Goal: Information Seeking & Learning: Understand process/instructions

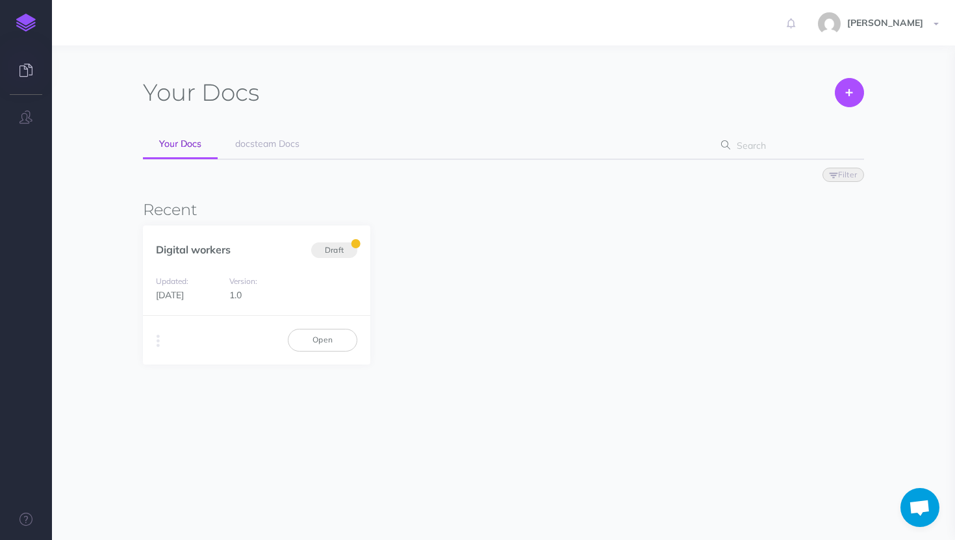
scroll to position [314, 0]
click at [323, 340] on link "Open" at bounding box center [323, 340] width 70 height 22
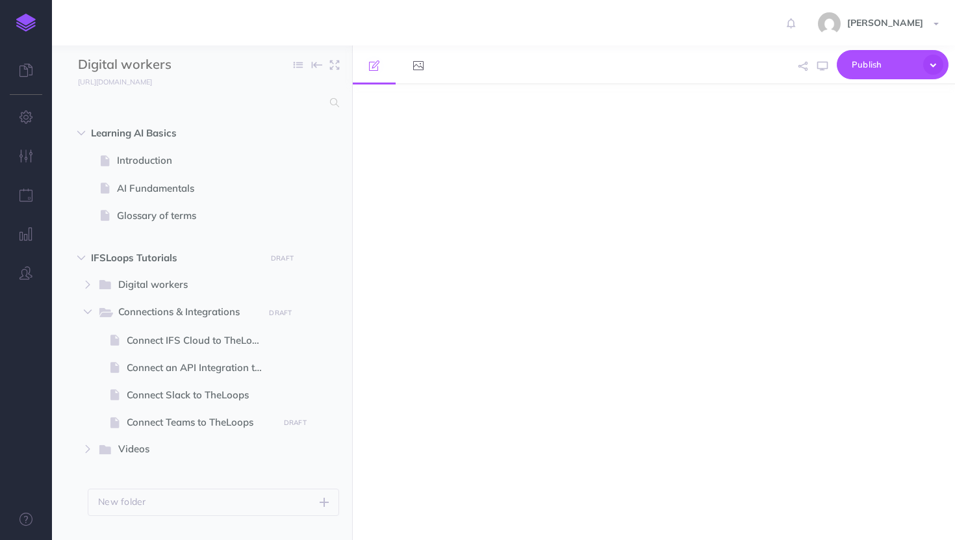
select select "null"
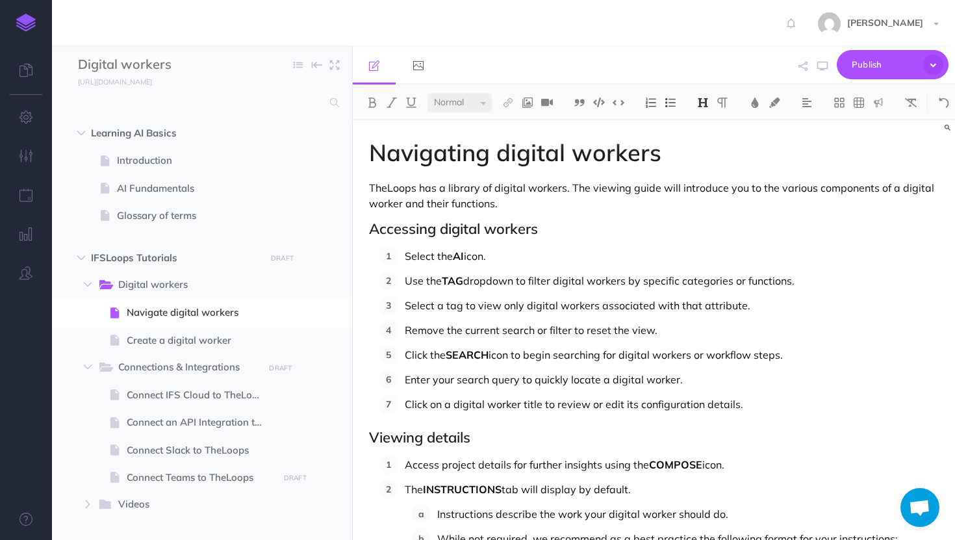
scroll to position [325, 0]
click at [903, 57] on span "Publish" at bounding box center [884, 65] width 65 height 20
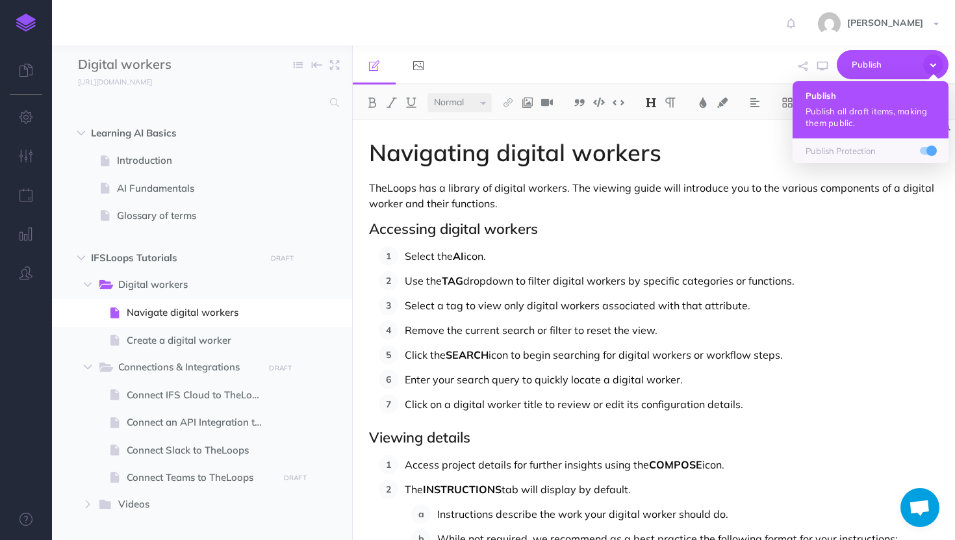
click at [846, 134] on button "Publish Publish all draft items, making them public." at bounding box center [870, 109] width 156 height 57
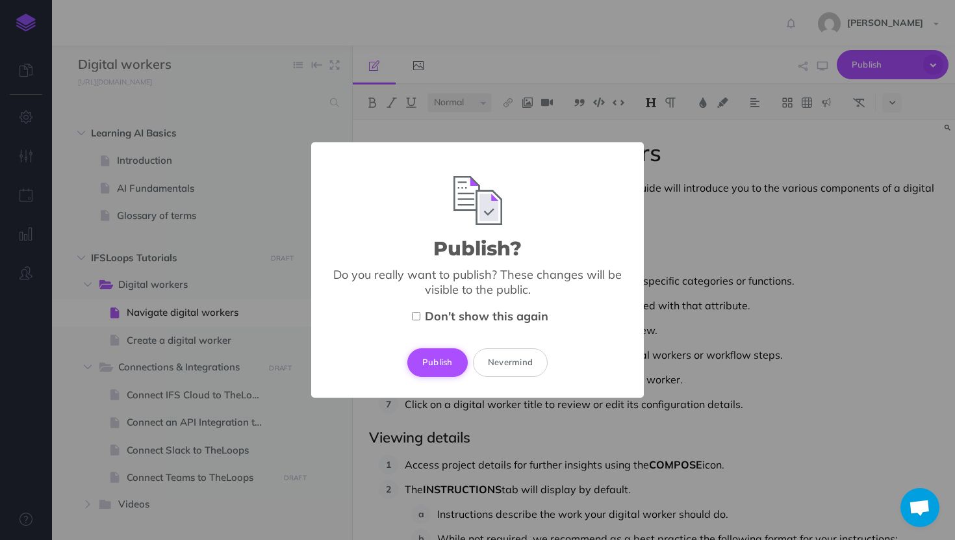
click at [446, 361] on button "Publish" at bounding box center [437, 362] width 60 height 29
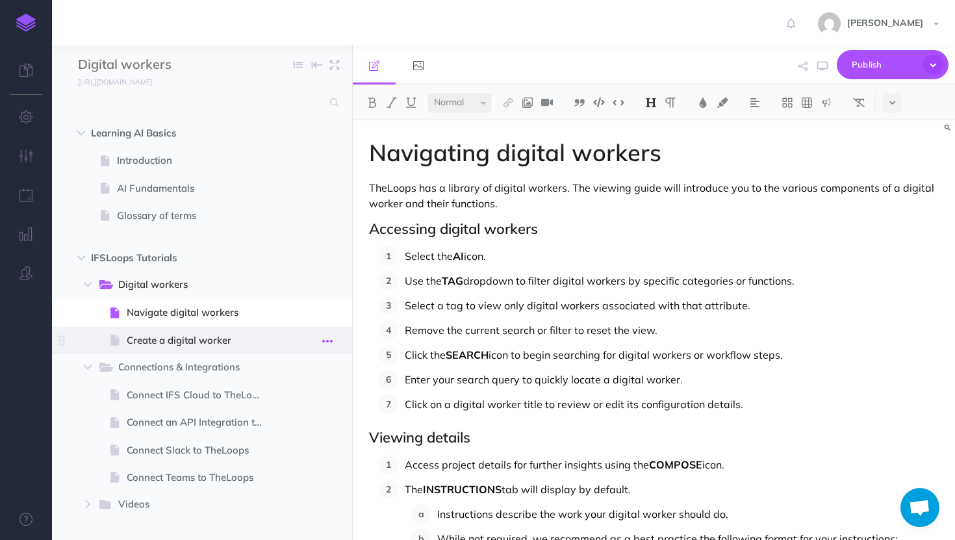
click at [328, 336] on icon "button" at bounding box center [327, 341] width 10 height 16
click at [290, 412] on link "Duplicate" at bounding box center [290, 406] width 97 height 21
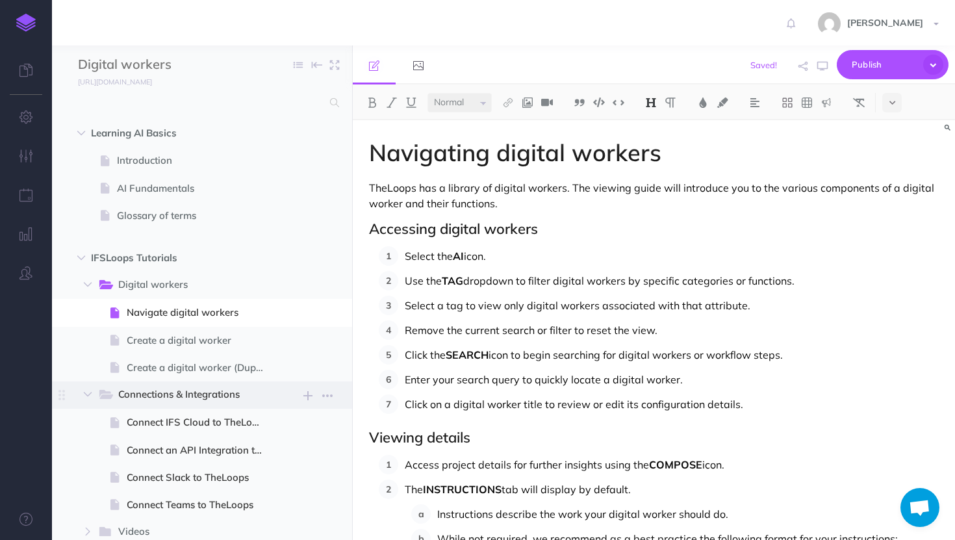
select select "null"
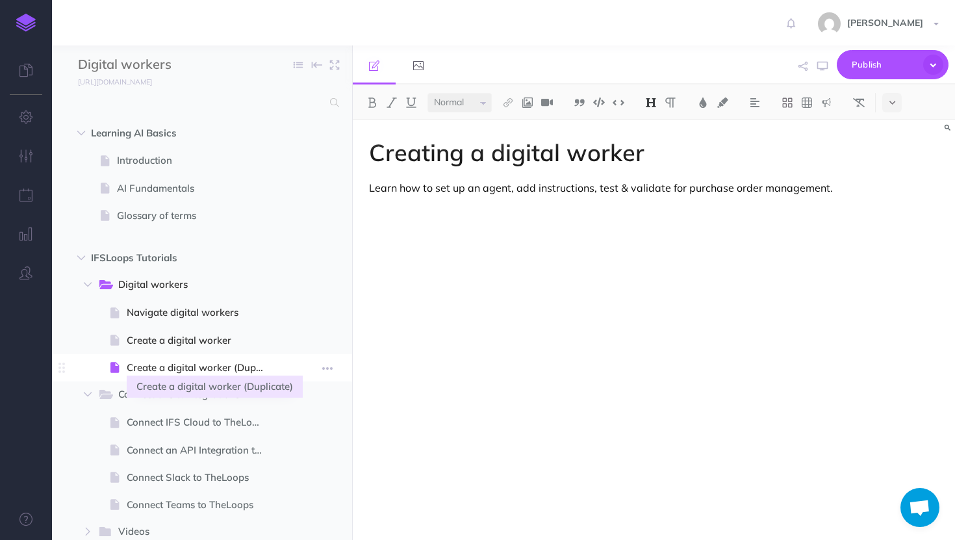
click at [264, 360] on span "Create a digital worker (Duplicate)" at bounding box center [200, 368] width 147 height 16
click at [260, 372] on span "Create a digital worker (Duplicate)" at bounding box center [200, 368] width 147 height 16
click at [337, 370] on button "button" at bounding box center [327, 367] width 23 height 17
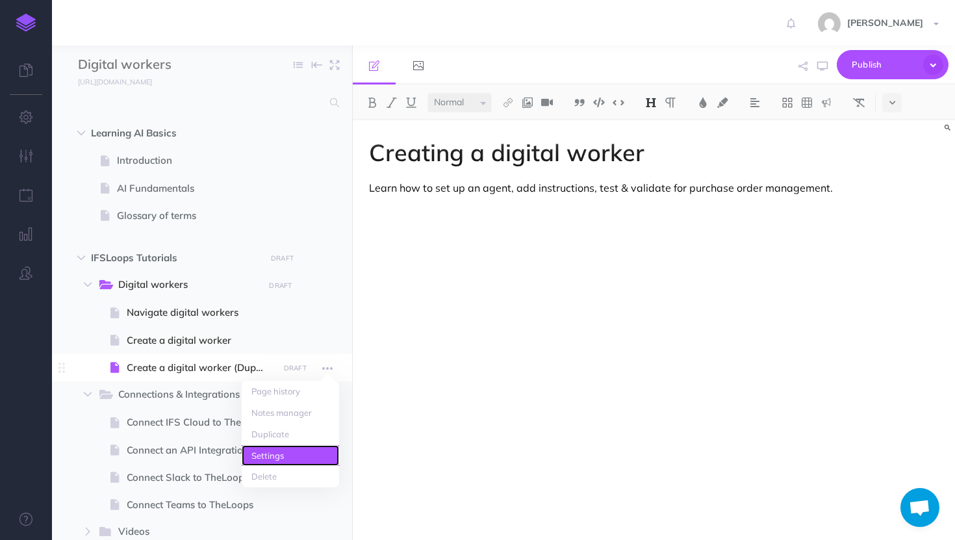
click at [299, 462] on link "Settings" at bounding box center [290, 455] width 97 height 21
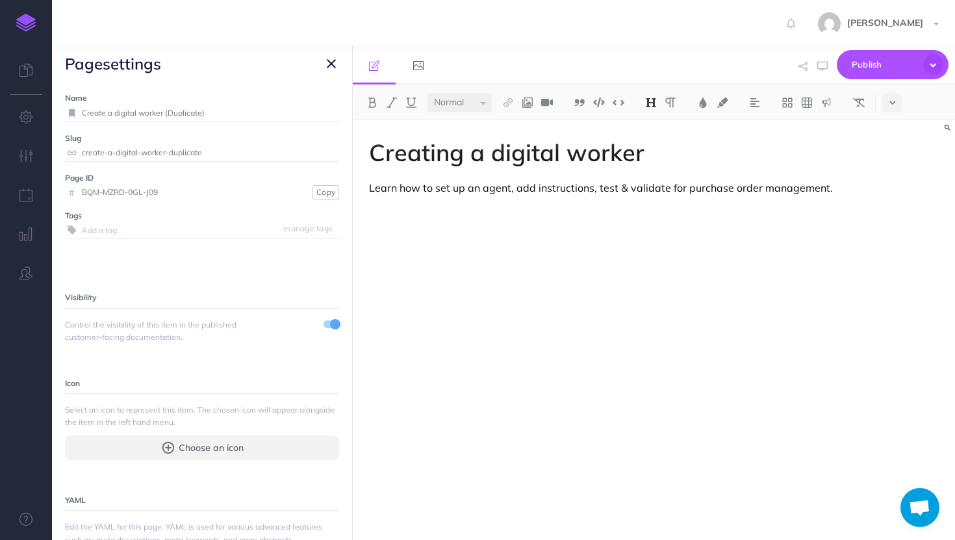
click at [233, 116] on input "Create a digital worker (Duplicate)" at bounding box center [210, 113] width 257 height 17
paste input "Debug a tool in TheLoops"
type input "Debug a tool in TheLoops"
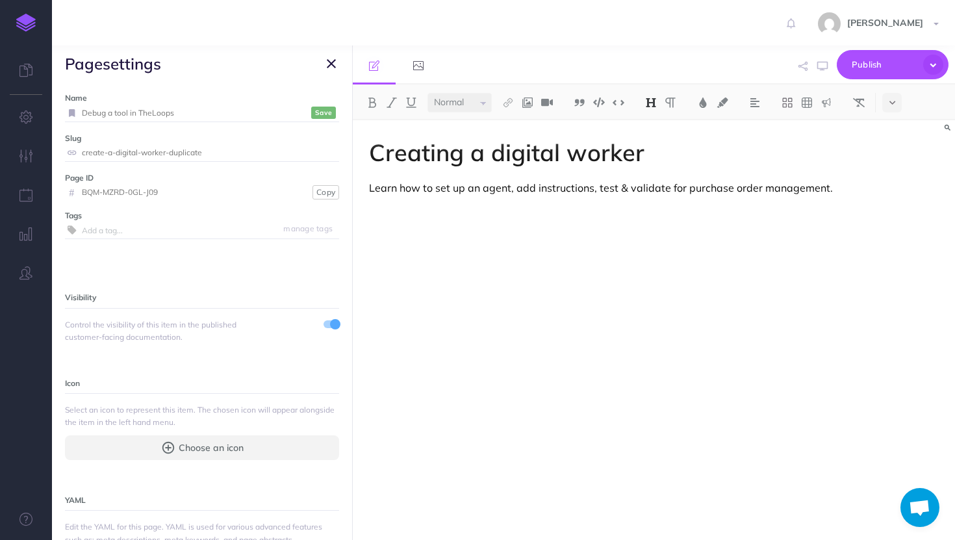
click at [323, 116] on small "Save" at bounding box center [323, 113] width 17 height 10
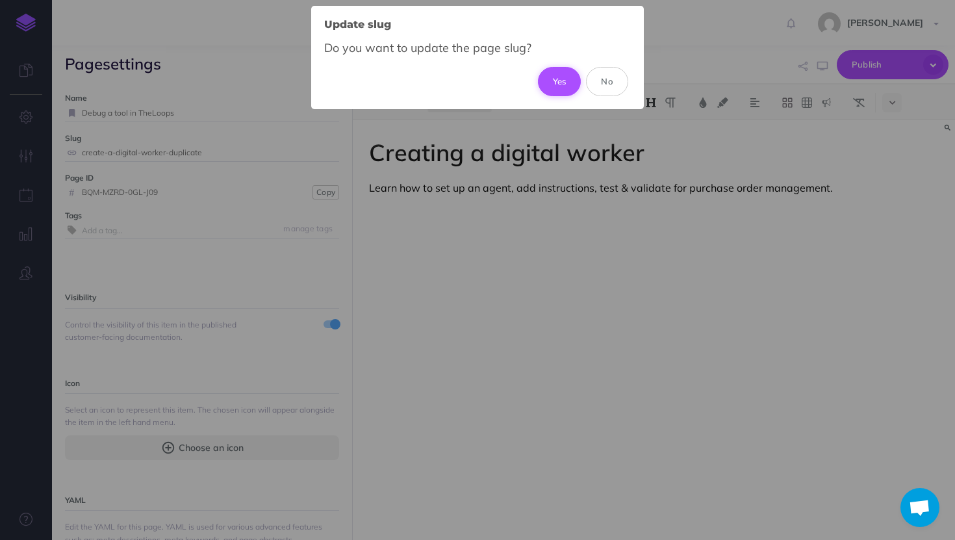
click at [566, 79] on button "Yes" at bounding box center [560, 81] width 44 height 29
type input "debug-a-tool-in-theloops"
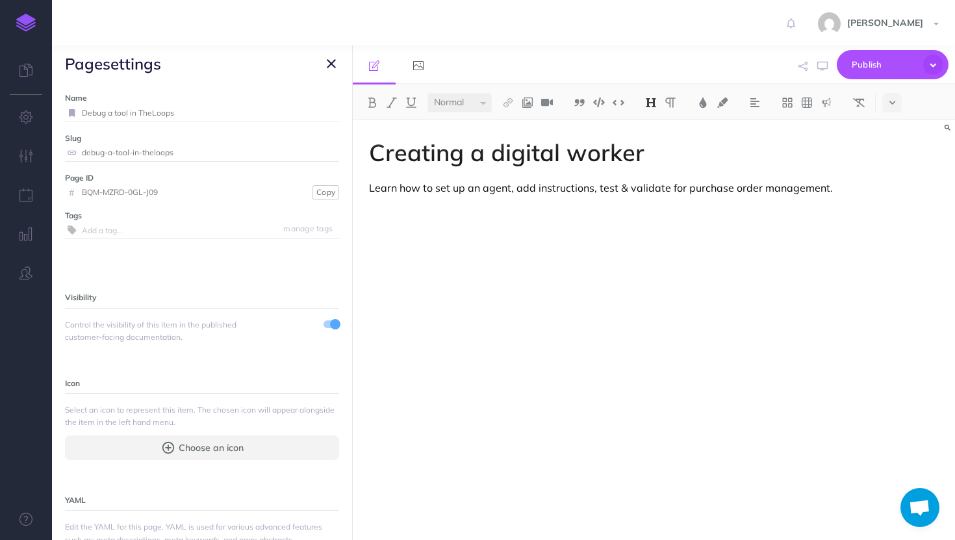
click at [327, 65] on icon "button" at bounding box center [331, 64] width 9 height 16
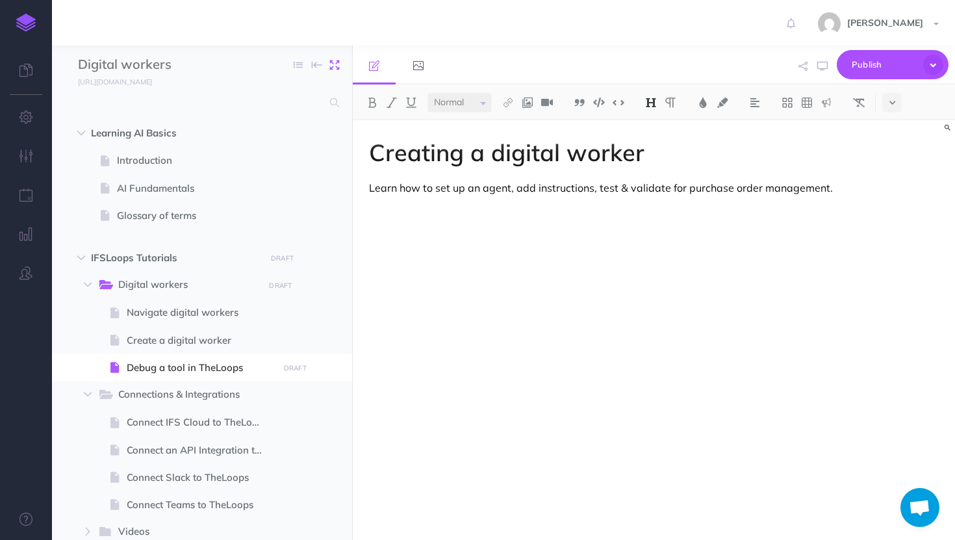
click at [329, 58] on button "button" at bounding box center [334, 64] width 25 height 19
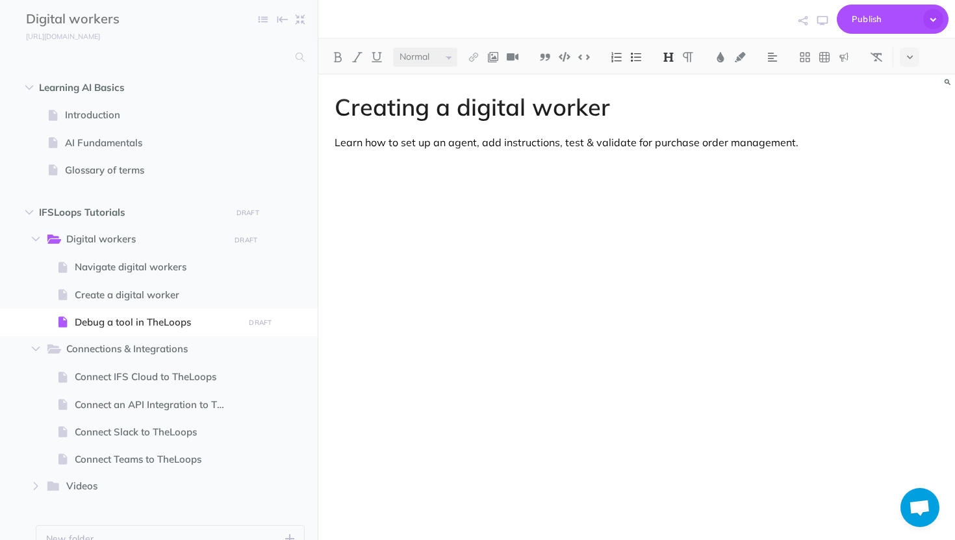
click at [407, 105] on h1 "Creating a digital worker" at bounding box center [637, 107] width 604 height 26
click at [524, 144] on p "Learn how to set up an agent, add instructions, test & validate for purchase or…" at bounding box center [637, 142] width 604 height 16
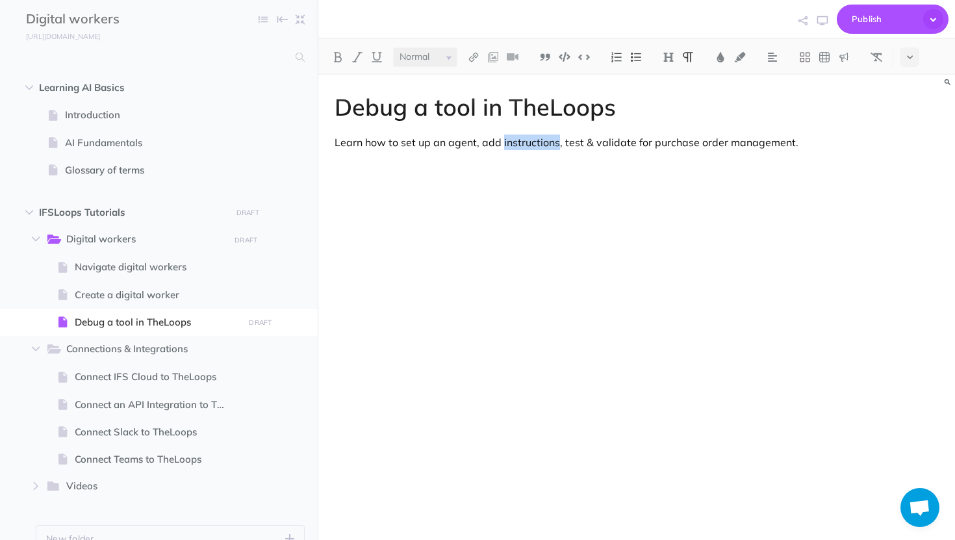
click at [524, 144] on p "Learn how to set up an agent, add instructions, test & validate for purchase or…" at bounding box center [637, 142] width 604 height 16
click at [94, 300] on span "Create a digital worker" at bounding box center [157, 295] width 165 height 16
select select "null"
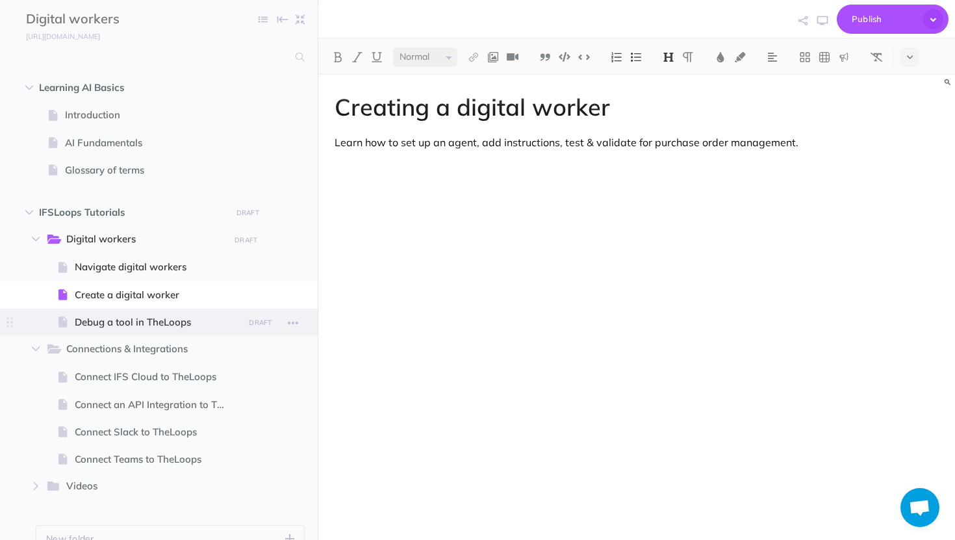
click at [119, 310] on span at bounding box center [159, 322] width 318 height 27
select select "null"
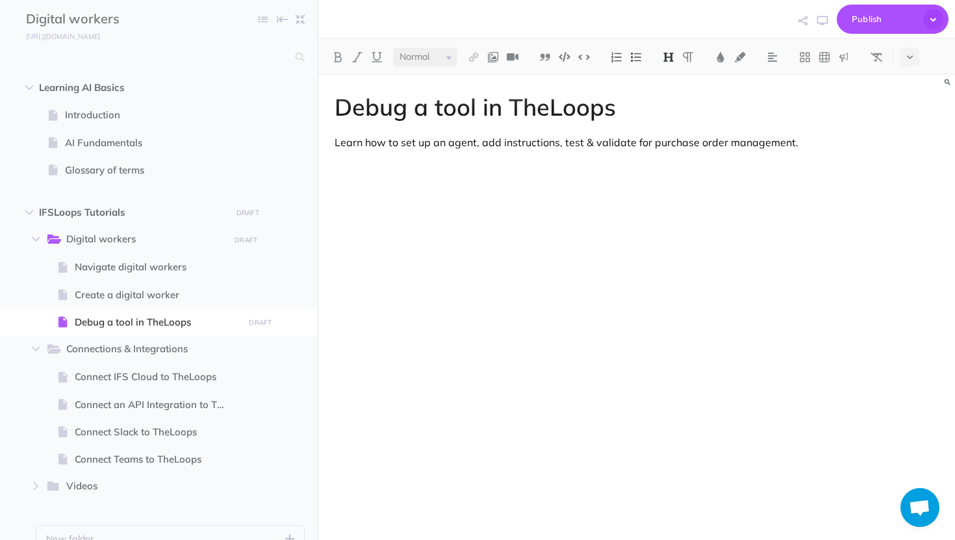
click at [449, 146] on p "Learn how to set up an agent, add instructions, test & validate for purchase or…" at bounding box center [637, 142] width 604 height 16
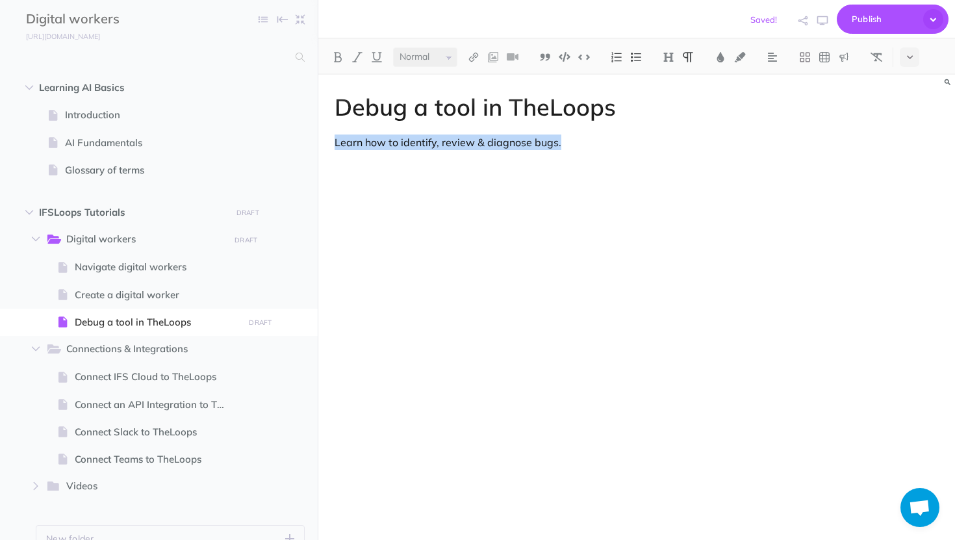
drag, startPoint x: 576, startPoint y: 141, endPoint x: 328, endPoint y: 142, distance: 248.1
copy p "Learn how to identify, review & diagnose bugs."
click at [908, 62] on icon at bounding box center [910, 57] width 6 height 9
click at [912, 215] on img at bounding box center [910, 215] width 12 height 7
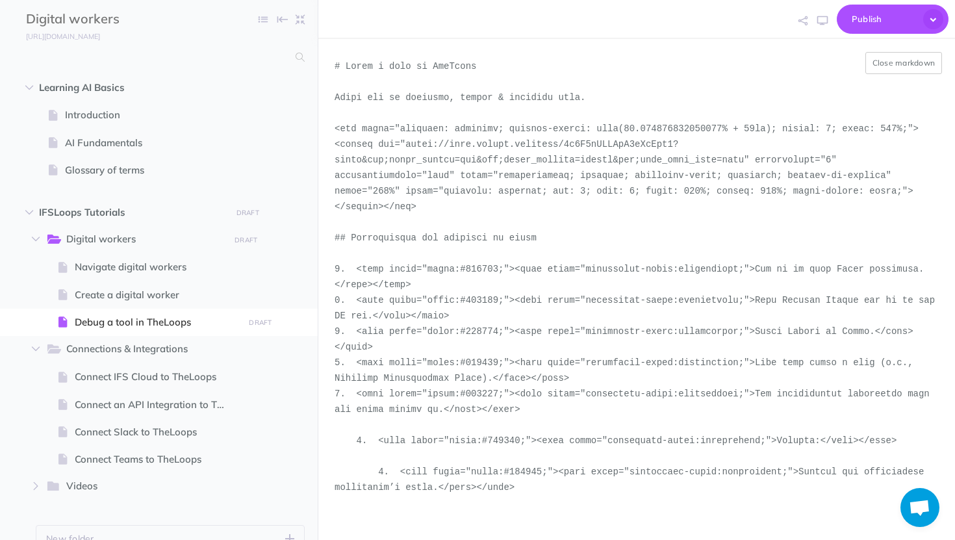
click at [333, 130] on textarea at bounding box center [636, 266] width 637 height 455
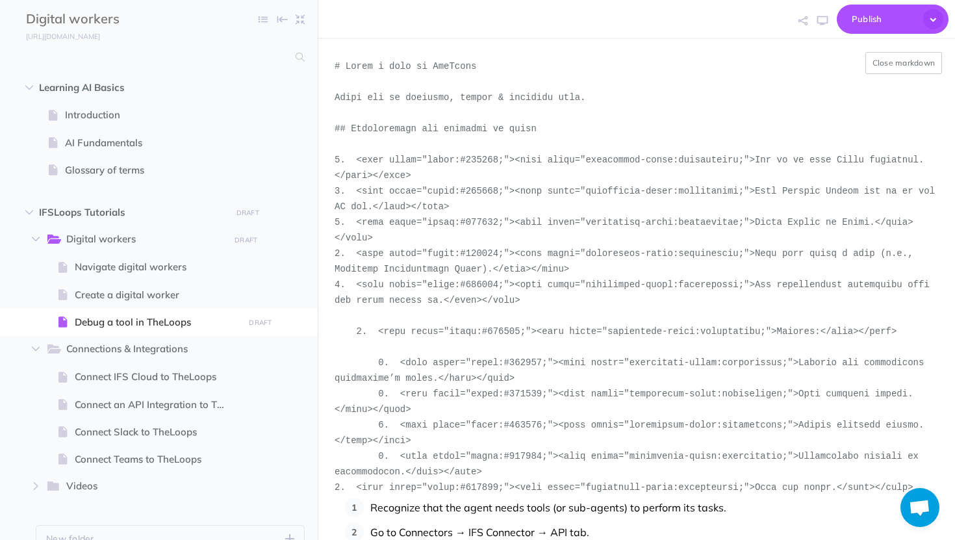
paste textarea "<!--ARCADE EMBED START--><div style="position: relative; padding-bottom: calc(5…"
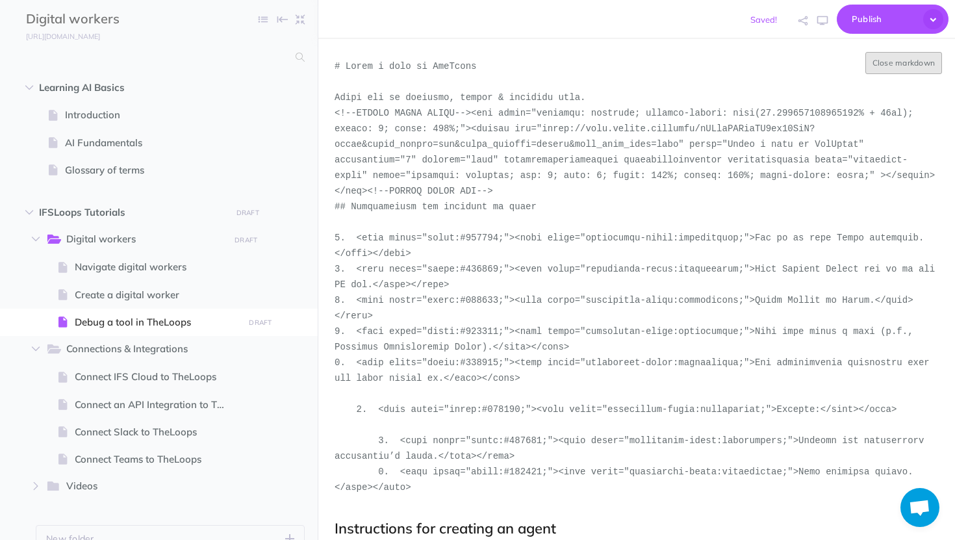
type textarea "# Debug a tool in TheLoops Learn how to identify, review & diagnose bugs. <!--A…"
click at [886, 62] on button "Close markdown" at bounding box center [903, 63] width 77 height 22
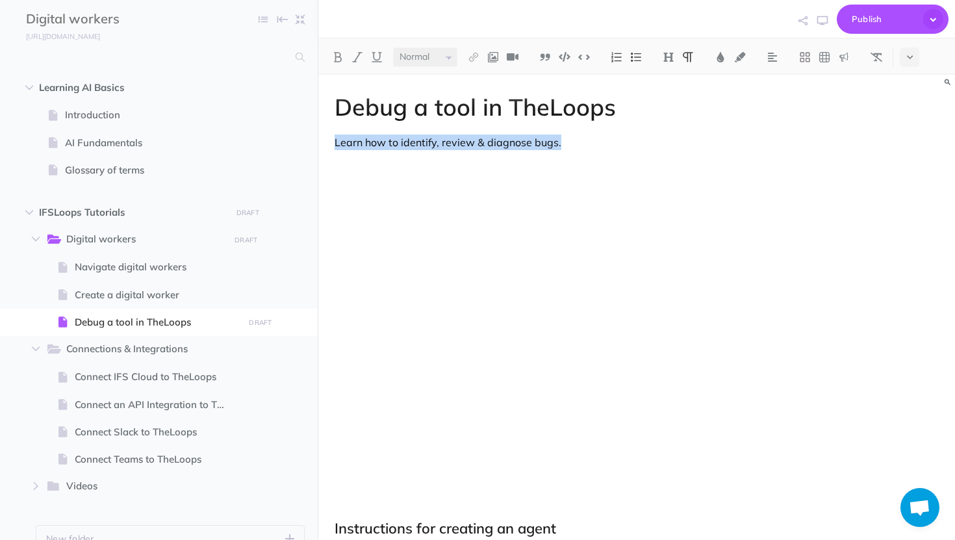
click at [600, 146] on p "Learn how to identify, review & diagnose bugs." at bounding box center [637, 142] width 604 height 16
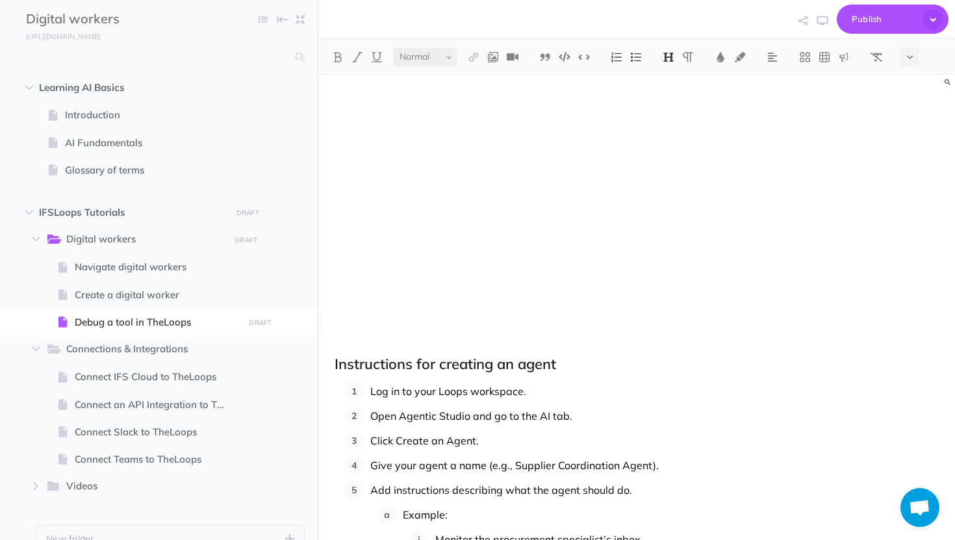
scroll to position [195, 0]
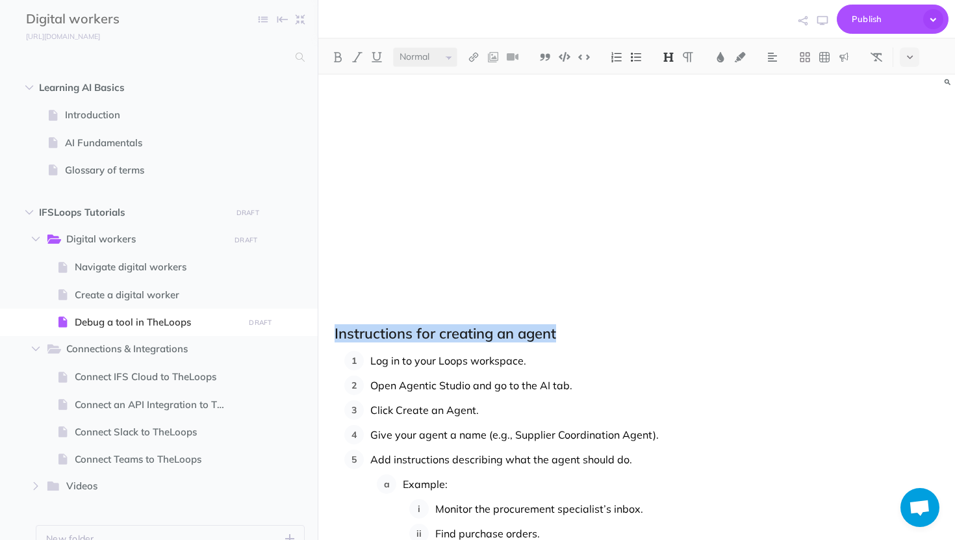
drag, startPoint x: 566, startPoint y: 331, endPoint x: 336, endPoint y: 330, distance: 230.0
click at [336, 330] on h2 "Instructions for creating an agent" at bounding box center [637, 333] width 604 height 16
click at [420, 332] on h2 "Instructions for creating an agent" at bounding box center [637, 333] width 604 height 16
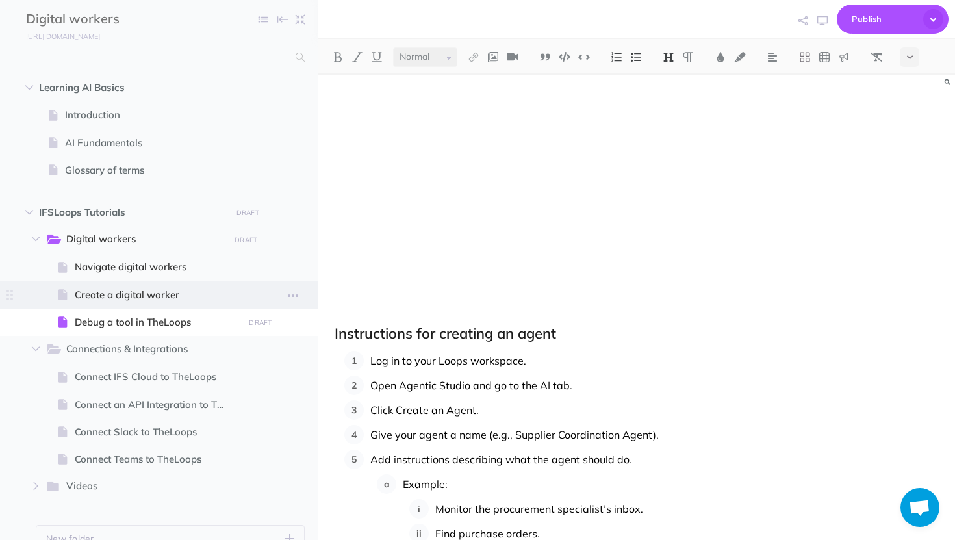
click at [159, 290] on span "Create a digital worker" at bounding box center [157, 295] width 165 height 16
select select "null"
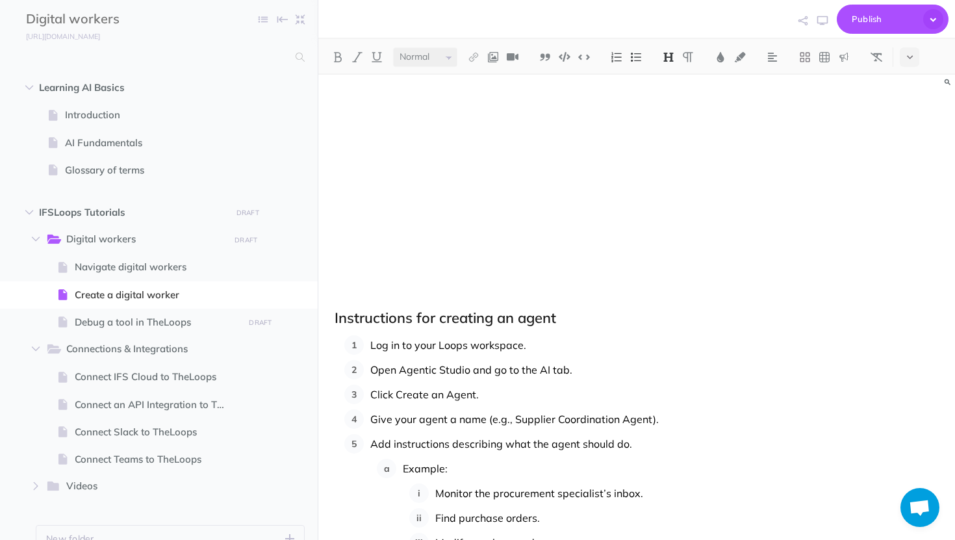
scroll to position [236, 0]
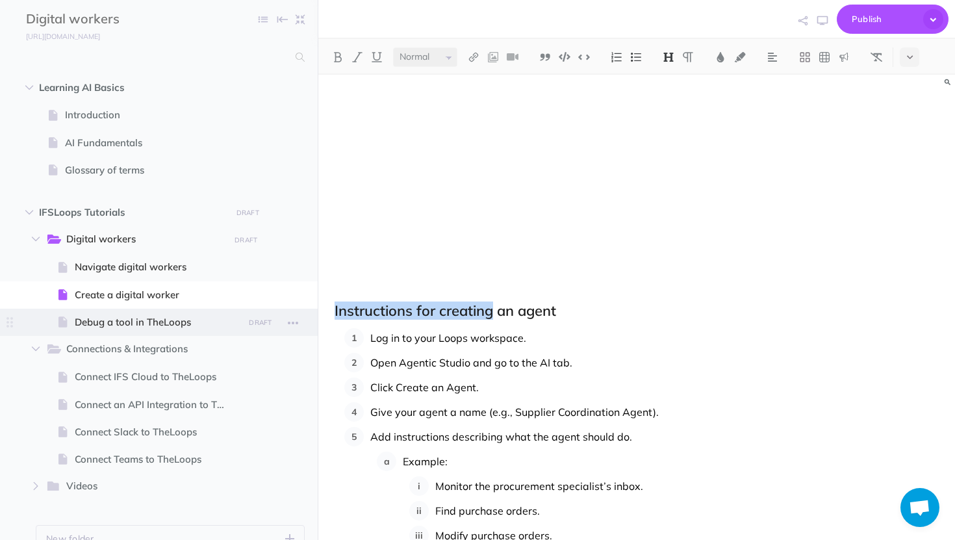
drag, startPoint x: 494, startPoint y: 312, endPoint x: 312, endPoint y: 308, distance: 181.9
click at [312, 308] on div "Digital workers Collapse all Expand all Expand to root folders [URL][DOMAIN_NAM…" at bounding box center [477, 270] width 955 height 540
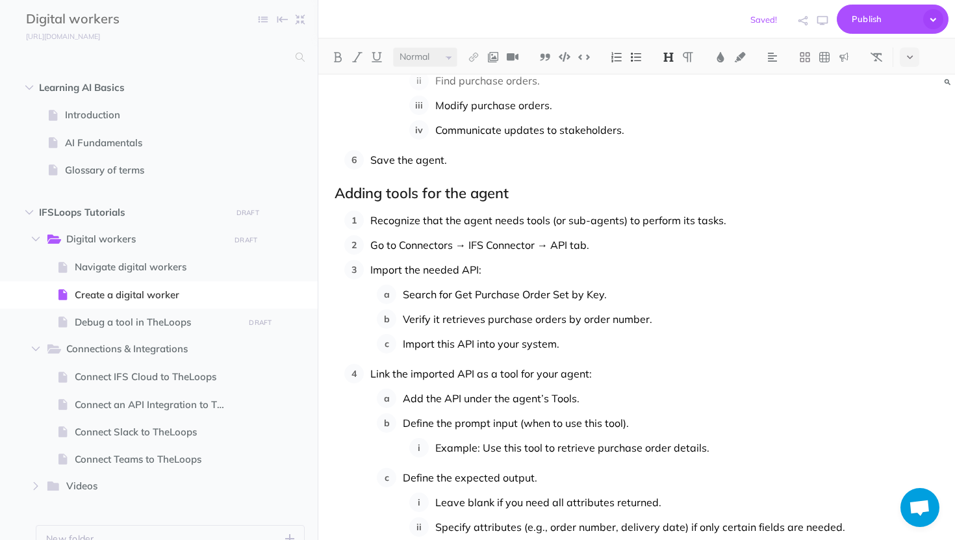
scroll to position [732, 0]
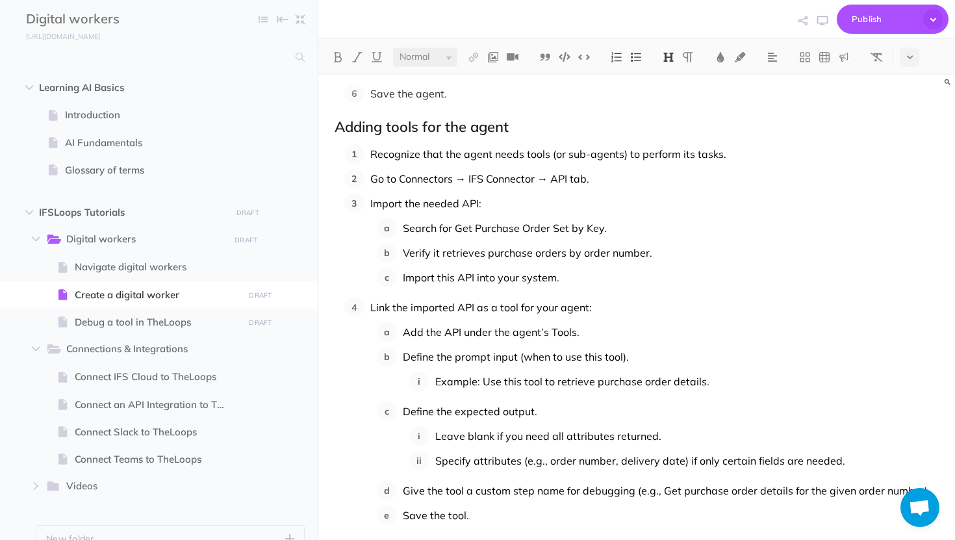
click at [379, 124] on h2 "Adding tools for the agent" at bounding box center [637, 127] width 604 height 16
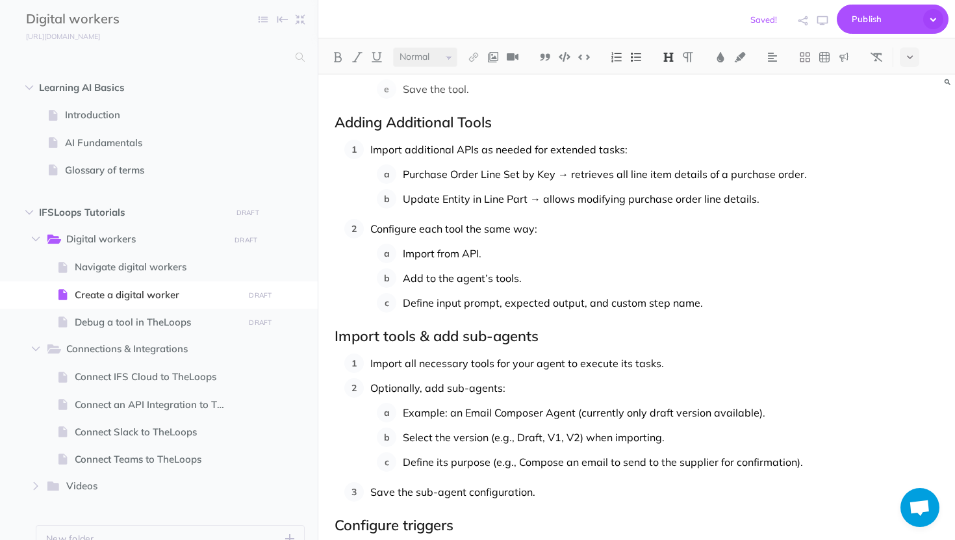
scroll to position [1111, 0]
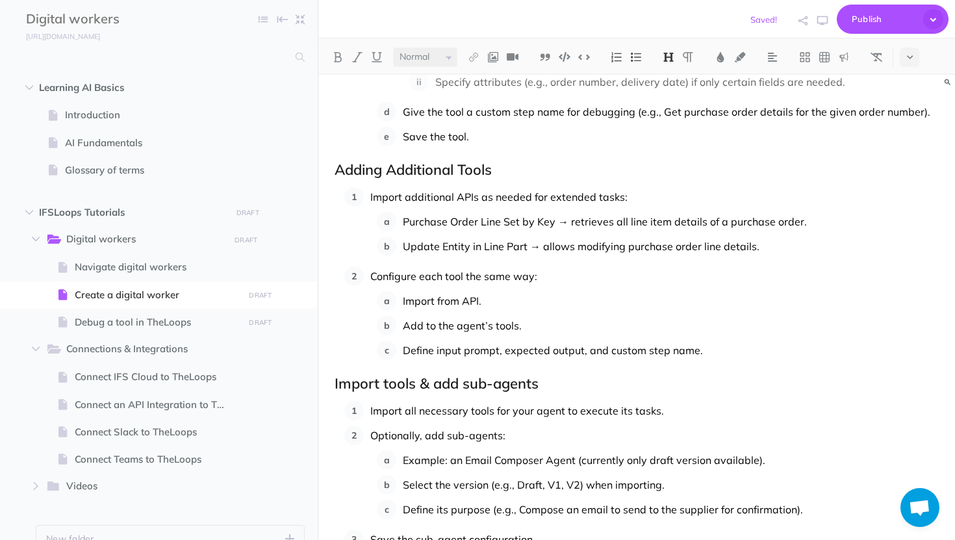
click at [382, 166] on h2 "Adding Additional Tools" at bounding box center [637, 170] width 604 height 16
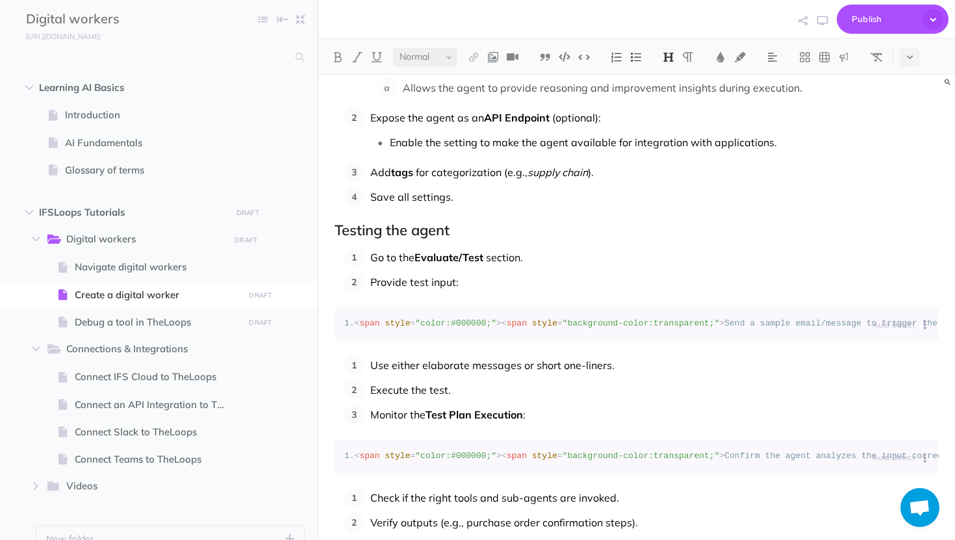
scroll to position [2006, 0]
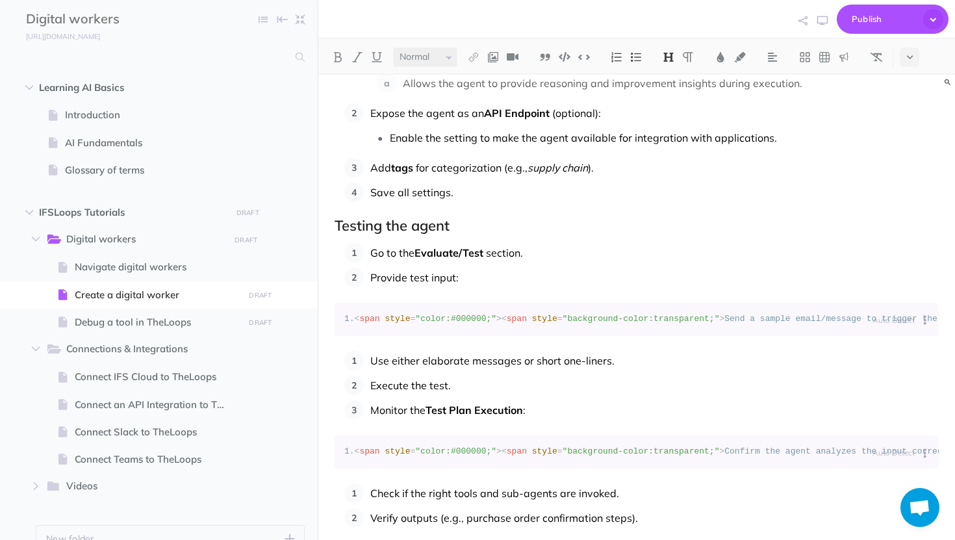
click at [383, 233] on h2 "Testing the agent" at bounding box center [637, 226] width 604 height 16
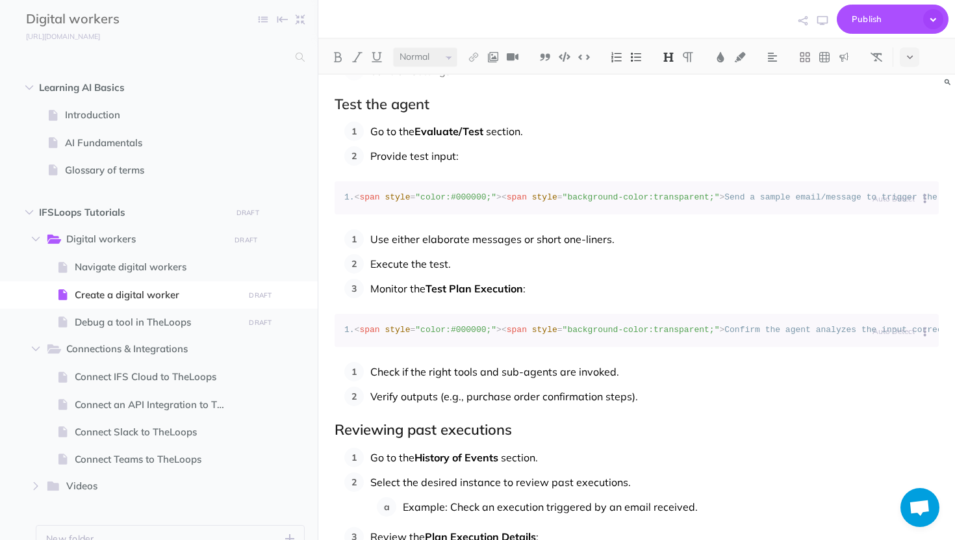
scroll to position [2122, 0]
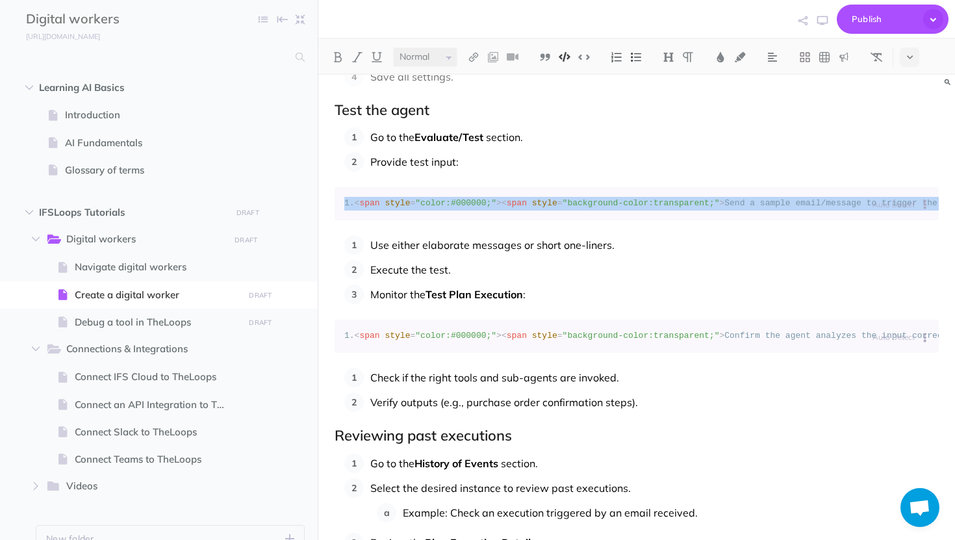
drag, startPoint x: 337, startPoint y: 199, endPoint x: 432, endPoint y: 225, distance: 98.3
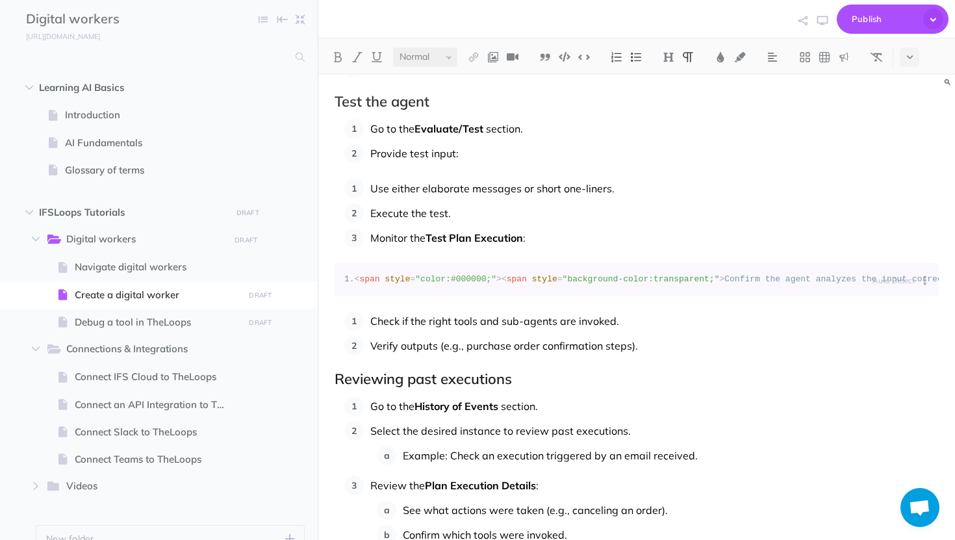
scroll to position [2134, 0]
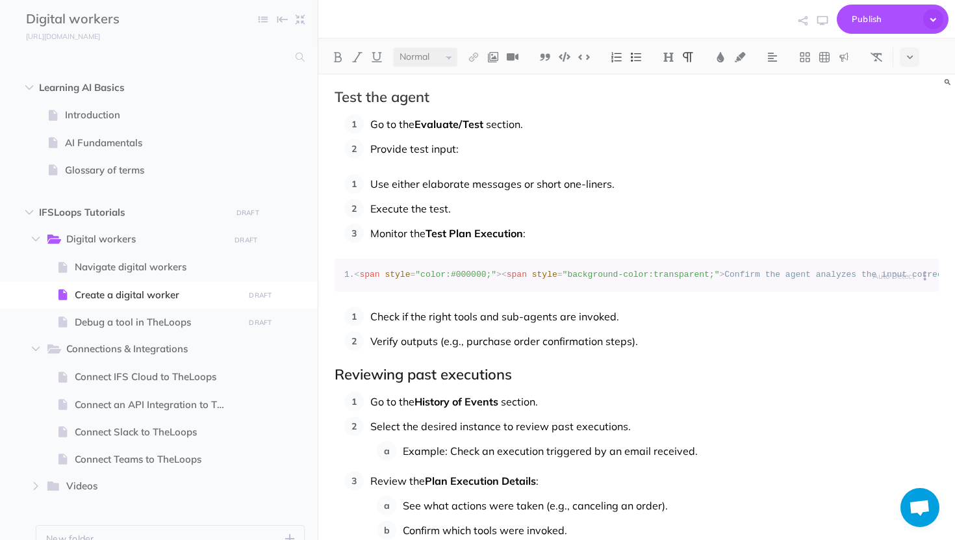
click at [375, 182] on span "Use either elaborate messages or short one-liners." at bounding box center [492, 183] width 244 height 13
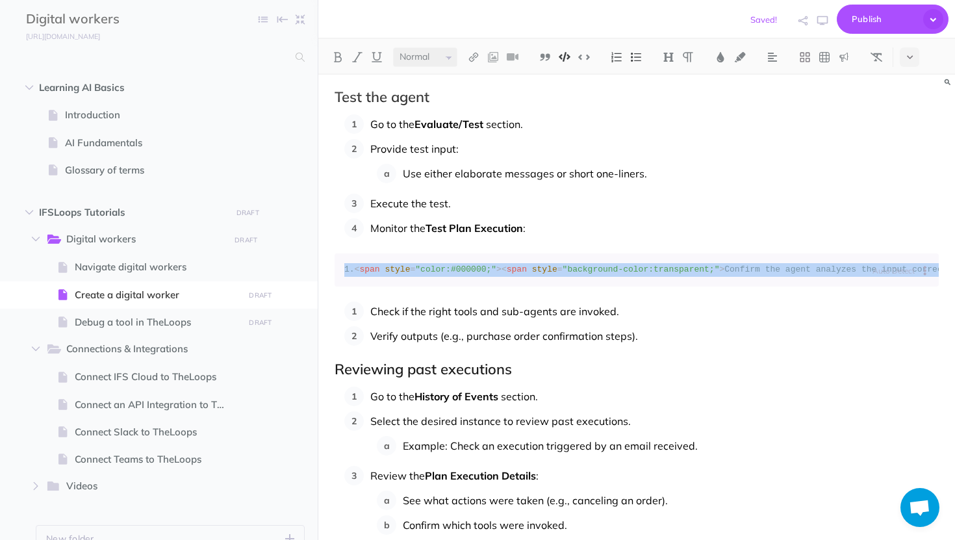
drag, startPoint x: 335, startPoint y: 262, endPoint x: 374, endPoint y: 277, distance: 42.3
click at [374, 277] on pre "1. < span style = "color:#000000;" > < span style = "background-color:transpare…" at bounding box center [637, 269] width 604 height 33
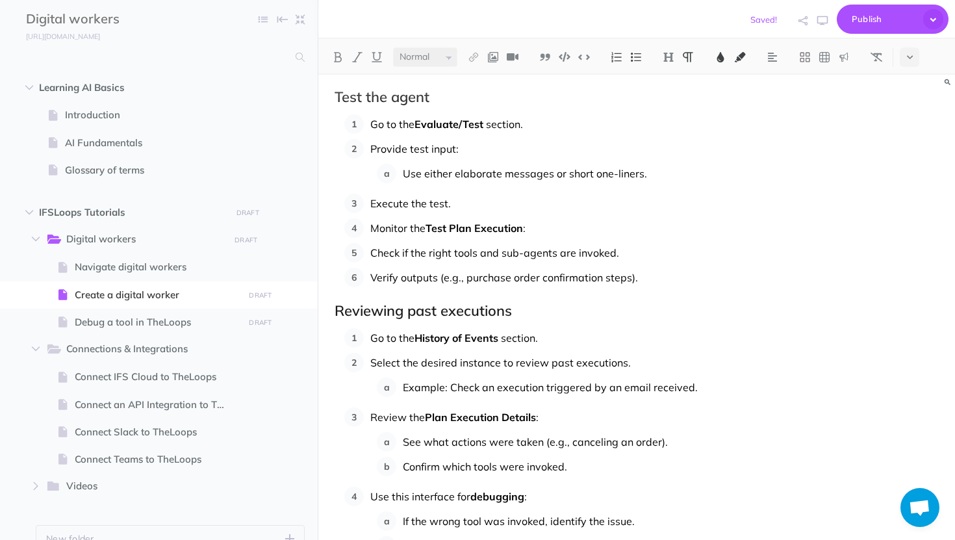
click at [550, 228] on p "Monitor the Test Plan Execution :" at bounding box center [654, 227] width 568 height 19
click at [106, 323] on span "Debug a tool in TheLoops" at bounding box center [157, 322] width 165 height 16
select select "null"
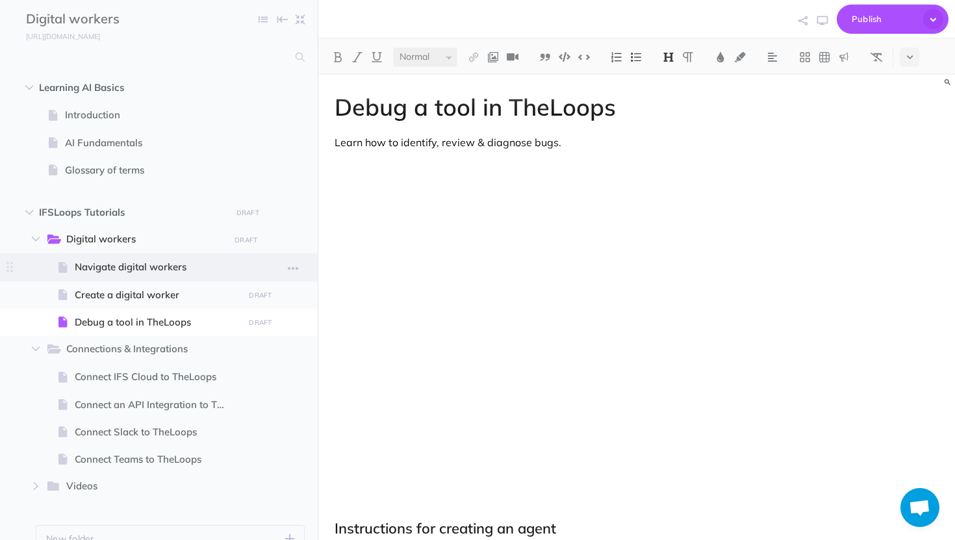
click at [120, 270] on span "Navigate digital workers" at bounding box center [157, 267] width 165 height 16
select select "null"
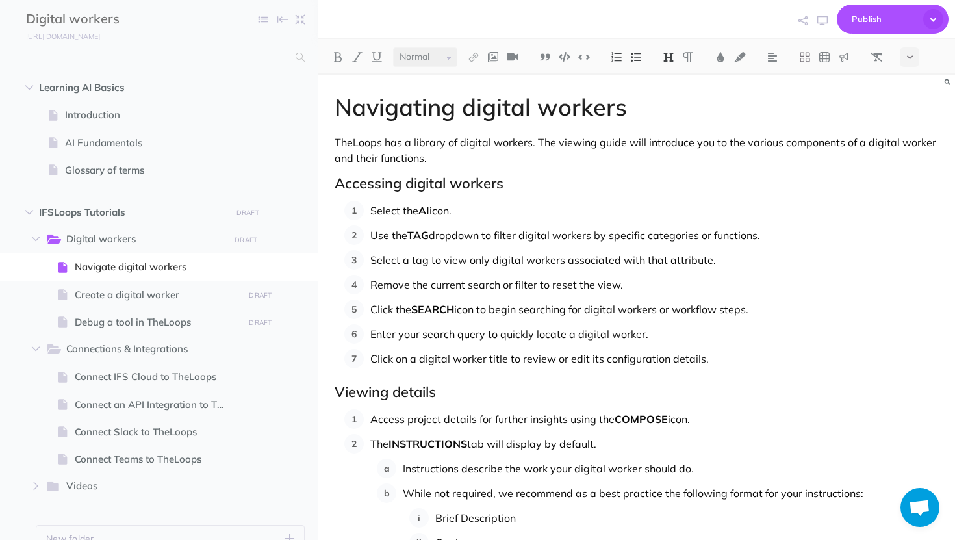
click at [404, 184] on h2 "Accessing digital workers" at bounding box center [637, 183] width 604 height 16
click at [391, 390] on h2 "Viewing details" at bounding box center [637, 392] width 604 height 16
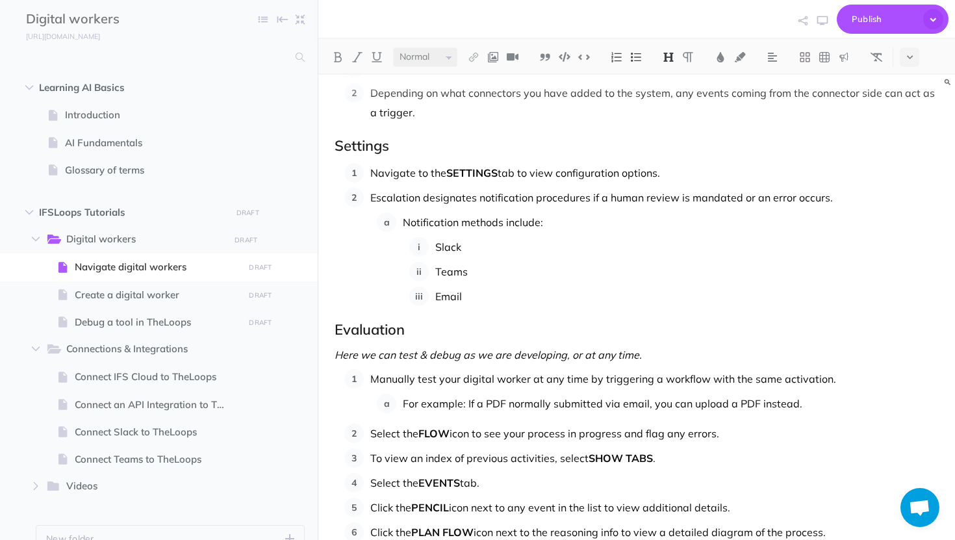
scroll to position [1178, 0]
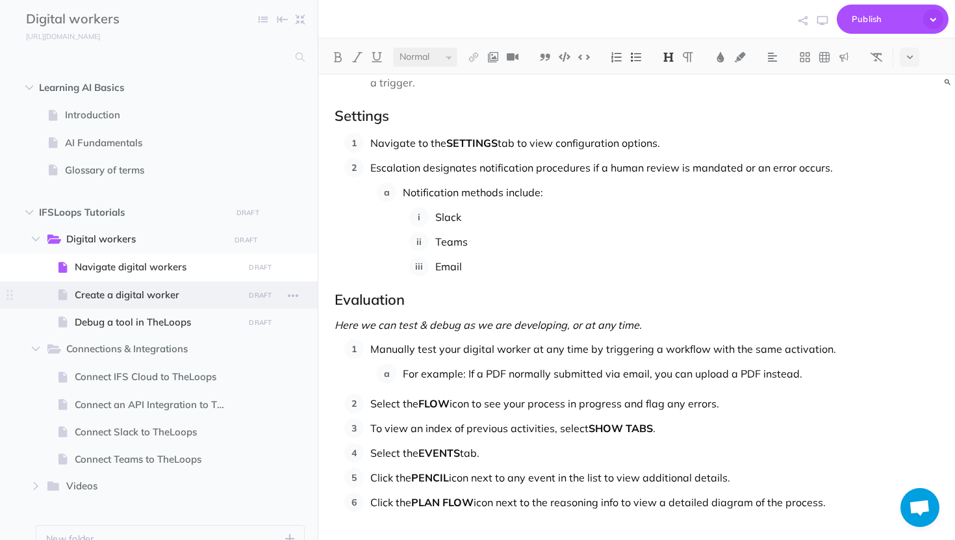
click at [159, 307] on span at bounding box center [159, 294] width 318 height 27
select select "null"
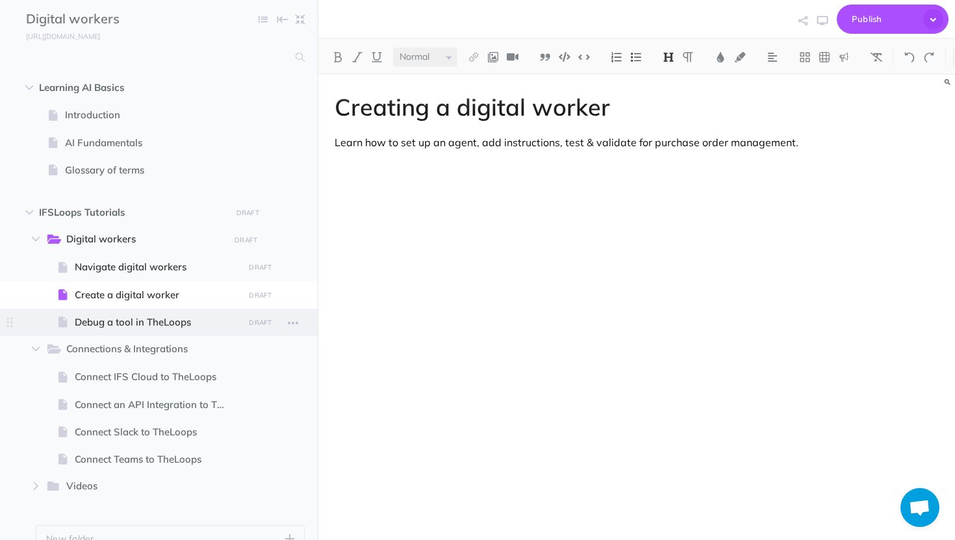
click at [157, 324] on span "Debug a tool in TheLoops" at bounding box center [157, 322] width 165 height 16
select select "null"
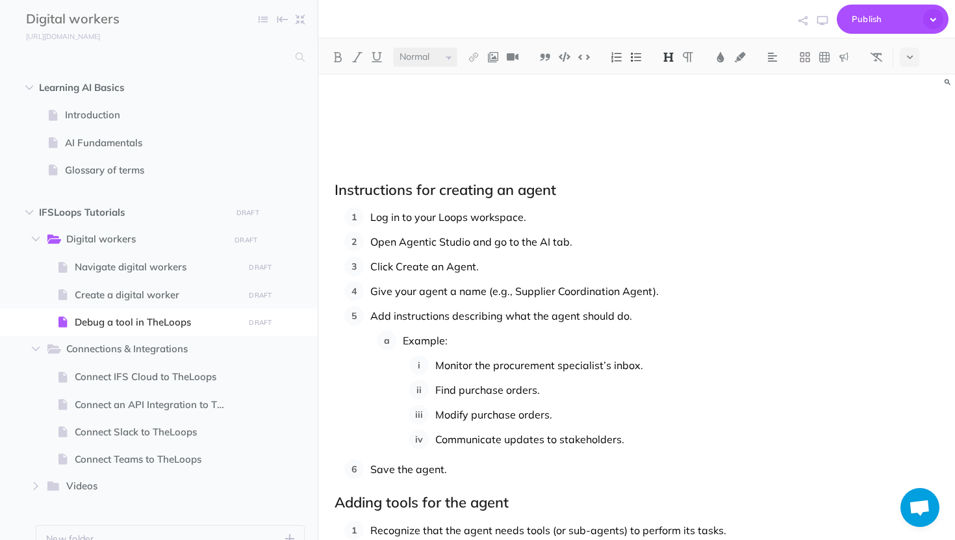
scroll to position [340, 0]
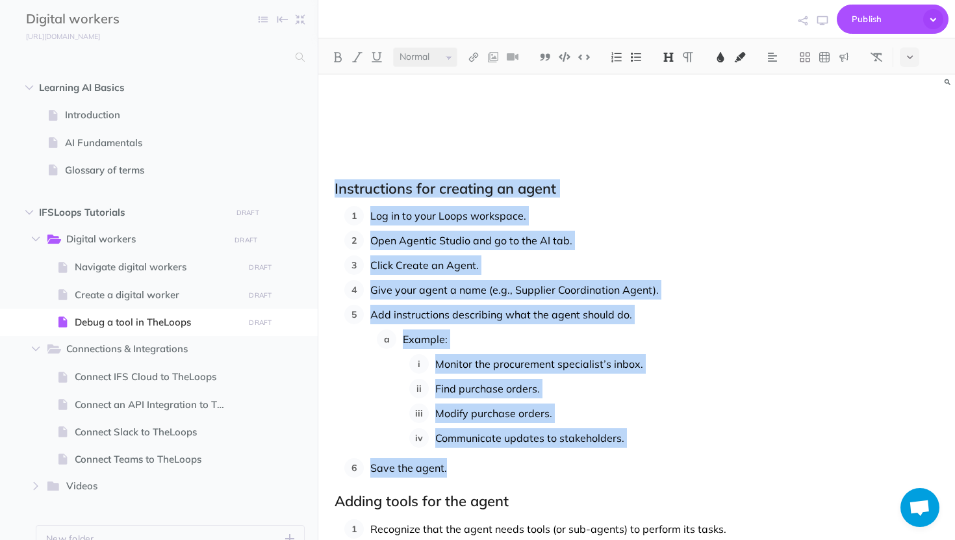
drag, startPoint x: 452, startPoint y: 475, endPoint x: 332, endPoint y: 179, distance: 319.1
paste div
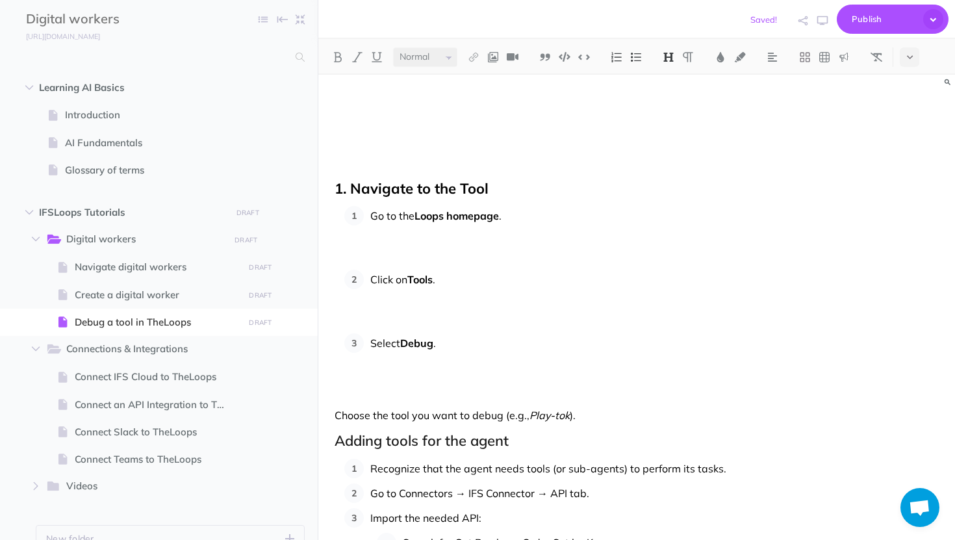
click at [350, 186] on span "1. Navigate to the Tool" at bounding box center [412, 188] width 154 height 18
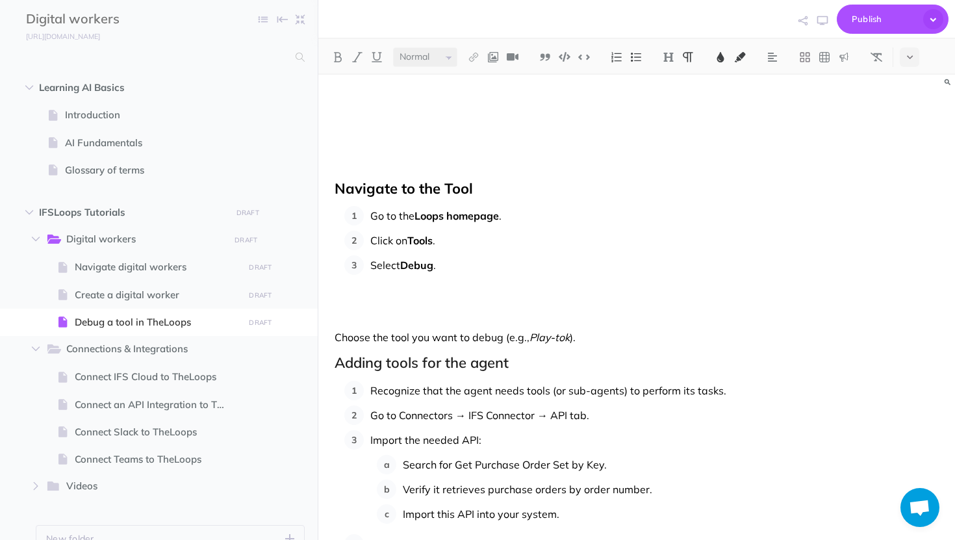
click at [361, 297] on ol "Go to the Loops homepage . Click on Tools . Select Debug ." at bounding box center [641, 260] width 594 height 108
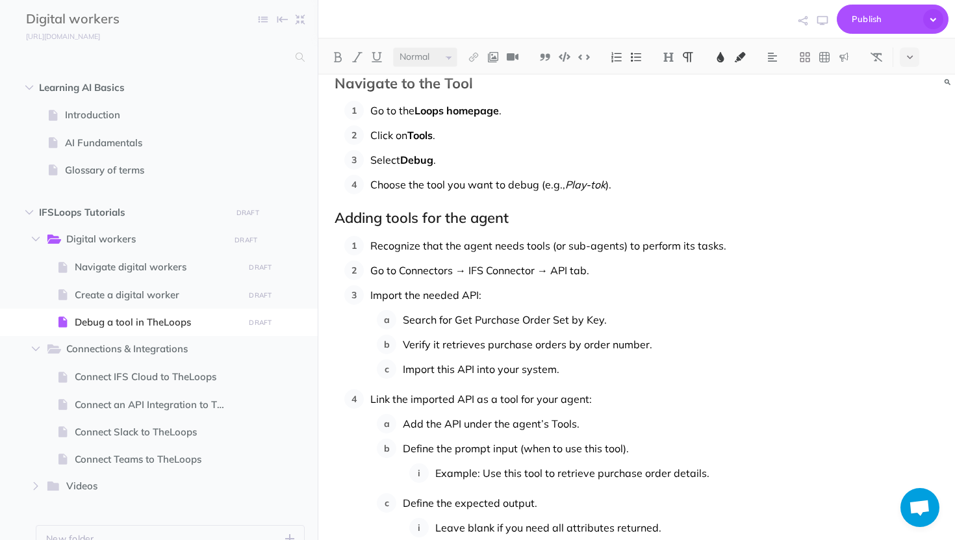
scroll to position [446, 0]
click at [337, 218] on h2 "Adding tools for the agent" at bounding box center [637, 217] width 604 height 16
click at [566, 372] on p "Import this API into your system." at bounding box center [671, 367] width 536 height 19
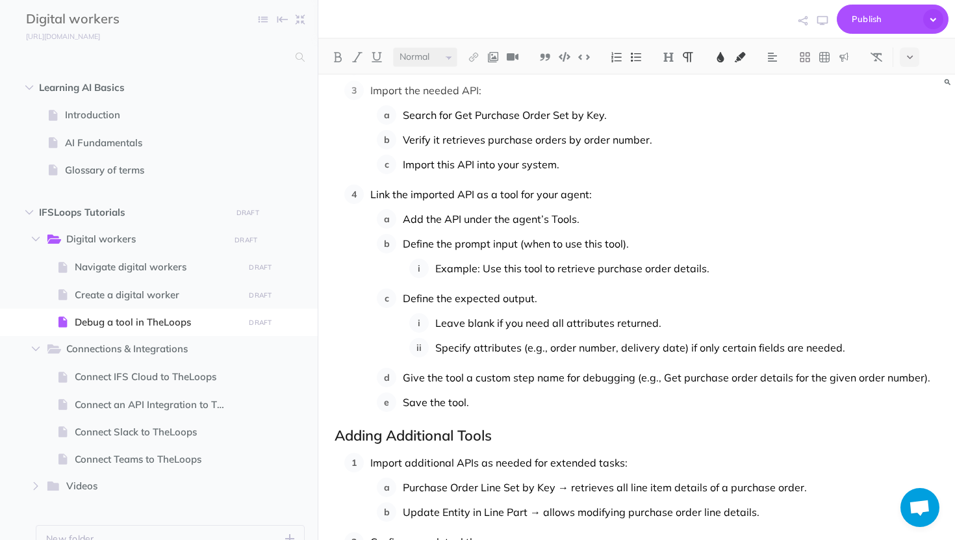
scroll to position [656, 0]
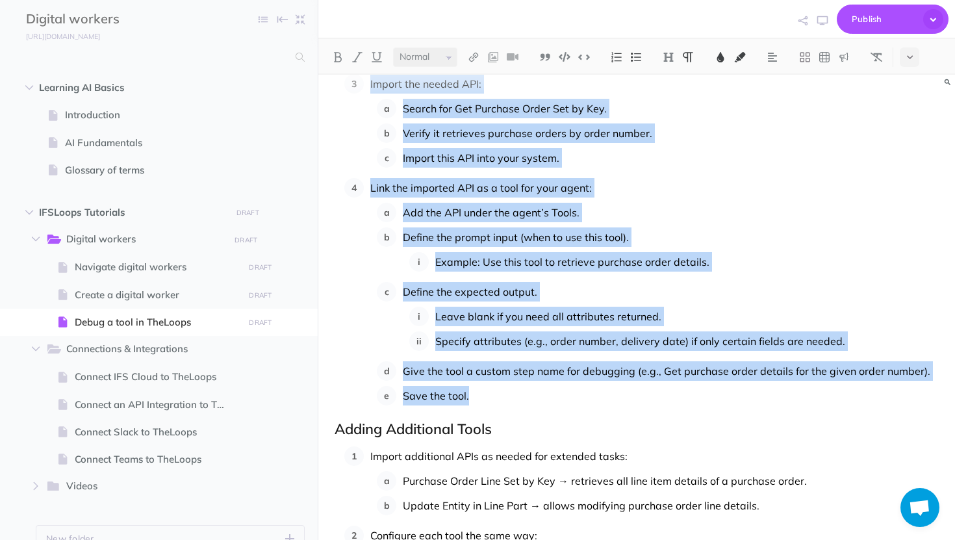
drag, startPoint x: 475, startPoint y: 397, endPoint x: 348, endPoint y: 81, distance: 340.8
click at [348, 81] on ol "Recognize that the agent needs tools (or sub-agents) to perform its tasks. Go t…" at bounding box center [641, 215] width 594 height 381
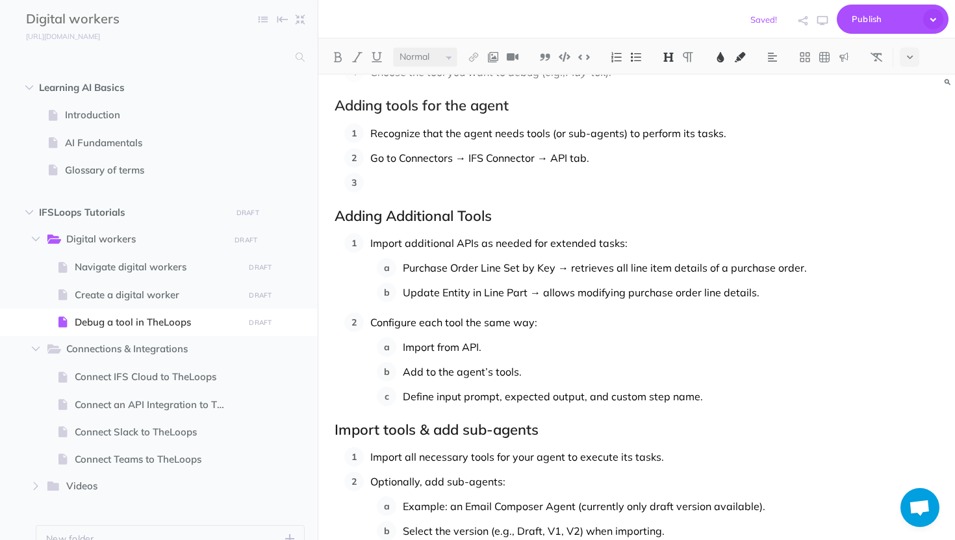
scroll to position [485, 0]
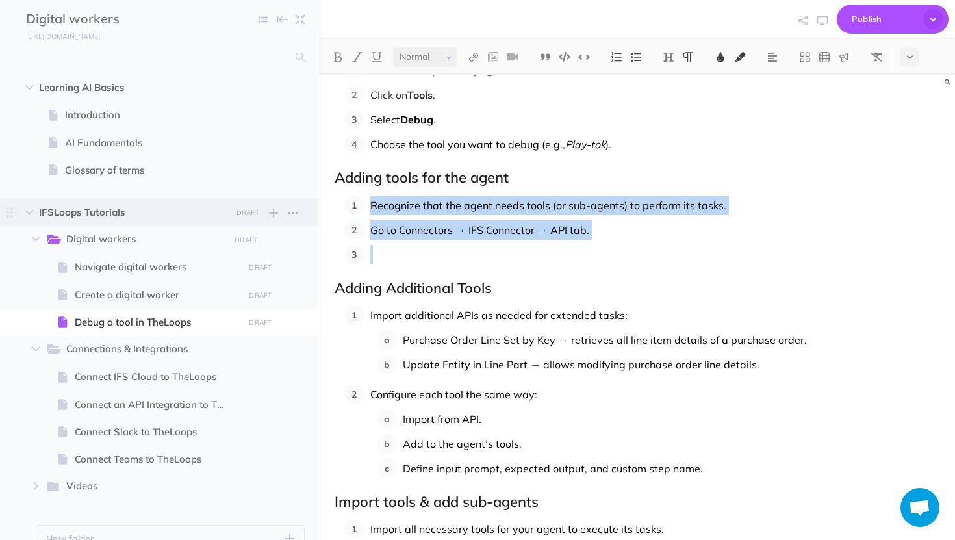
drag, startPoint x: 374, startPoint y: 253, endPoint x: 316, endPoint y: 201, distance: 77.3
click at [316, 201] on div "Digital workers Collapse all Expand all Expand to root folders [URL][DOMAIN_NAM…" at bounding box center [477, 270] width 955 height 540
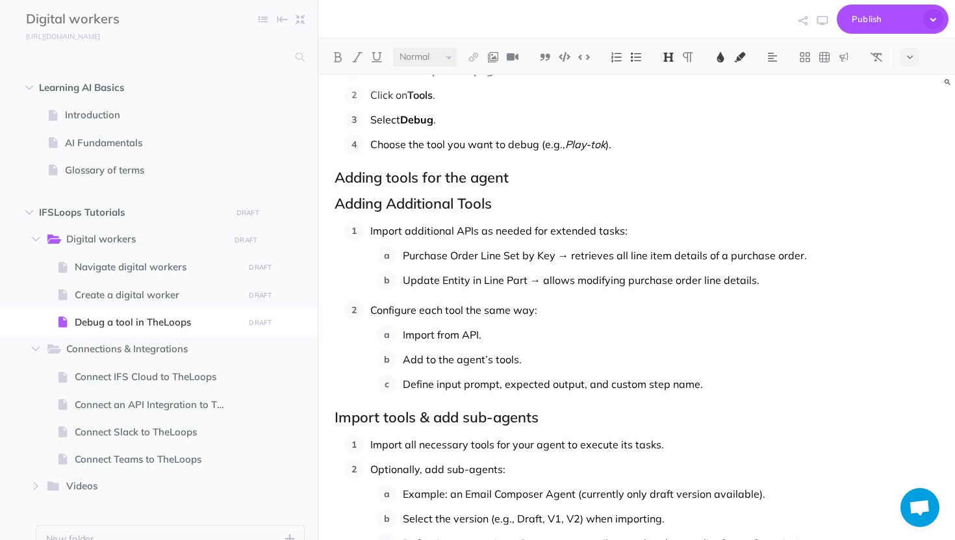
click at [501, 179] on h2 "Adding tools for the agent" at bounding box center [637, 178] width 604 height 16
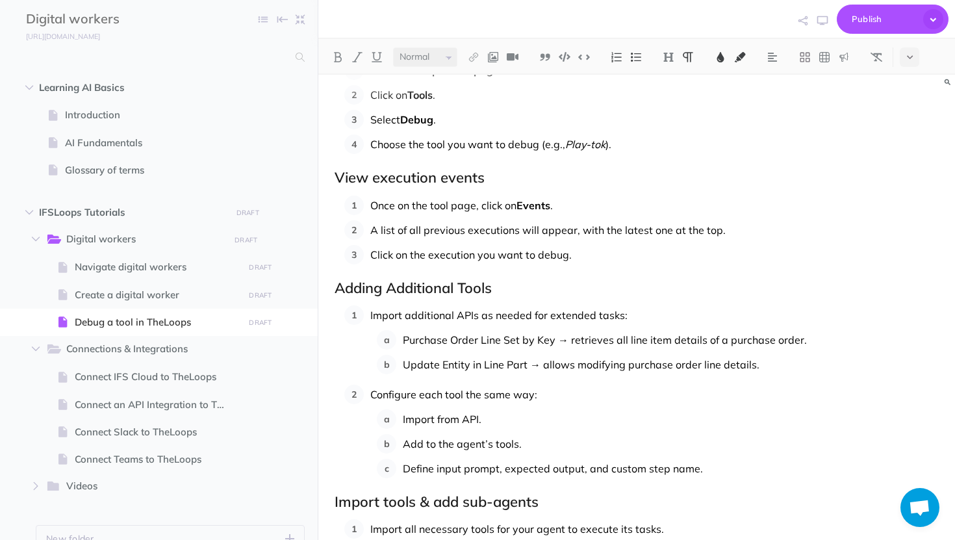
click at [427, 288] on h2 "Adding Additional Tools" at bounding box center [637, 288] width 604 height 16
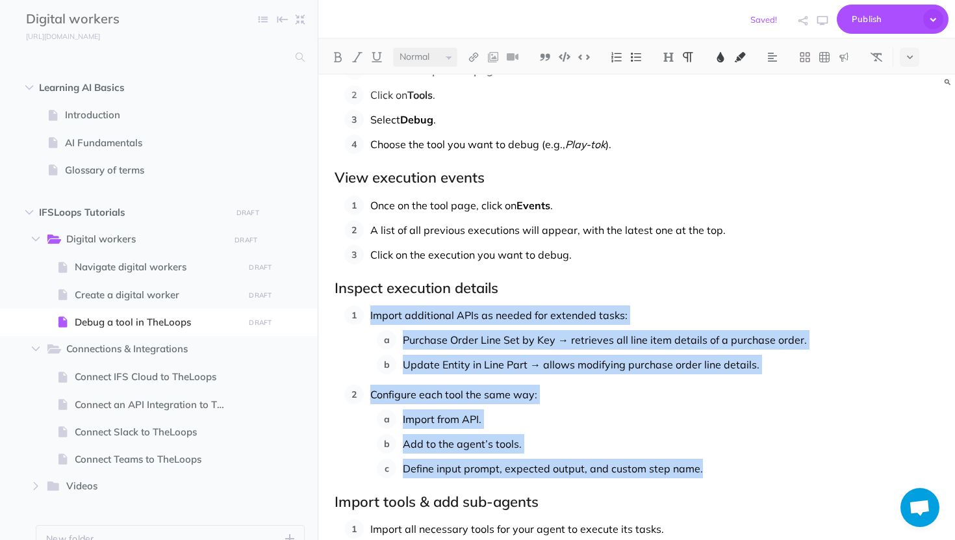
drag, startPoint x: 713, startPoint y: 472, endPoint x: 336, endPoint y: 304, distance: 412.6
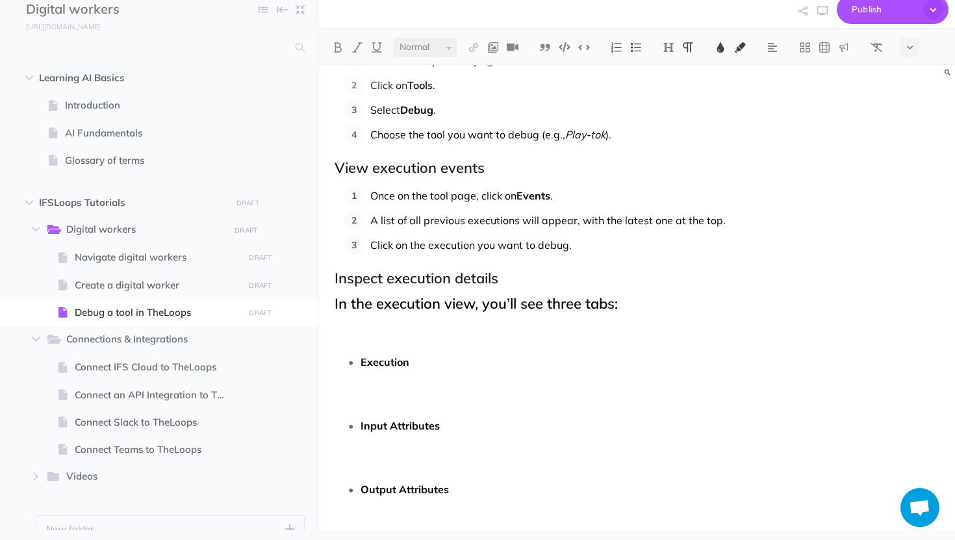
scroll to position [654, 0]
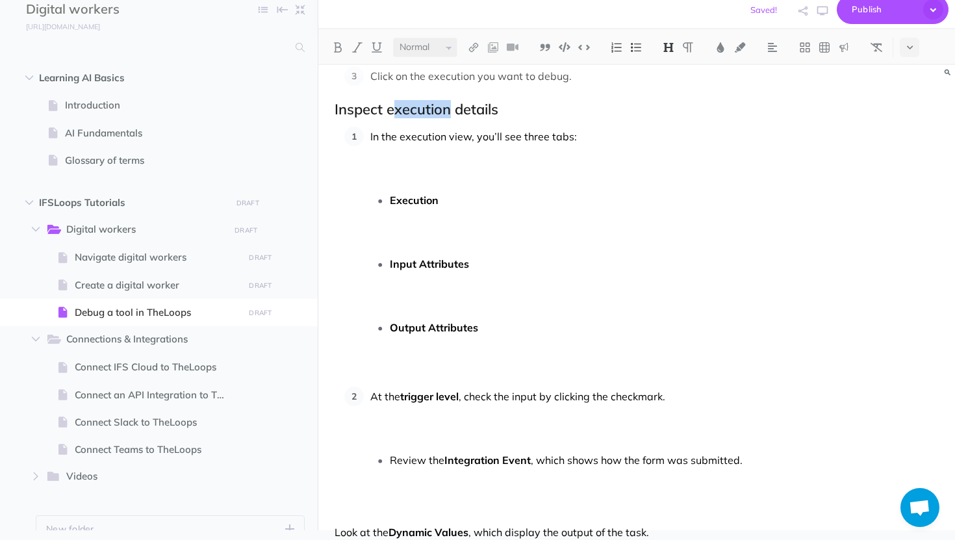
drag, startPoint x: 447, startPoint y: 110, endPoint x: 395, endPoint y: 109, distance: 52.0
click at [395, 109] on h2 "Inspect execution details" at bounding box center [637, 109] width 604 height 16
drag, startPoint x: 449, startPoint y: 136, endPoint x: 402, endPoint y: 133, distance: 46.9
click at [402, 133] on span "In the execution view, you’ll see three tabs:" at bounding box center [473, 136] width 207 height 13
click at [383, 171] on p "In the execution view, you’ll see three tabs:" at bounding box center [654, 156] width 568 height 58
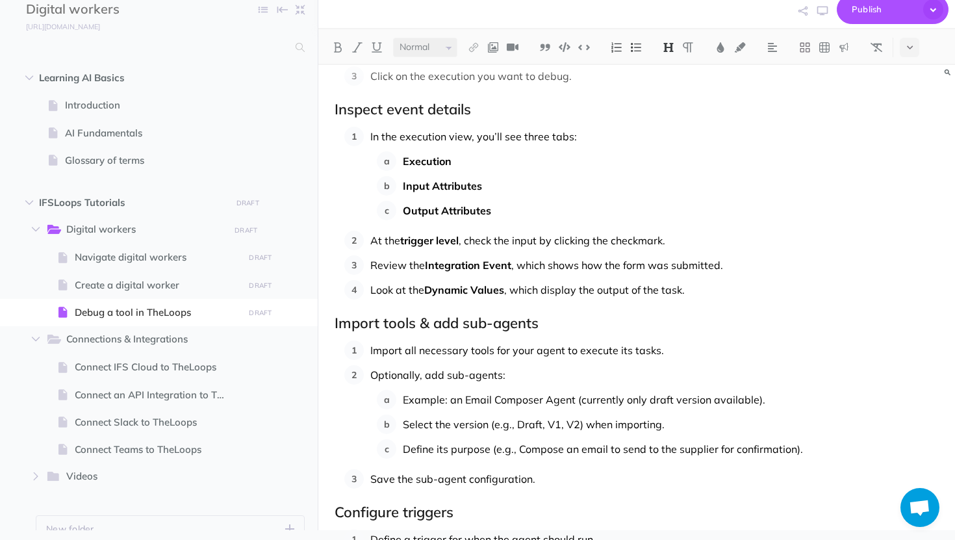
click at [370, 263] on span "Review the" at bounding box center [397, 265] width 55 height 13
click at [397, 323] on h2 "Import tools & add sub-agents" at bounding box center [637, 323] width 604 height 16
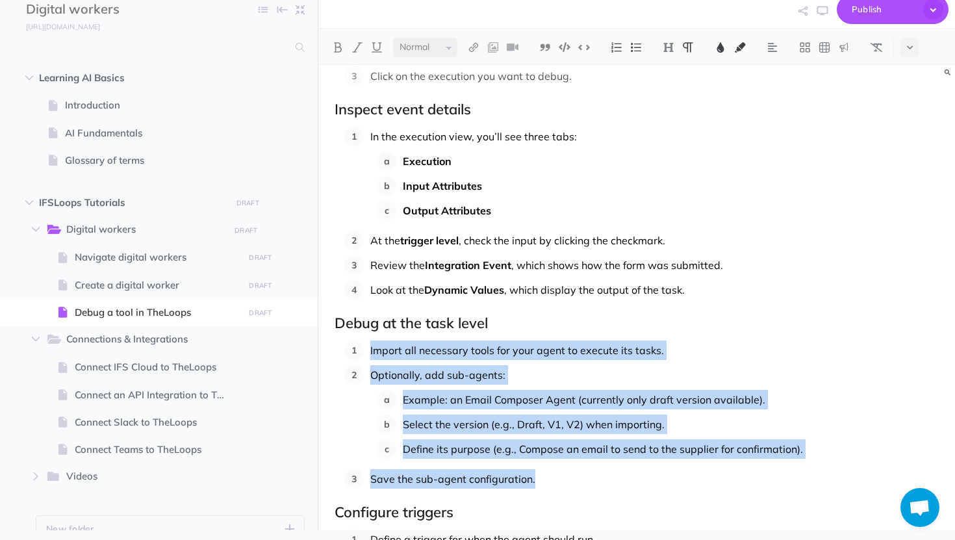
drag, startPoint x: 548, startPoint y: 478, endPoint x: 364, endPoint y: 353, distance: 221.6
click at [364, 353] on ol "Import all necessary tools for your agent to execute its tasks. Optionally, add…" at bounding box center [641, 414] width 594 height 148
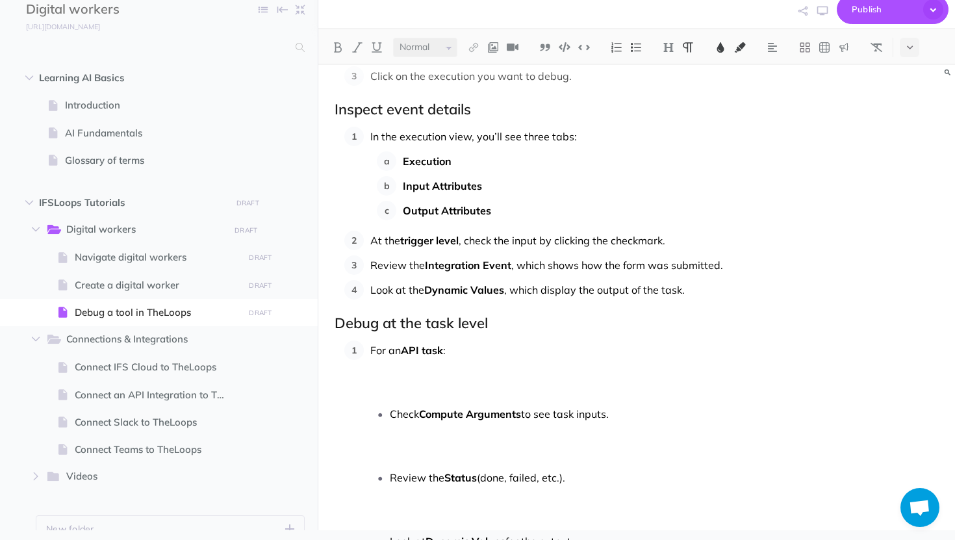
scroll to position [806, 0]
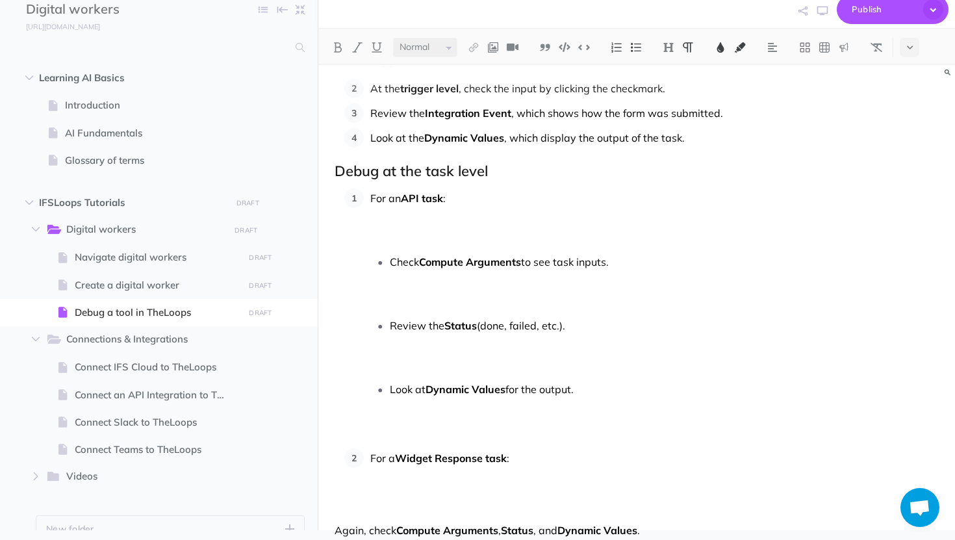
click at [401, 242] on p "For an API task :" at bounding box center [654, 217] width 568 height 58
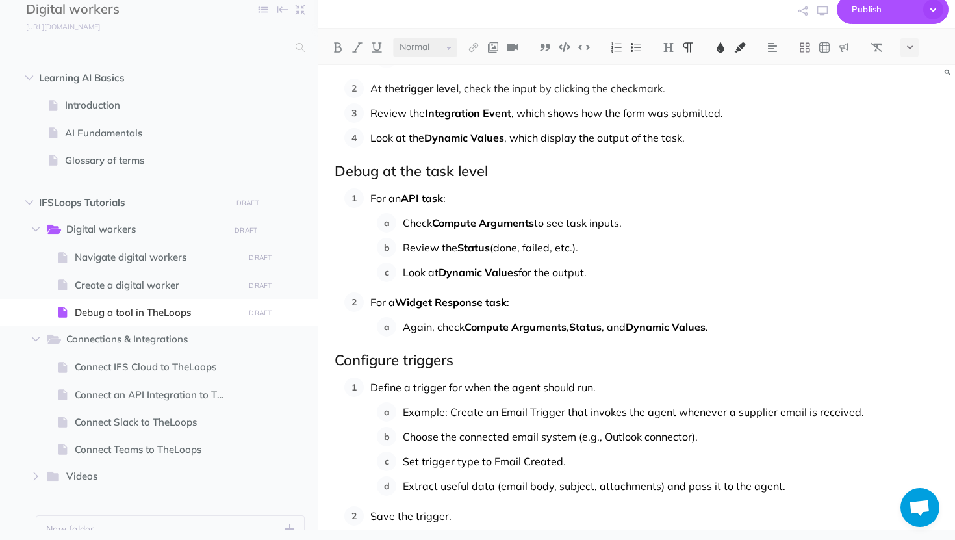
click at [442, 364] on h2 "Configure triggers" at bounding box center [637, 360] width 604 height 16
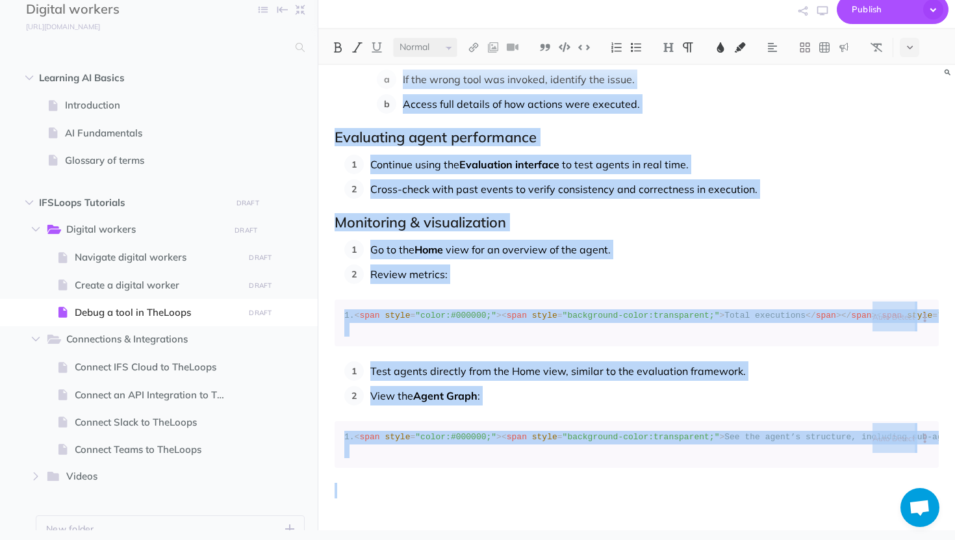
scroll to position [2238, 0]
drag, startPoint x: 369, startPoint y: 383, endPoint x: 462, endPoint y: 539, distance: 182.4
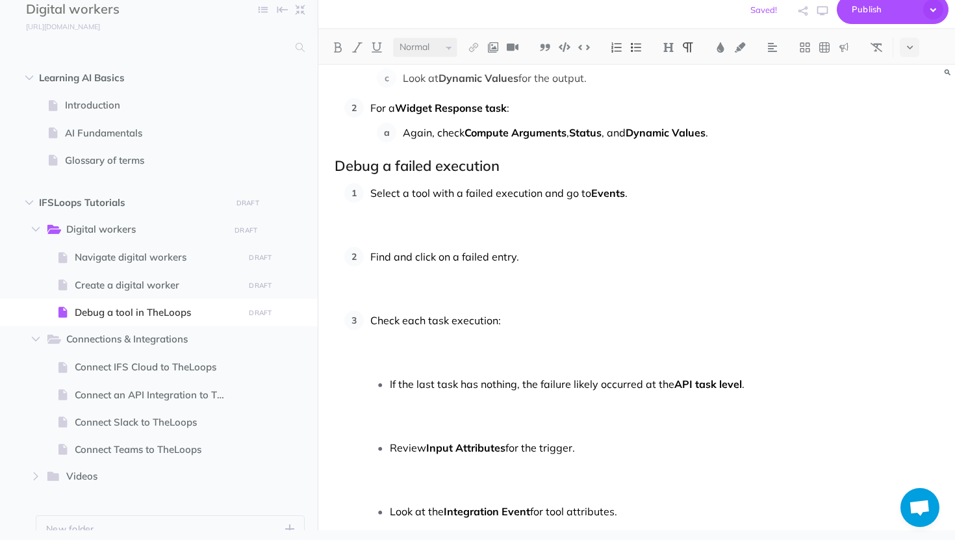
scroll to position [976, 0]
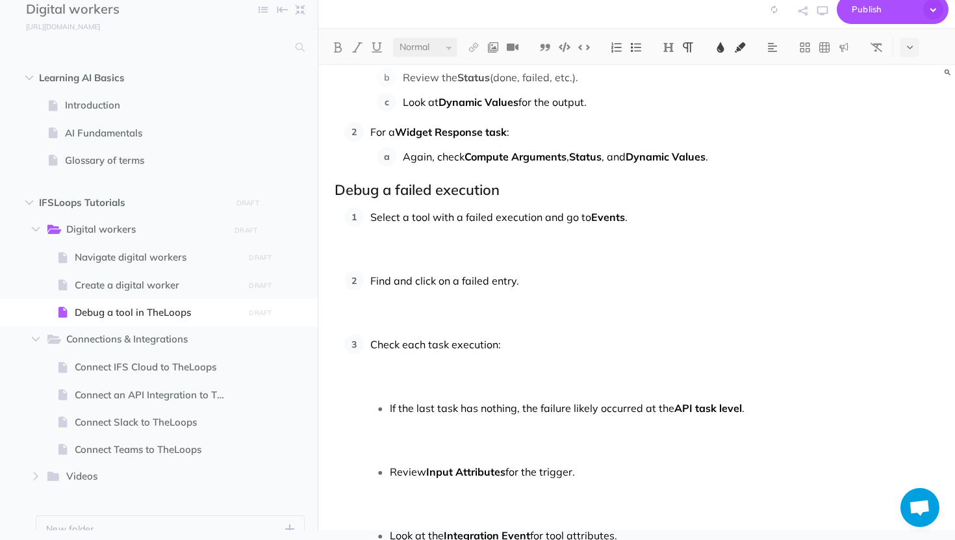
click at [422, 232] on p "Select a tool with a failed execution and go to Events ." at bounding box center [654, 236] width 568 height 58
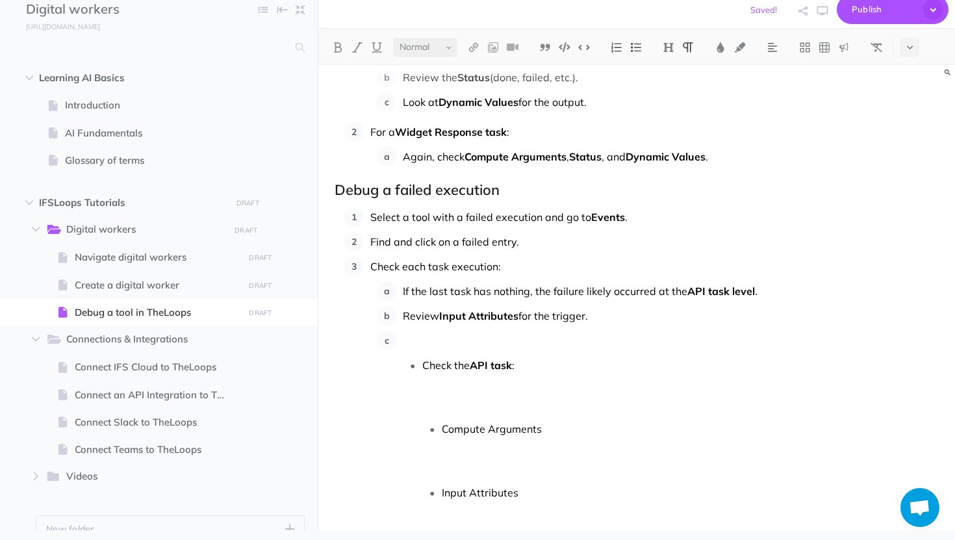
click at [498, 307] on p "Review Input Attributes for the trigger." at bounding box center [671, 315] width 536 height 19
click at [423, 364] on span "Check the" at bounding box center [445, 365] width 47 height 13
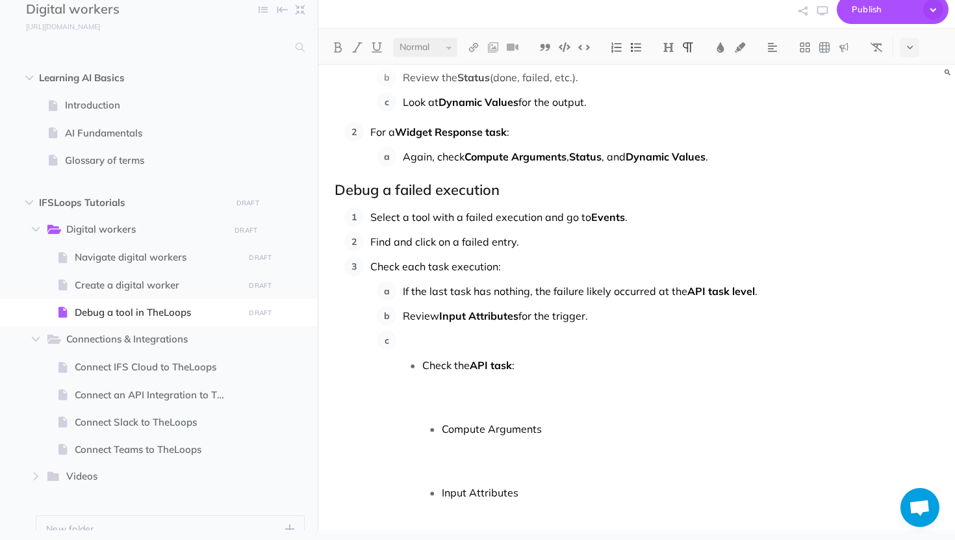
click at [422, 363] on li "Check the API task : Compute Arguments Input Attributes Status (likely Failed )…" at bounding box center [680, 511] width 516 height 313
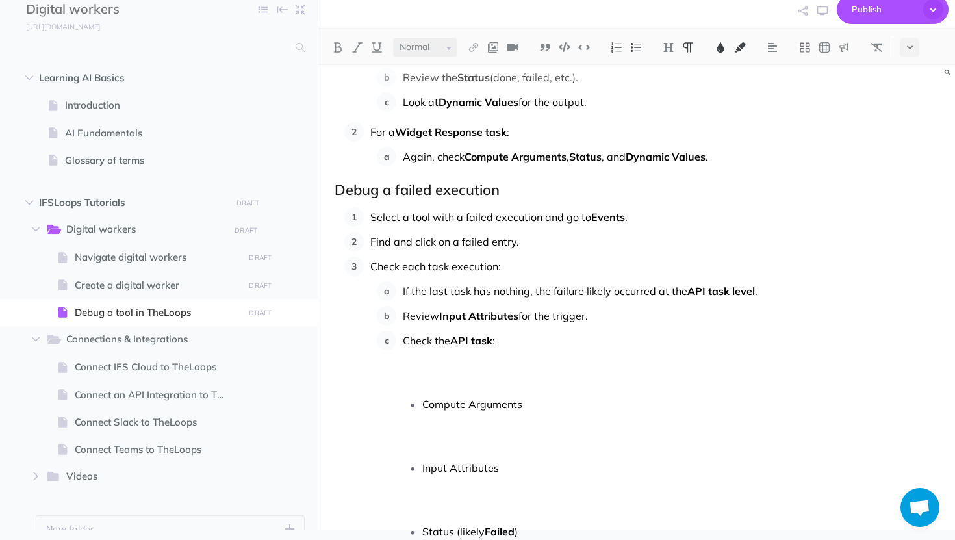
click at [402, 315] on li "Review Input Attributes for the trigger." at bounding box center [667, 315] width 542 height 19
click at [422, 398] on li "Compute Arguments" at bounding box center [680, 423] width 516 height 58
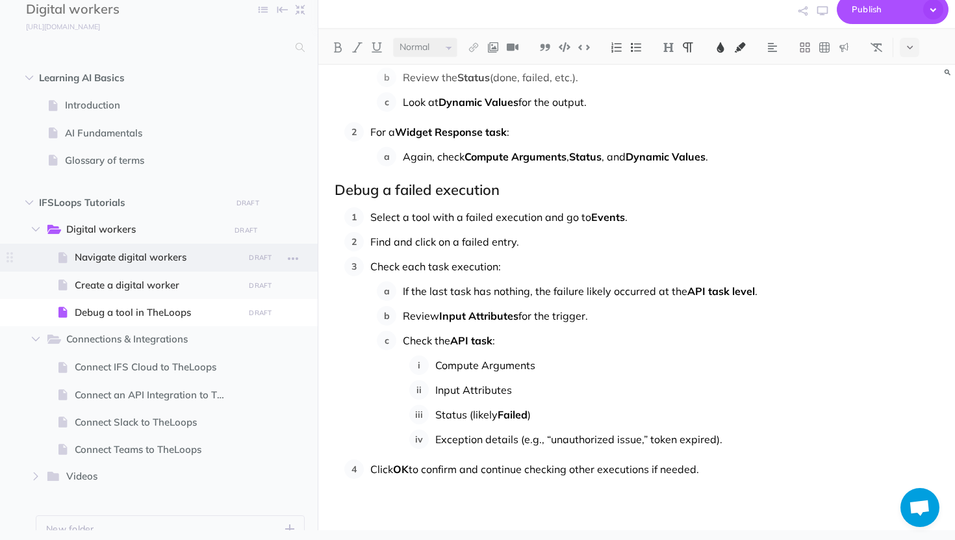
click at [122, 252] on span "Navigate digital workers" at bounding box center [157, 257] width 165 height 16
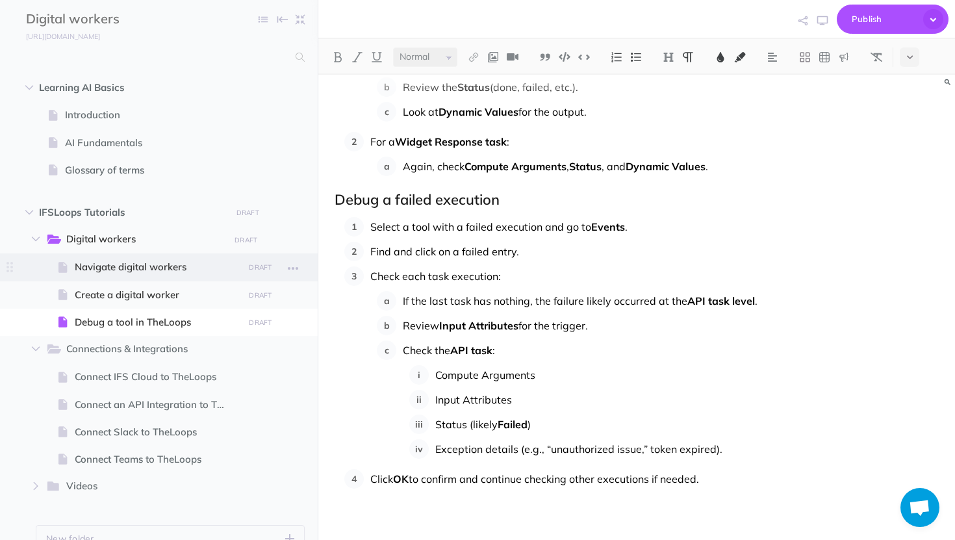
select select "null"
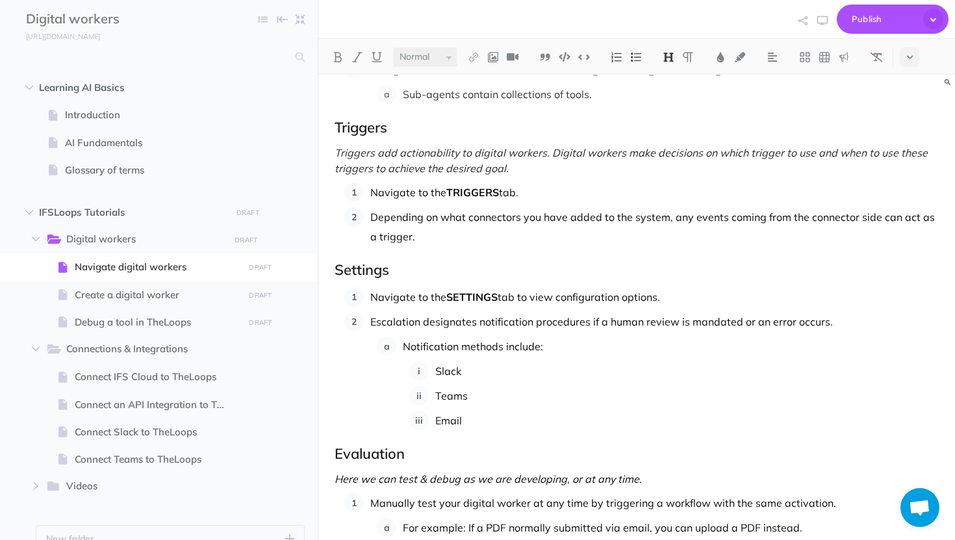
scroll to position [1178, 0]
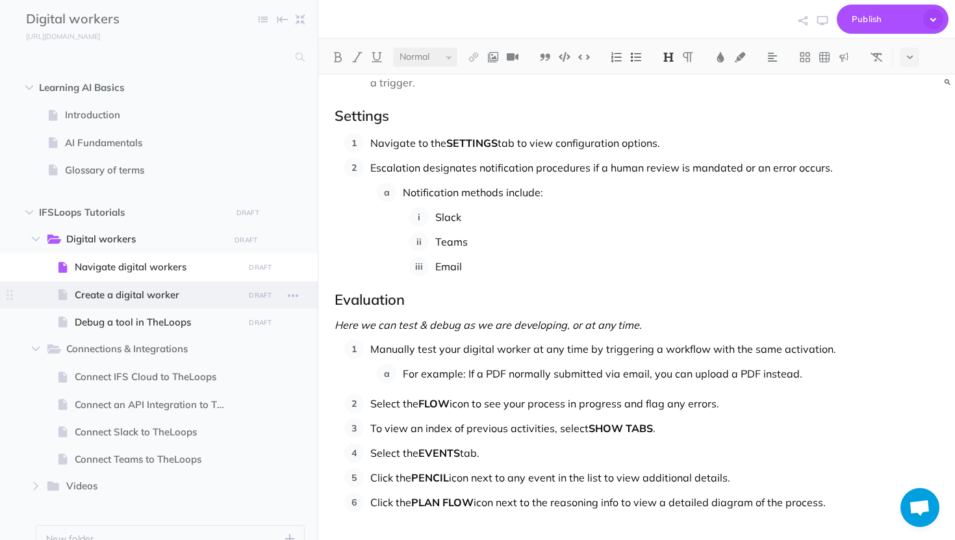
click at [134, 291] on span "Create a digital worker" at bounding box center [157, 295] width 165 height 16
select select "null"
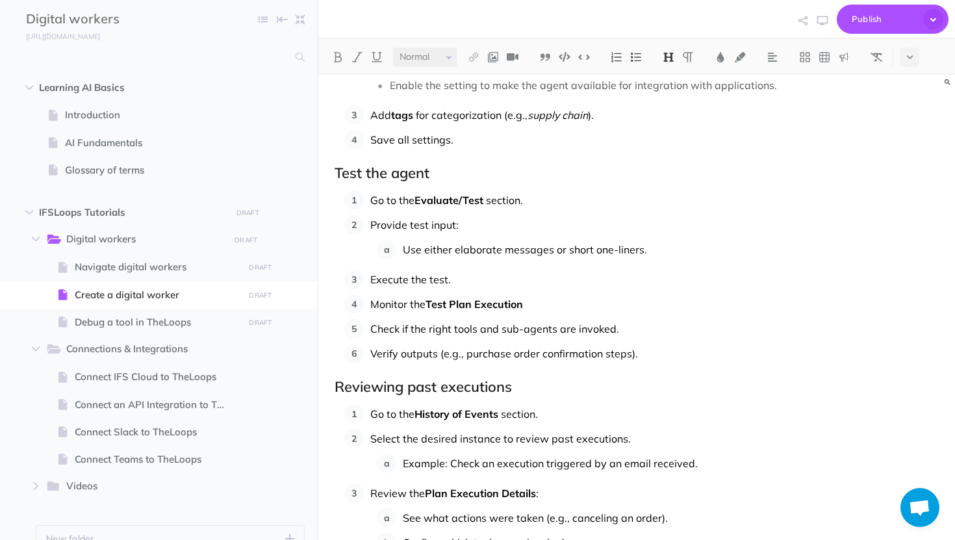
scroll to position [2565, 0]
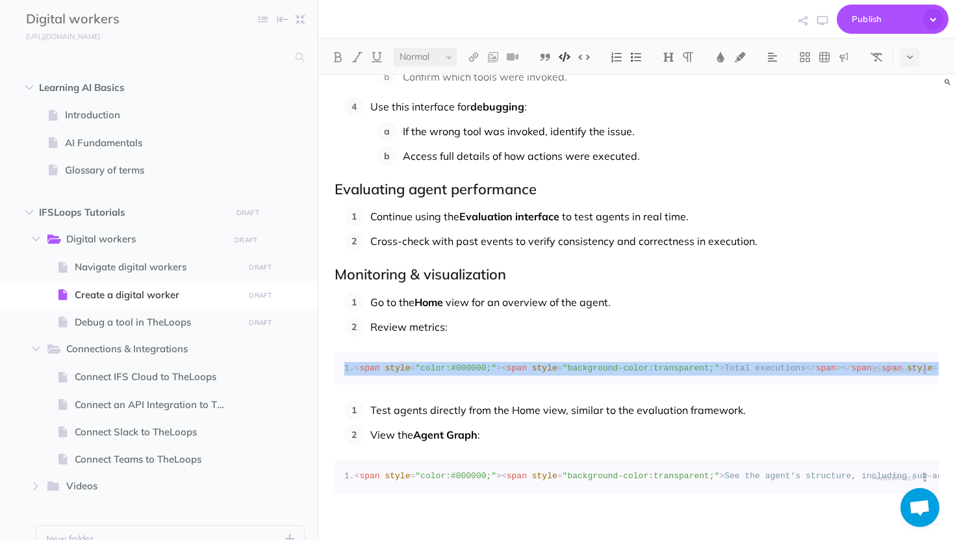
drag, startPoint x: 340, startPoint y: 323, endPoint x: 362, endPoint y: 364, distance: 46.5
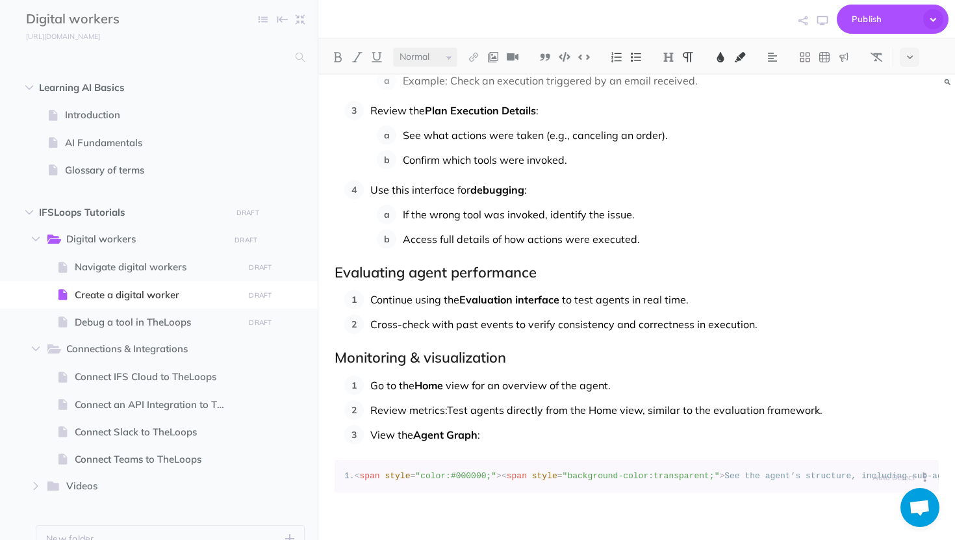
scroll to position [2492, 0]
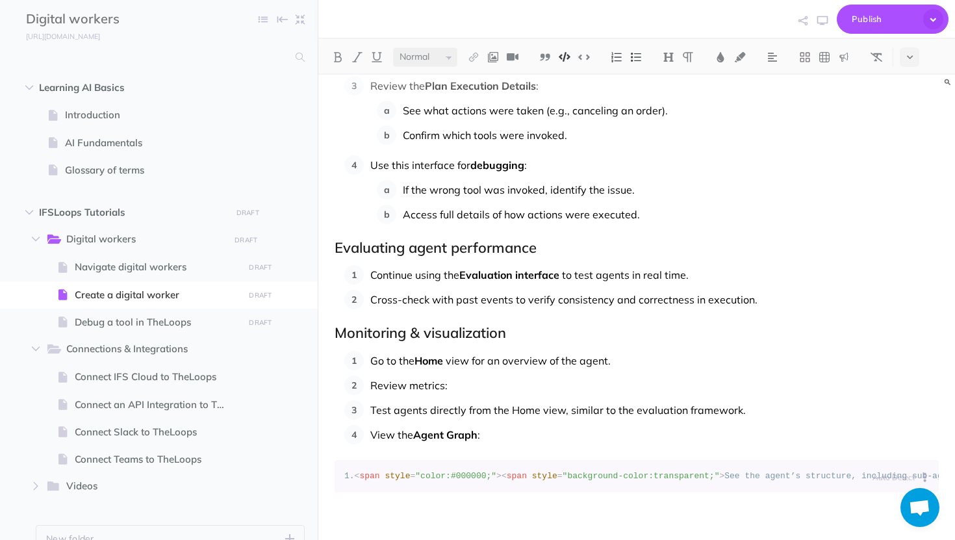
click at [495, 425] on p "View the Agent Graph :" at bounding box center [654, 434] width 568 height 19
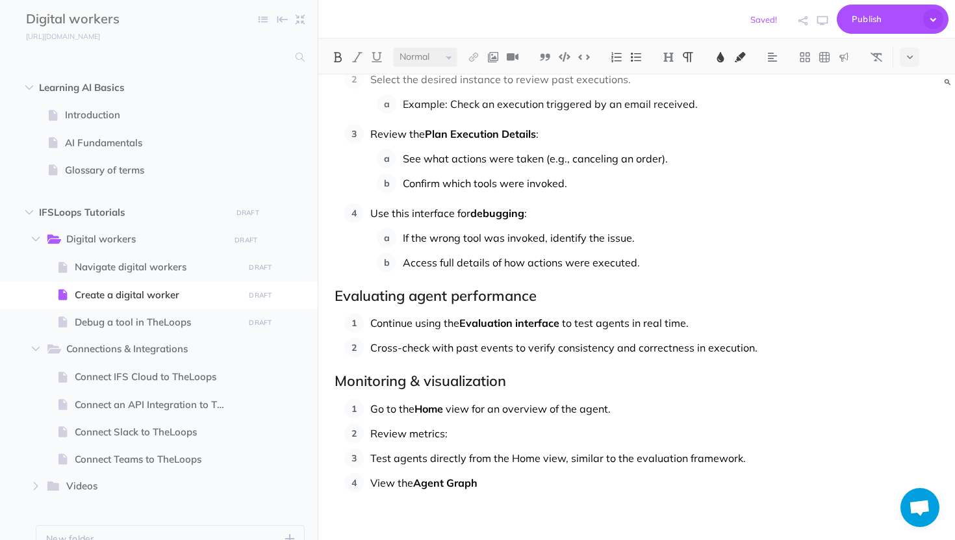
scroll to position [2418, 0]
click at [487, 431] on p "Review metrics:" at bounding box center [654, 433] width 568 height 19
click at [186, 273] on span "Navigate digital workers" at bounding box center [157, 267] width 165 height 16
select select "null"
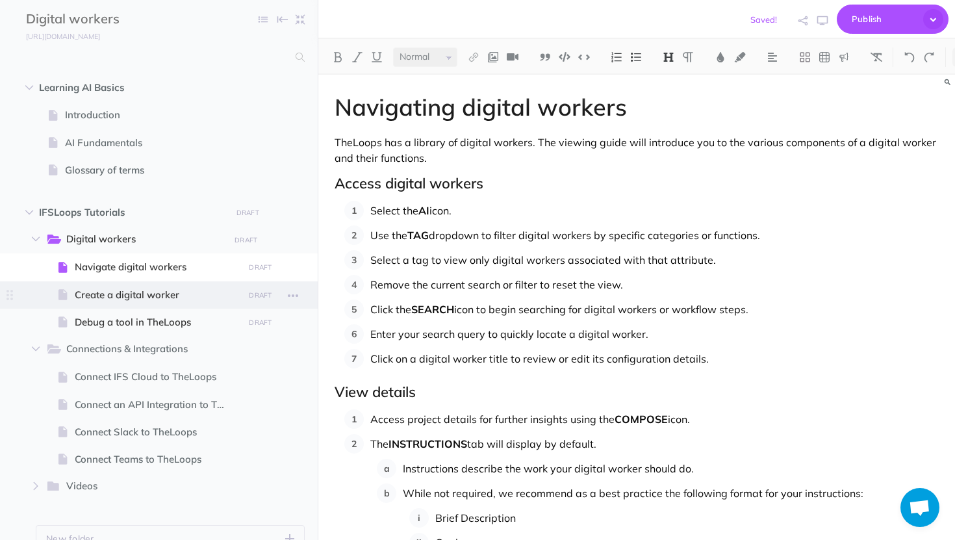
click at [178, 306] on span at bounding box center [159, 294] width 318 height 27
select select "null"
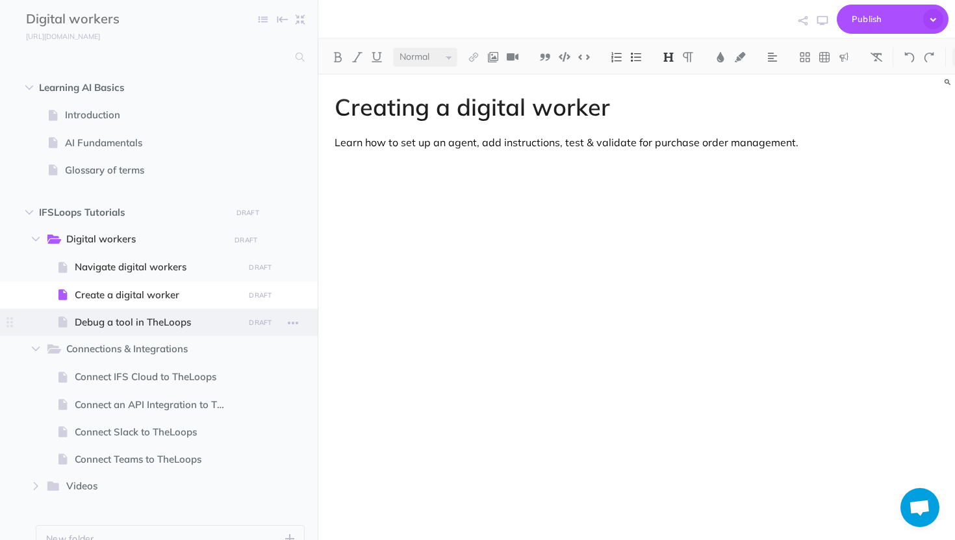
click at [178, 325] on span "Debug a tool in TheLoops" at bounding box center [157, 322] width 165 height 16
select select "null"
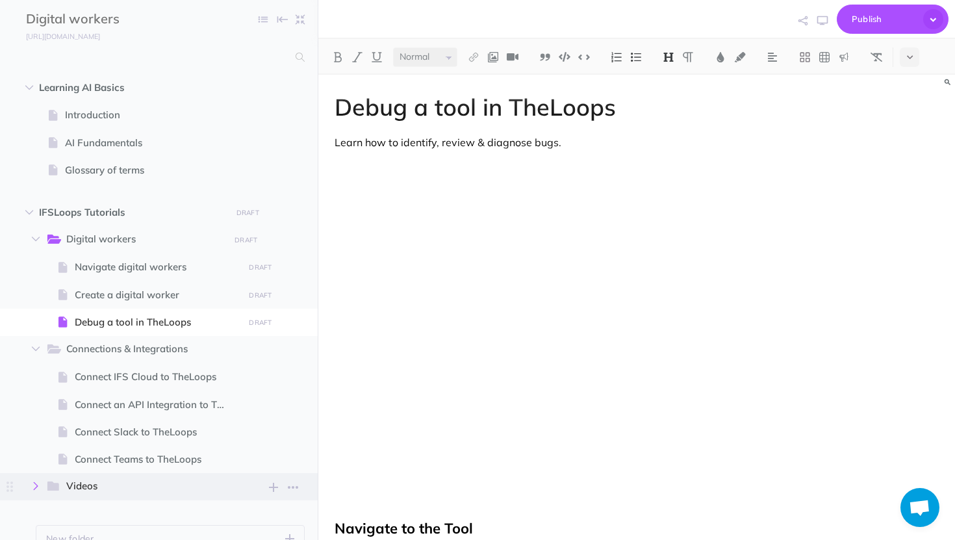
click at [32, 485] on icon "button" at bounding box center [36, 486] width 8 height 8
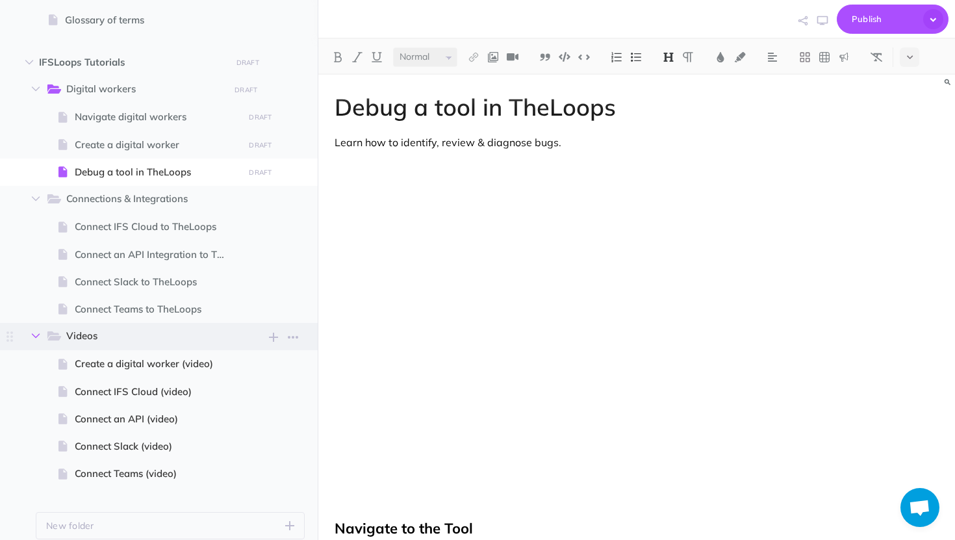
scroll to position [201, 0]
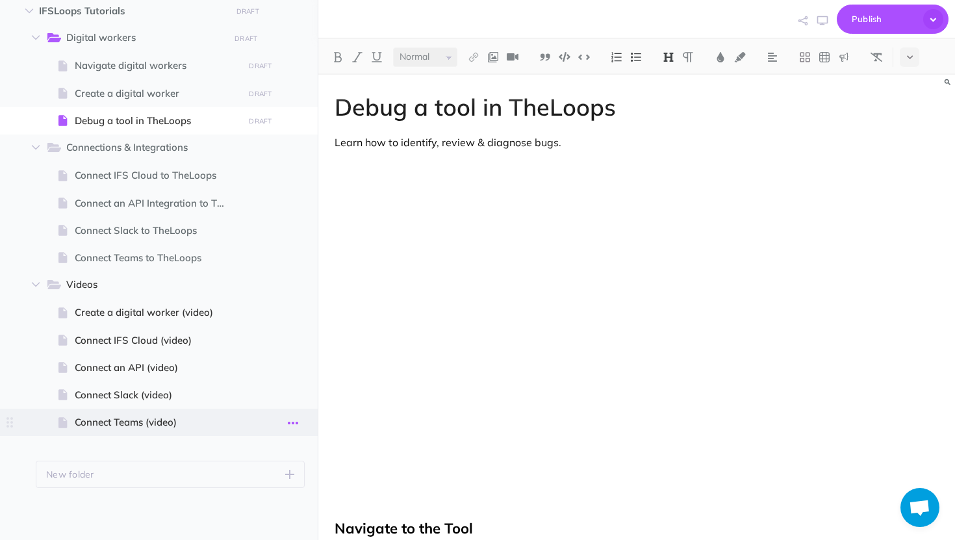
click at [291, 423] on icon "button" at bounding box center [293, 423] width 10 height 16
click at [295, 311] on icon "button" at bounding box center [293, 314] width 10 height 16
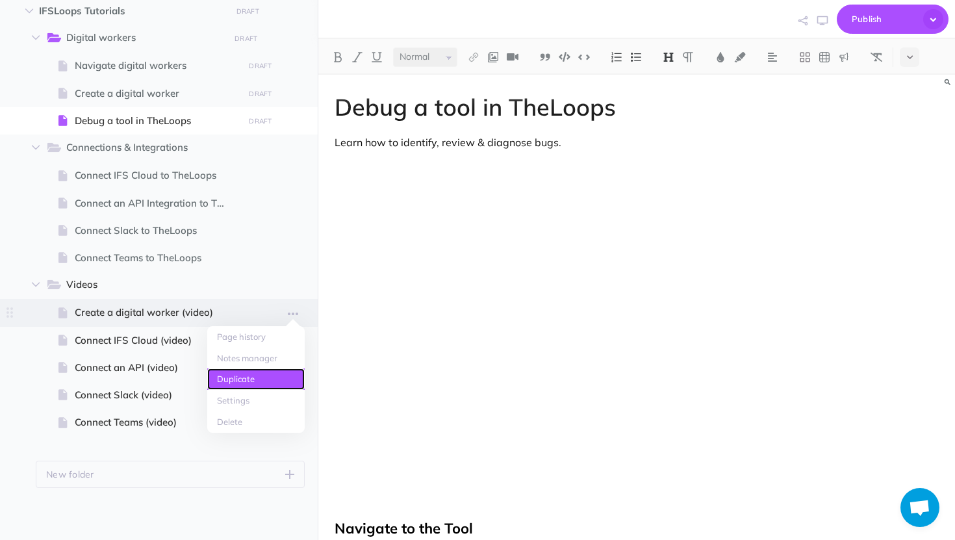
click at [255, 379] on link "Duplicate" at bounding box center [255, 378] width 97 height 21
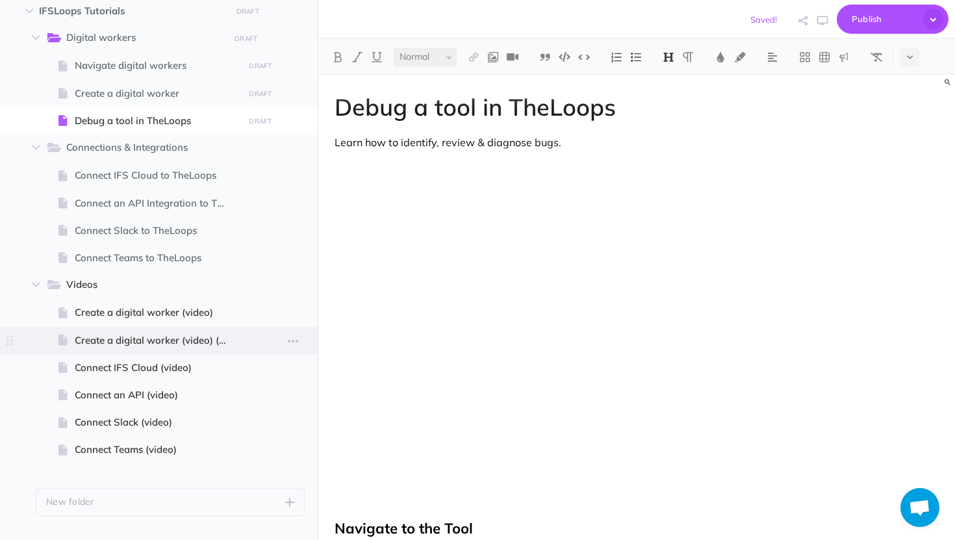
select select "null"
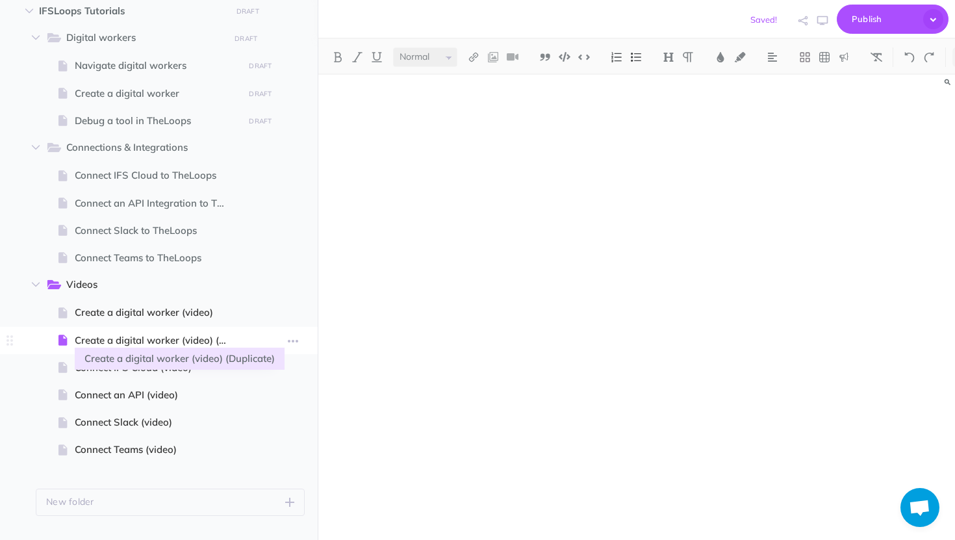
click at [216, 340] on span "Create a digital worker (video) (Duplicate)" at bounding box center [157, 341] width 165 height 16
click at [299, 341] on button "button" at bounding box center [292, 340] width 23 height 17
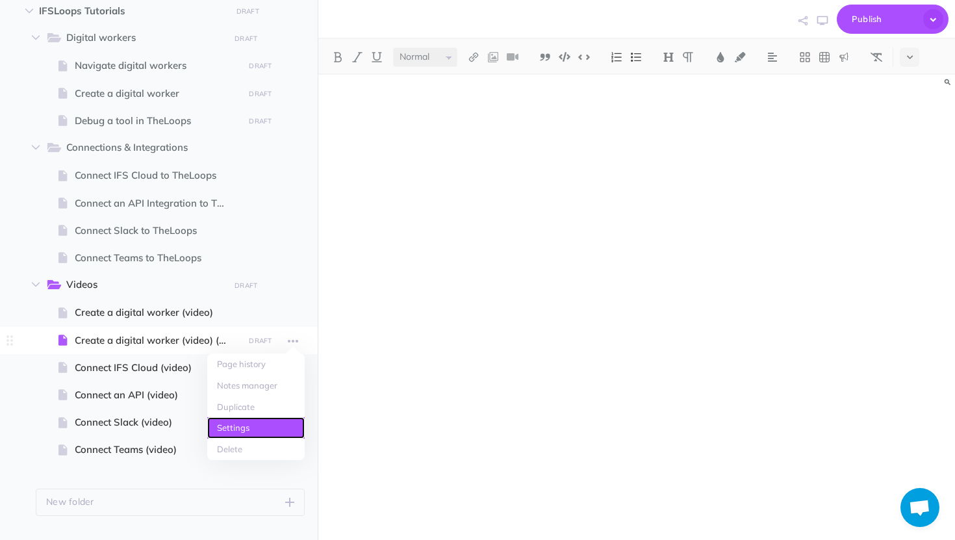
click at [255, 431] on link "Settings" at bounding box center [255, 427] width 97 height 21
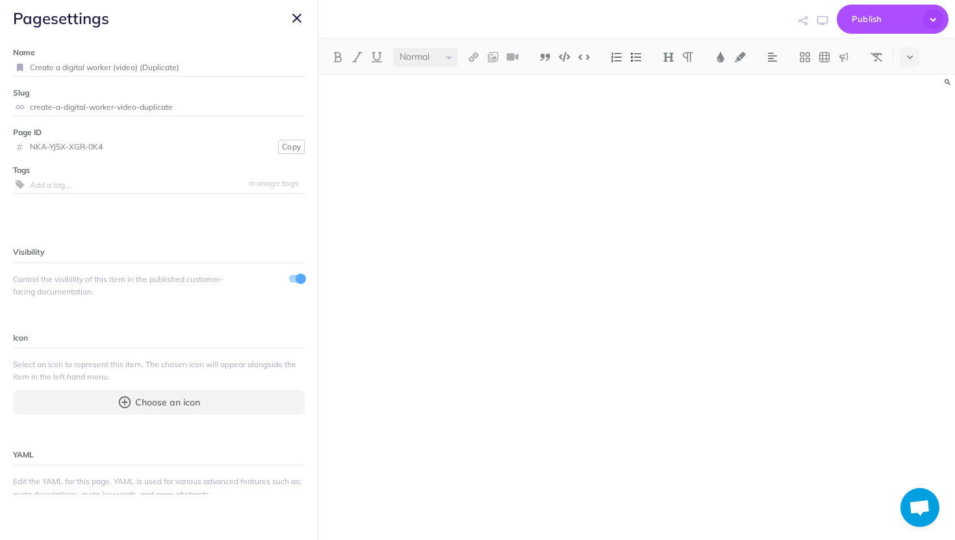
click at [177, 75] on input "Create a digital worker (video) (Duplicate)" at bounding box center [167, 67] width 275 height 17
type input "Debug a tool in TheLoops"
click at [290, 67] on small "Save" at bounding box center [289, 67] width 17 height 10
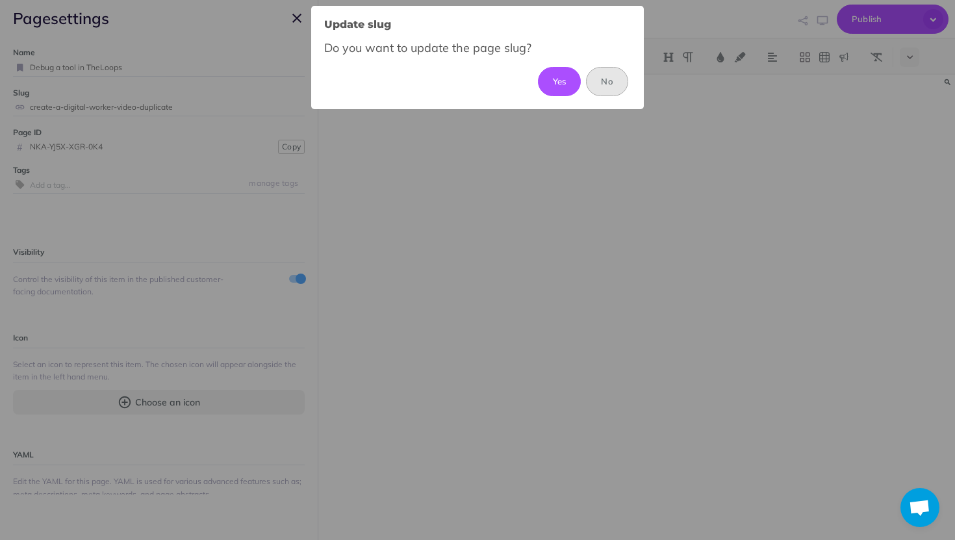
click at [587, 79] on button "No" at bounding box center [607, 81] width 42 height 29
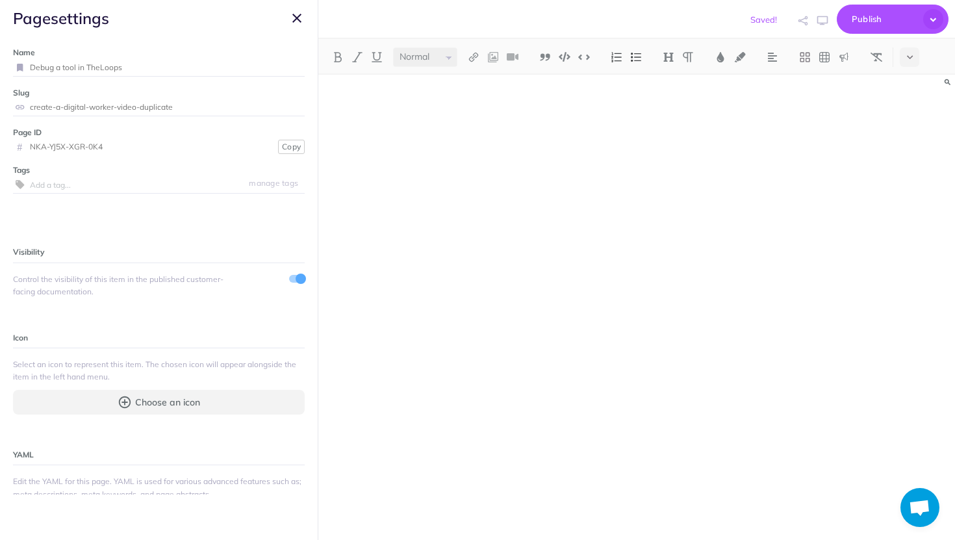
click at [260, 65] on input "Debug a tool in TheLoops" at bounding box center [167, 67] width 275 height 17
type input "Debug a tool in TheLoops (video)"
click at [296, 62] on small "Save" at bounding box center [289, 67] width 17 height 10
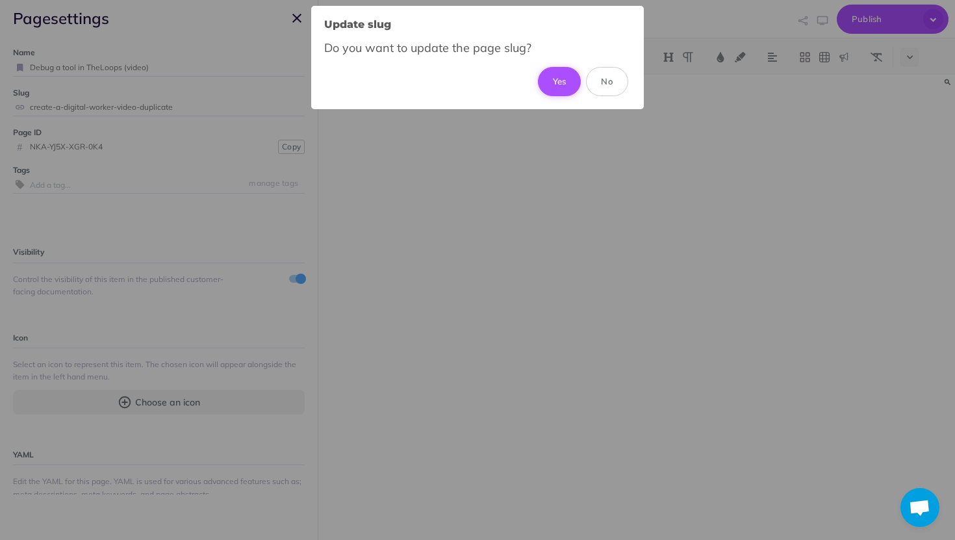
click at [544, 75] on button "Yes" at bounding box center [560, 81] width 44 height 29
type input "debug-a-tool-in-theloops-video"
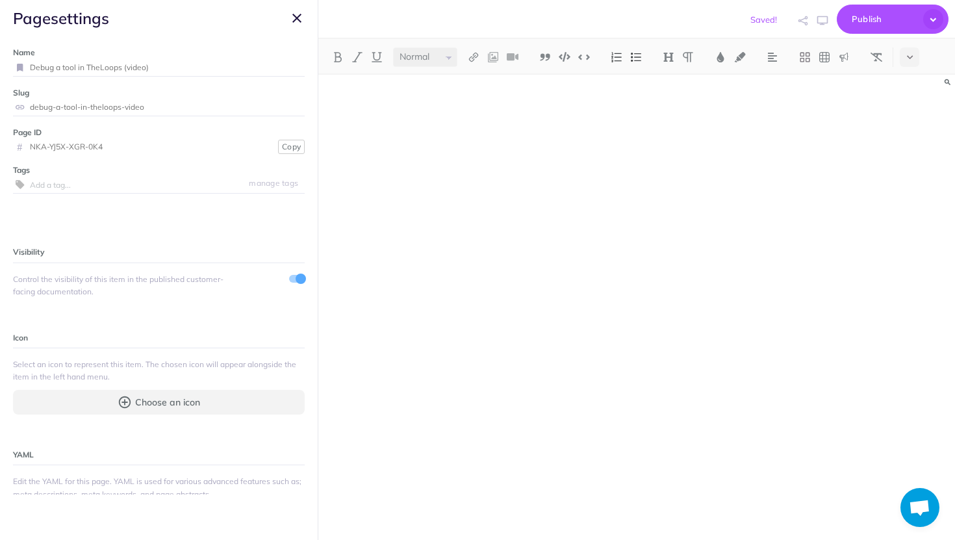
click at [302, 14] on button "button" at bounding box center [297, 18] width 16 height 16
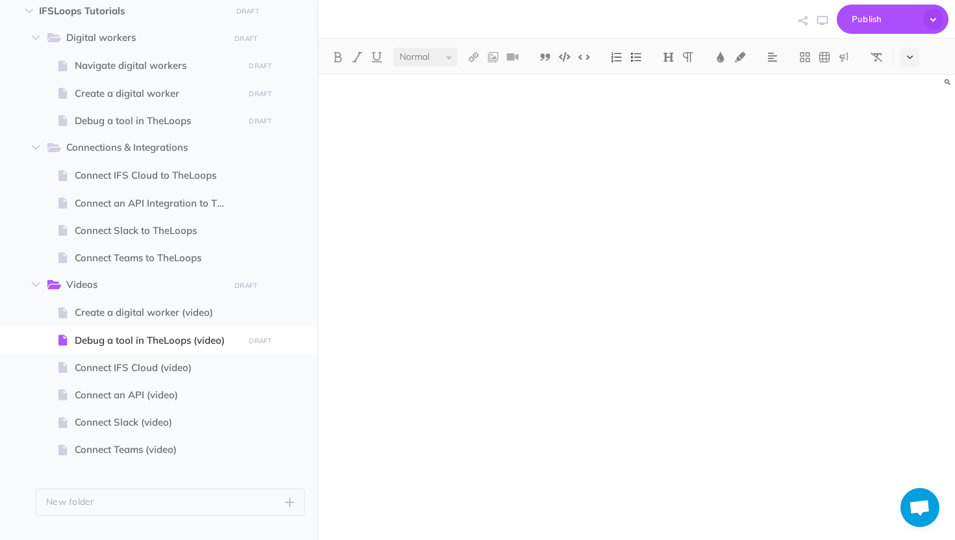
click at [917, 61] on button at bounding box center [909, 56] width 19 height 19
click at [913, 216] on img at bounding box center [910, 215] width 12 height 7
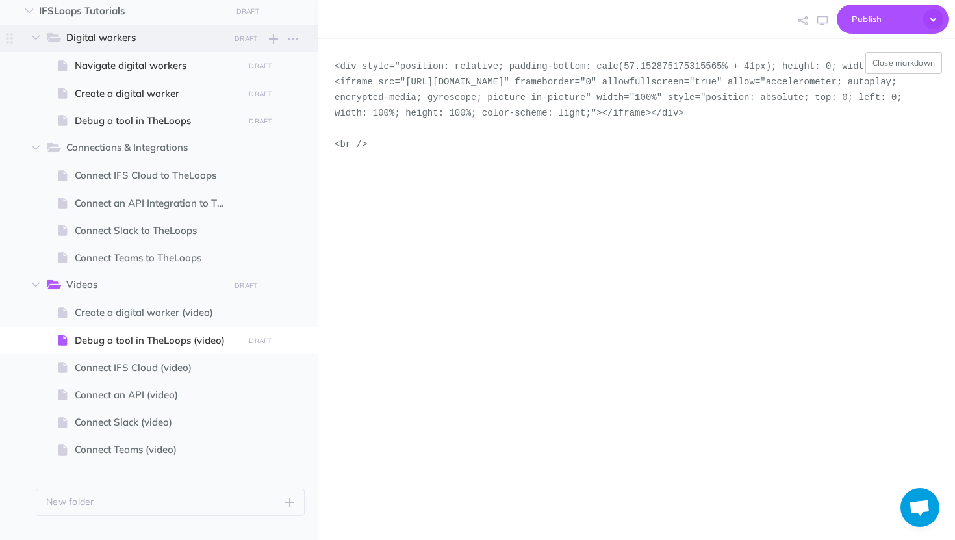
drag, startPoint x: 387, startPoint y: 213, endPoint x: 309, endPoint y: 40, distance: 190.4
click at [309, 40] on div "Digital workers Collapse all Expand all Expand to root folders [URL][DOMAIN_NAM…" at bounding box center [477, 270] width 955 height 540
paste textarea "!--ARCADE EMBED START--><div style="position: relative; padding-bottom: calc(54…"
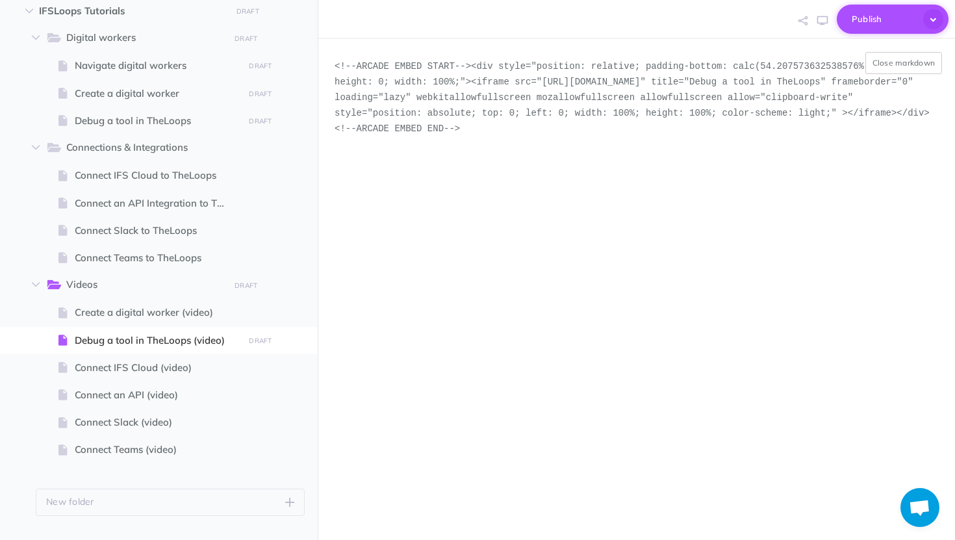
type textarea "<!--ARCADE EMBED START--><div style="position: relative; padding-bottom: calc(5…"
click at [892, 16] on span "Publish" at bounding box center [884, 19] width 65 height 20
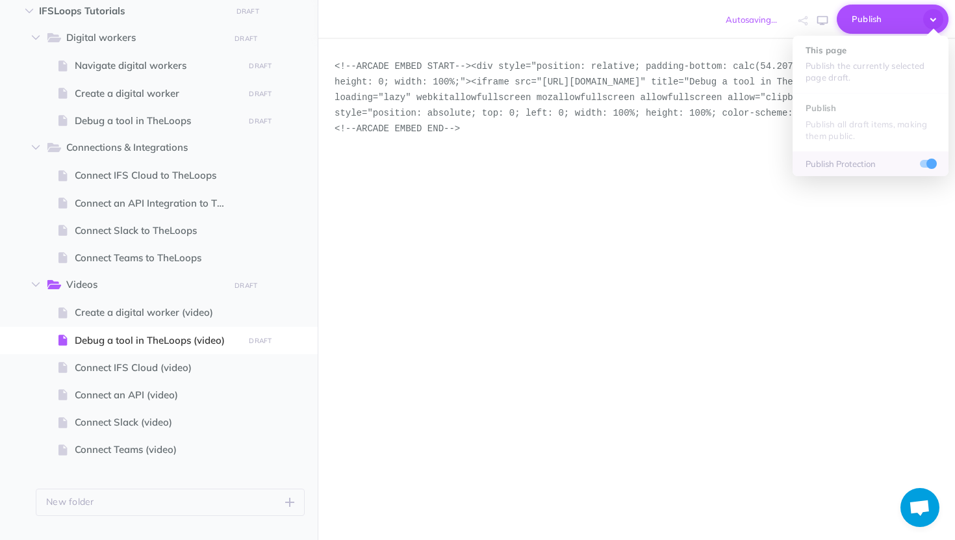
click at [892, 20] on span "Publish" at bounding box center [884, 19] width 65 height 20
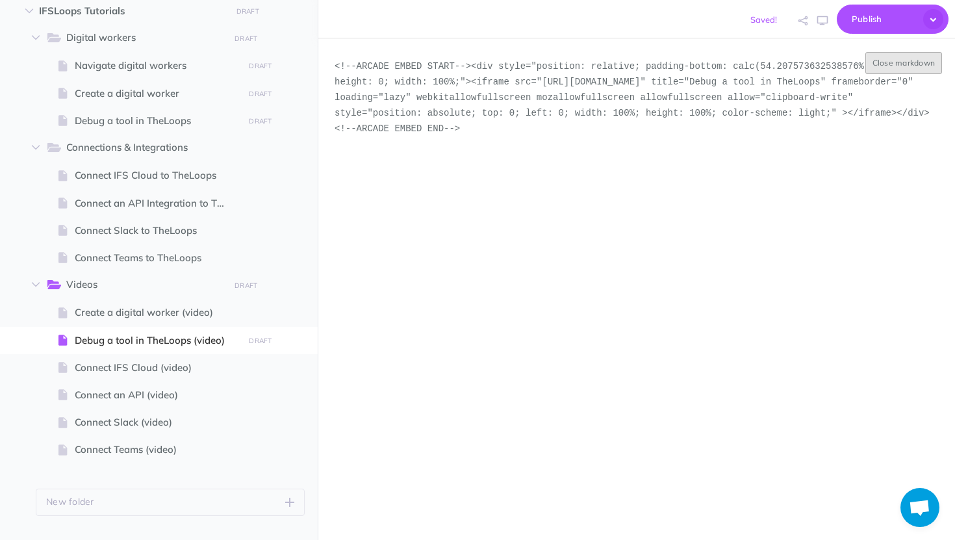
click at [906, 65] on button "Close markdown" at bounding box center [903, 63] width 77 height 22
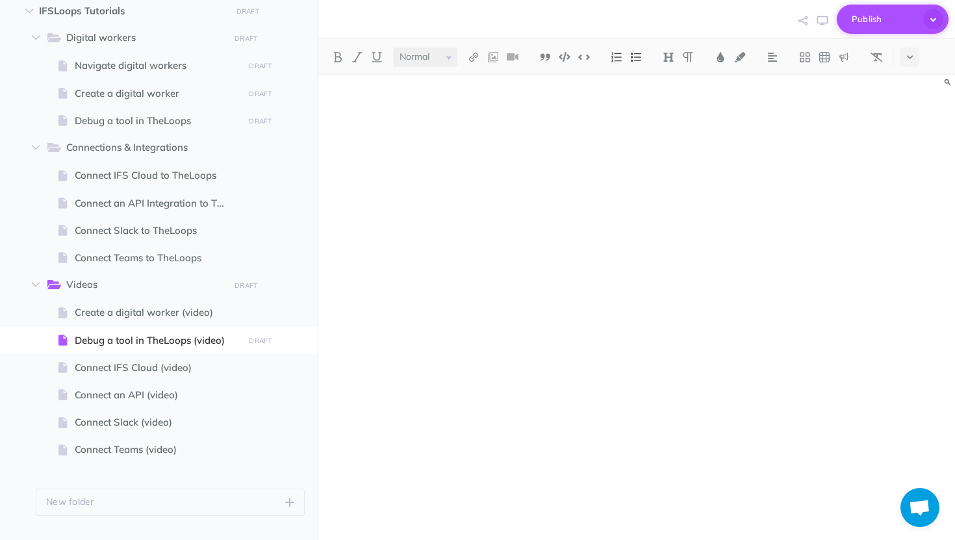
click at [880, 25] on span "Publish" at bounding box center [884, 19] width 65 height 20
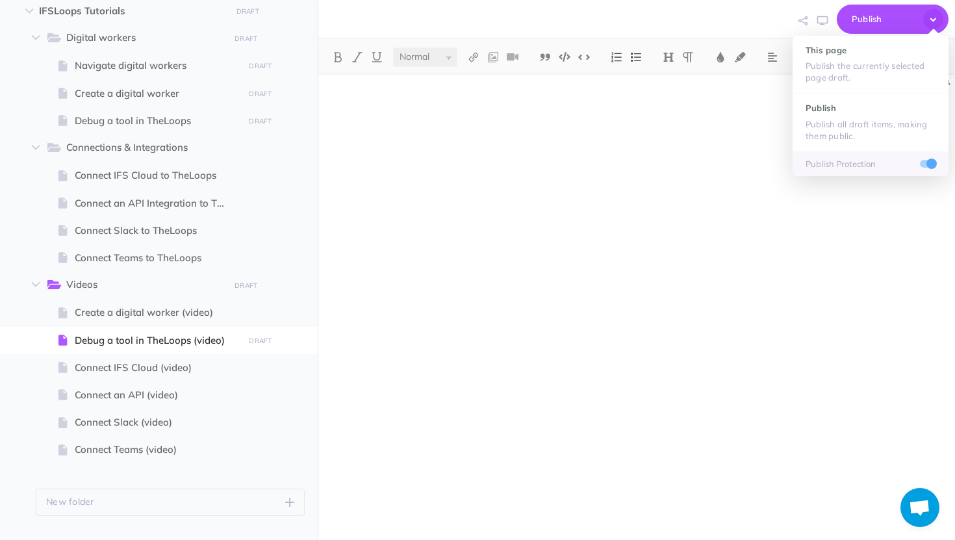
click at [612, 97] on div at bounding box center [637, 271] width 604 height 354
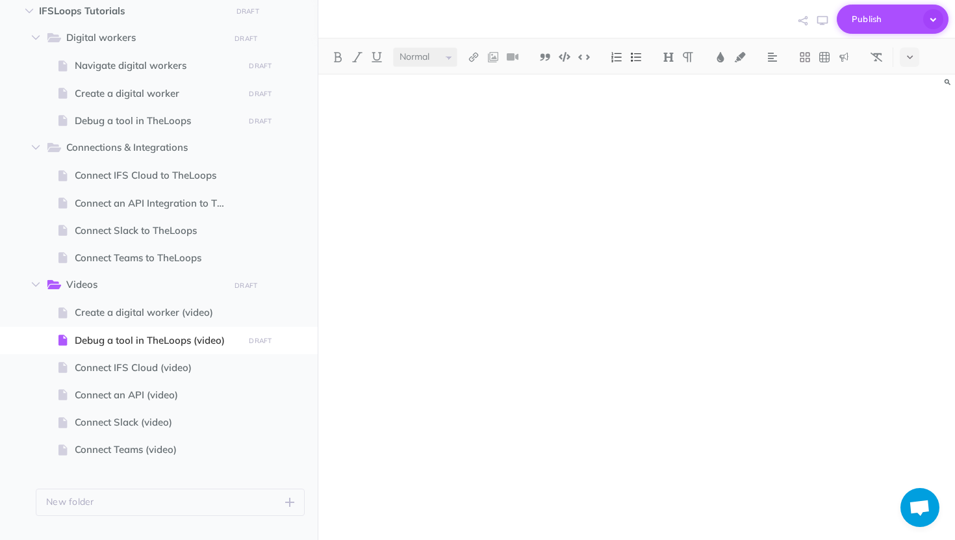
click at [900, 23] on span "Publish" at bounding box center [884, 19] width 65 height 20
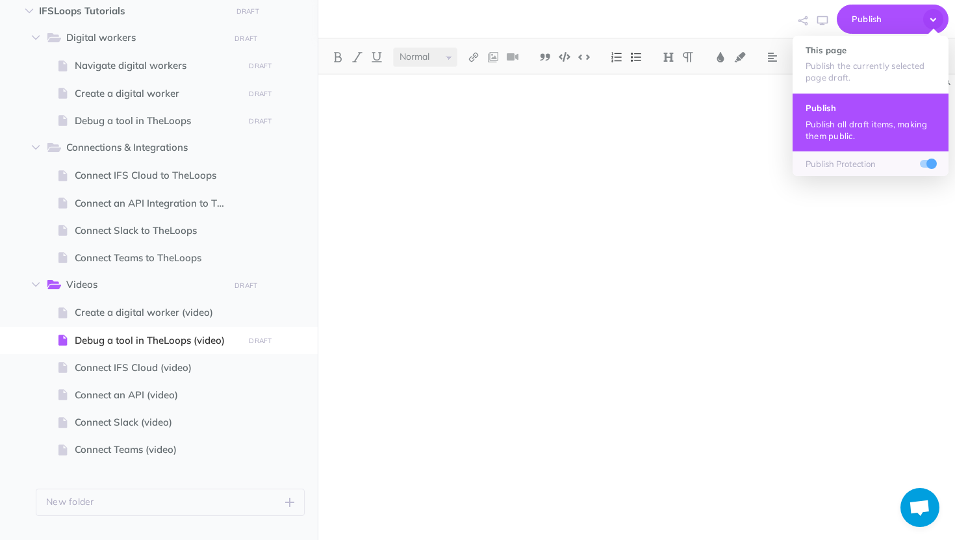
click at [855, 130] on p "Publish all draft items, making them public." at bounding box center [870, 129] width 130 height 23
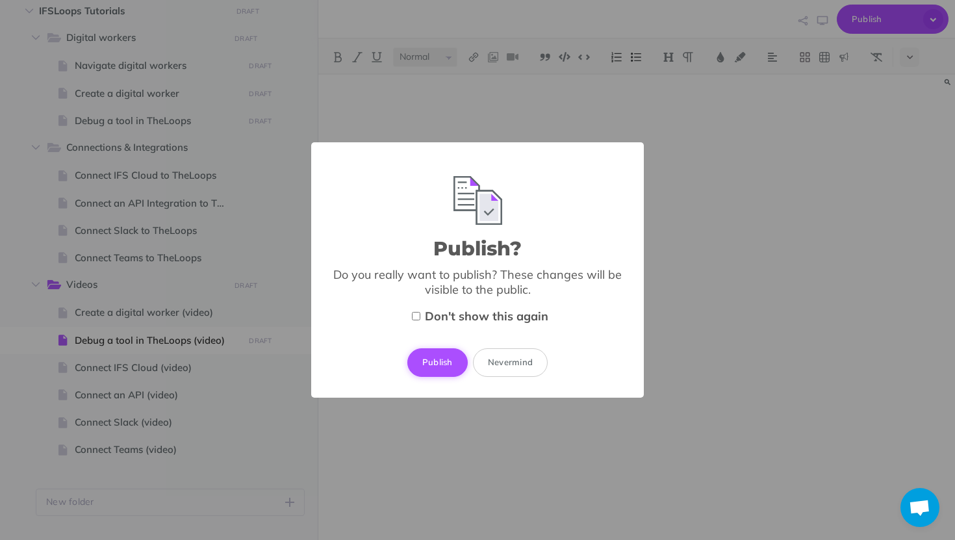
click at [442, 357] on button "Publish" at bounding box center [437, 362] width 60 height 29
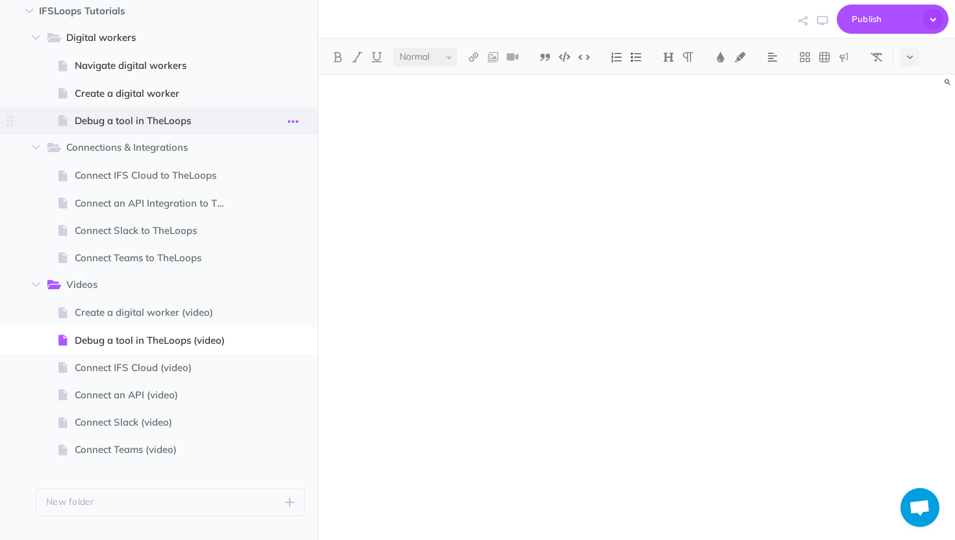
click at [294, 121] on icon "button" at bounding box center [293, 122] width 10 height 16
click at [285, 95] on button "button" at bounding box center [292, 93] width 23 height 17
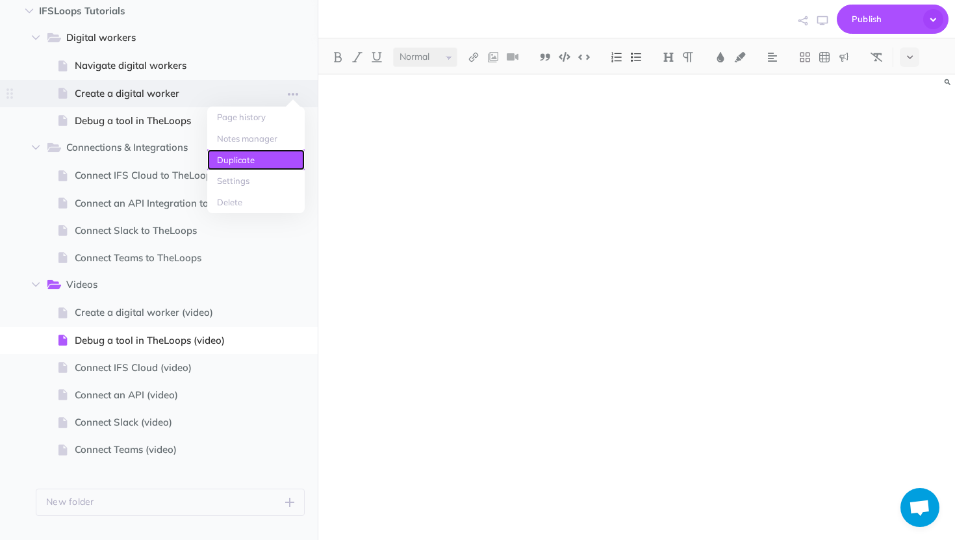
click at [253, 162] on link "Duplicate" at bounding box center [255, 159] width 97 height 21
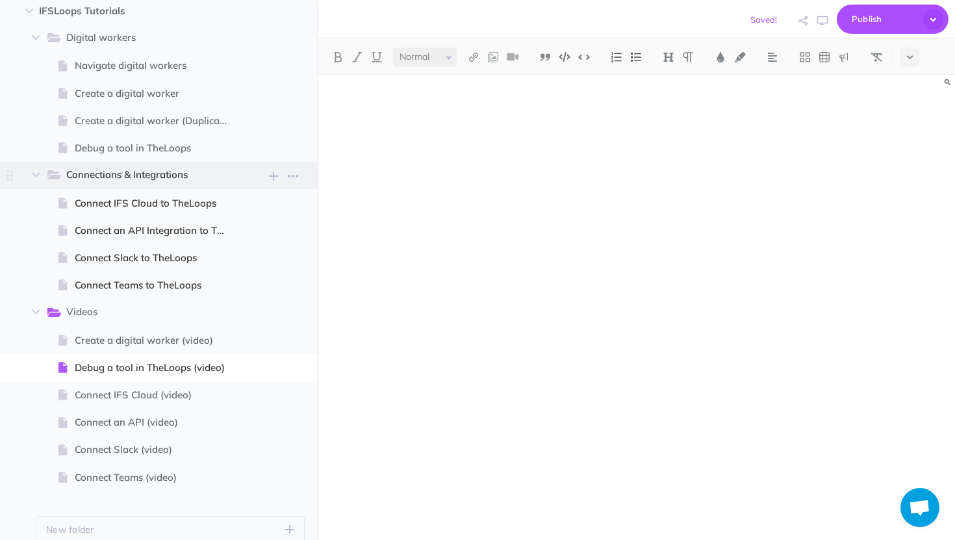
select select "null"
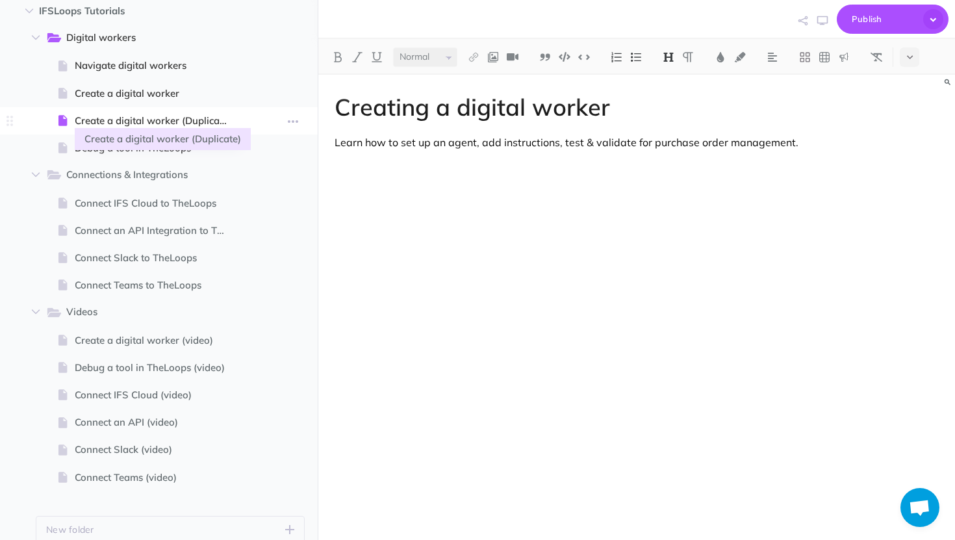
click at [194, 123] on span "Create a digital worker (Duplicate)" at bounding box center [157, 121] width 165 height 16
click at [298, 120] on button "button" at bounding box center [292, 120] width 23 height 17
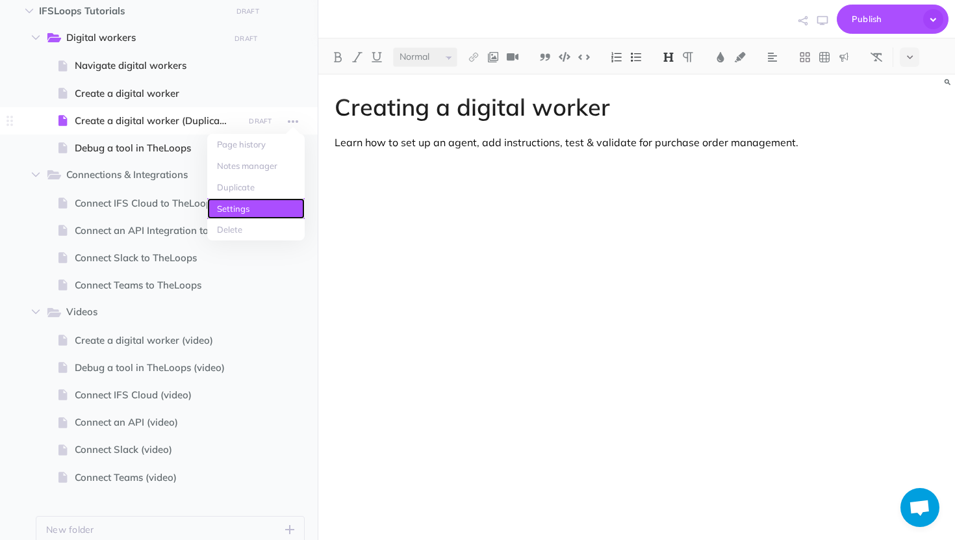
click at [274, 218] on link "Settings" at bounding box center [255, 208] width 97 height 21
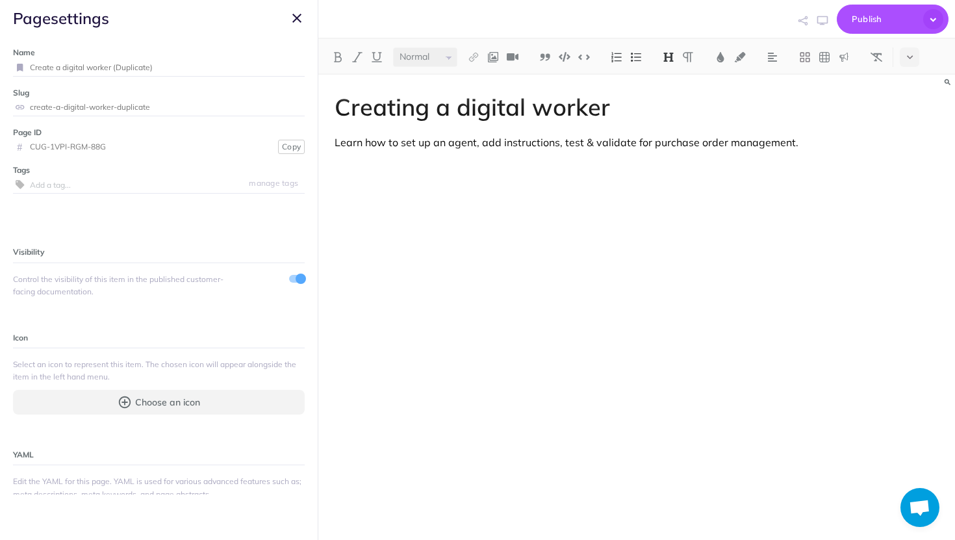
click at [210, 71] on input "Create a digital worker (Duplicate)" at bounding box center [167, 67] width 275 height 17
paste input "Add a tool to TheLoops"
type input "Add a tool to TheLoops"
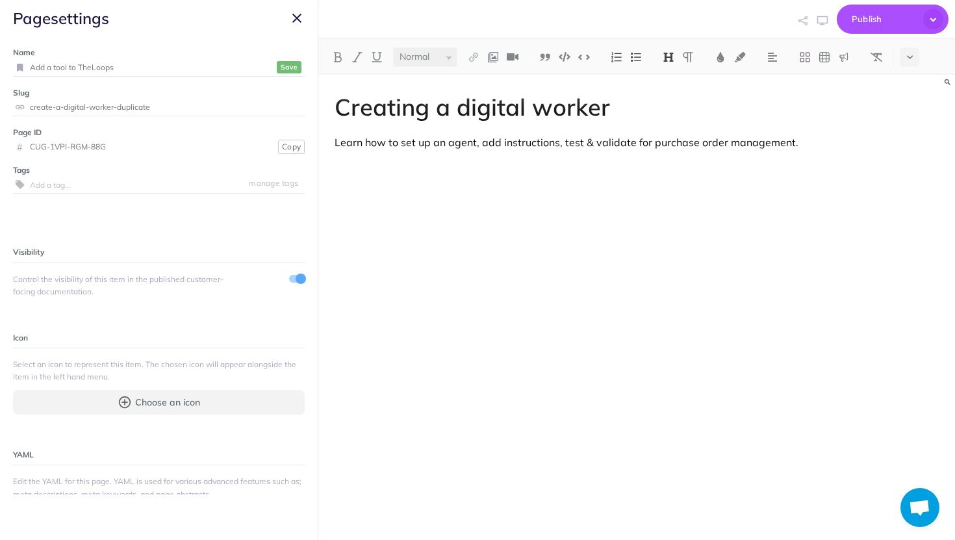
click at [288, 65] on small "Save" at bounding box center [289, 67] width 17 height 10
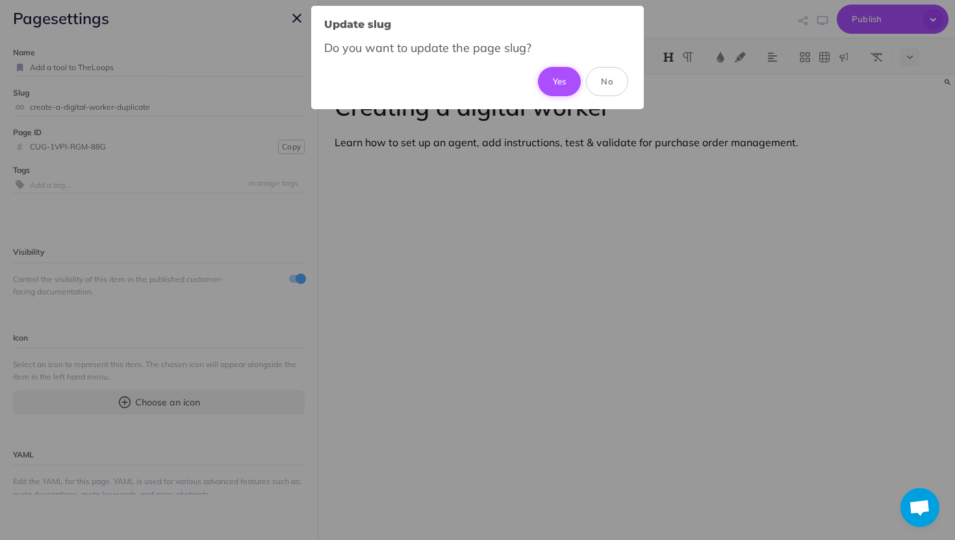
click at [555, 83] on button "Yes" at bounding box center [560, 81] width 44 height 29
type input "add-a-tool-to-theloops"
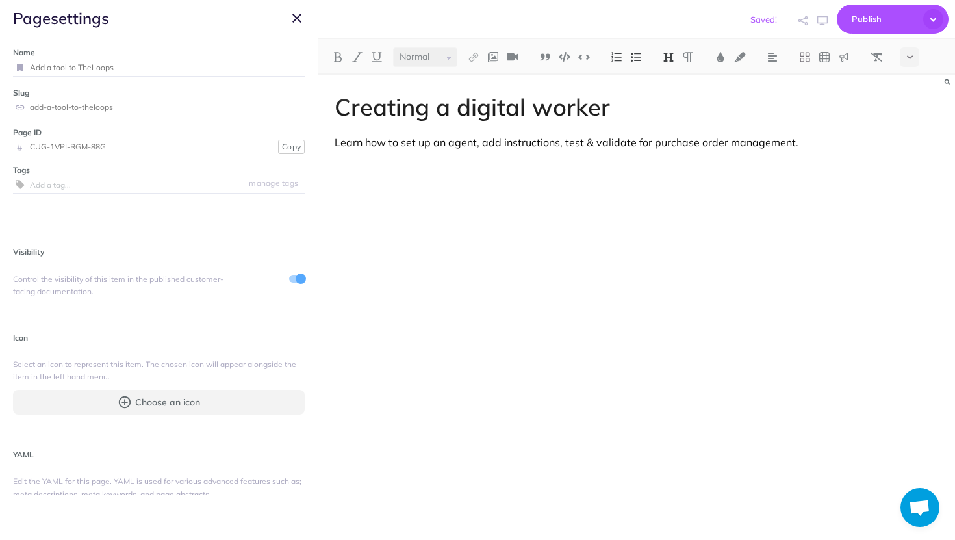
click at [514, 115] on h1 "Creating a digital worker" at bounding box center [637, 107] width 604 height 26
click at [297, 20] on icon "button" at bounding box center [296, 18] width 9 height 16
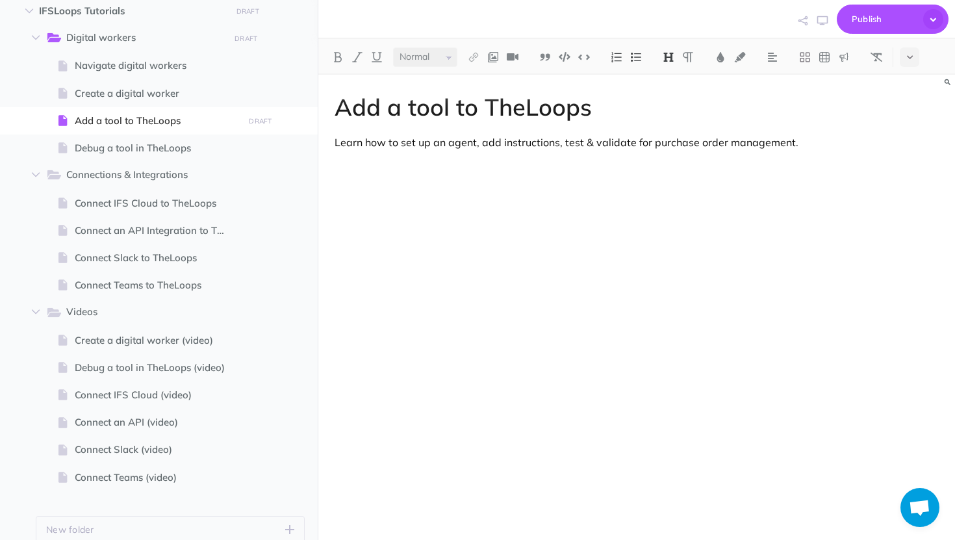
click at [385, 146] on p "Learn how to set up an agent, add instructions, test & validate for purchase or…" at bounding box center [637, 142] width 604 height 16
click at [919, 54] on button at bounding box center [909, 56] width 19 height 19
click at [907, 212] on img at bounding box center [910, 215] width 12 height 7
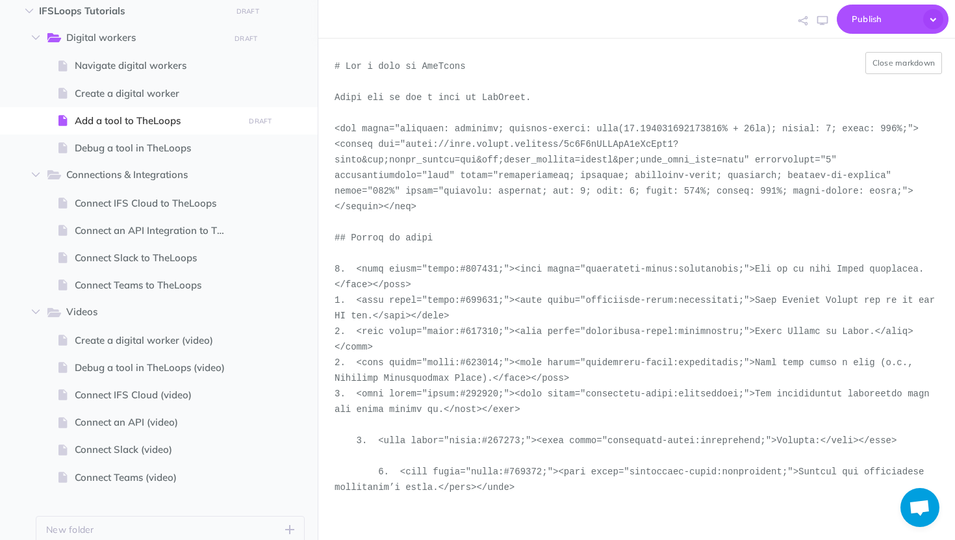
drag, startPoint x: 436, startPoint y: 212, endPoint x: 327, endPoint y: 118, distance: 143.7
click at [327, 118] on textarea at bounding box center [636, 266] width 637 height 455
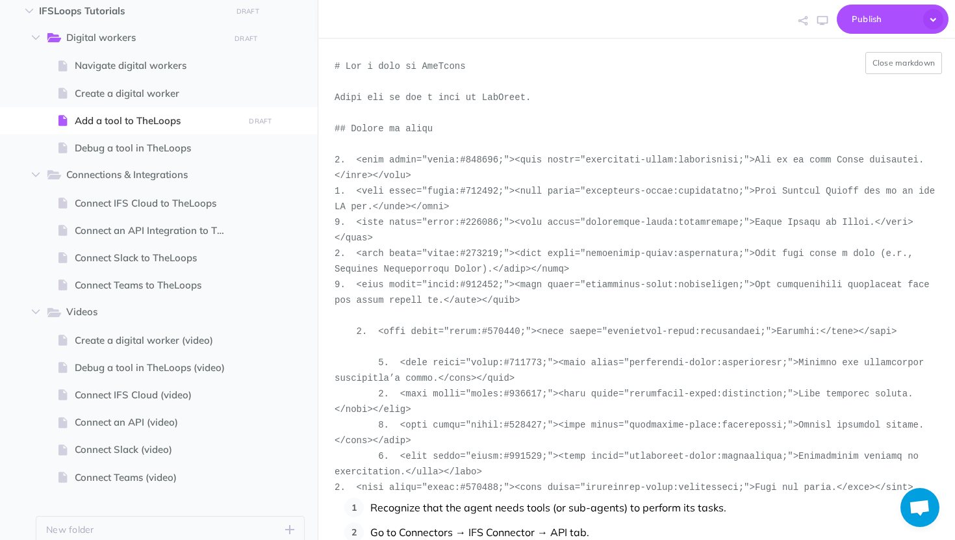
paste textarea "<!--ARCADE EMBED START--><div style="position: relative; padding-bottom: calc(5…"
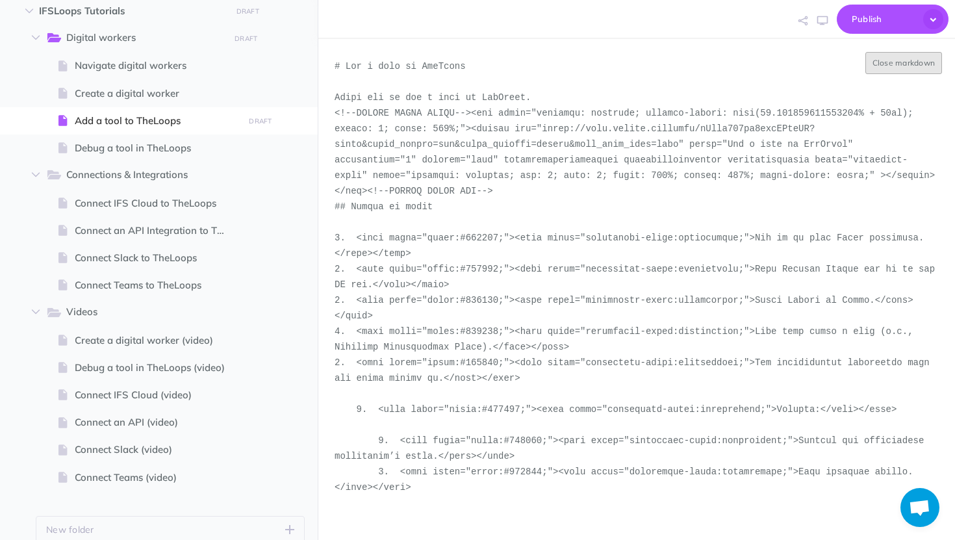
type textarea "# Add a tool to TheLoops Learn how to add a tool to TheLoops. <!--ARCADE EMBED …"
click at [904, 68] on button "Close markdown" at bounding box center [903, 63] width 77 height 22
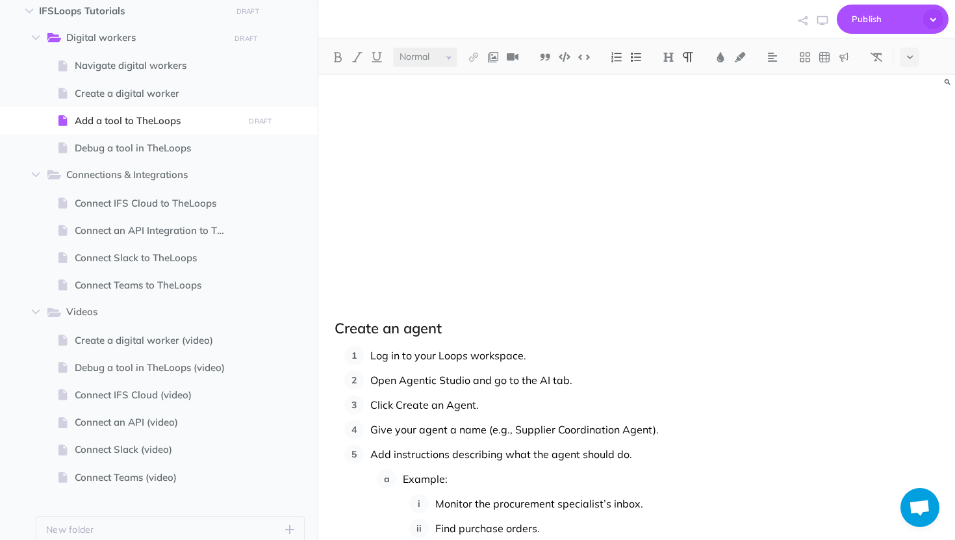
scroll to position [238, 0]
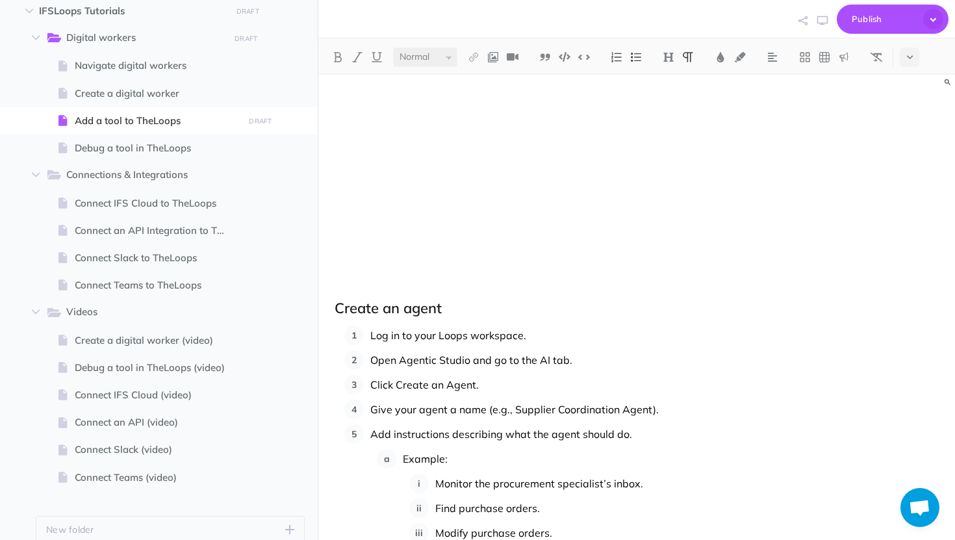
click at [378, 302] on h2 "Create an agent" at bounding box center [637, 308] width 604 height 16
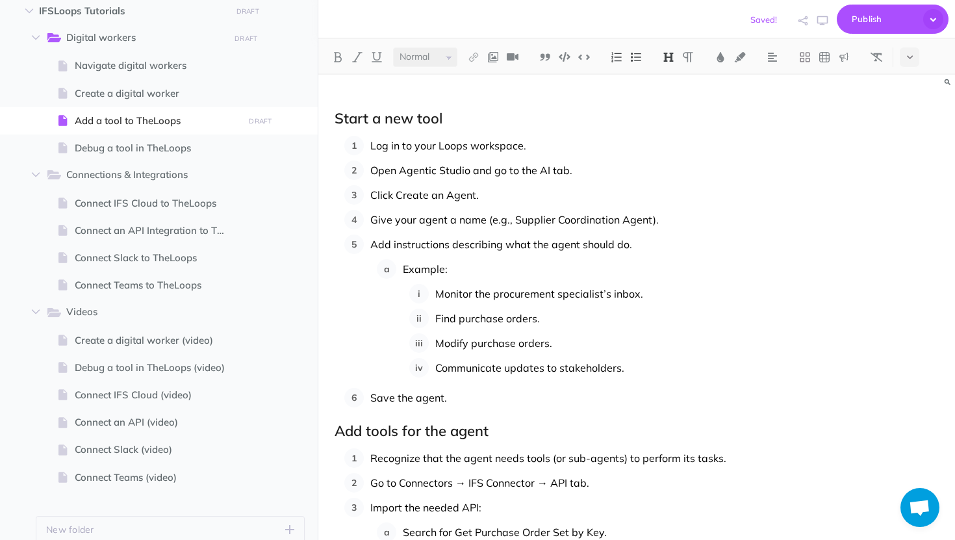
scroll to position [414, 0]
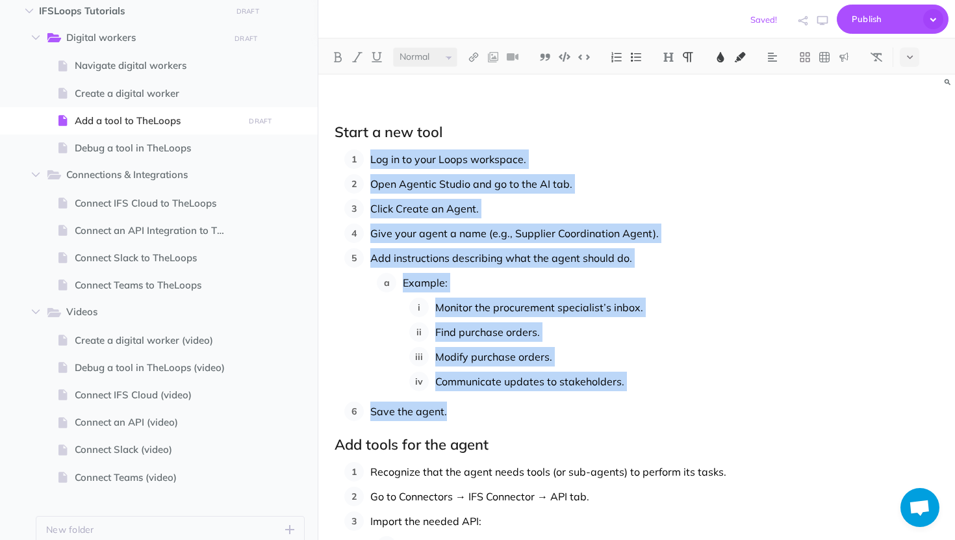
drag, startPoint x: 448, startPoint y: 414, endPoint x: 368, endPoint y: 152, distance: 274.3
click at [368, 152] on ol "Log in to your Loops workspace. Open Agentic Studio and go to the AI tab. Click…" at bounding box center [641, 285] width 594 height 272
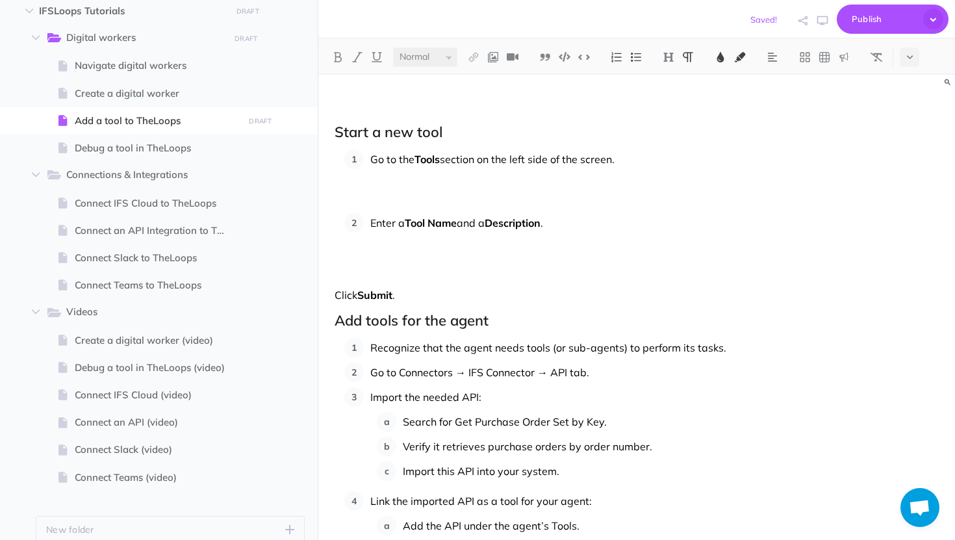
click at [378, 186] on p "Go to the Tools section on the left side of the screen." at bounding box center [654, 178] width 568 height 58
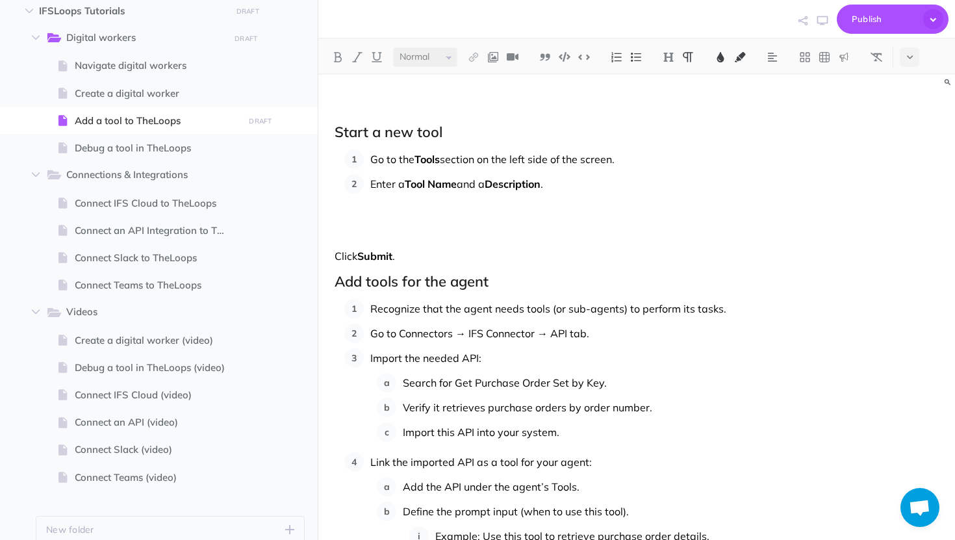
click at [409, 207] on p "Enter a Tool Name and a Description ." at bounding box center [654, 203] width 568 height 58
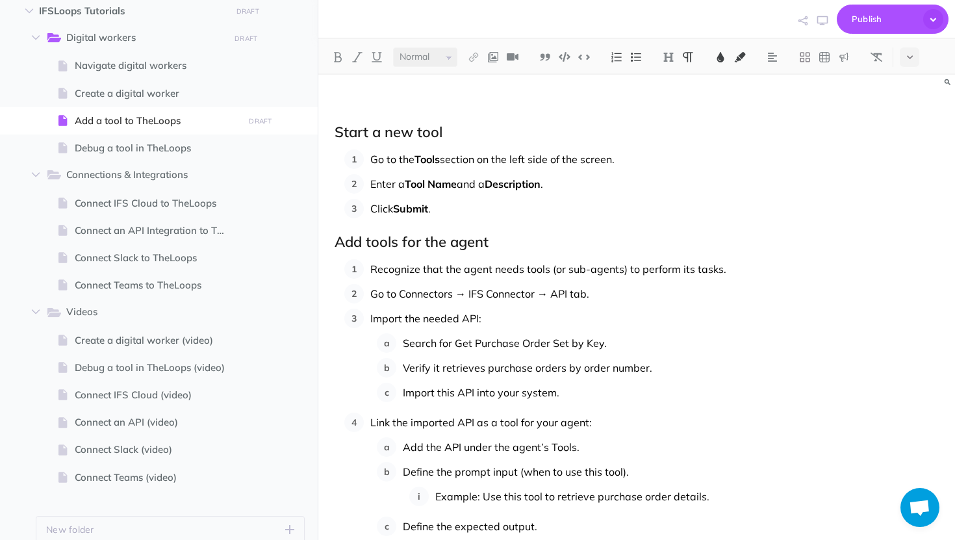
click at [431, 242] on h2 "Add tools for the agent" at bounding box center [637, 242] width 604 height 16
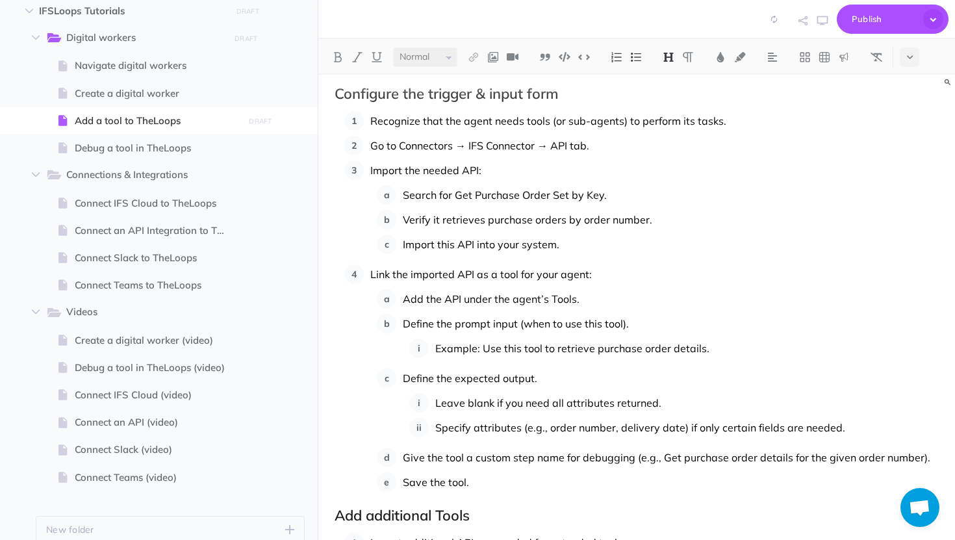
scroll to position [552, 0]
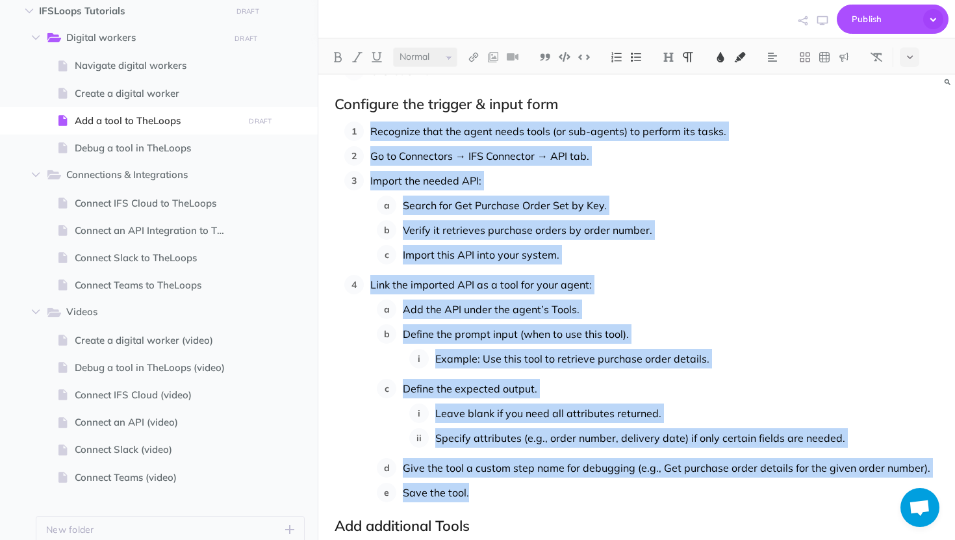
drag, startPoint x: 367, startPoint y: 131, endPoint x: 475, endPoint y: 494, distance: 378.2
click at [475, 494] on ol "Recognize that the agent needs tools (or sub-agents) to perform its tasks. Go t…" at bounding box center [641, 311] width 594 height 381
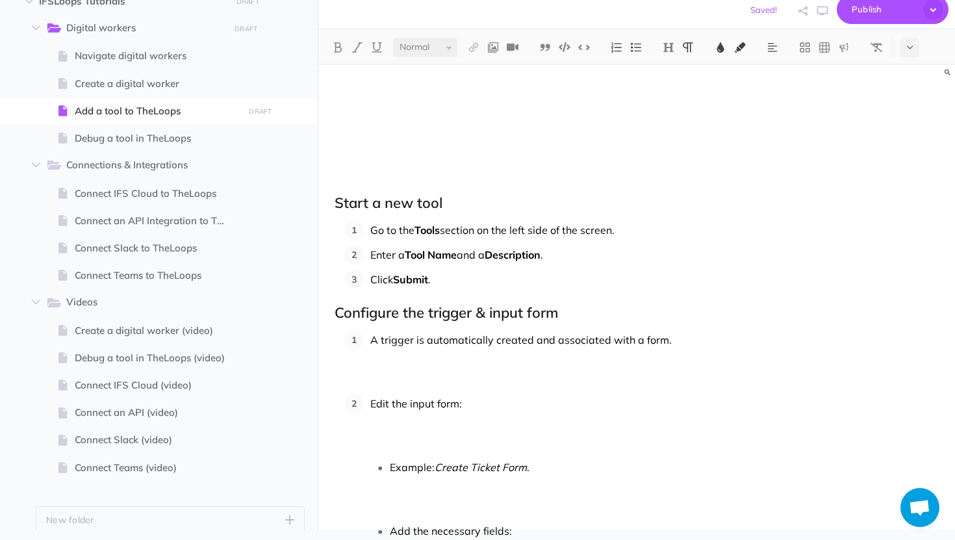
scroll to position [435, 0]
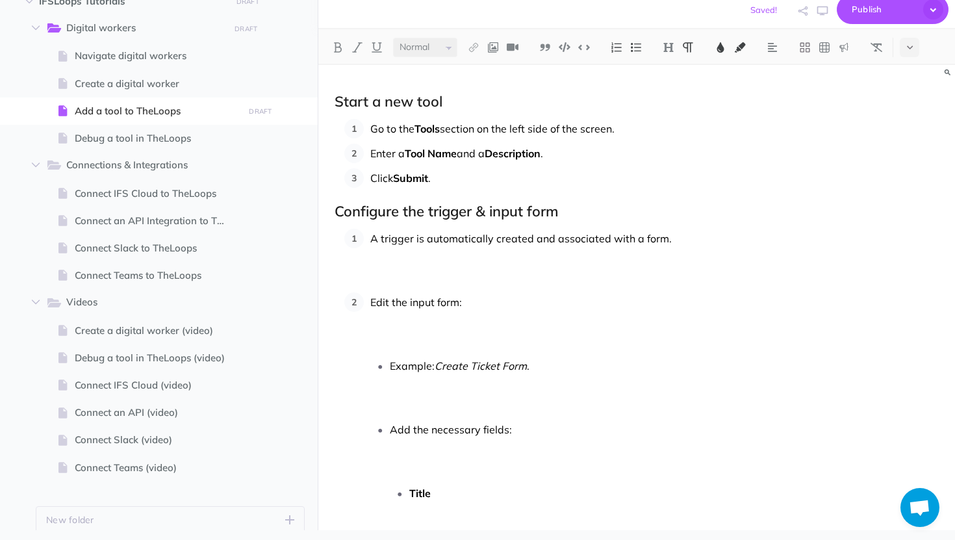
click at [433, 277] on p "A trigger is automatically created and associated with a form." at bounding box center [654, 258] width 568 height 58
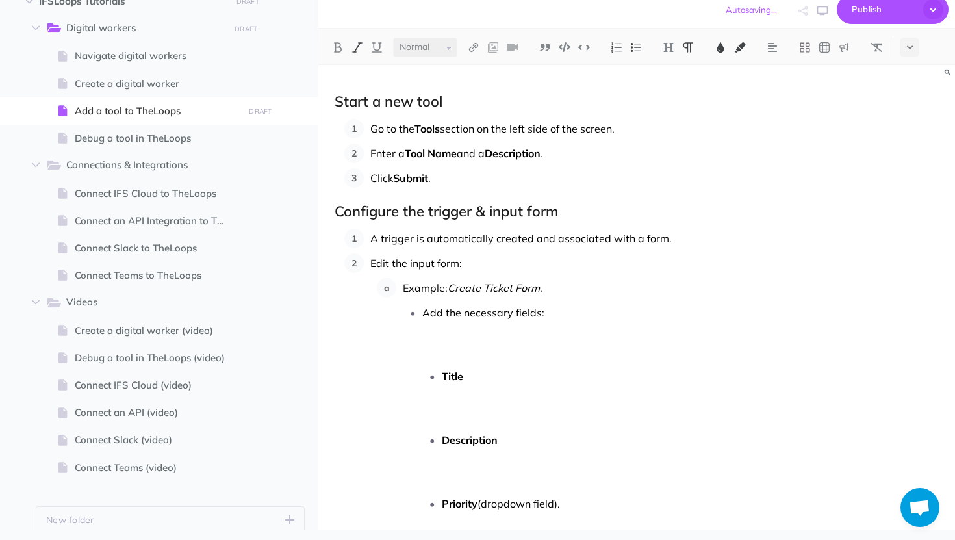
click at [560, 305] on p "Add the necessary fields:" at bounding box center [680, 332] width 516 height 58
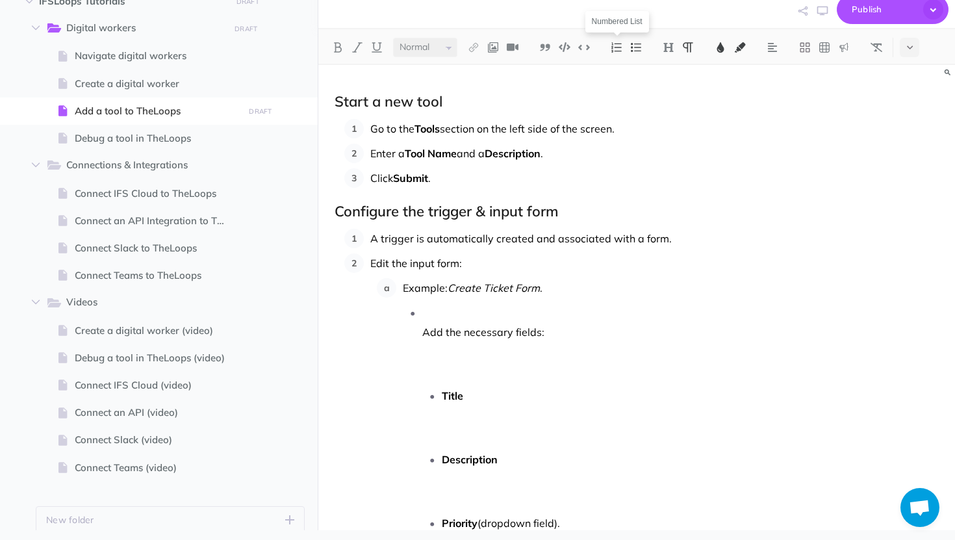
click at [620, 46] on img at bounding box center [617, 47] width 12 height 10
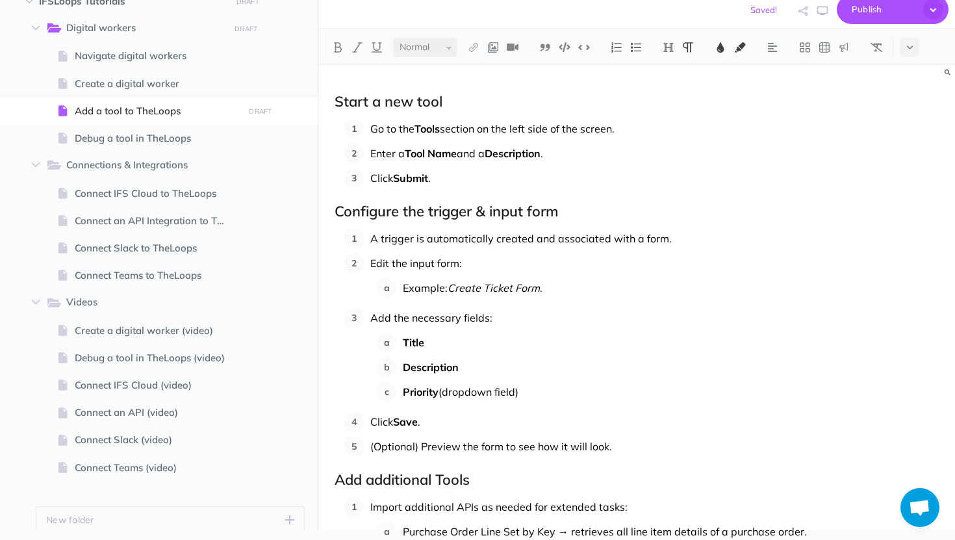
click at [424, 447] on span "(Optional) Preview the form to see how it will look." at bounding box center [491, 446] width 242 height 13
click at [604, 448] on p "Preview the form to see how it will look." at bounding box center [654, 446] width 568 height 19
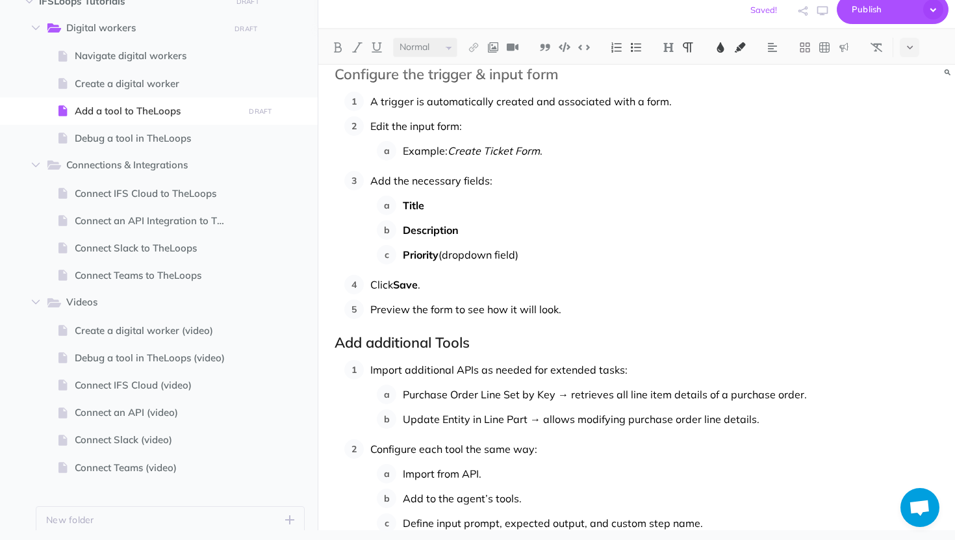
scroll to position [588, 0]
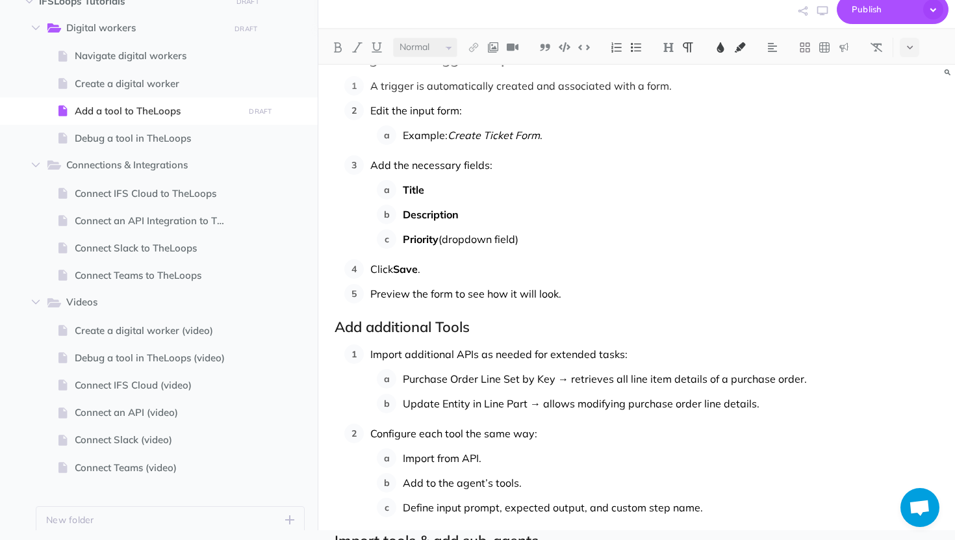
click at [408, 333] on h2 "Add additional Tools" at bounding box center [637, 327] width 604 height 16
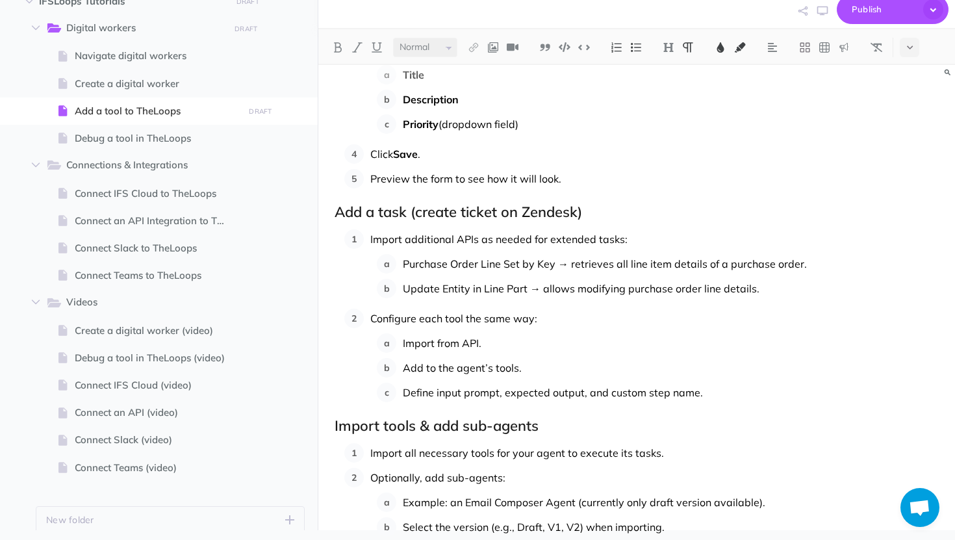
scroll to position [705, 0]
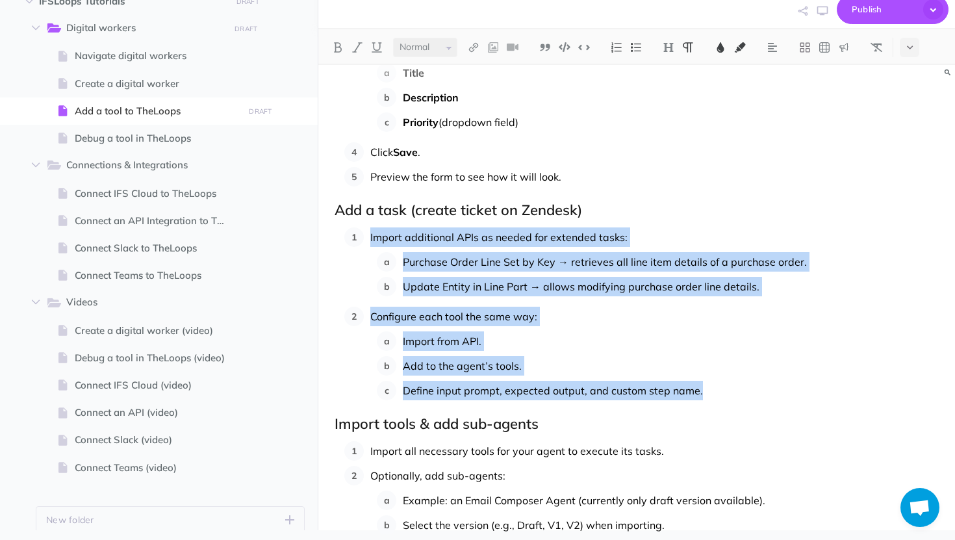
drag, startPoint x: 370, startPoint y: 236, endPoint x: 709, endPoint y: 392, distance: 372.3
click at [709, 392] on ol "Import additional APIs as needed for extended tasks: Purchase Order Line Set by…" at bounding box center [641, 313] width 594 height 173
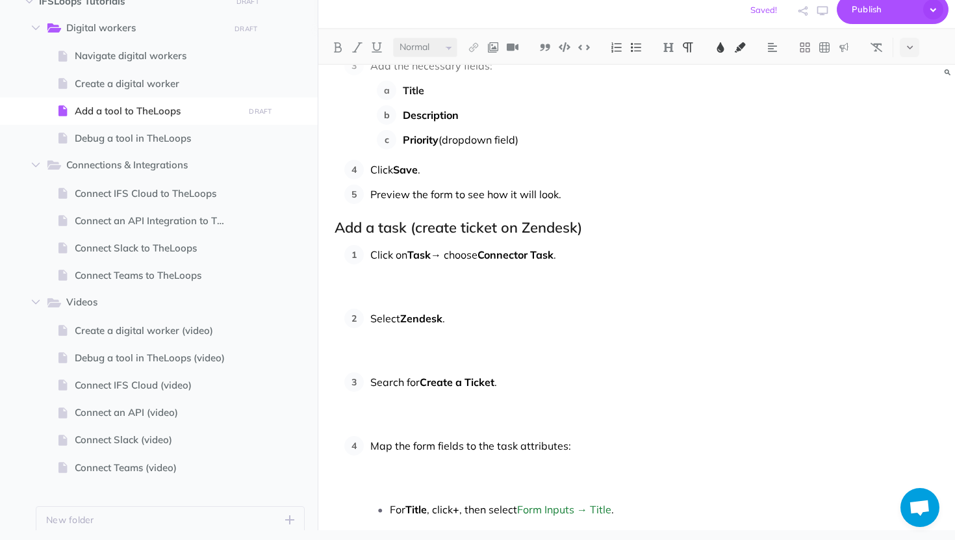
scroll to position [723, 0]
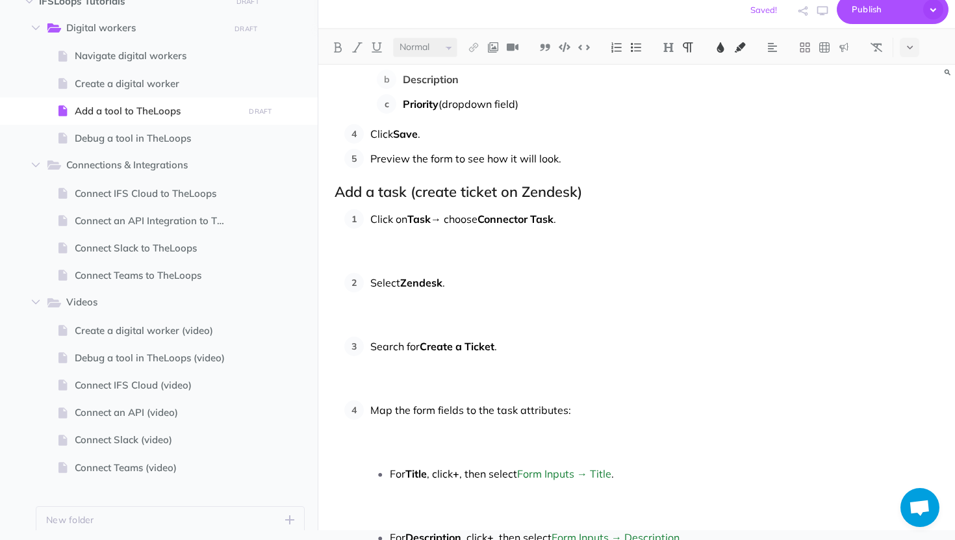
click at [408, 234] on p "Click on Task → choose Connector Task ." at bounding box center [654, 238] width 568 height 58
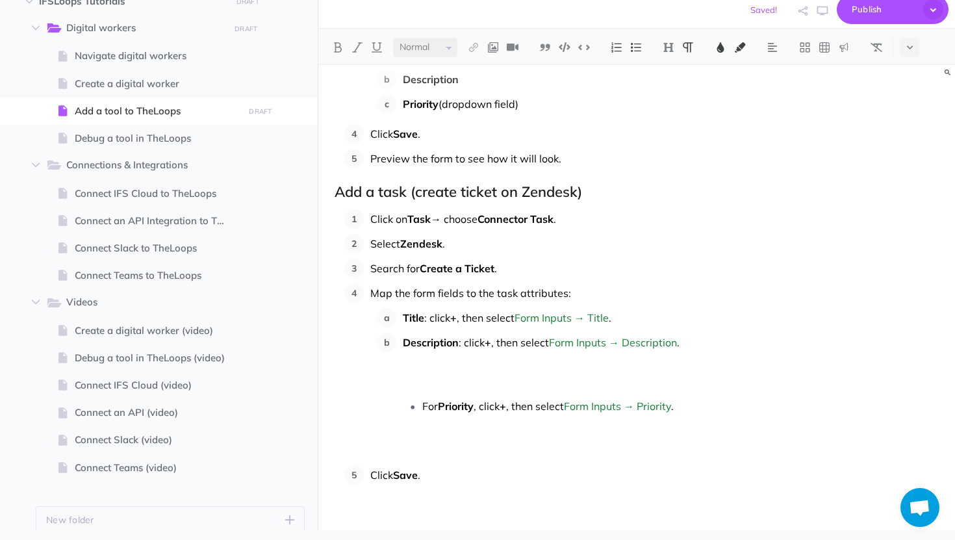
click at [618, 318] on p "Title : click + , then select Form Inputs → Title ." at bounding box center [671, 317] width 536 height 19
click at [716, 348] on p "Description : click + , then select Form Inputs → Description ." at bounding box center [671, 362] width 536 height 58
click at [425, 403] on span "For" at bounding box center [430, 405] width 16 height 13
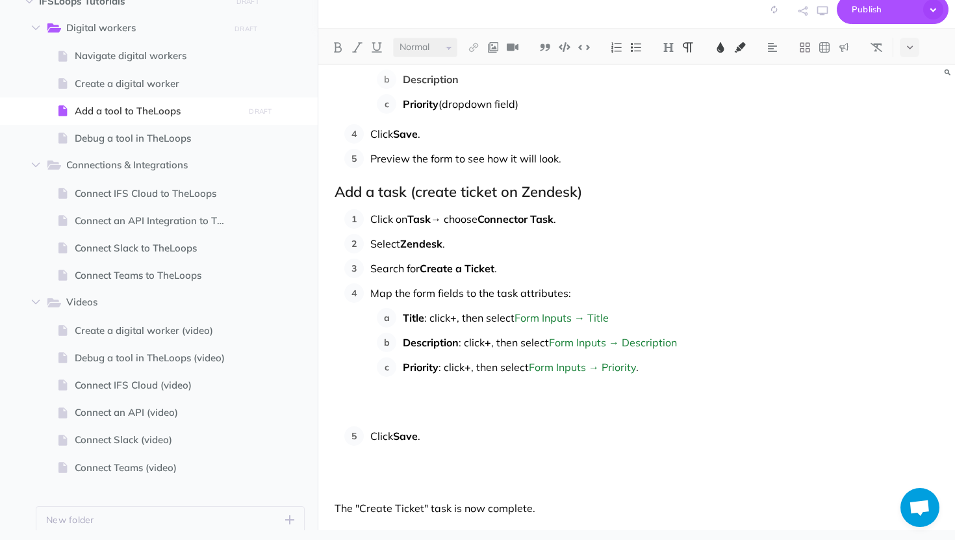
click at [702, 372] on p "Priority : click + , then select Form Inputs → Priority ." at bounding box center [671, 386] width 536 height 58
click at [477, 379] on p "Priority : click + , then select Form Inputs → Priority" at bounding box center [671, 386] width 536 height 58
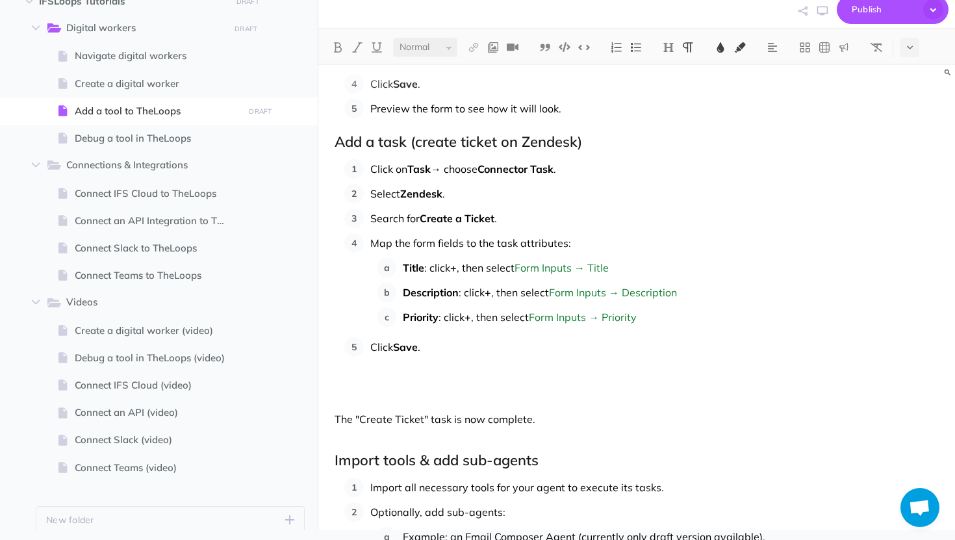
scroll to position [794, 0]
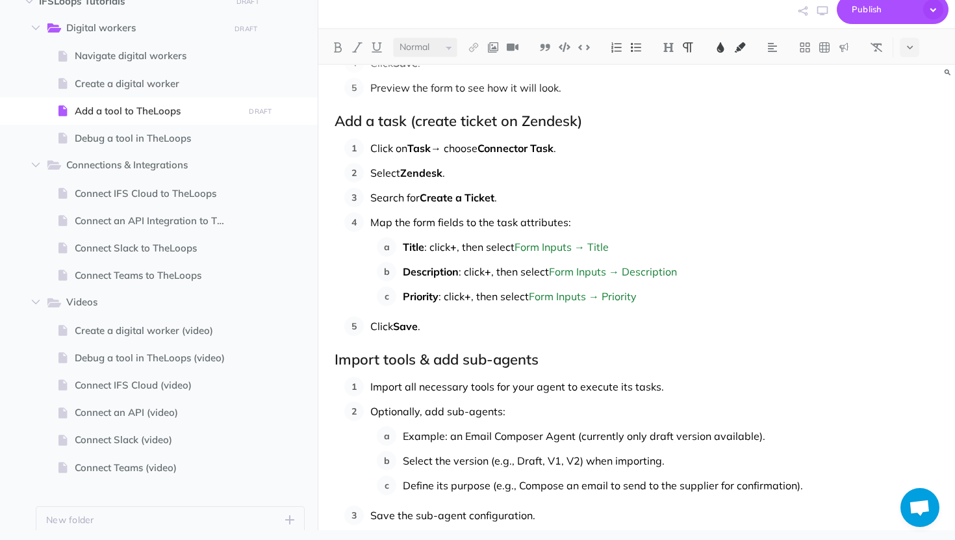
click at [427, 353] on h2 "Import tools & add sub-agents" at bounding box center [637, 359] width 604 height 16
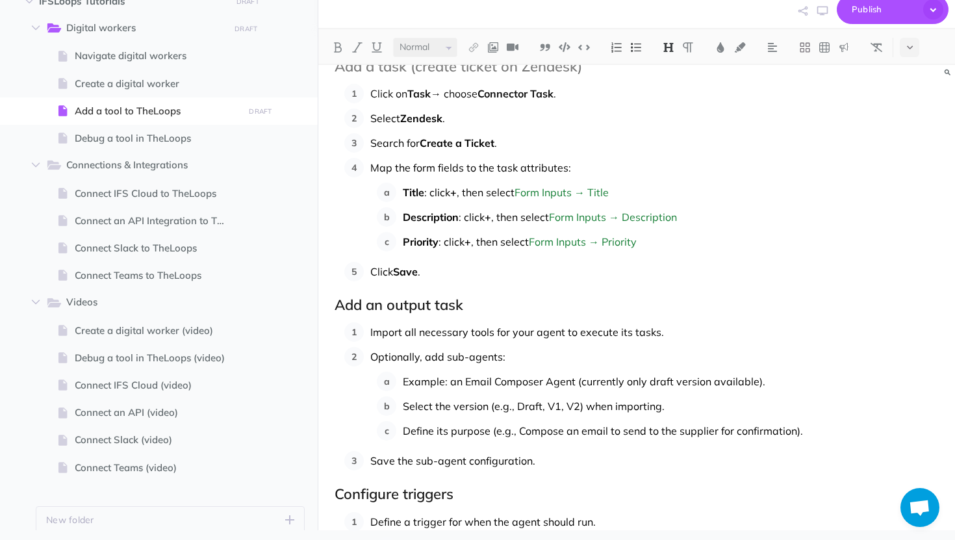
scroll to position [877, 0]
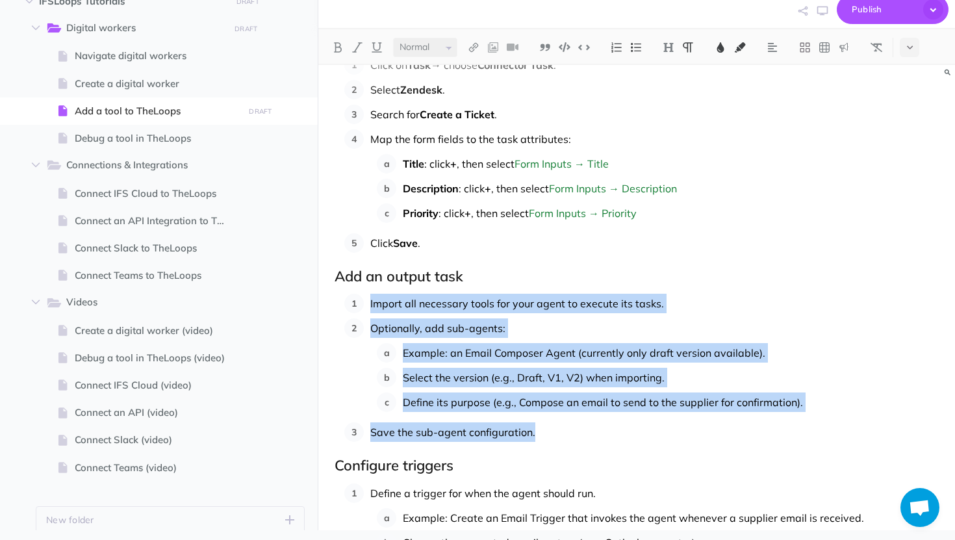
drag, startPoint x: 538, startPoint y: 431, endPoint x: 368, endPoint y: 300, distance: 214.5
click at [368, 300] on ol "Import all necessary tools for your agent to execute its tasks. Optionally, add…" at bounding box center [641, 368] width 594 height 148
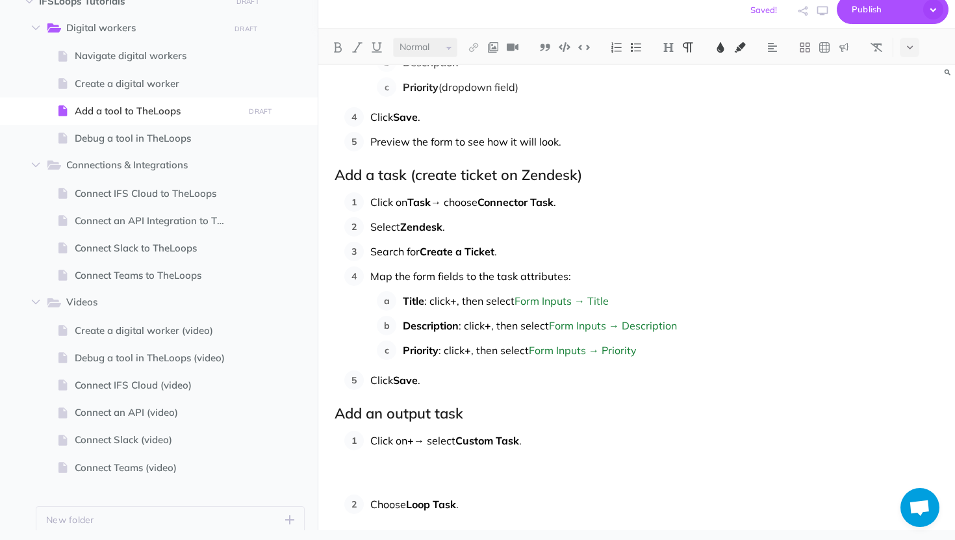
scroll to position [797, 0]
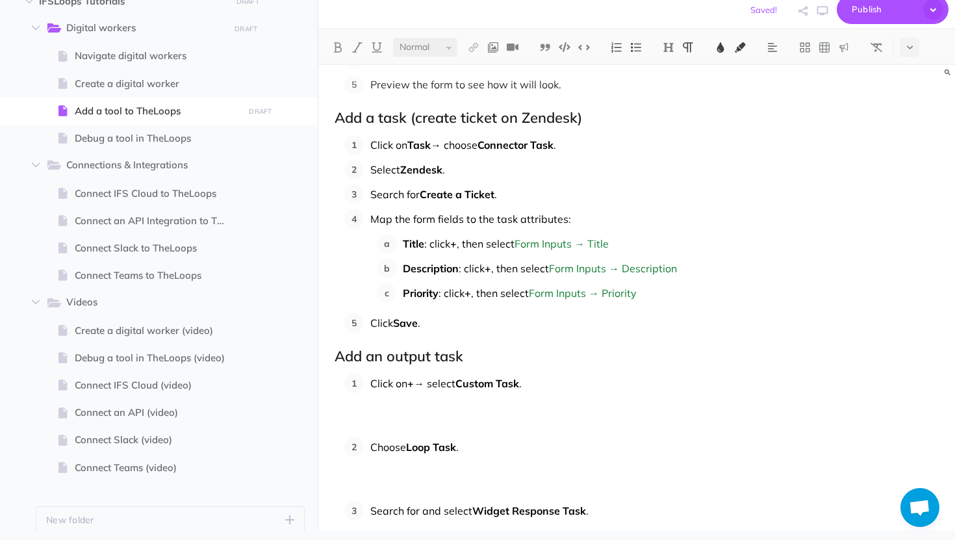
click at [380, 407] on p "Click on + → select Custom Task ." at bounding box center [654, 403] width 568 height 58
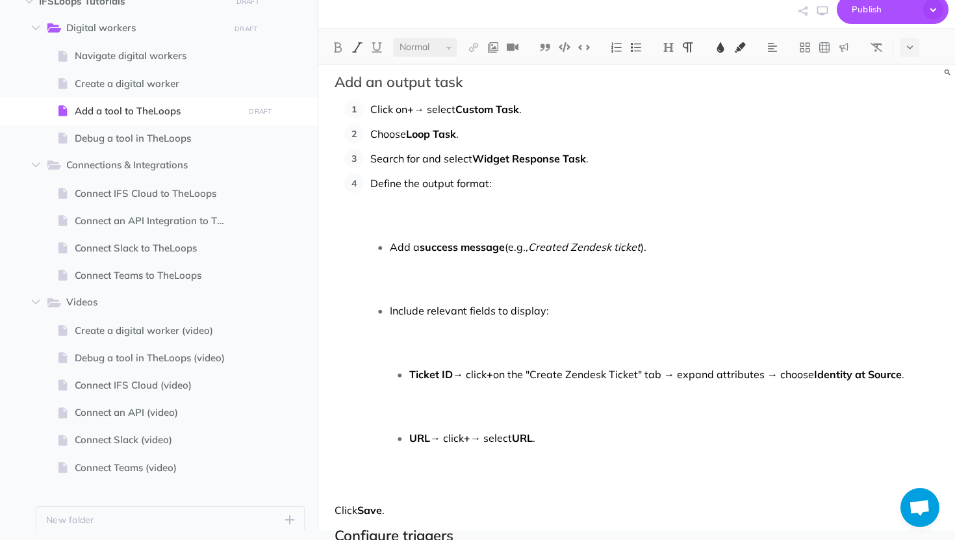
scroll to position [1082, 0]
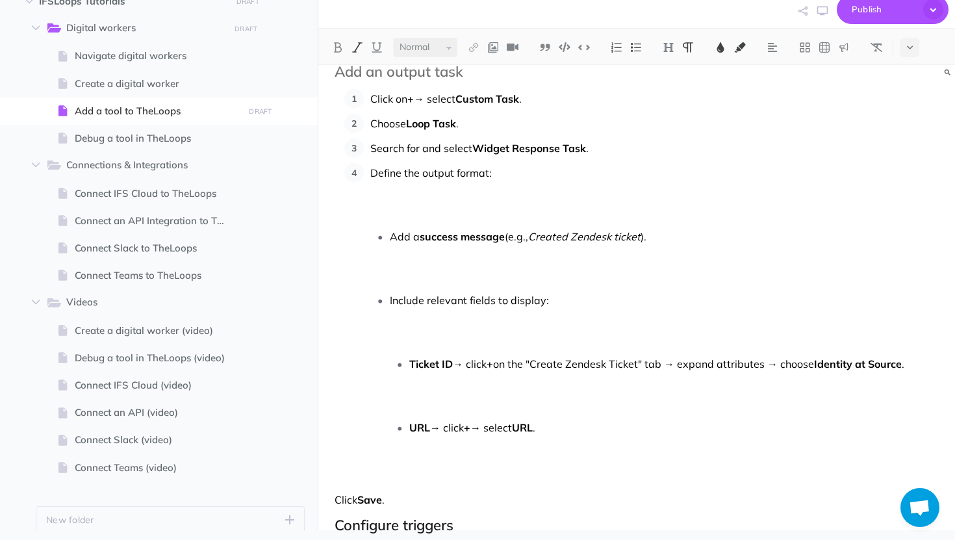
click at [390, 236] on span "Add a" at bounding box center [405, 236] width 30 height 13
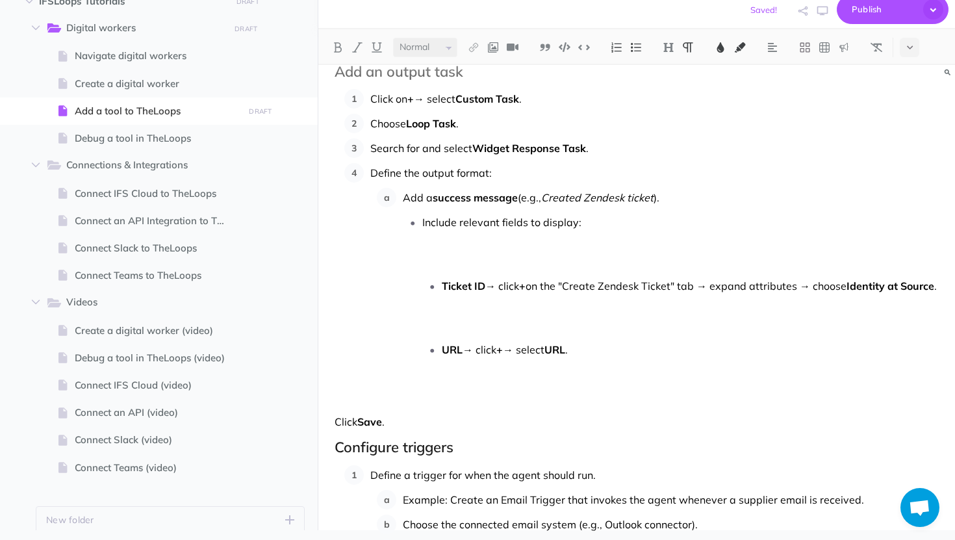
click at [424, 219] on span "Include relevant fields to display:" at bounding box center [501, 222] width 159 height 13
click at [617, 45] on img at bounding box center [617, 47] width 12 height 10
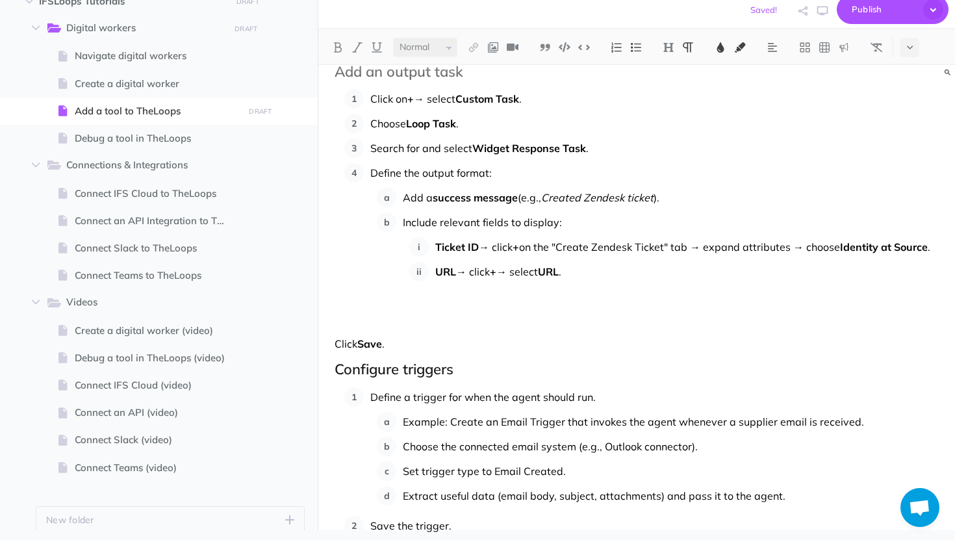
click at [940, 251] on div "Add a tool to TheLoops Learn how to add a tool to TheLoops. Start a new tool Go…" at bounding box center [636, 347] width 637 height 2728
click at [718, 269] on p "URL → click + → select URL ." at bounding box center [686, 291] width 503 height 58
click at [404, 316] on li "Include relevant fields to display: Ticket ID → click + on the "Create Zendesk …" at bounding box center [667, 266] width 542 height 108
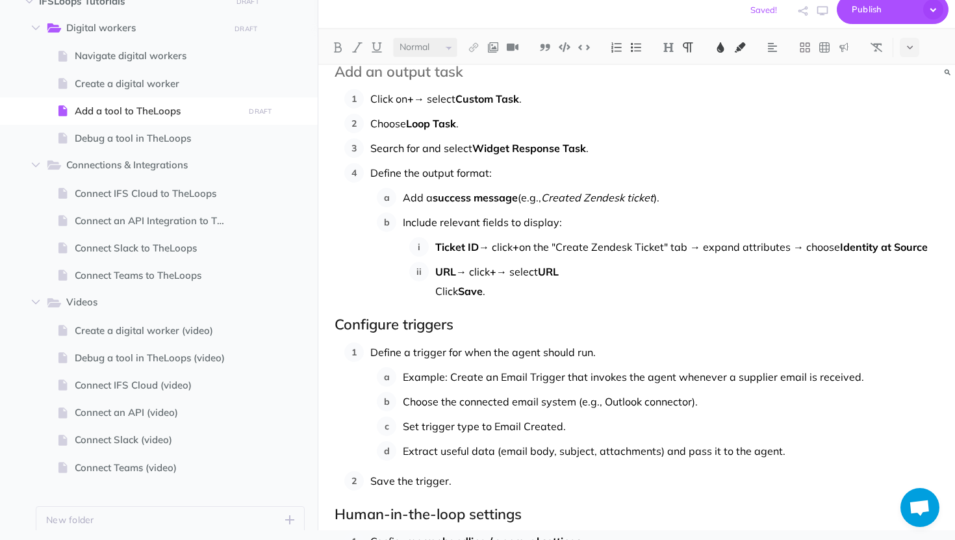
click at [619, 51] on img at bounding box center [617, 47] width 12 height 10
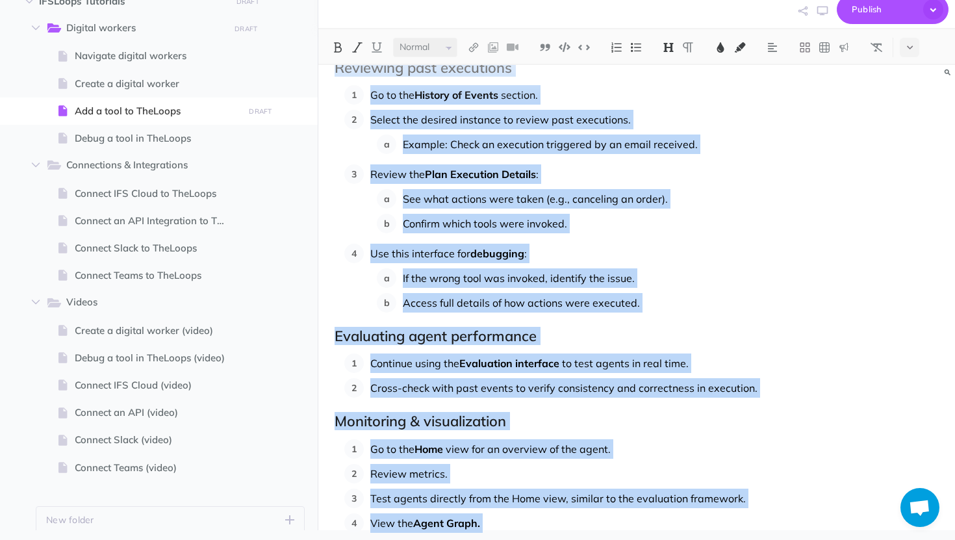
scroll to position [2218, 0]
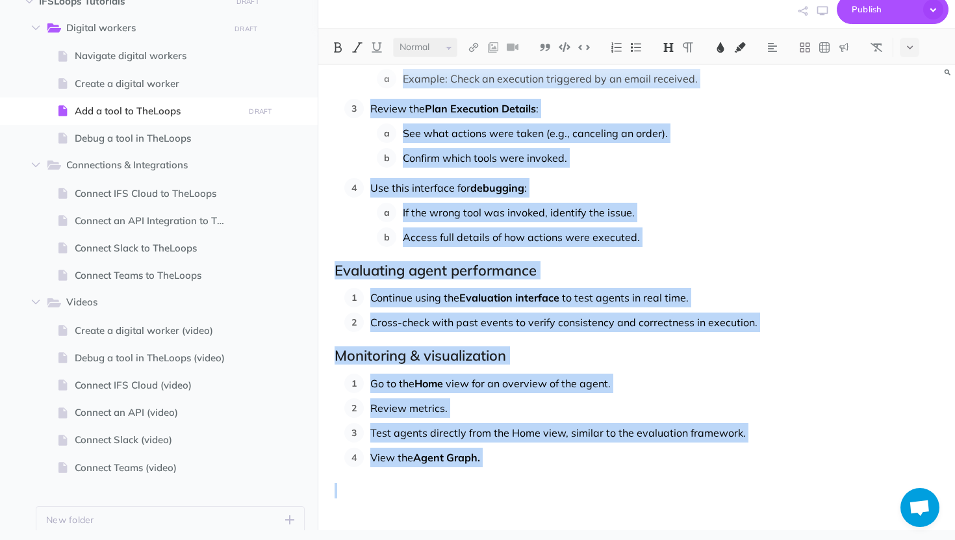
drag, startPoint x: 332, startPoint y: 329, endPoint x: 412, endPoint y: 539, distance: 224.5
click at [412, 539] on div "Add a tool to TheLoops Learn how to add a tool to TheLoops. Start a new tool Go…" at bounding box center [636, 302] width 637 height 475
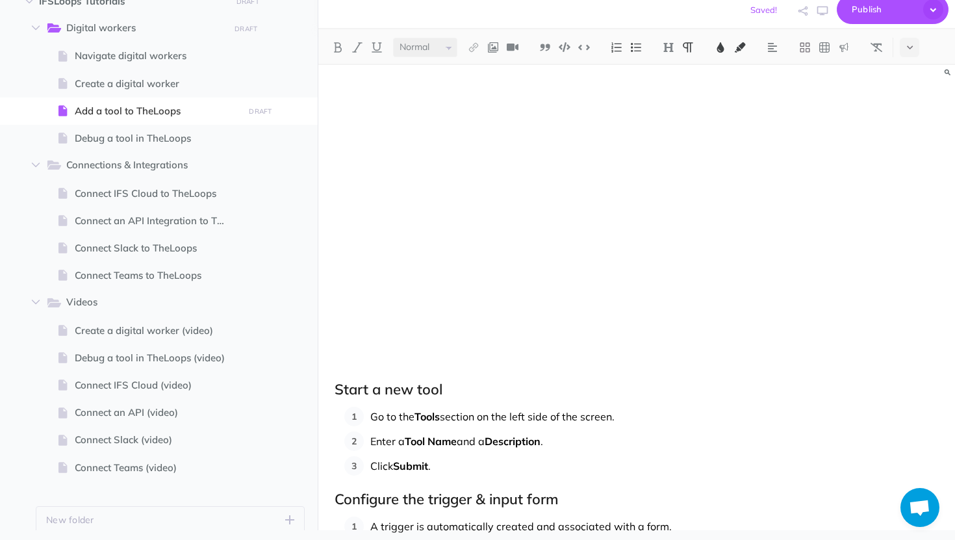
scroll to position [0, 0]
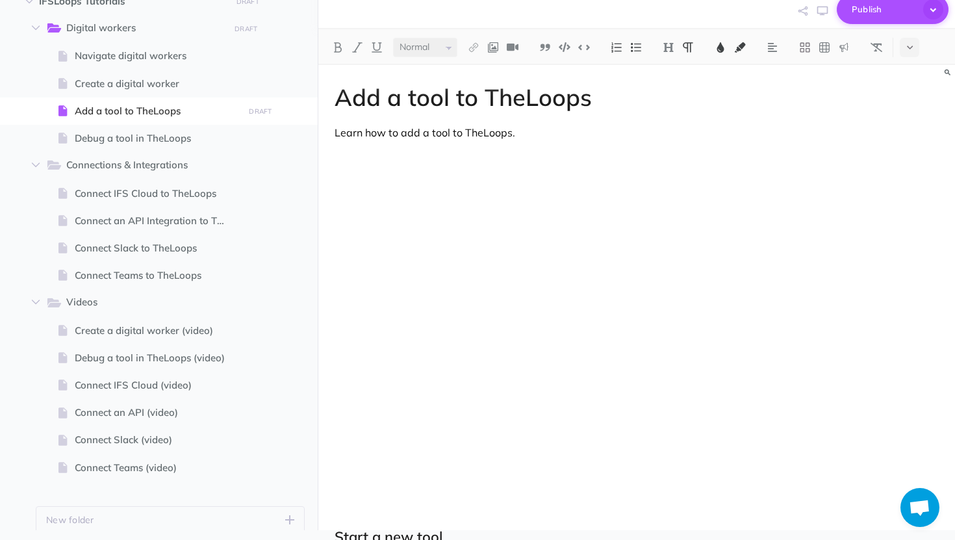
click at [875, 11] on span "Publish" at bounding box center [884, 9] width 65 height 20
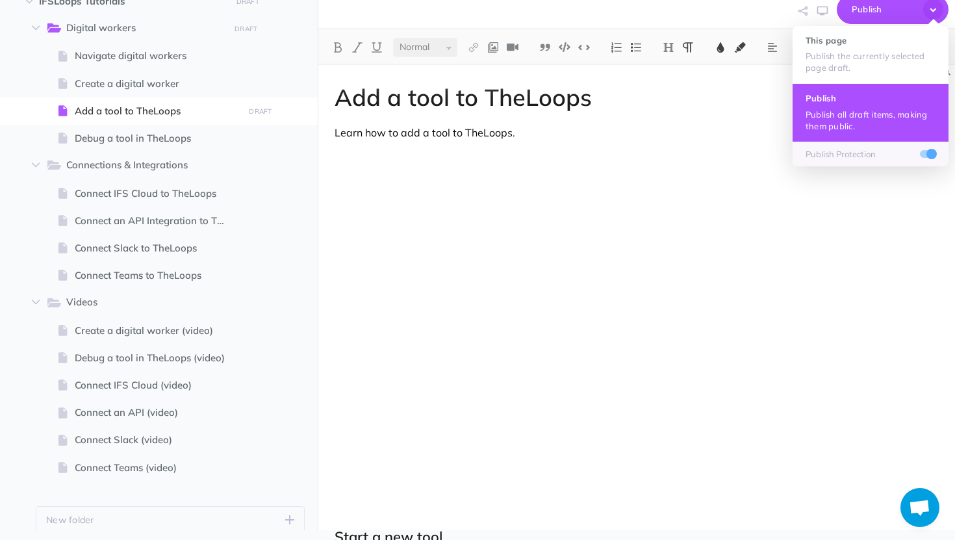
click at [835, 125] on p "Publish all draft items, making them public." at bounding box center [870, 119] width 130 height 23
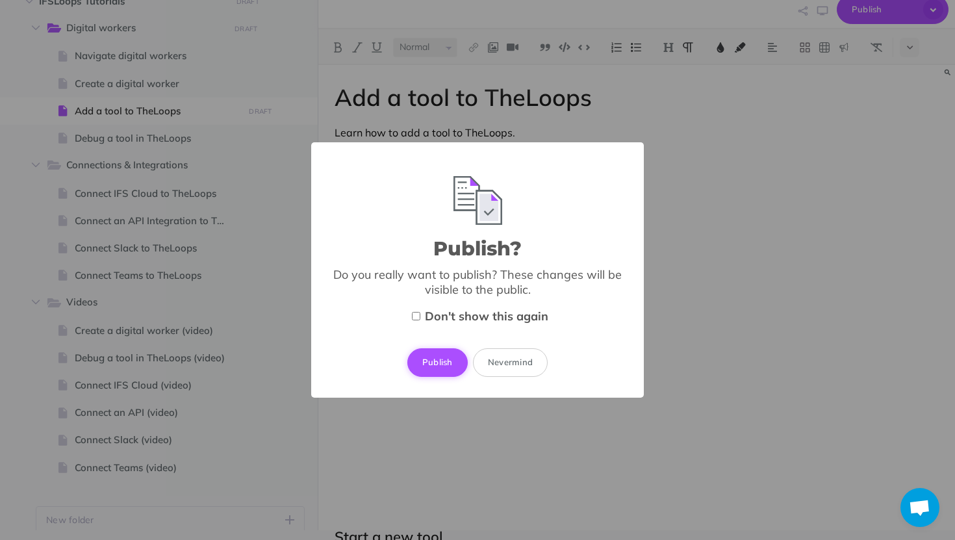
click at [433, 351] on button "Publish" at bounding box center [437, 362] width 60 height 29
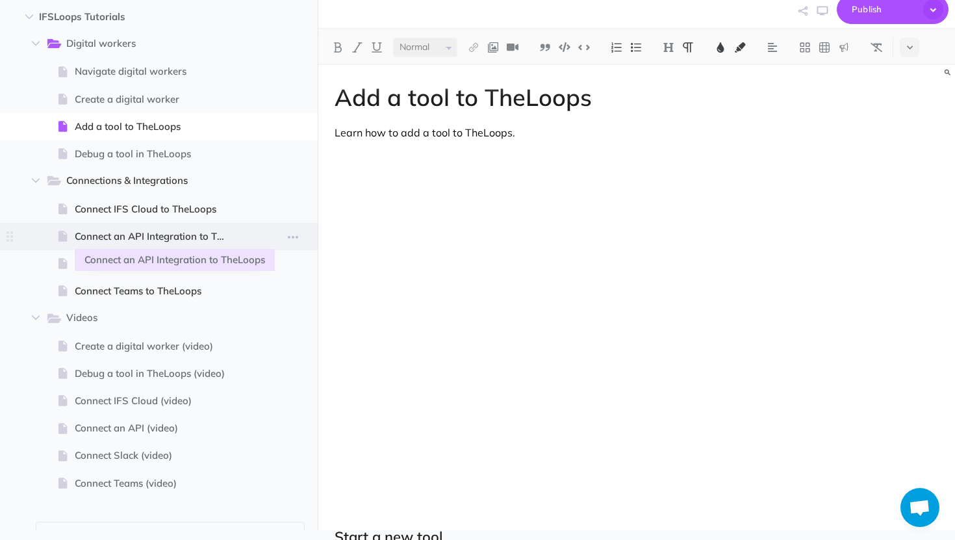
scroll to position [203, 0]
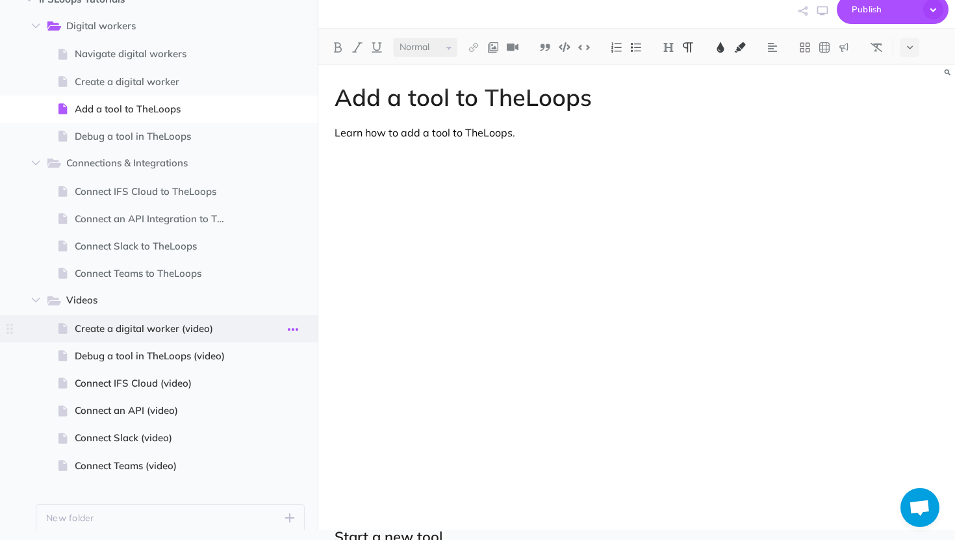
click at [294, 322] on icon "button" at bounding box center [293, 330] width 10 height 16
click at [259, 392] on link "Duplicate" at bounding box center [255, 395] width 97 height 21
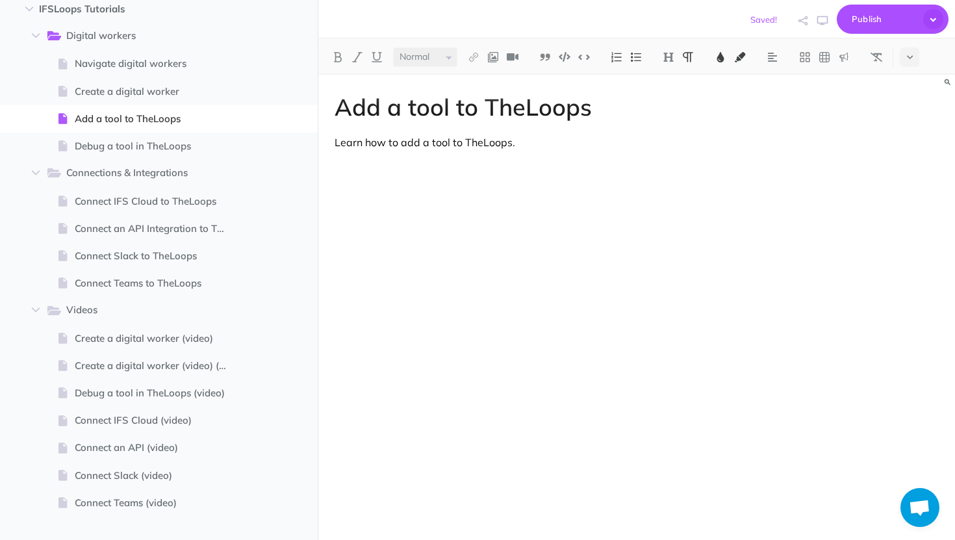
select select "null"
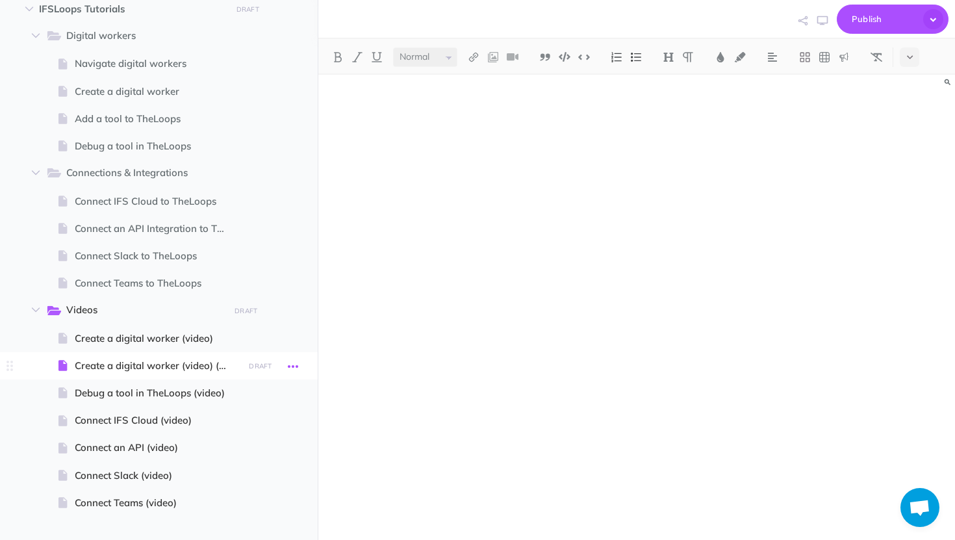
click at [298, 365] on icon "button" at bounding box center [293, 367] width 10 height 16
click at [248, 458] on link "Settings" at bounding box center [255, 453] width 97 height 21
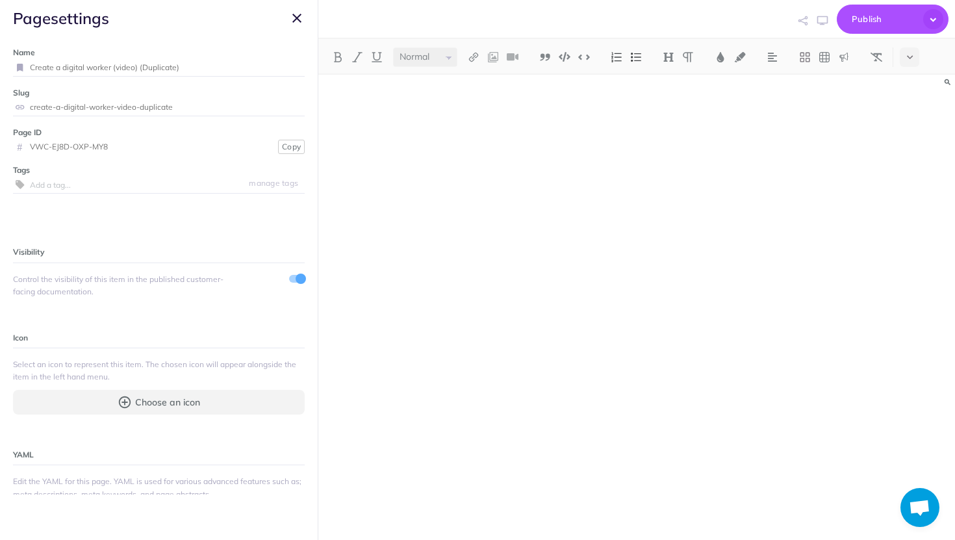
click at [227, 72] on input "Create a digital worker (video) (Duplicate)" at bounding box center [167, 67] width 275 height 17
type input "Add a tool to TheLoops (video)"
click at [294, 68] on small "Save" at bounding box center [289, 67] width 17 height 10
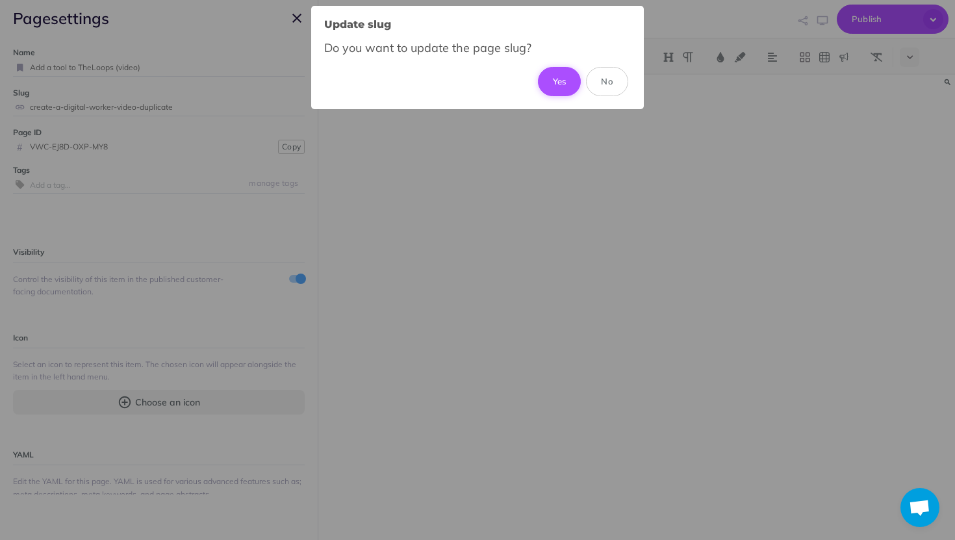
click at [551, 88] on button "Yes" at bounding box center [560, 81] width 44 height 29
type input "add-a-tool-to-theloops-video"
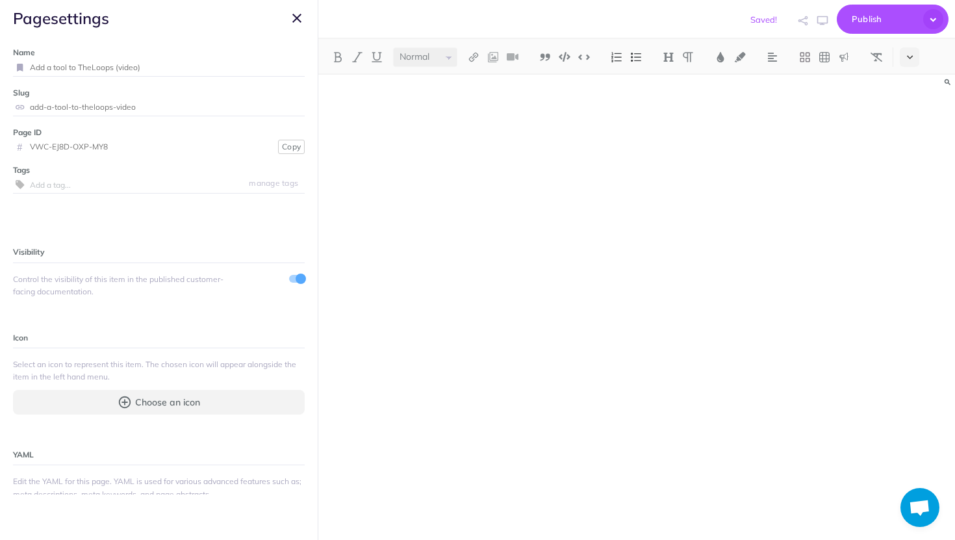
click at [915, 56] on button at bounding box center [909, 56] width 19 height 19
click at [910, 216] on img at bounding box center [910, 215] width 12 height 7
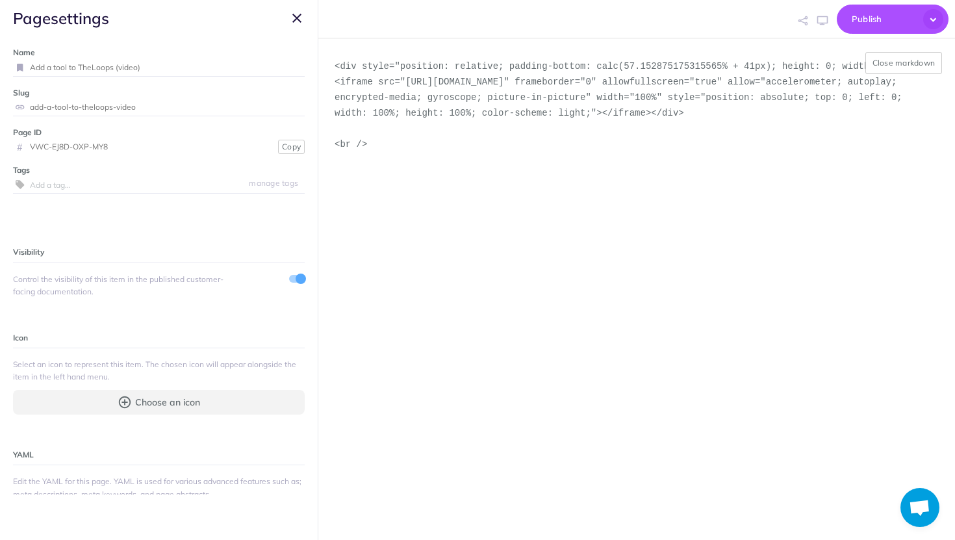
drag, startPoint x: 478, startPoint y: 211, endPoint x: 309, endPoint y: 36, distance: 243.5
click at [309, 36] on div "Digital workers Collapse all Expand all Expand to root folders [URL][DOMAIN_NAM…" at bounding box center [477, 270] width 955 height 540
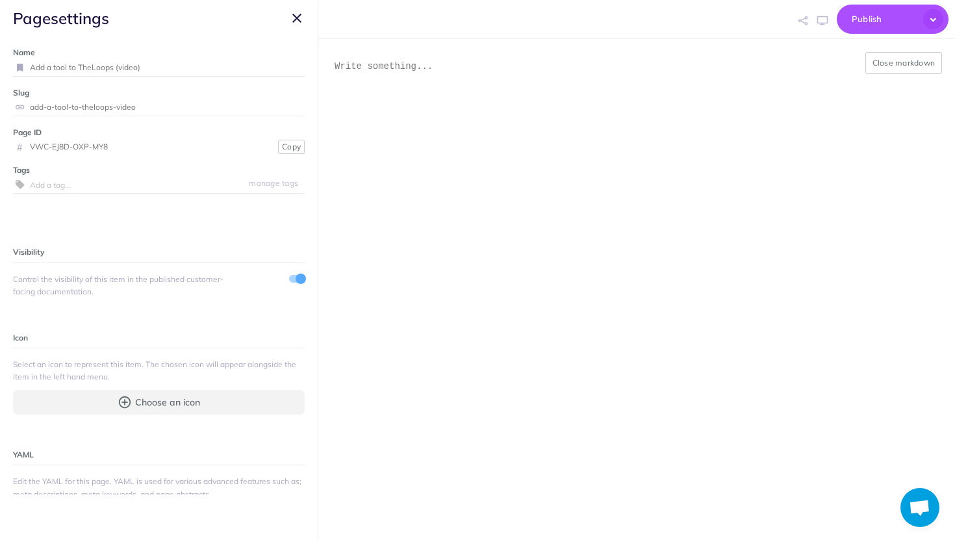
paste textarea "<!--ARCADE EMBED START--><div style="position: relative; padding-bottom: calc(5…"
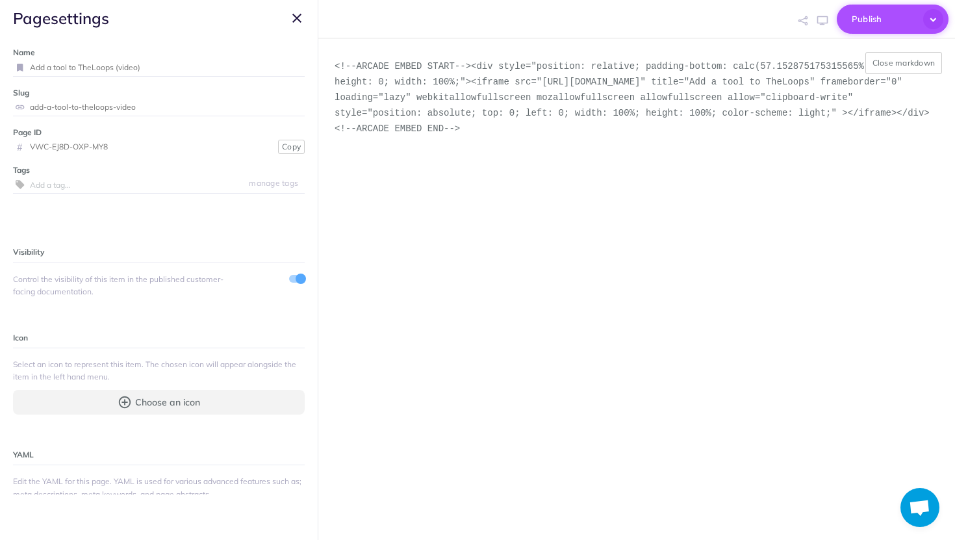
type textarea "<!--ARCADE EMBED START--><div style="position: relative; padding-bottom: calc(5…"
click at [908, 21] on span "Publish" at bounding box center [884, 19] width 65 height 20
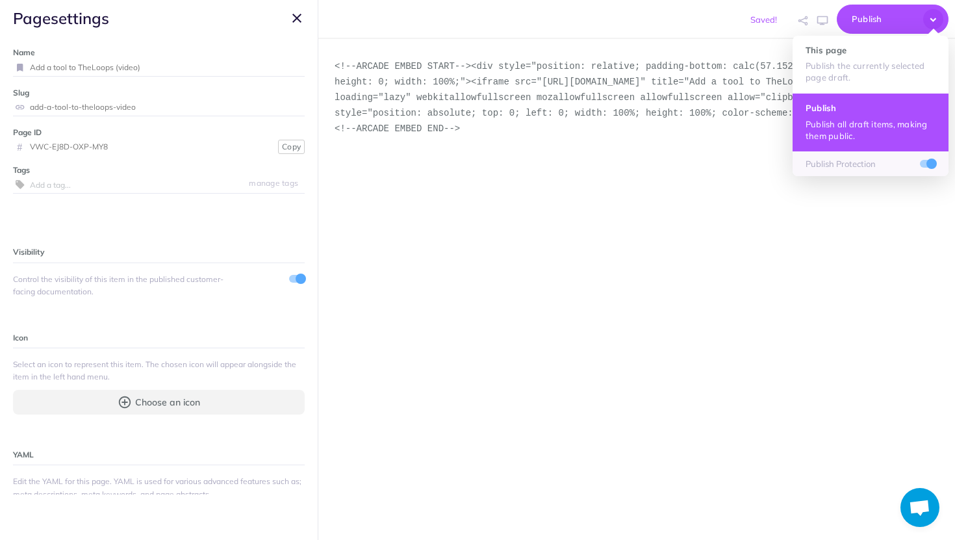
click at [884, 129] on ul "This page Publish the currently selected page draft. Publish Publish all draft …" at bounding box center [870, 106] width 156 height 140
click at [884, 128] on p "Publish all draft items, making them public." at bounding box center [870, 129] width 130 height 23
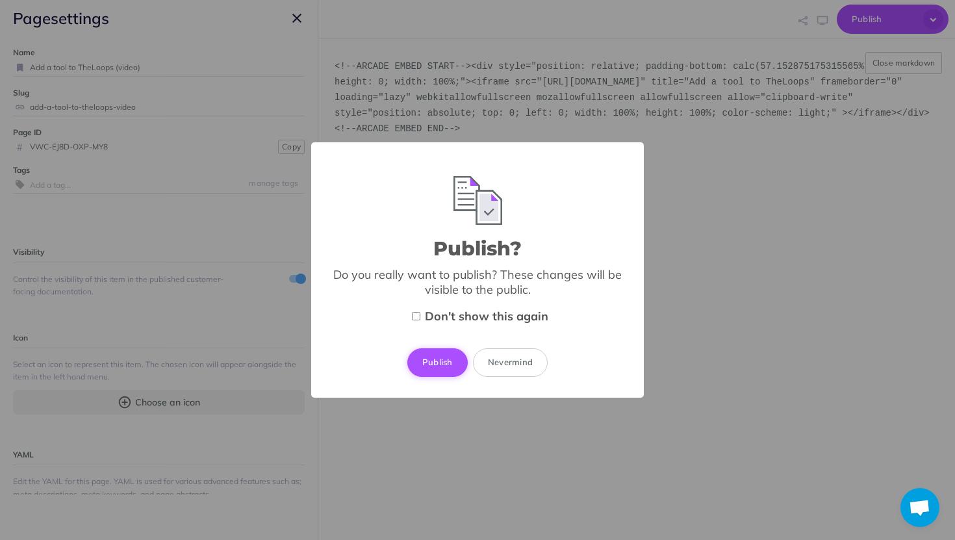
click at [431, 362] on button "Publish" at bounding box center [437, 362] width 60 height 29
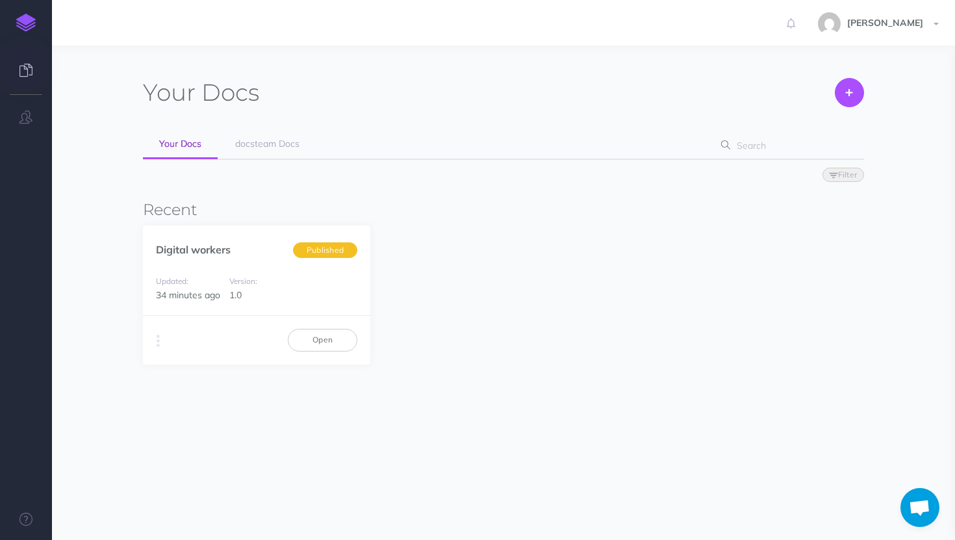
scroll to position [325, 0]
click at [328, 340] on link "Open" at bounding box center [323, 340] width 70 height 22
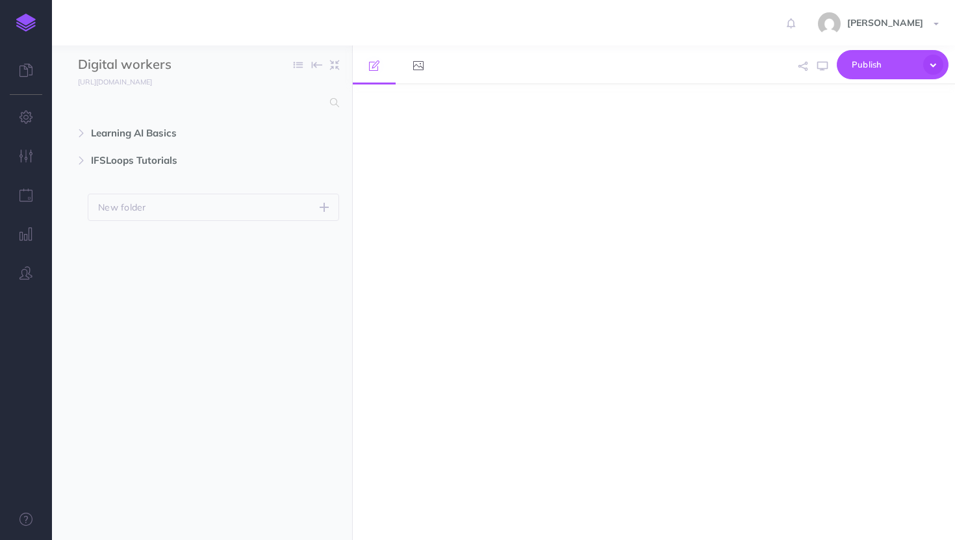
select select "null"
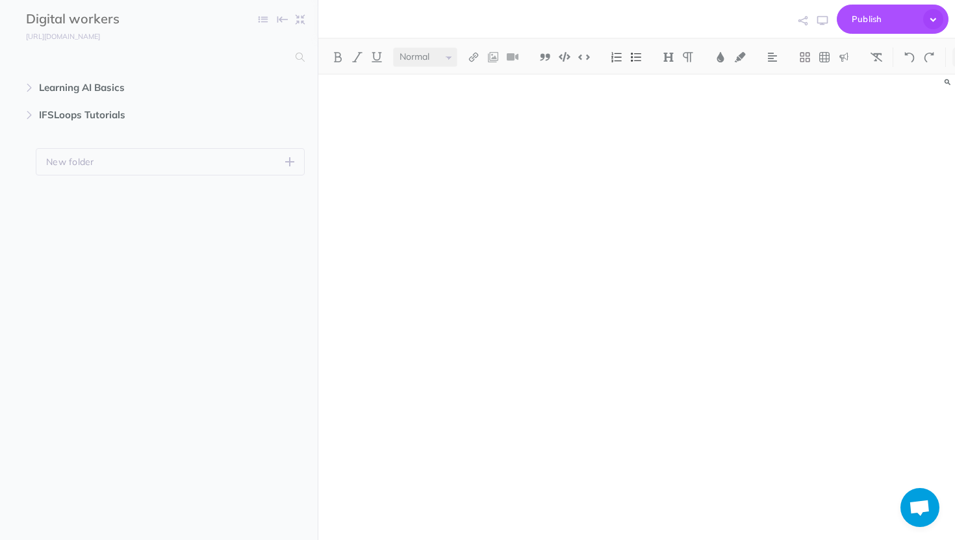
scroll to position [325, 0]
click at [31, 87] on icon "button" at bounding box center [29, 88] width 8 height 8
click at [84, 102] on span at bounding box center [159, 114] width 318 height 27
select select "null"
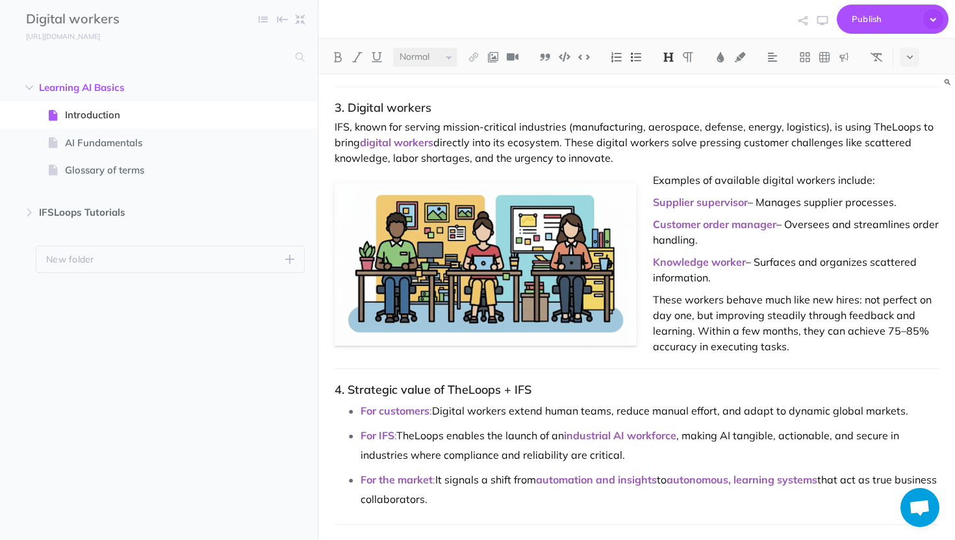
scroll to position [630, 0]
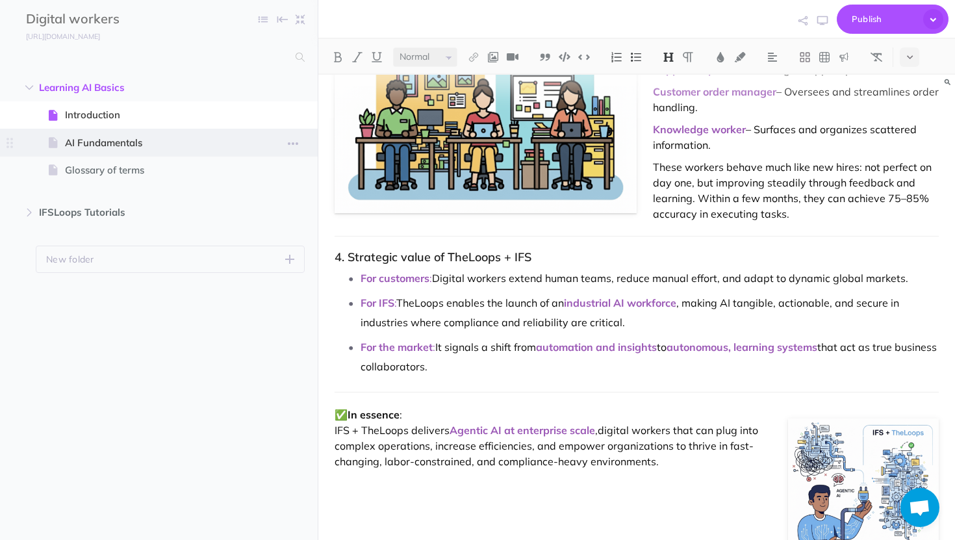
click at [72, 140] on span "AI Fundamentals" at bounding box center [152, 143] width 175 height 16
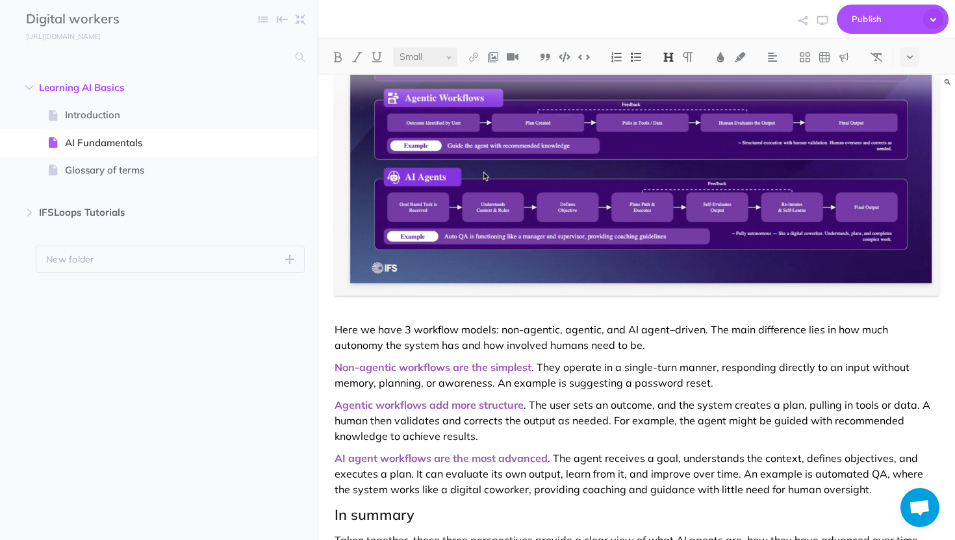
scroll to position [1352, 0]
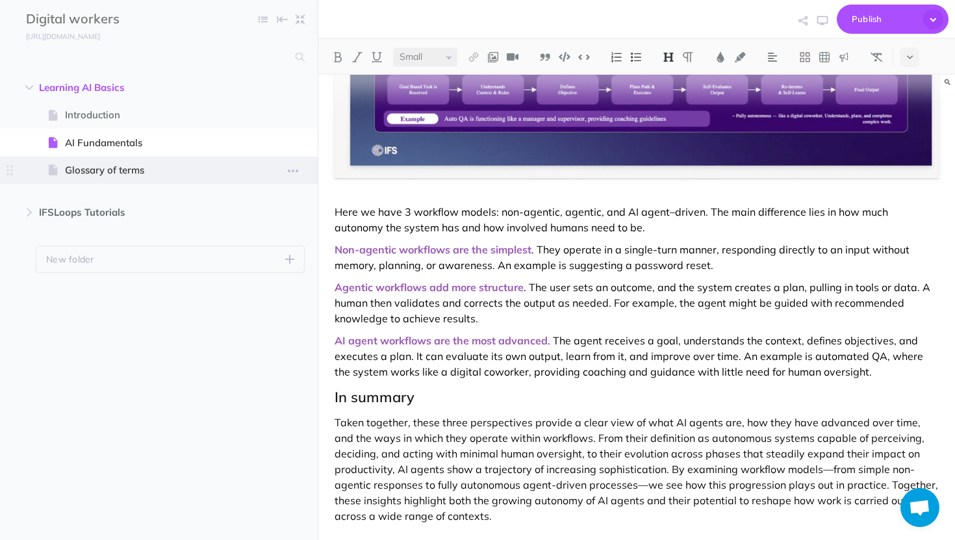
click at [115, 173] on span "Glossary of terms" at bounding box center [152, 170] width 175 height 16
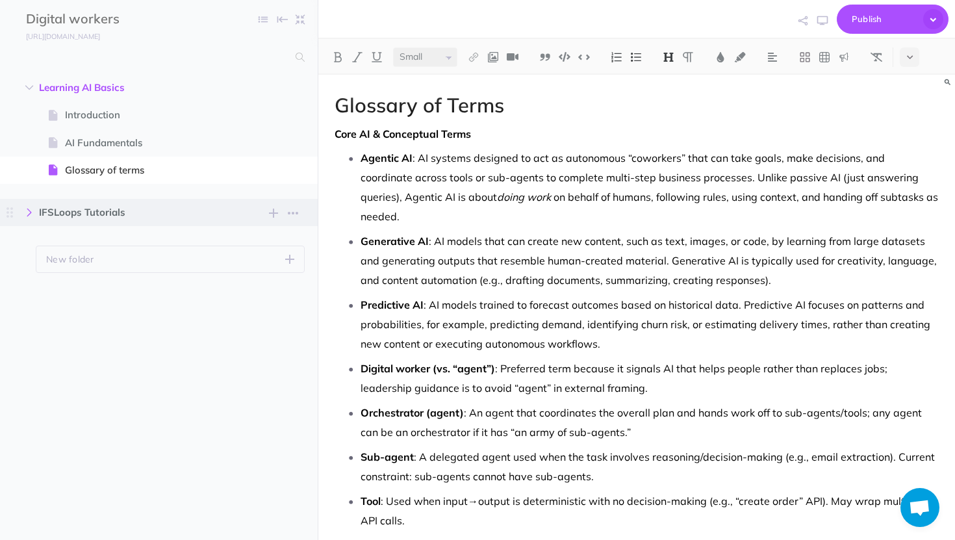
click at [21, 213] on button "button" at bounding box center [29, 213] width 23 height 16
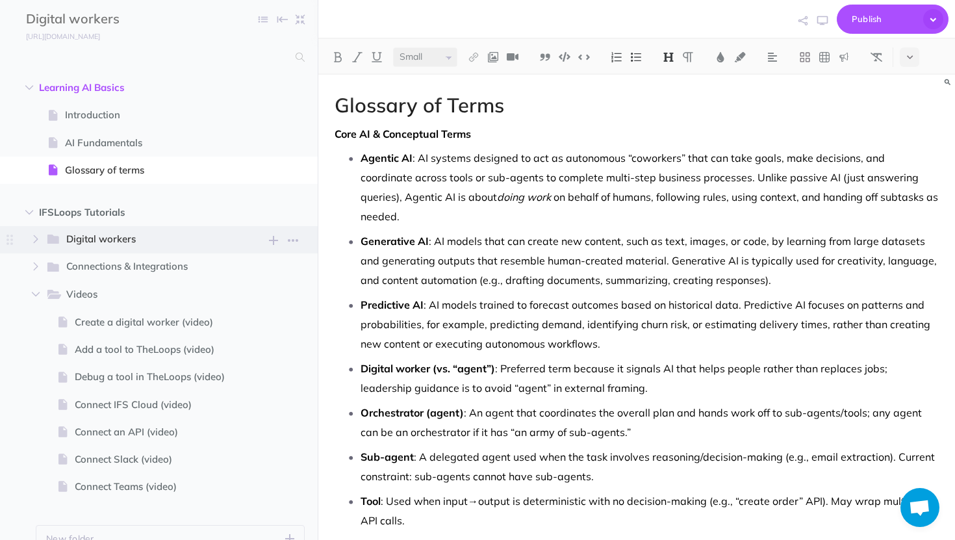
click at [146, 239] on span "Digital workers" at bounding box center [143, 239] width 154 height 17
select select "null"
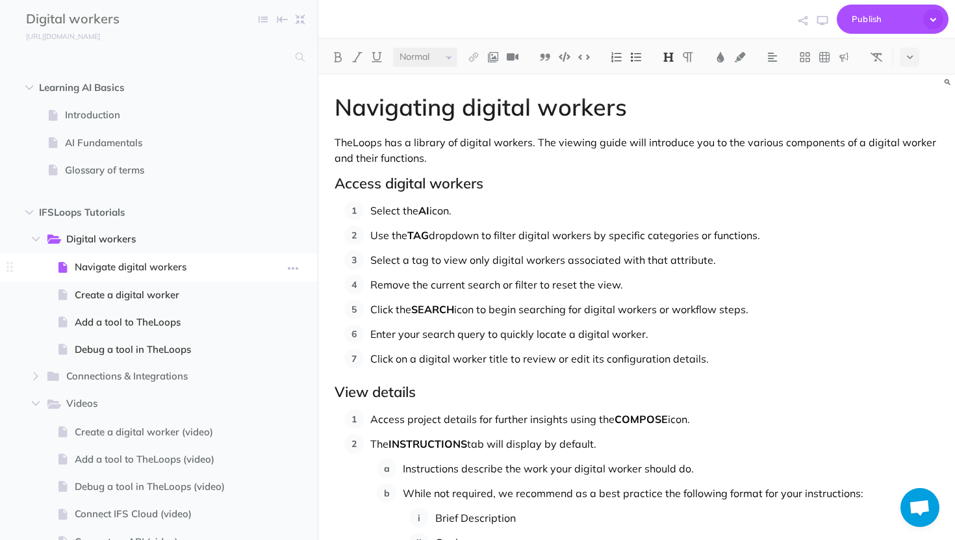
click at [107, 267] on span "Navigate digital workers" at bounding box center [157, 267] width 165 height 16
drag, startPoint x: 620, startPoint y: 143, endPoint x: 548, endPoint y: 142, distance: 72.1
click at [548, 142] on p "TheLoops has a library of digital workers. The viewing guide will introduce you…" at bounding box center [637, 149] width 604 height 31
click at [429, 209] on strong "AI" at bounding box center [423, 210] width 11 height 13
click at [718, 53] on img at bounding box center [721, 57] width 12 height 10
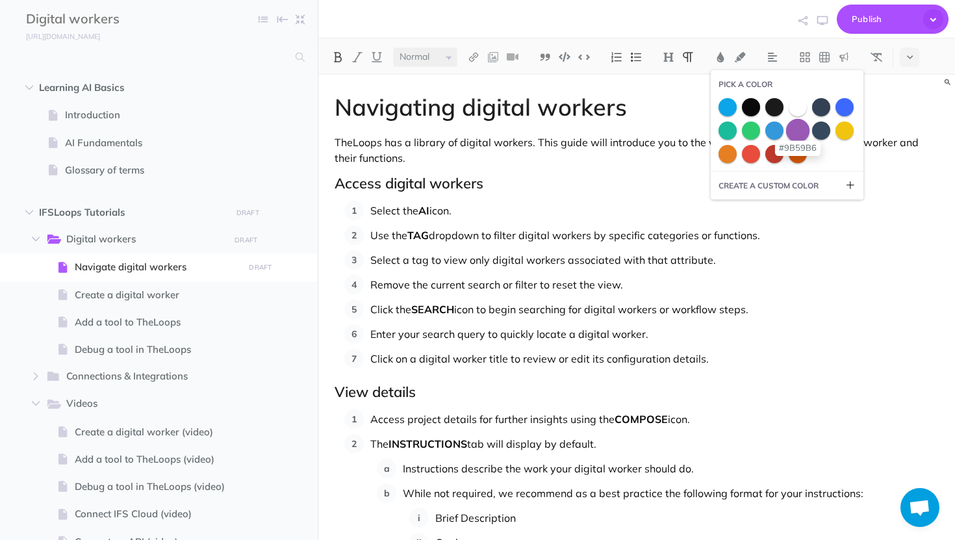
click at [800, 129] on span at bounding box center [797, 129] width 23 height 23
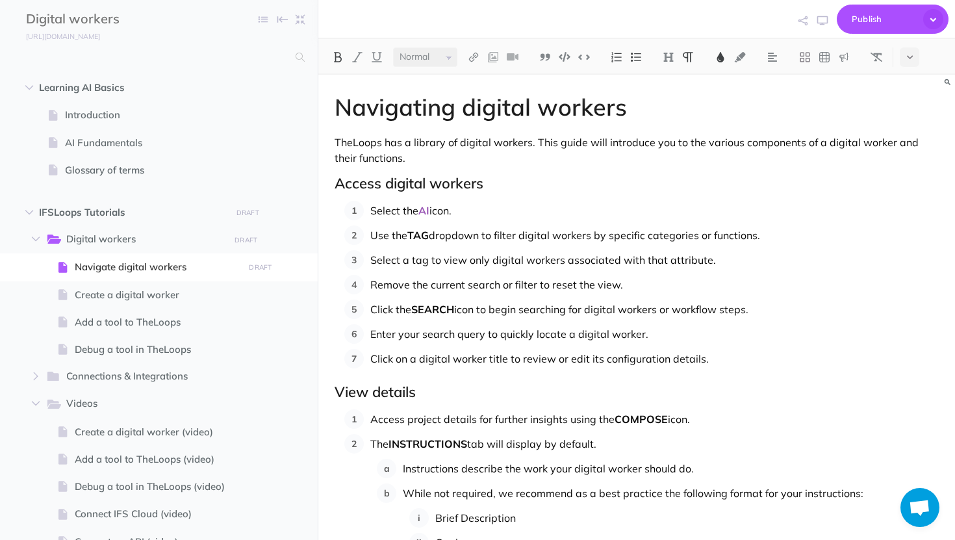
click at [431, 238] on p "Use the TAG dropdown to filter digital workers by specific categories or functi…" at bounding box center [654, 234] width 568 height 19
click at [723, 60] on img at bounding box center [721, 57] width 12 height 10
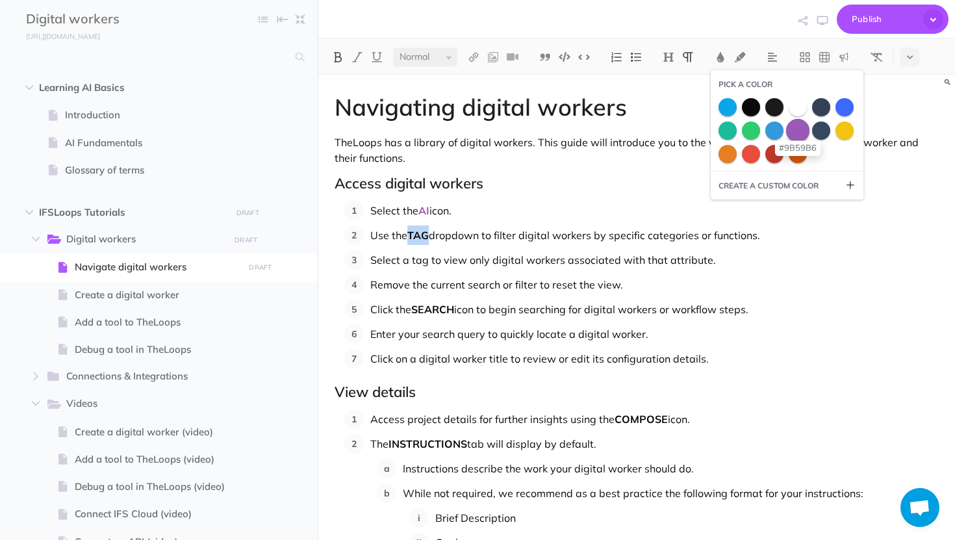
click at [794, 129] on span at bounding box center [797, 129] width 23 height 23
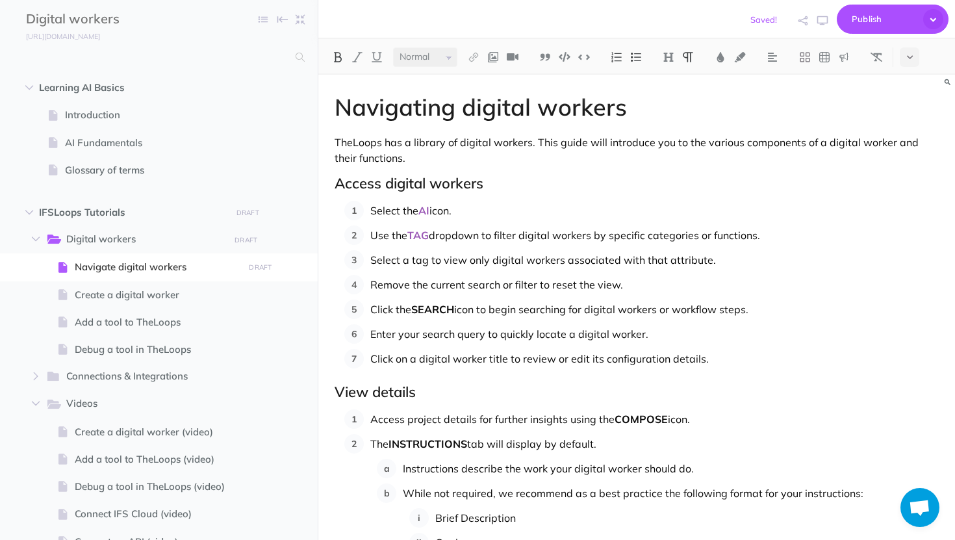
click at [453, 307] on strong "SEARCH" at bounding box center [432, 309] width 43 height 13
click at [724, 57] on img at bounding box center [721, 57] width 12 height 10
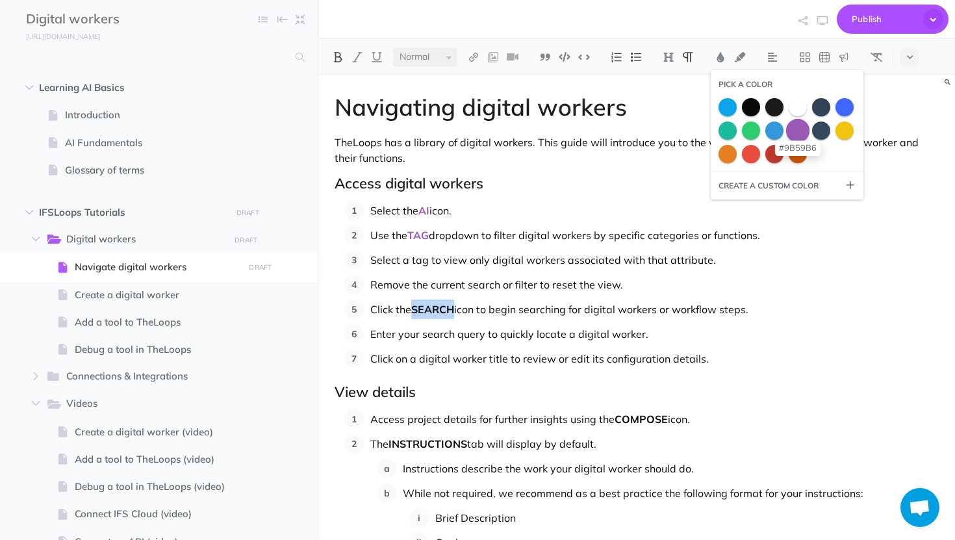
click at [805, 133] on span at bounding box center [797, 129] width 23 height 23
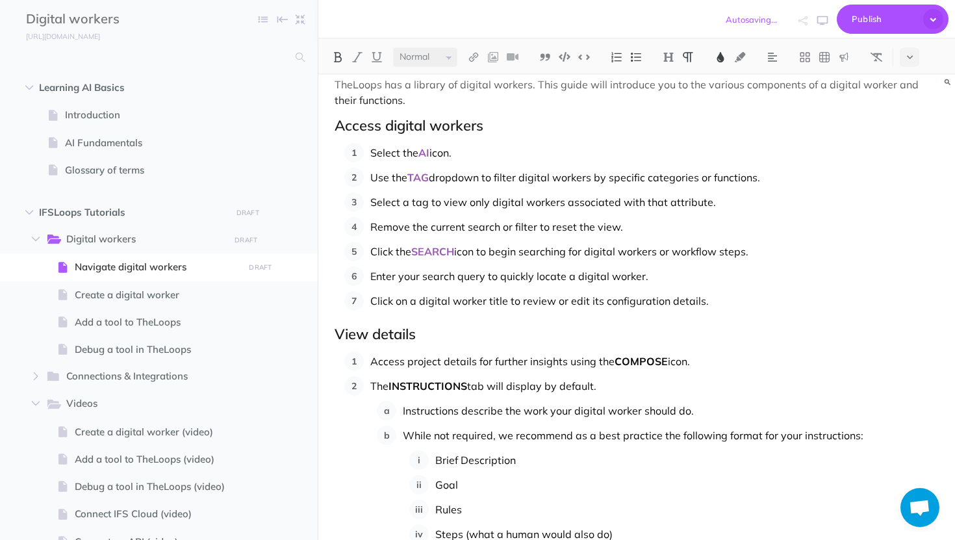
scroll to position [84, 0]
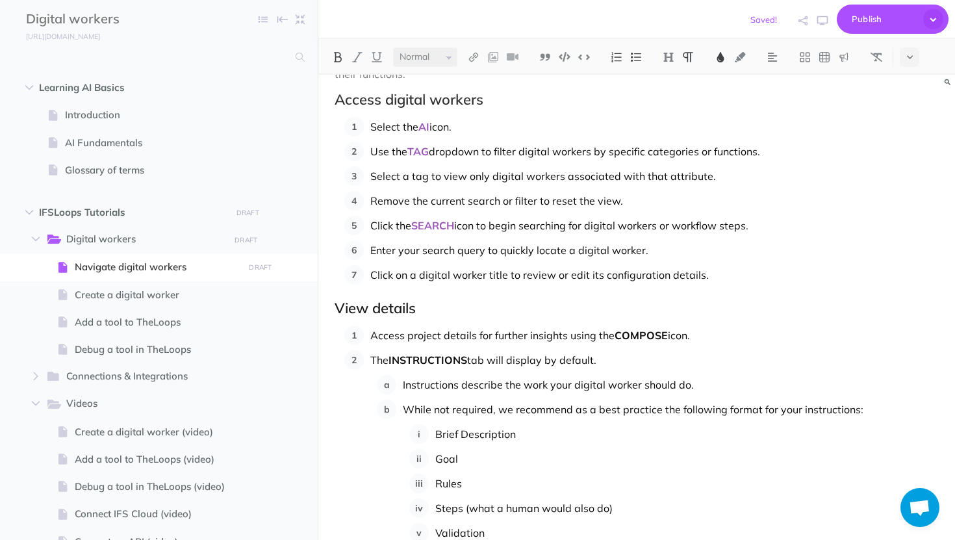
click at [670, 331] on p "Access project details for further insights using the COMPOSE icon." at bounding box center [654, 334] width 568 height 19
click at [594, 331] on p "Access project details for further insights using the COMPOSE icon." at bounding box center [654, 334] width 568 height 19
drag, startPoint x: 609, startPoint y: 335, endPoint x: 568, endPoint y: 335, distance: 40.3
click at [568, 335] on p "Access project details for further insights using the COMPOSE icon." at bounding box center [654, 334] width 568 height 19
click at [569, 335] on p "Access project details for further insights using the COMPOSE icon." at bounding box center [654, 334] width 568 height 19
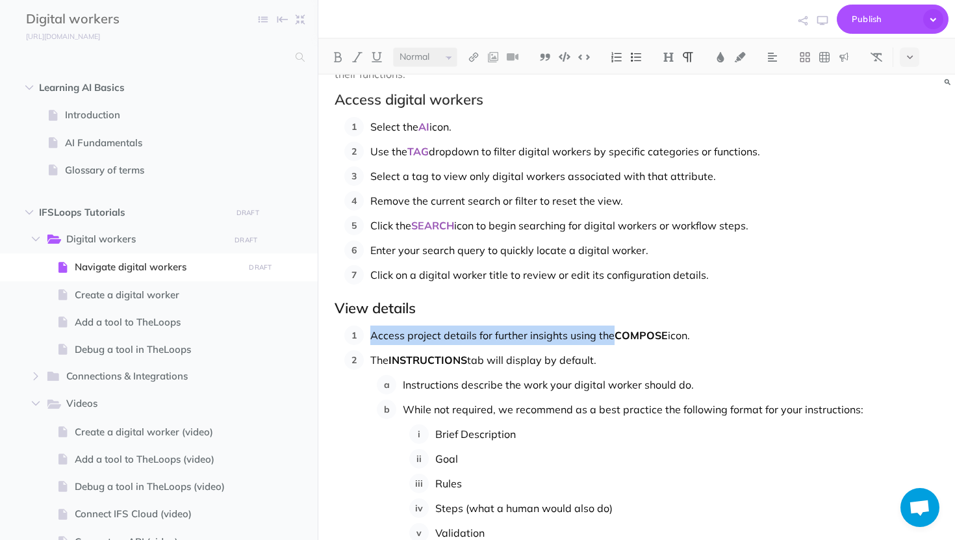
drag, startPoint x: 613, startPoint y: 337, endPoint x: 372, endPoint y: 333, distance: 241.7
click at [372, 333] on p "Access project details for further insights using the COMPOSE icon." at bounding box center [654, 334] width 568 height 19
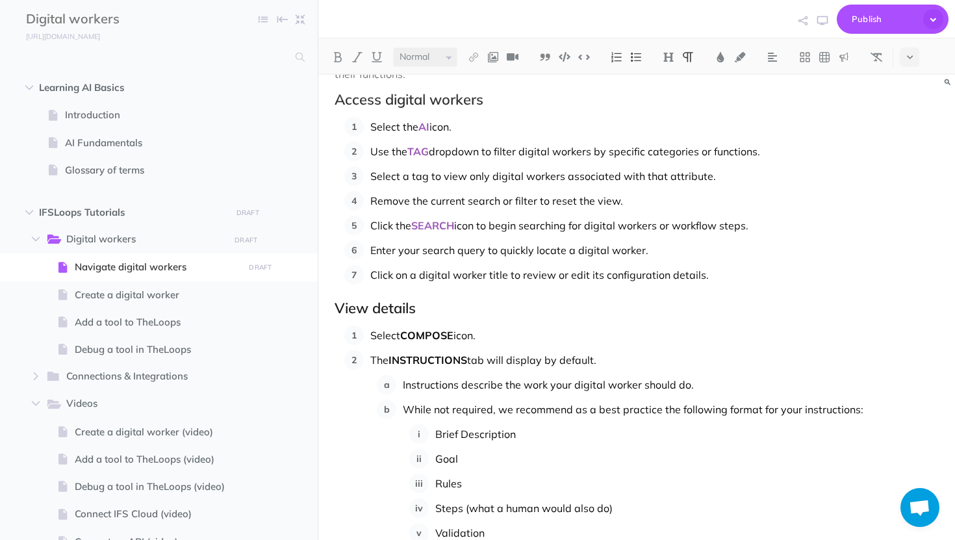
click at [510, 342] on p "Select COMPOSE icon." at bounding box center [654, 334] width 568 height 19
click at [465, 336] on p "Select COMPOSE Access project details for further insights using the" at bounding box center [654, 334] width 568 height 19
drag, startPoint x: 722, startPoint y: 333, endPoint x: 663, endPoint y: 332, distance: 58.5
click at [663, 332] on p "Select COMPOSE to access project details for further insights using the" at bounding box center [654, 334] width 568 height 19
drag, startPoint x: 454, startPoint y: 333, endPoint x: 402, endPoint y: 330, distance: 52.1
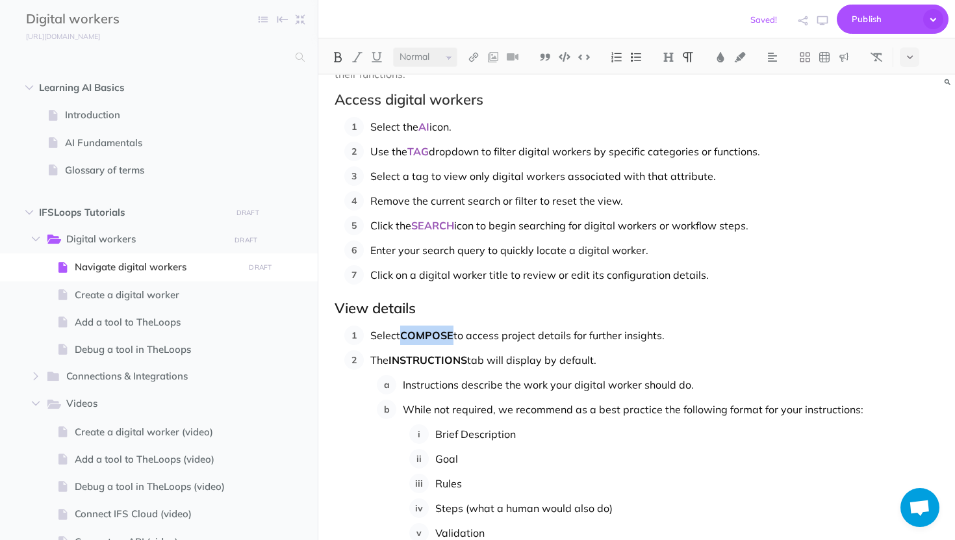
click at [402, 330] on p "Select COMPOSE to access project details for further insights." at bounding box center [654, 334] width 568 height 19
click at [720, 58] on img at bounding box center [721, 57] width 12 height 10
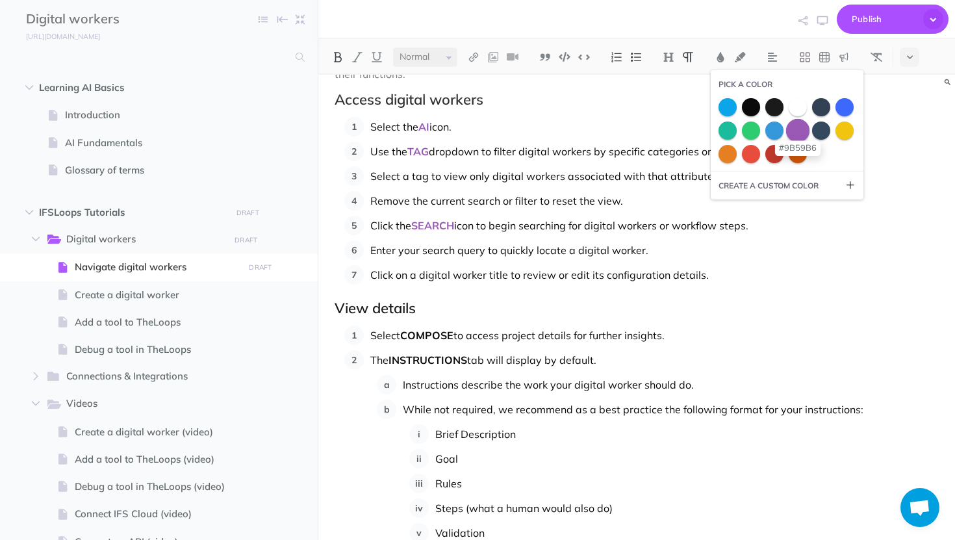
click at [804, 130] on span at bounding box center [797, 129] width 23 height 23
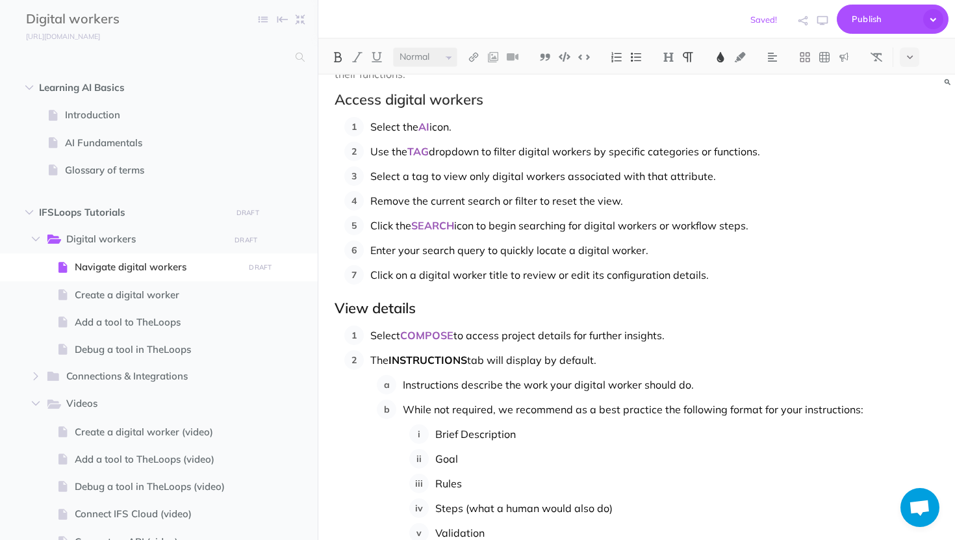
click at [488, 360] on p "The INSTRUCTIONS tab will display by default." at bounding box center [654, 359] width 568 height 19
click at [391, 358] on strong "INSTRUCTIONS" at bounding box center [427, 359] width 79 height 13
drag, startPoint x: 446, startPoint y: 361, endPoint x: 366, endPoint y: 362, distance: 79.9
click at [366, 362] on li "INSTRUCTIONS will display by default. Instructions describe the work your digit…" at bounding box center [651, 471] width 575 height 242
click at [714, 50] on button at bounding box center [720, 56] width 19 height 19
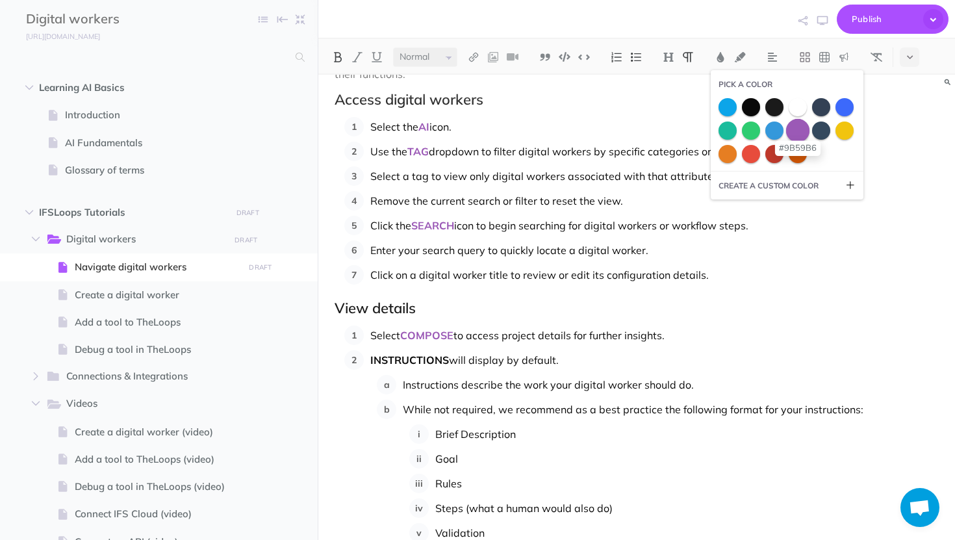
click at [798, 126] on span at bounding box center [797, 129] width 23 height 23
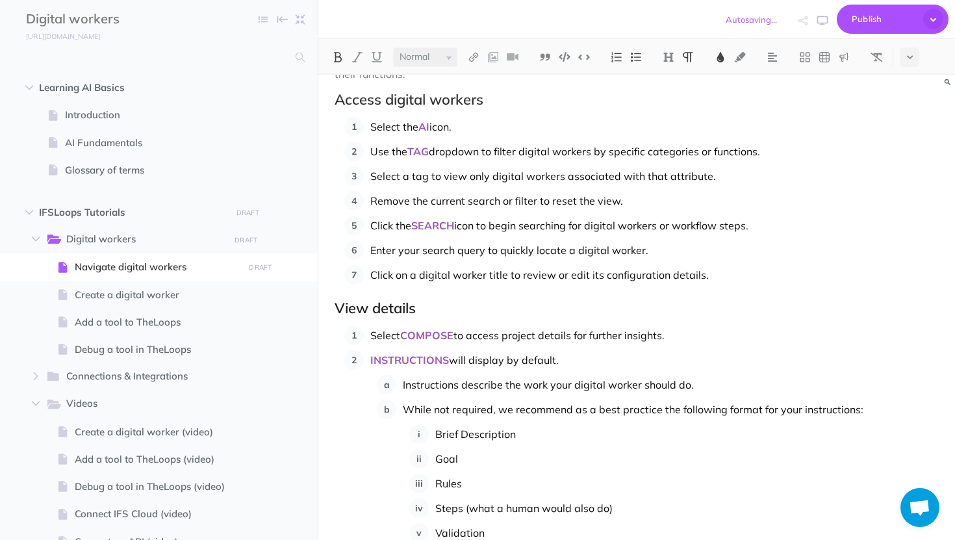
click at [454, 125] on p "Select the AI icon." at bounding box center [654, 126] width 568 height 19
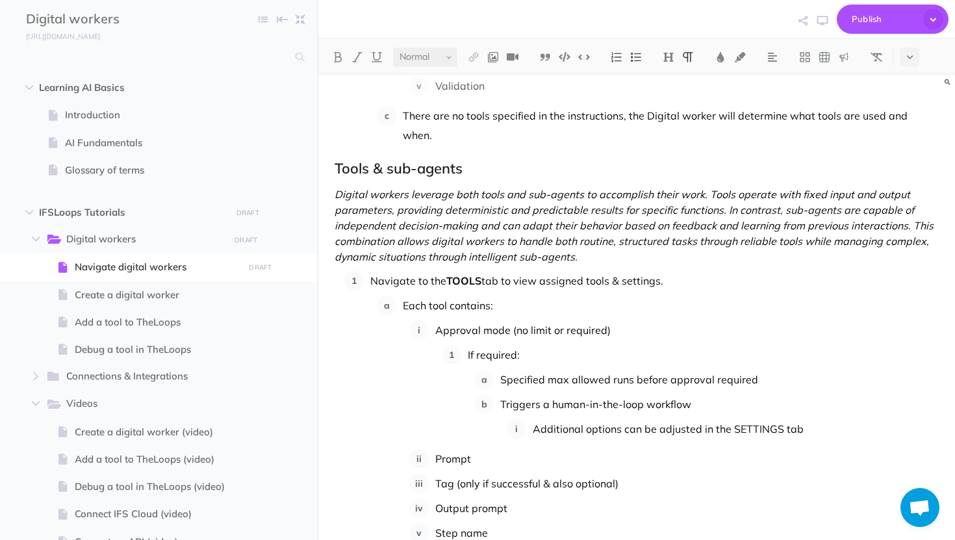
scroll to position [542, 0]
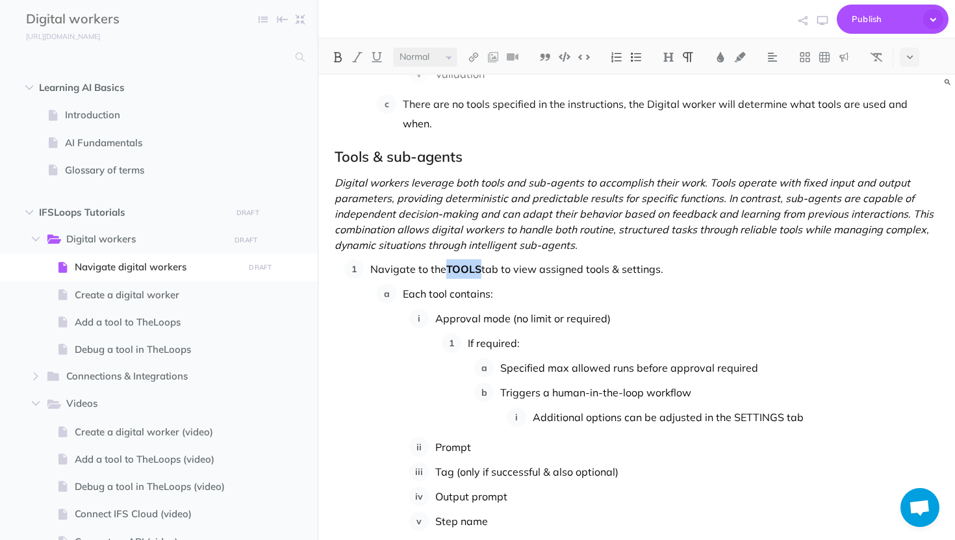
drag, startPoint x: 480, startPoint y: 245, endPoint x: 448, endPoint y: 246, distance: 31.8
click at [448, 262] on strong "TOOLS" at bounding box center [463, 268] width 35 height 13
click at [720, 55] on img at bounding box center [721, 57] width 12 height 10
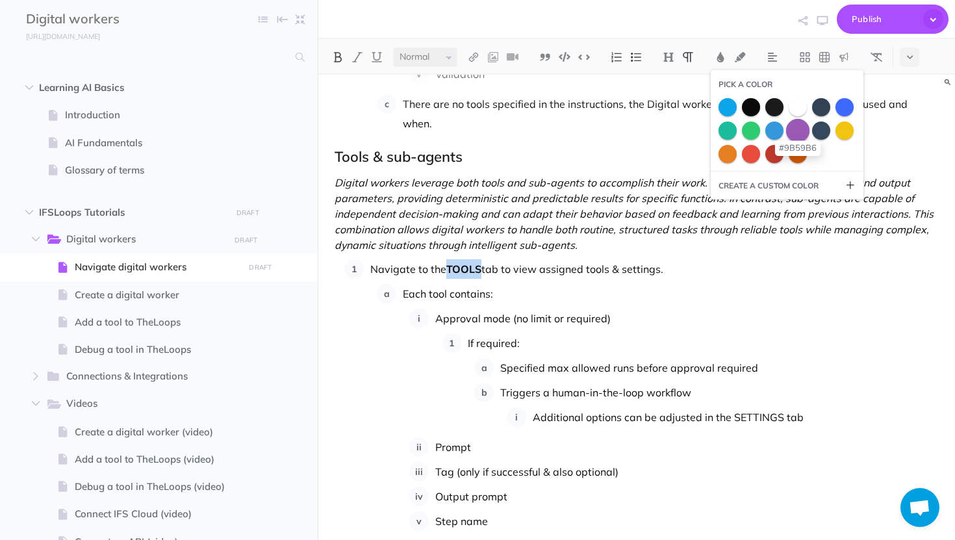
click at [802, 132] on span at bounding box center [797, 129] width 23 height 23
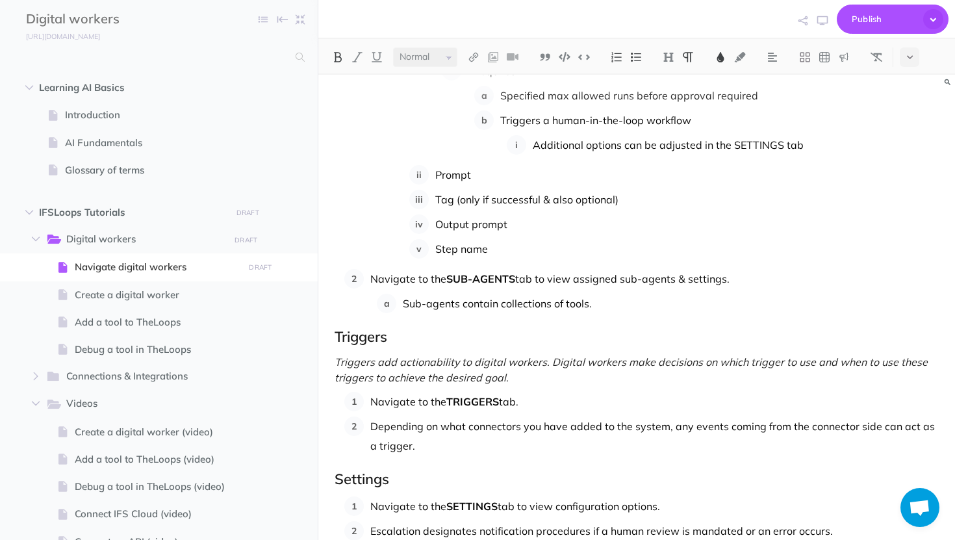
scroll to position [824, 0]
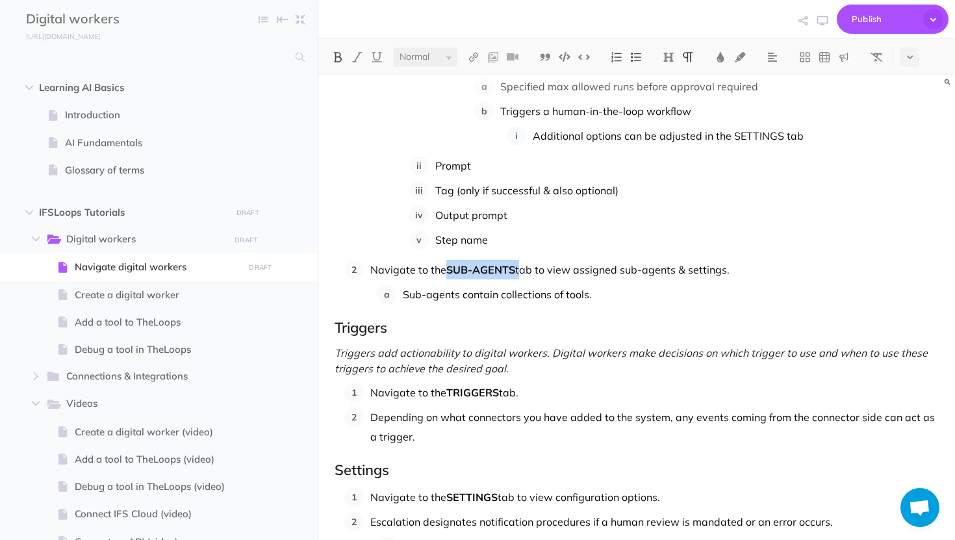
drag, startPoint x: 516, startPoint y: 249, endPoint x: 450, endPoint y: 249, distance: 66.9
click at [450, 260] on p "Navigate to the SUB-AGENTS tab to view assigned sub-agents & settings." at bounding box center [654, 269] width 568 height 19
click at [719, 54] on img at bounding box center [721, 57] width 12 height 10
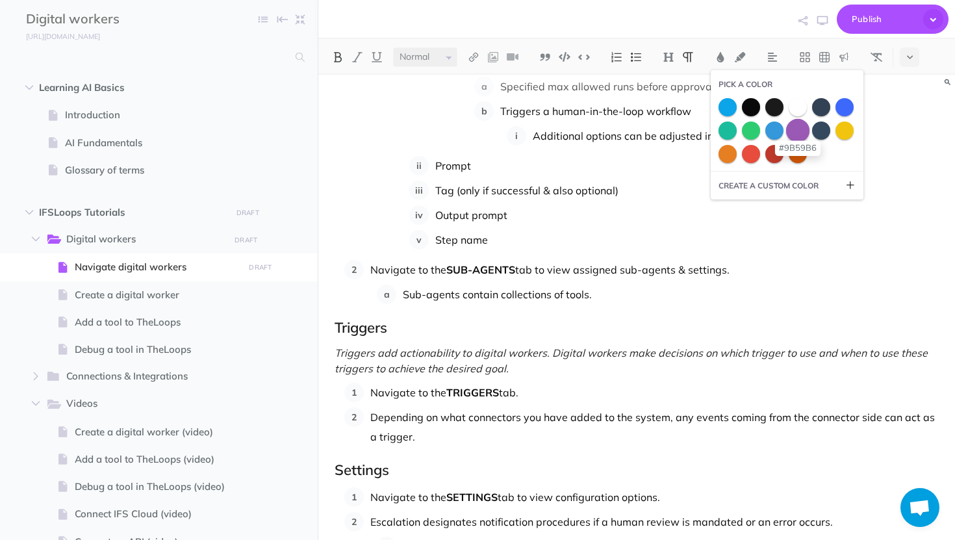
click at [799, 129] on span at bounding box center [797, 129] width 23 height 23
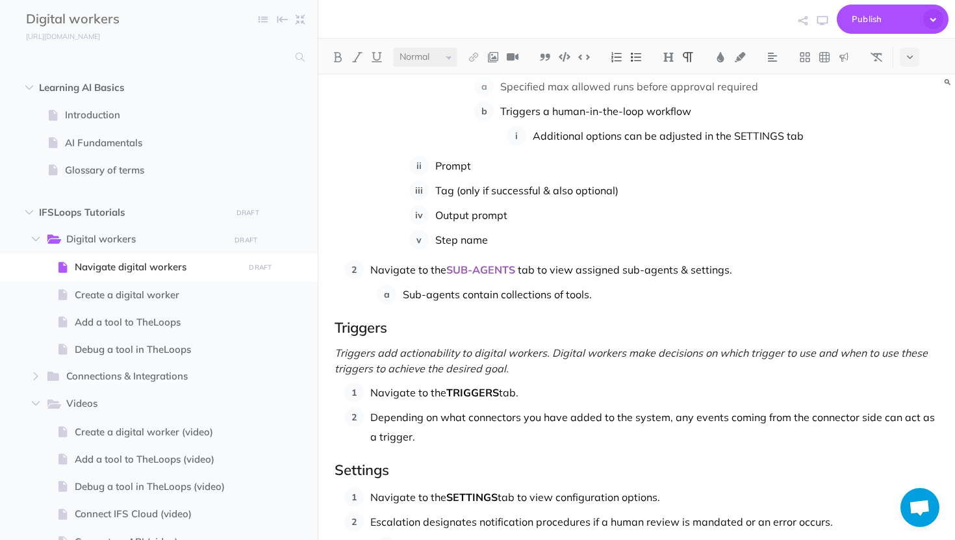
click at [435, 260] on p "Navigate to the SUB-AGENTS tab to view assigned sub-agents & settings." at bounding box center [654, 269] width 568 height 19
click at [516, 260] on p "Navigate to SUB-AGENTS tab to view assigned sub-agents & settings." at bounding box center [654, 269] width 568 height 19
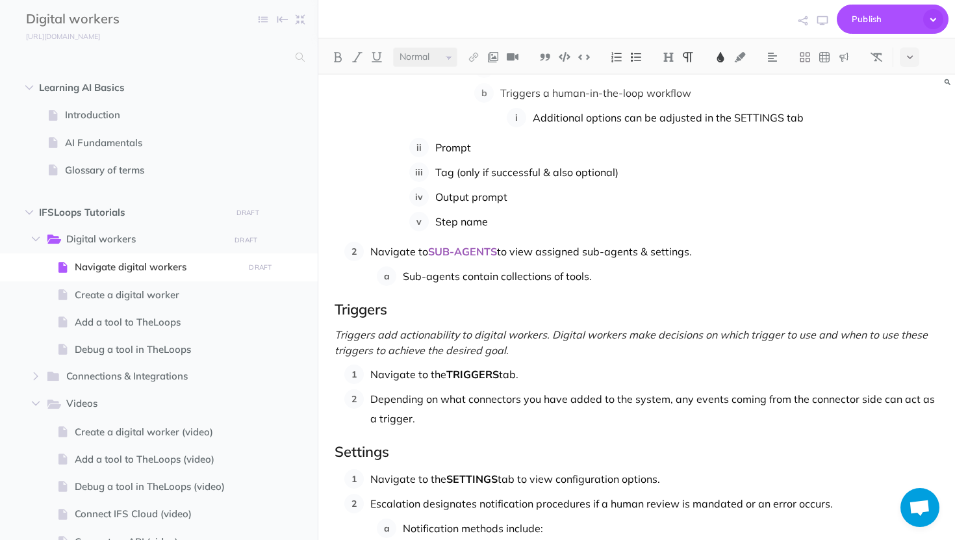
scroll to position [844, 0]
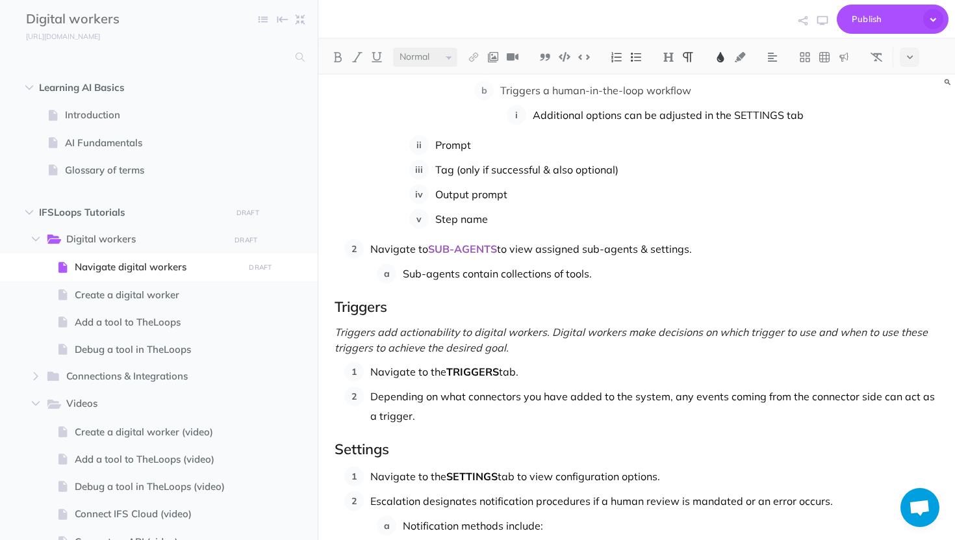
click at [518, 362] on p "Navigate to the TRIGGERS tab." at bounding box center [654, 371] width 568 height 19
click at [441, 362] on p "Navigate to the TRIGGERS ." at bounding box center [654, 371] width 568 height 19
drag, startPoint x: 479, startPoint y: 349, endPoint x: 431, endPoint y: 348, distance: 48.1
click at [431, 365] on strong "TRIGGERS" at bounding box center [454, 371] width 53 height 13
click at [722, 60] on img at bounding box center [721, 57] width 12 height 10
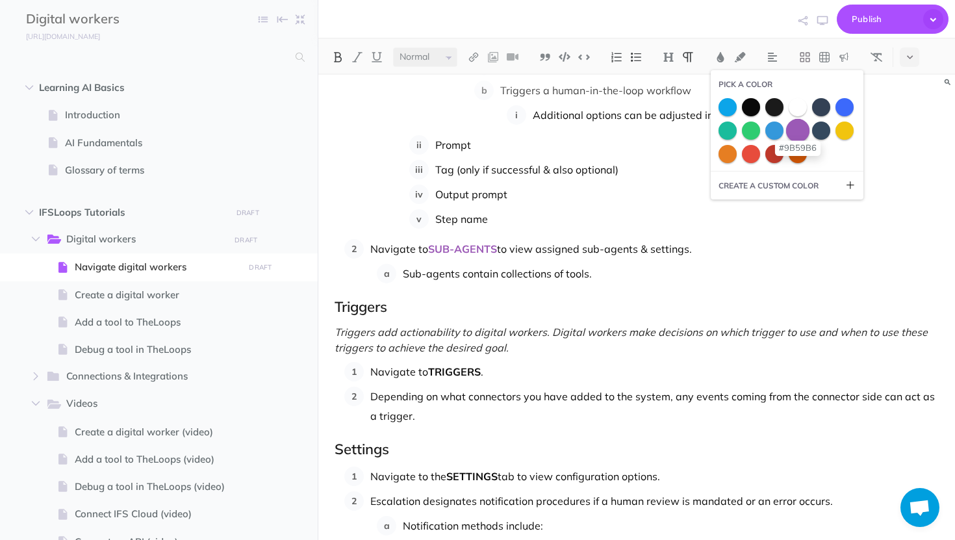
click at [805, 130] on span at bounding box center [797, 129] width 23 height 23
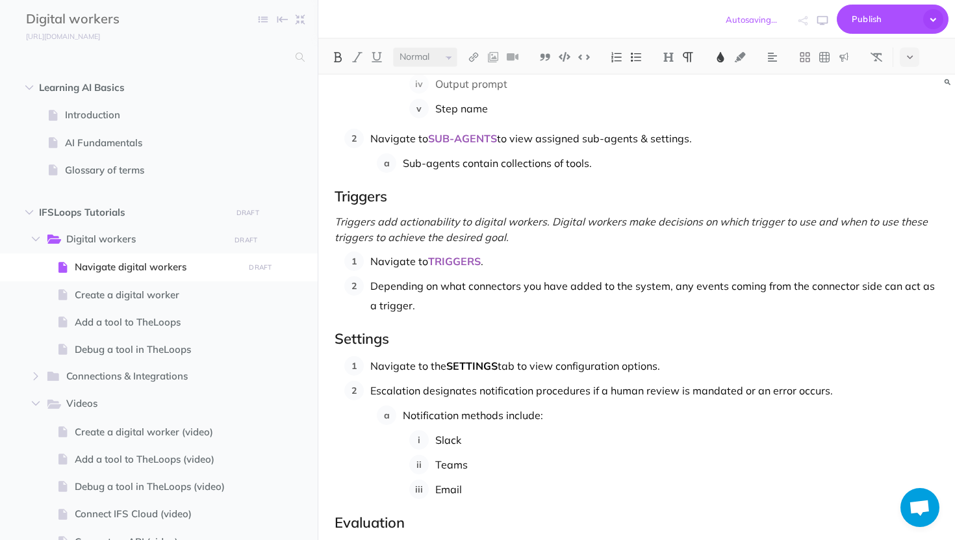
scroll to position [957, 0]
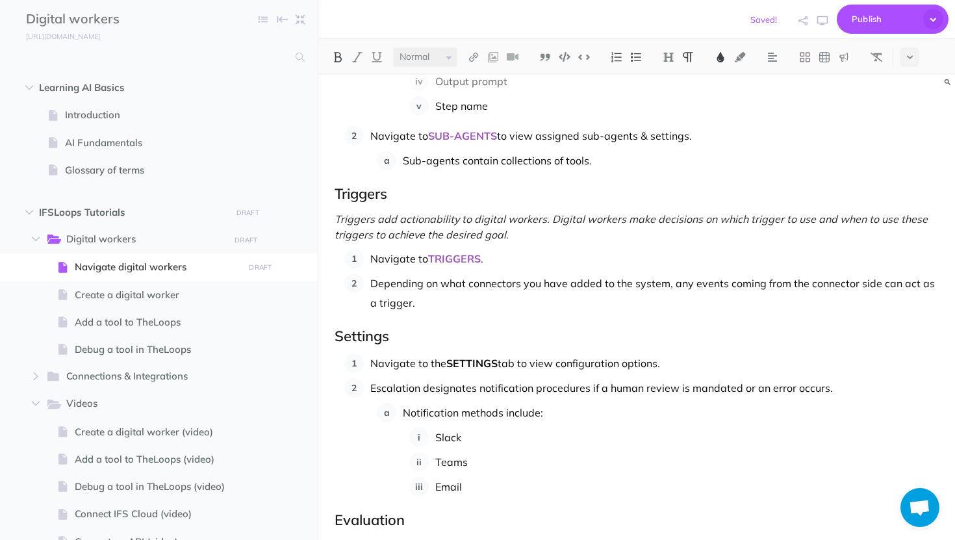
click at [516, 353] on p "Navigate to the SETTINGS tab to view configuration options." at bounding box center [654, 362] width 568 height 19
click at [447, 353] on p "Navigate to the SETTINGS to view configuration options." at bounding box center [654, 362] width 568 height 19
drag, startPoint x: 481, startPoint y: 342, endPoint x: 429, endPoint y: 340, distance: 52.7
click at [429, 353] on p "Navigate to SETTINGS to view configuration options." at bounding box center [654, 362] width 568 height 19
click at [718, 49] on button at bounding box center [720, 56] width 19 height 19
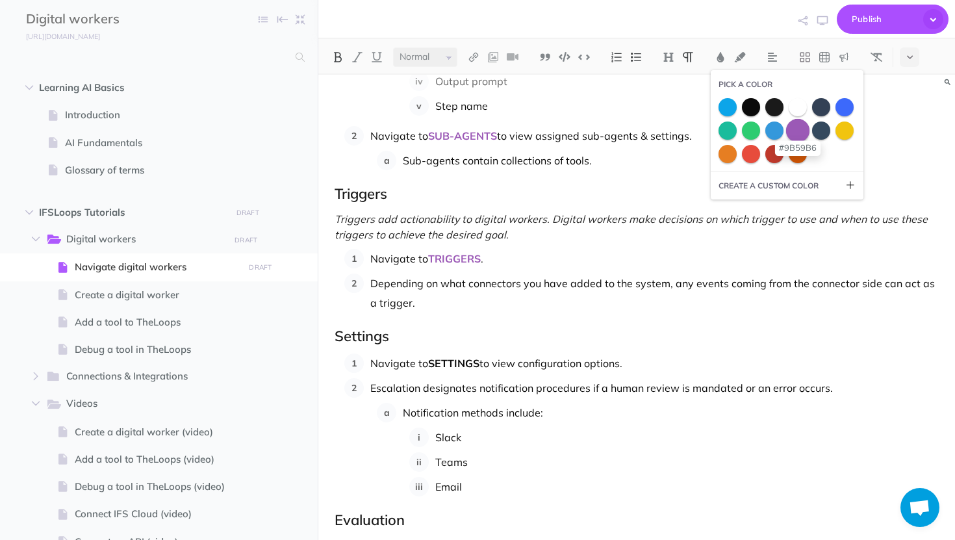
click at [800, 125] on span at bounding box center [797, 129] width 23 height 23
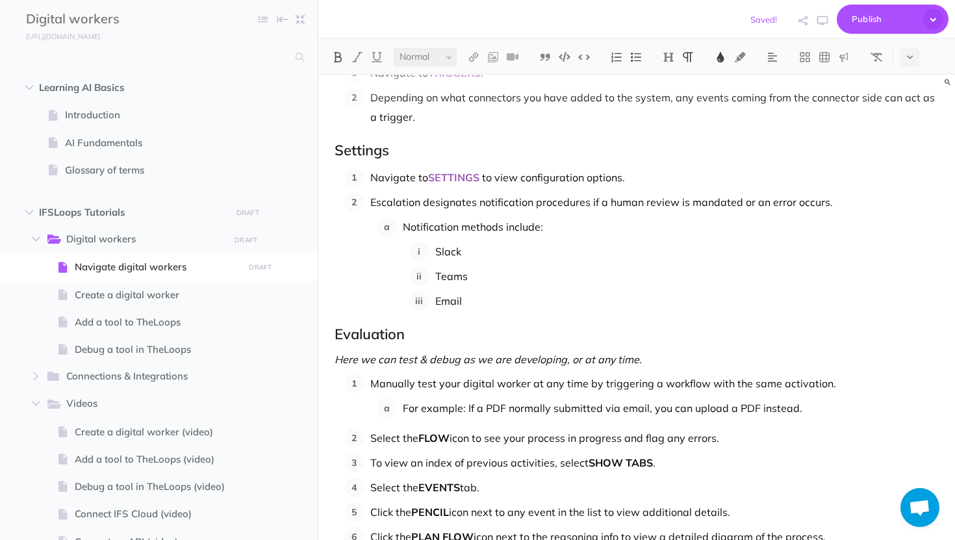
scroll to position [1147, 0]
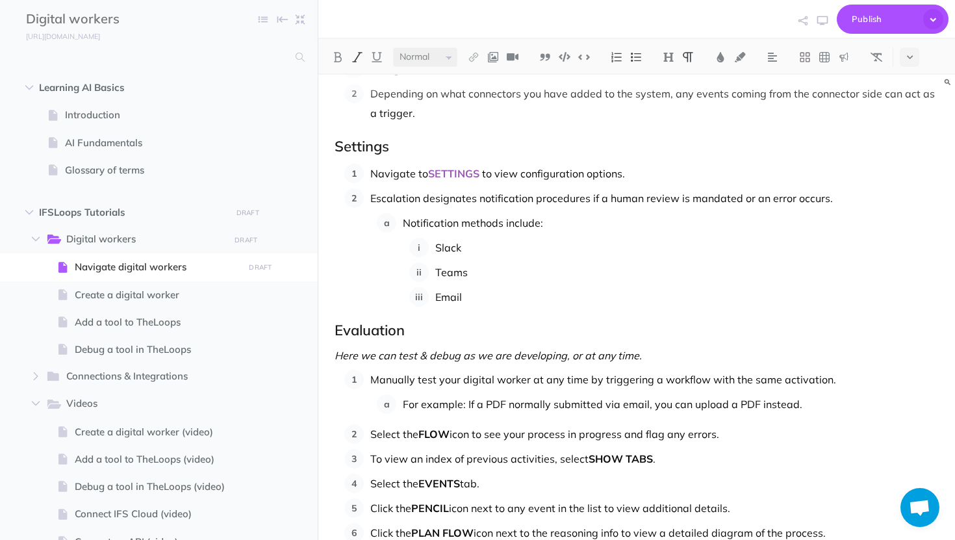
click at [398, 349] on em "Here we can test & debug as we are developing, or at any time." at bounding box center [488, 355] width 307 height 13
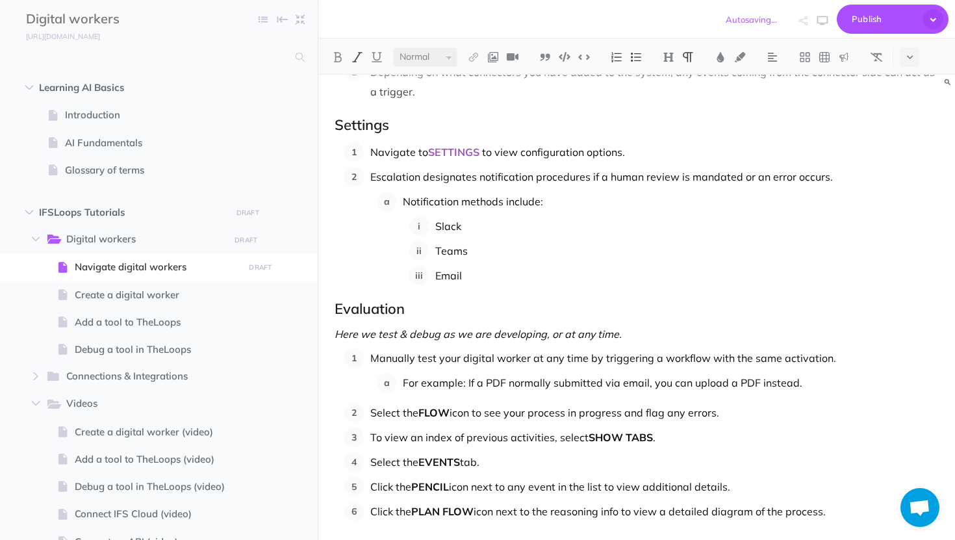
scroll to position [1178, 0]
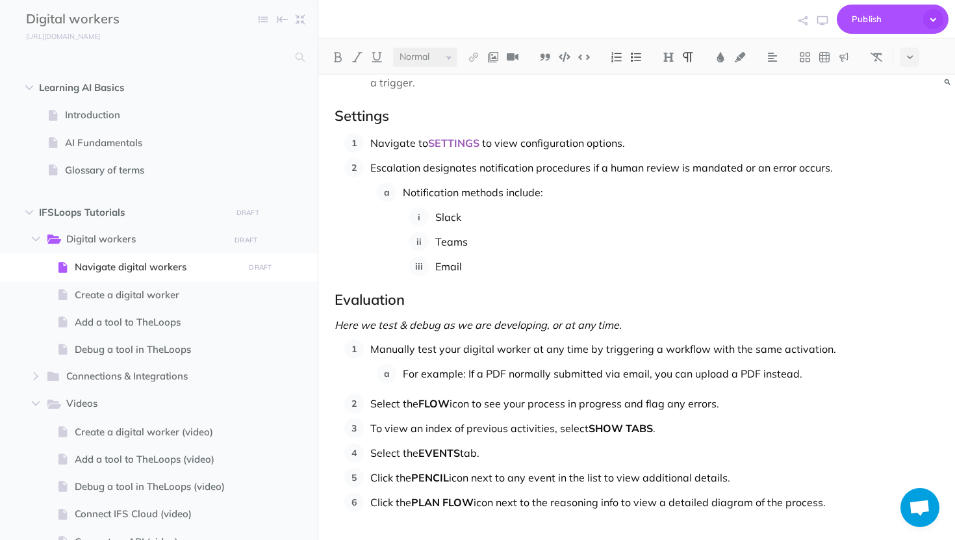
click at [474, 394] on p "Select the FLOW icon to see your process in progress and flag any errors." at bounding box center [654, 403] width 568 height 19
click at [412, 394] on p "Select the FLOW to see your process in progress and flag any errors." at bounding box center [654, 403] width 568 height 19
click at [726, 60] on img at bounding box center [721, 57] width 12 height 10
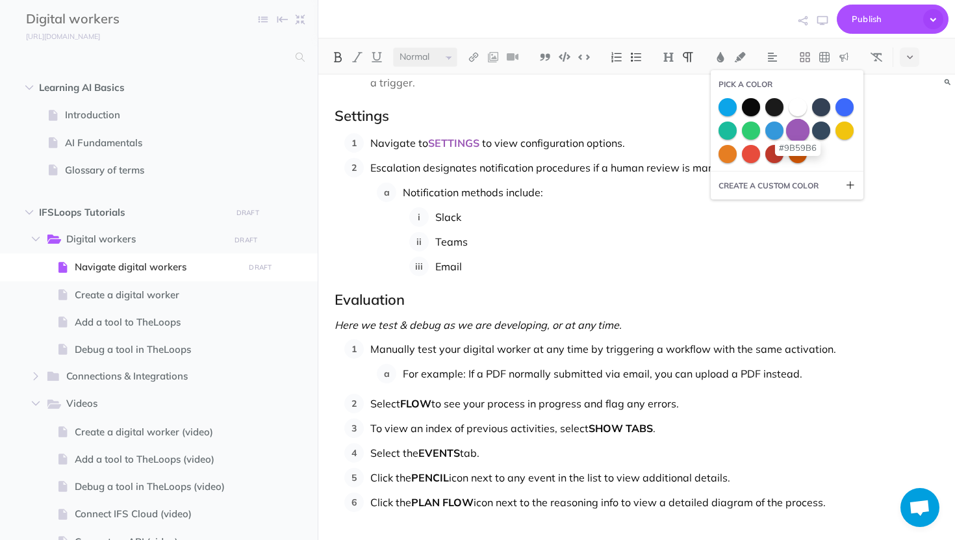
click at [794, 137] on span at bounding box center [797, 129] width 23 height 23
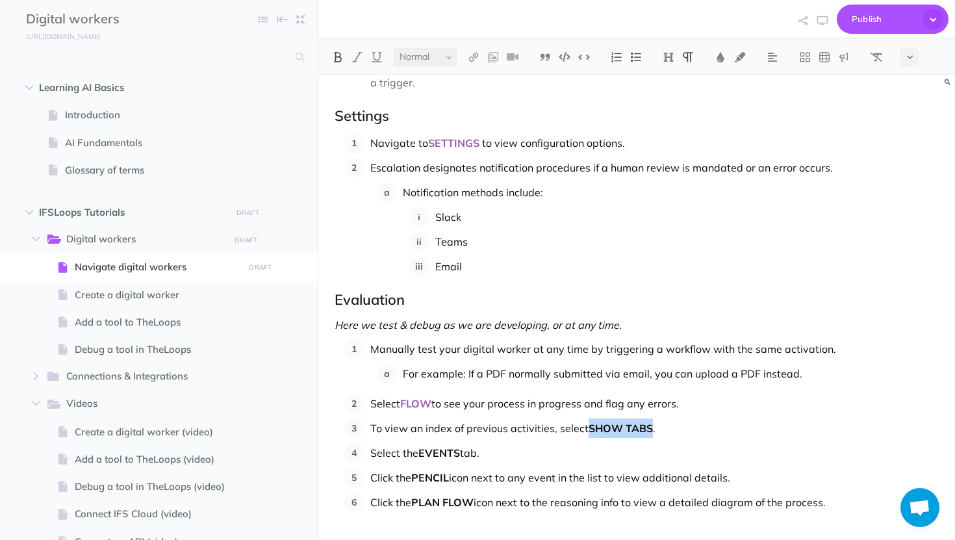
drag, startPoint x: 652, startPoint y: 409, endPoint x: 589, endPoint y: 410, distance: 62.4
click at [589, 418] on p "To view an index of previous activities, select SHOW TABS ." at bounding box center [654, 427] width 568 height 19
click at [730, 55] on button at bounding box center [720, 56] width 19 height 19
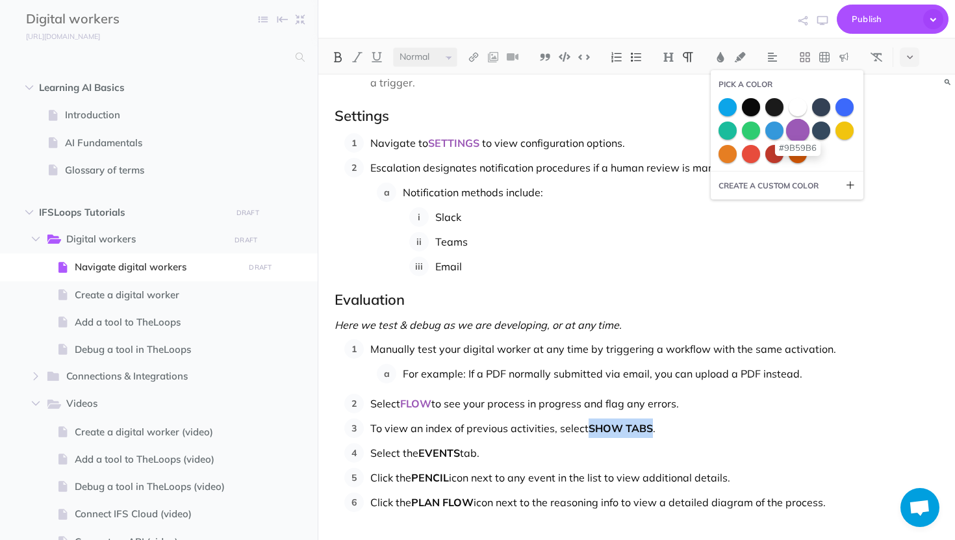
click at [809, 130] on span at bounding box center [797, 129] width 23 height 23
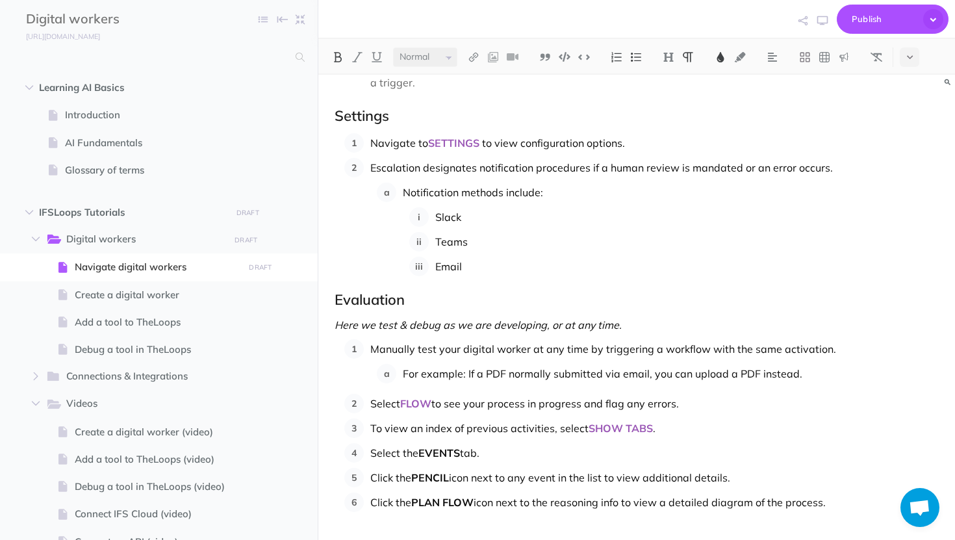
click at [476, 443] on p "Select the EVENTS tab." at bounding box center [654, 452] width 568 height 19
click at [414, 443] on p "Select the EVENTS ." at bounding box center [654, 452] width 568 height 19
click at [724, 55] on img at bounding box center [721, 57] width 12 height 10
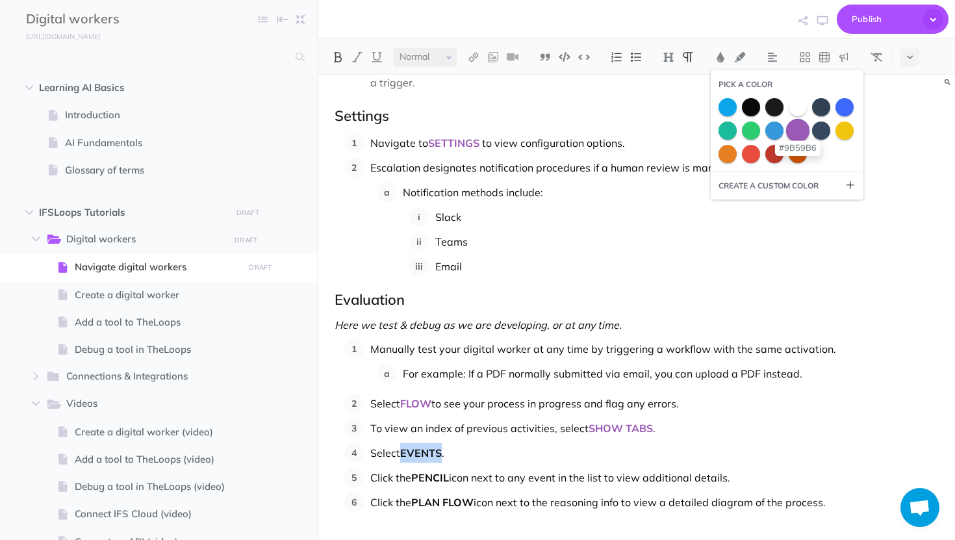
click at [799, 134] on span at bounding box center [797, 129] width 23 height 23
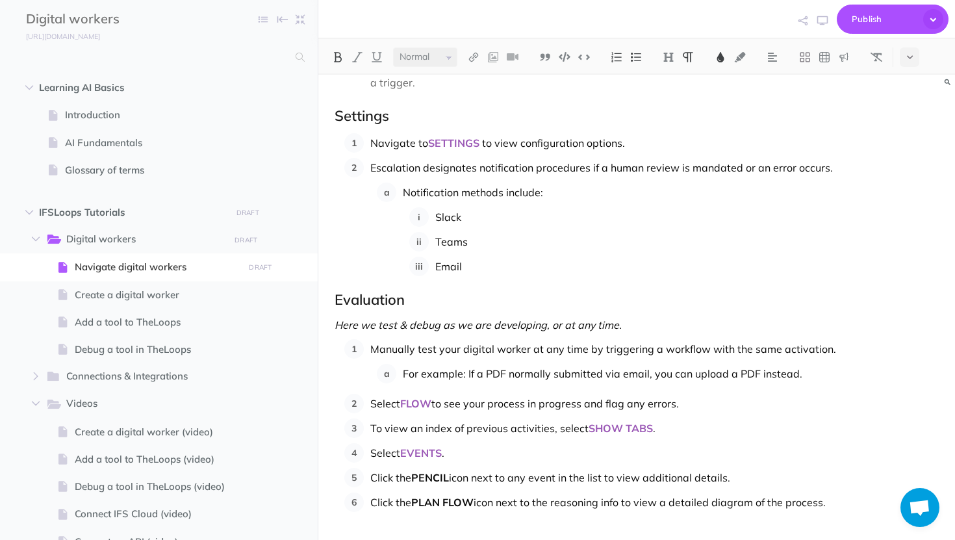
click at [474, 468] on p "Click the PENCIL icon next to any event in the list to view additional details." at bounding box center [654, 477] width 568 height 19
click at [722, 53] on img at bounding box center [721, 57] width 12 height 10
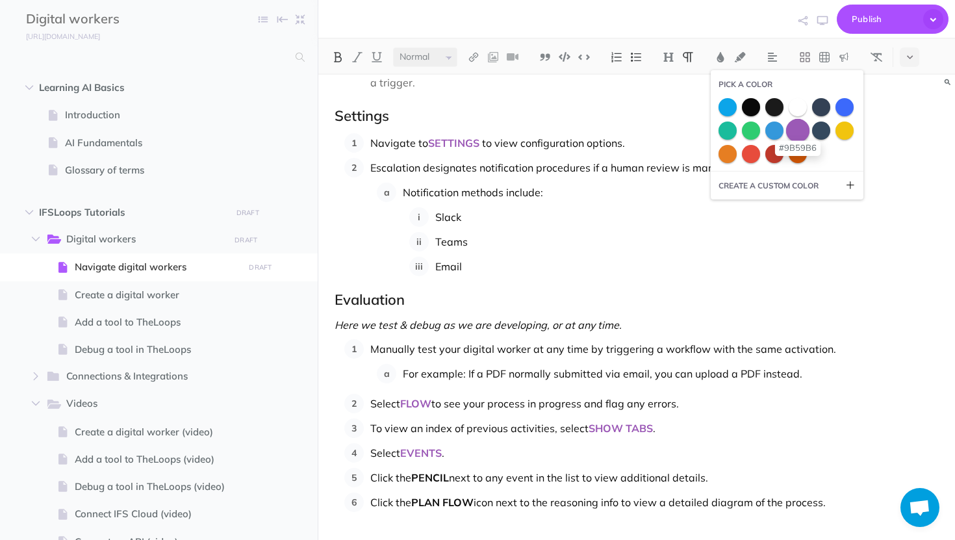
click at [792, 132] on span at bounding box center [797, 129] width 23 height 23
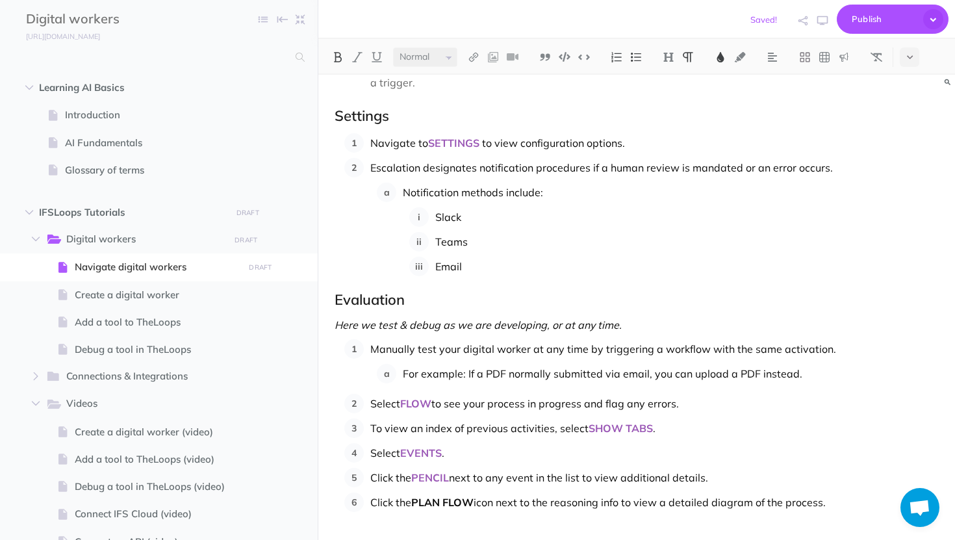
click at [492, 492] on p "Click the PLAN FLOW icon next to the reasoning info to view a detailed diagram …" at bounding box center [654, 501] width 568 height 19
click at [726, 60] on img at bounding box center [721, 57] width 12 height 10
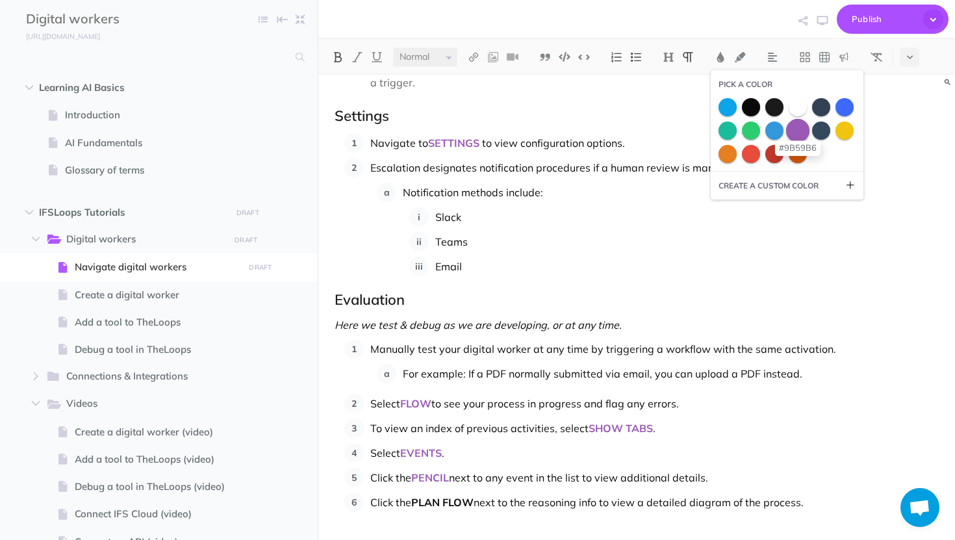
click at [798, 127] on span at bounding box center [797, 129] width 23 height 23
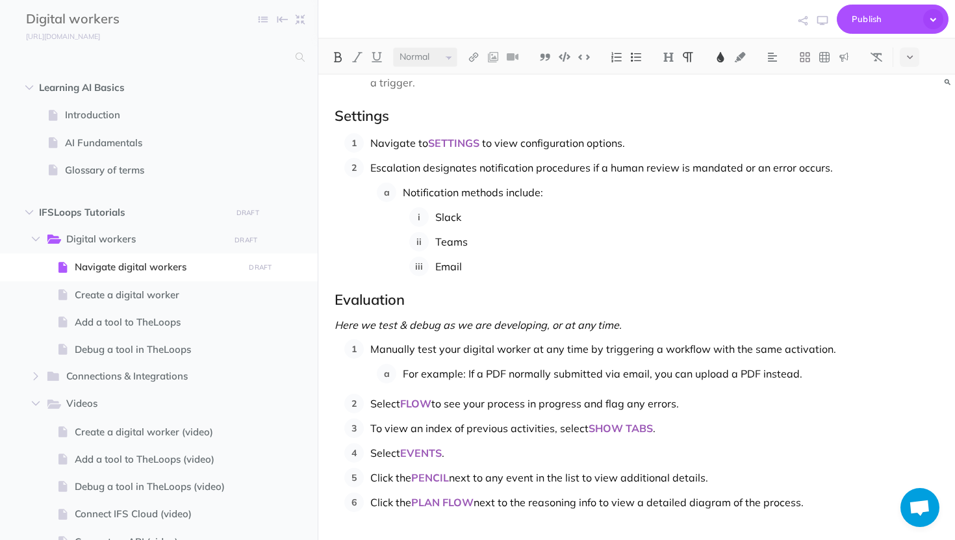
click at [406, 492] on p "Click the PLAN FLOW next to the reasoning info to view a detailed diagram of th…" at bounding box center [654, 501] width 568 height 19
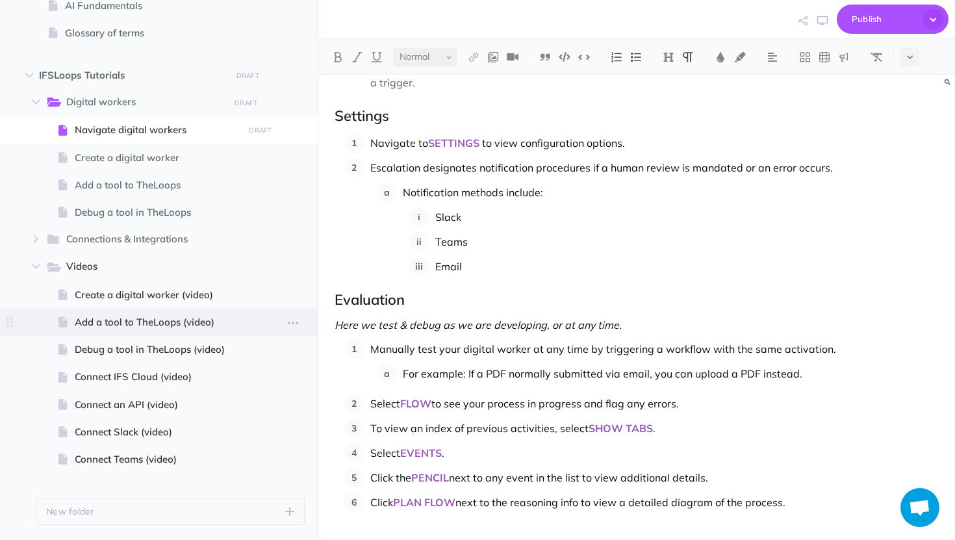
scroll to position [163, 0]
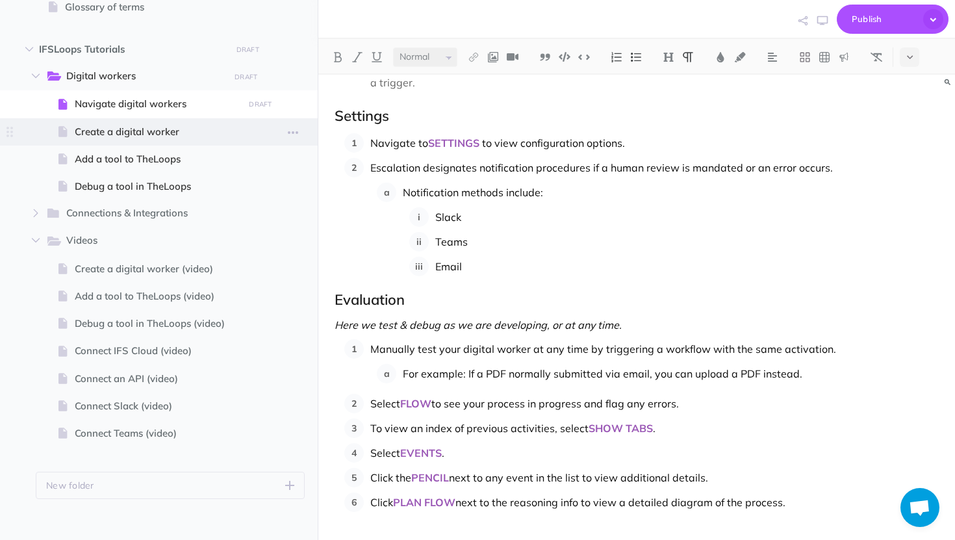
click at [157, 126] on span "Create a digital worker" at bounding box center [157, 132] width 165 height 16
select select "null"
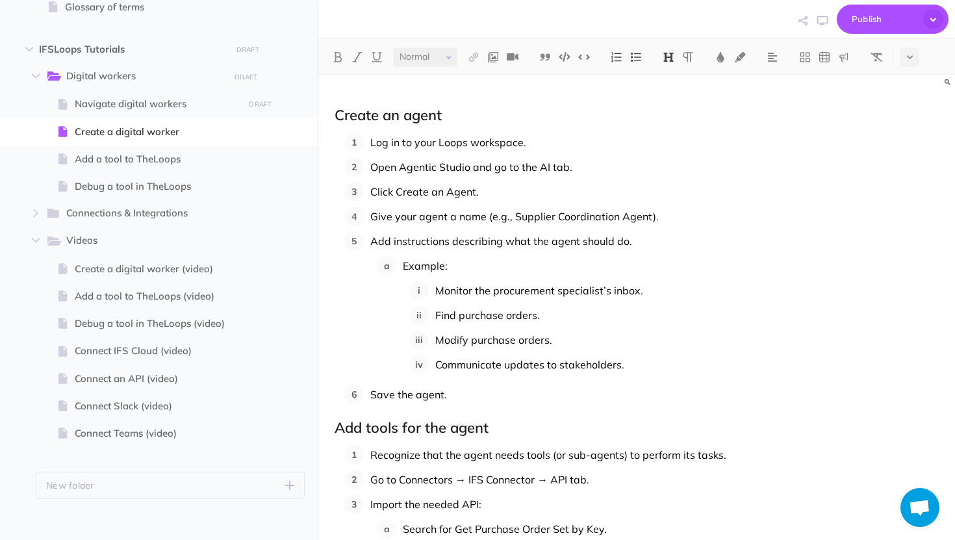
scroll to position [436, 0]
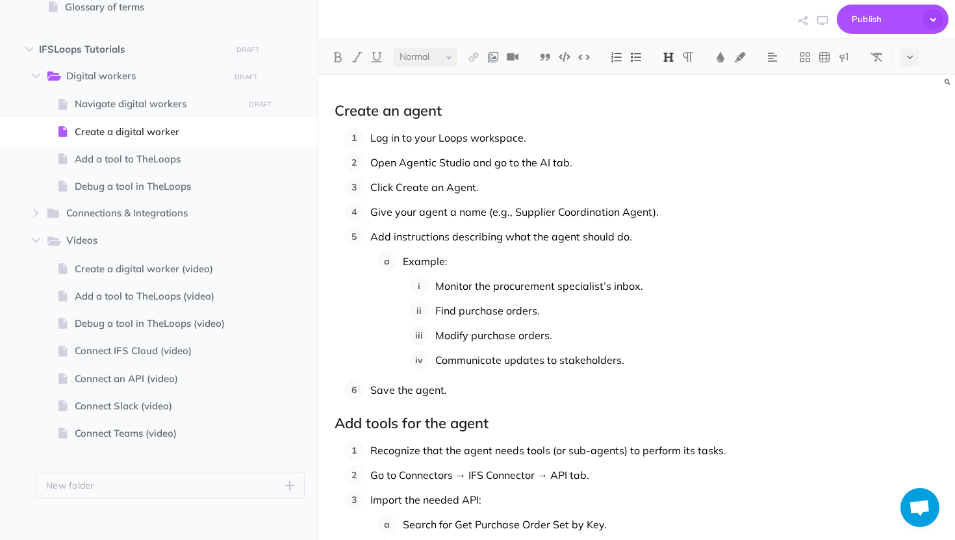
click at [548, 166] on span "Open Agentic Studio and go to the AI tab." at bounding box center [471, 162] width 202 height 13
click at [340, 51] on button at bounding box center [337, 56] width 19 height 19
click at [722, 48] on button at bounding box center [720, 56] width 19 height 19
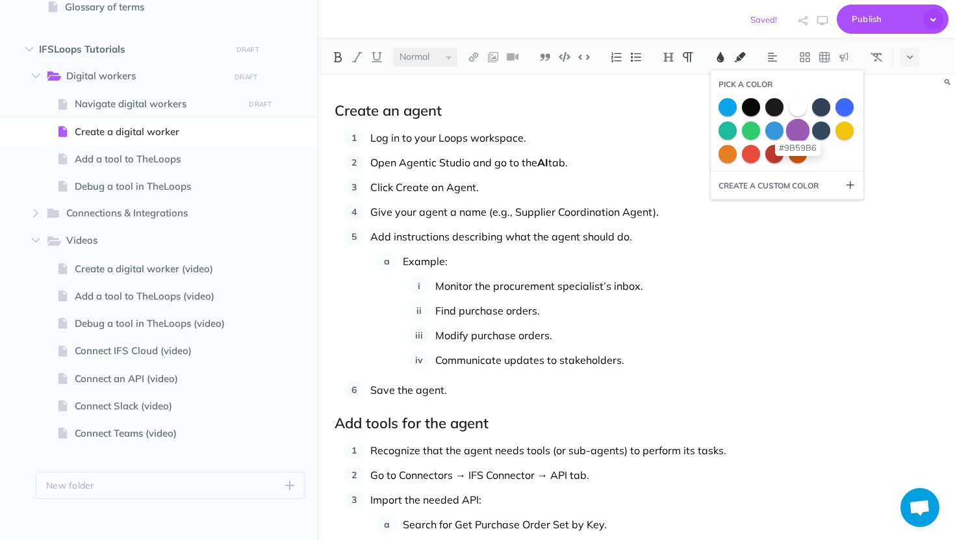
click at [800, 133] on span at bounding box center [797, 129] width 23 height 23
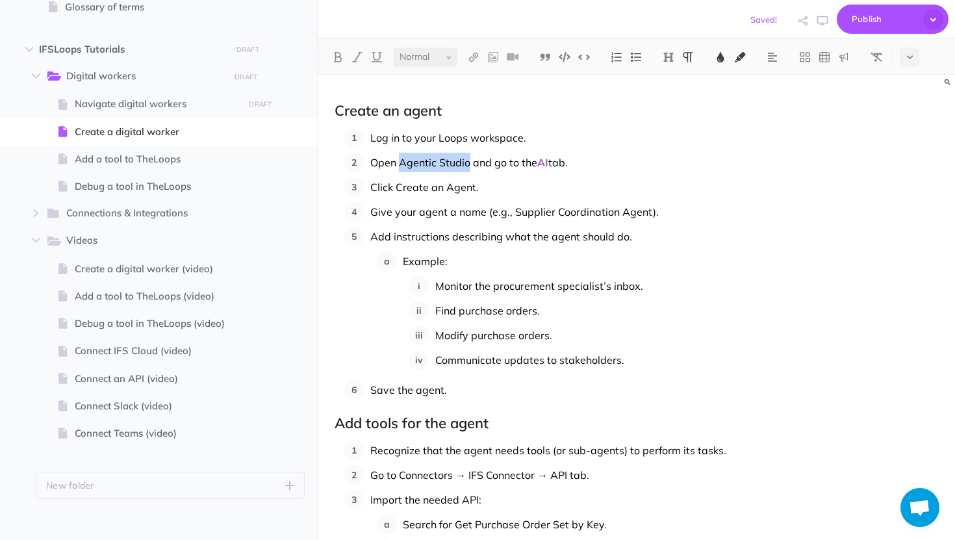
drag, startPoint x: 469, startPoint y: 164, endPoint x: 402, endPoint y: 164, distance: 66.9
click at [402, 164] on span "Open Agentic Studio and go to the" at bounding box center [453, 162] width 167 height 13
click at [335, 61] on img at bounding box center [338, 57] width 12 height 10
click at [718, 63] on button at bounding box center [720, 56] width 19 height 19
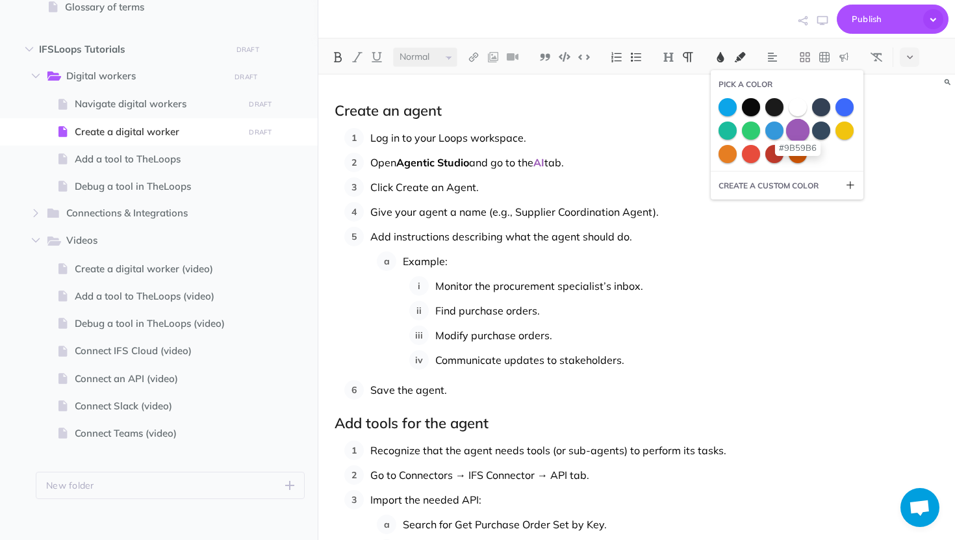
click at [799, 131] on span at bounding box center [797, 129] width 23 height 23
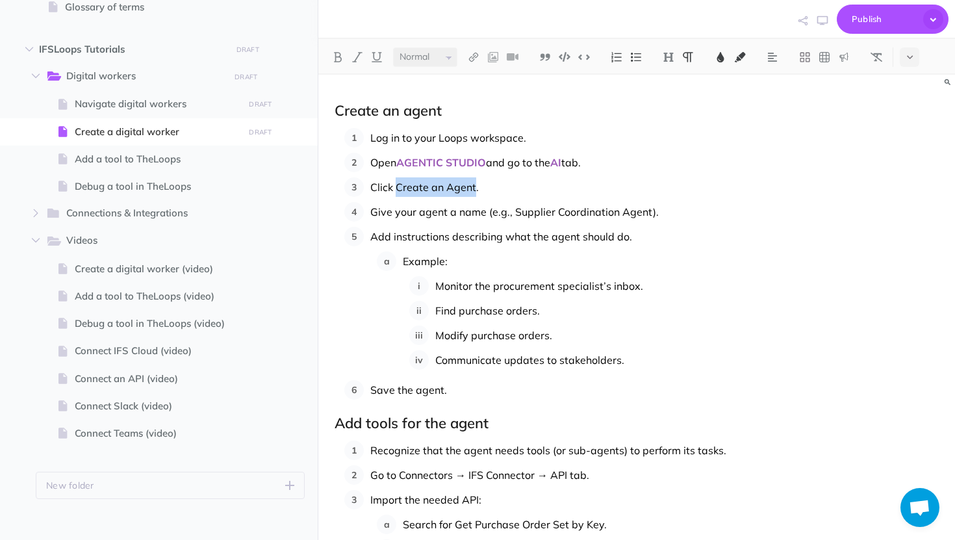
drag, startPoint x: 474, startPoint y: 188, endPoint x: 398, endPoint y: 186, distance: 76.0
click at [398, 186] on span "Click Create an Agent." at bounding box center [424, 187] width 108 height 13
click at [336, 55] on img at bounding box center [338, 57] width 12 height 10
click at [724, 57] on img at bounding box center [721, 57] width 12 height 10
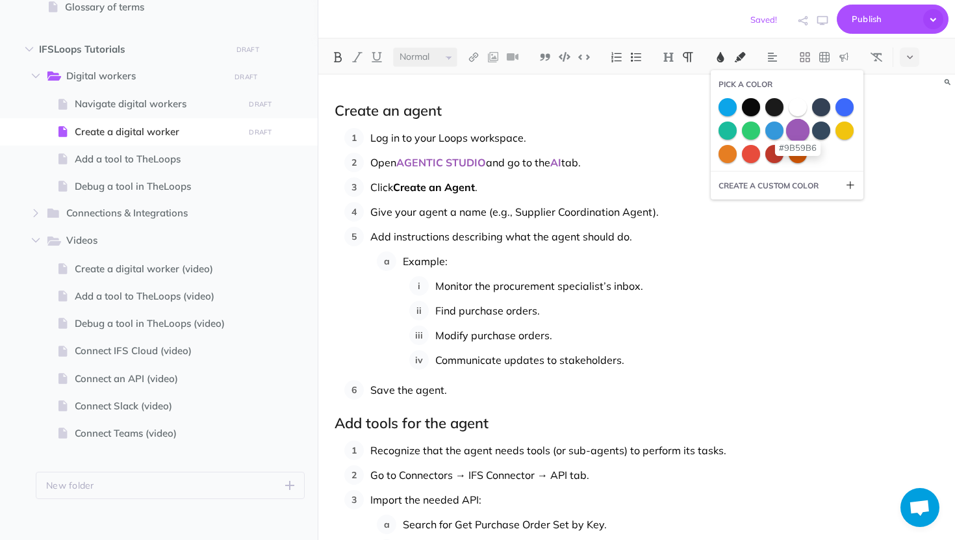
click at [800, 134] on span at bounding box center [797, 129] width 23 height 23
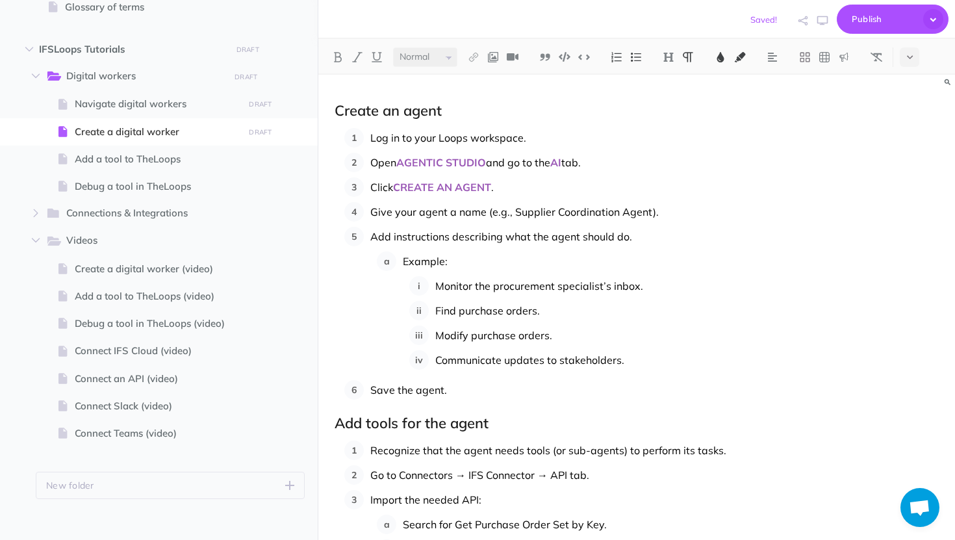
click at [557, 160] on span "AI" at bounding box center [555, 162] width 11 height 13
click at [563, 160] on span "tab." at bounding box center [552, 162] width 19 height 13
drag, startPoint x: 448, startPoint y: 234, endPoint x: 396, endPoint y: 234, distance: 52.0
click at [396, 234] on span "Add instructions describing what the agent should do." at bounding box center [501, 236] width 262 height 13
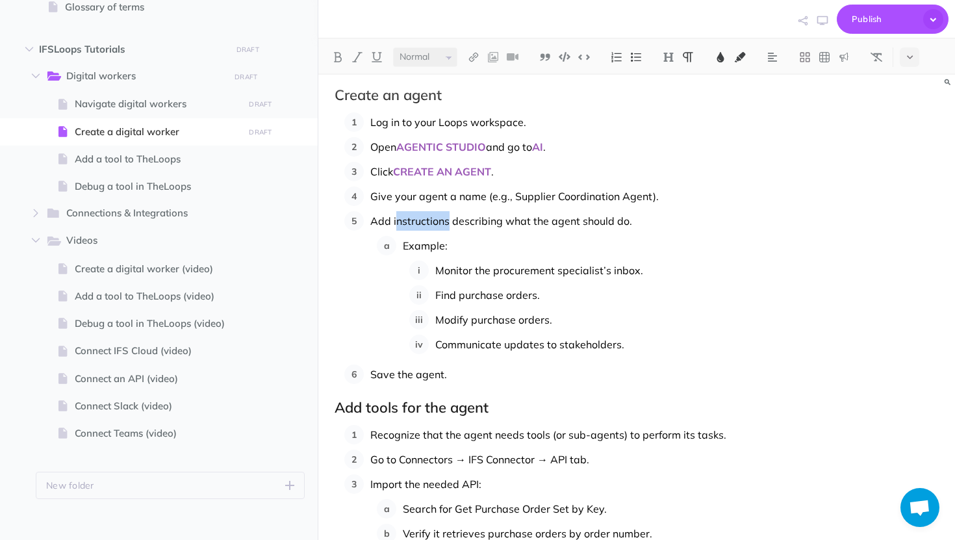
scroll to position [455, 0]
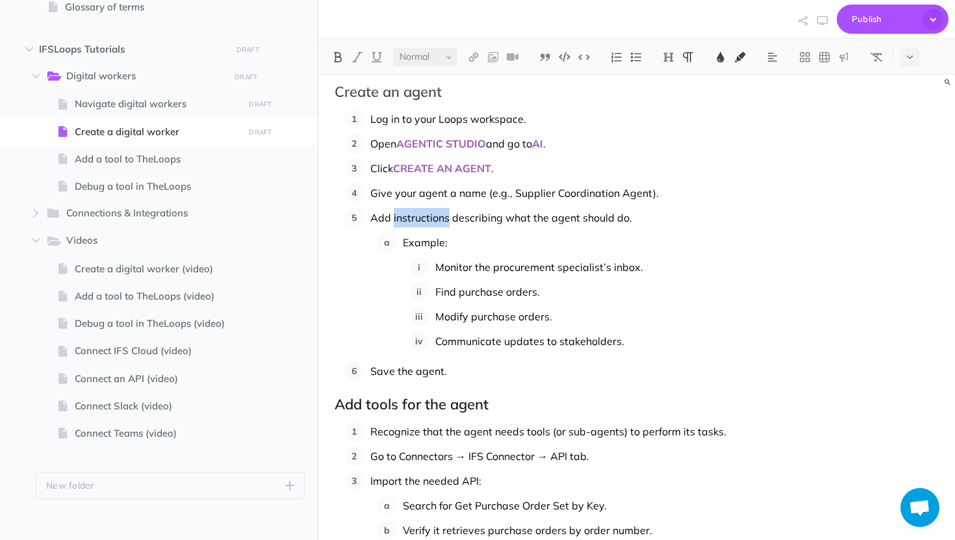
click at [347, 53] on button at bounding box center [337, 56] width 19 height 19
click at [720, 58] on img at bounding box center [721, 57] width 12 height 10
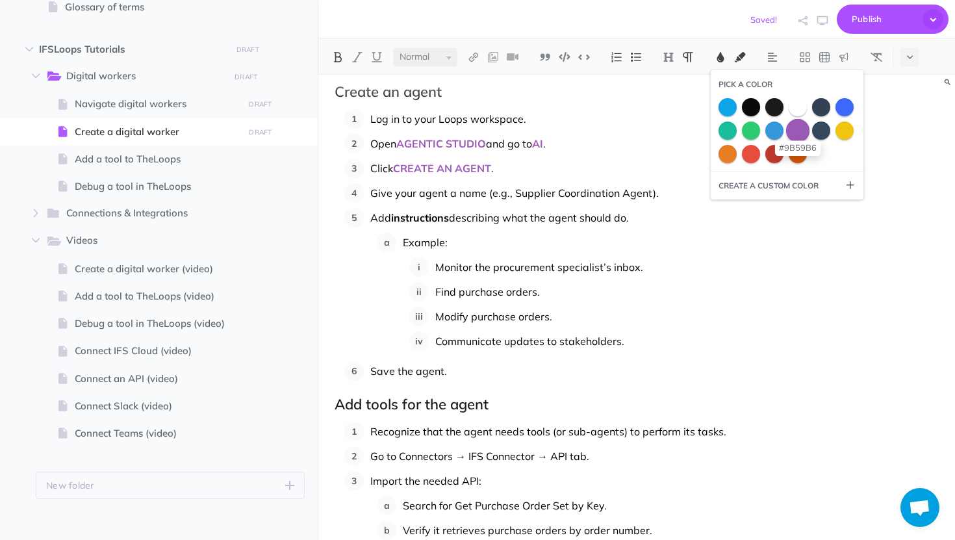
click at [809, 130] on span at bounding box center [797, 129] width 23 height 23
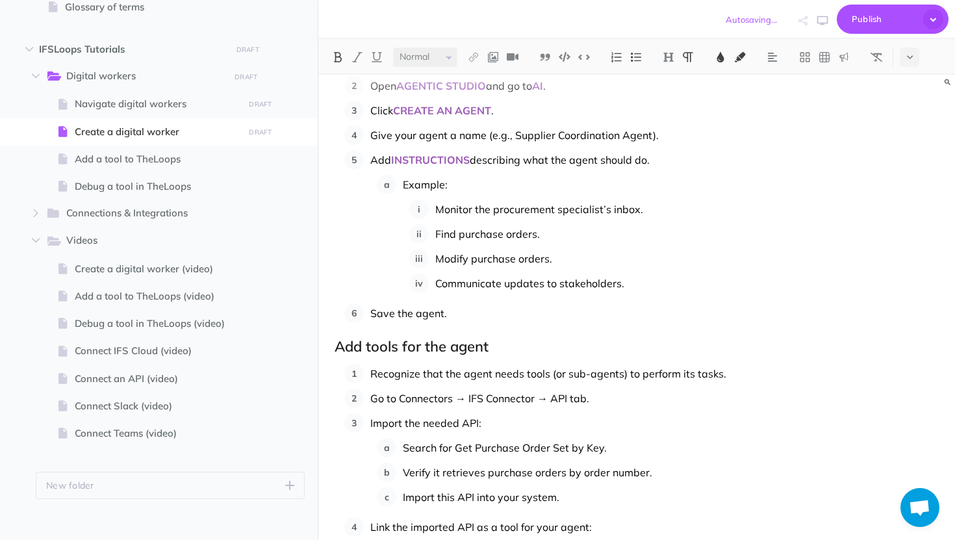
scroll to position [583, 0]
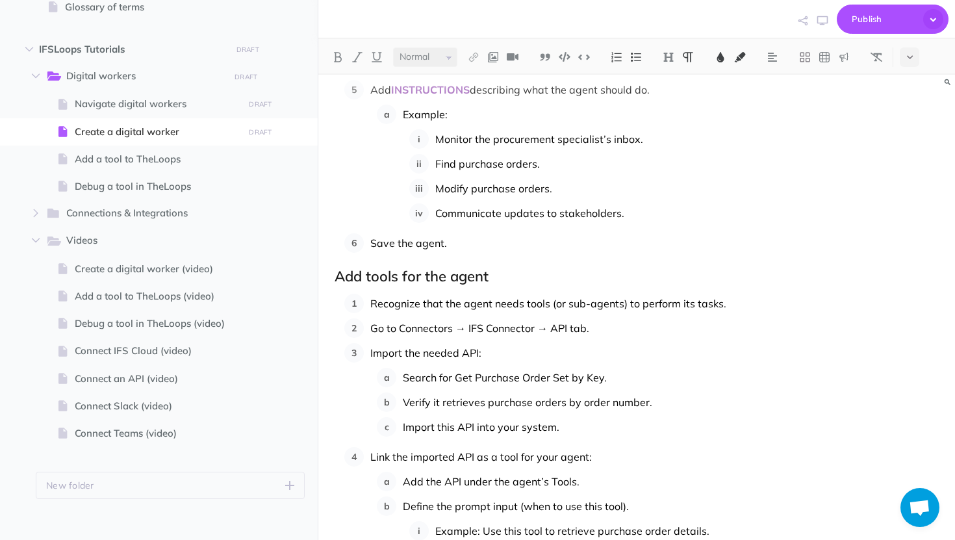
click at [388, 243] on span "Save the agent." at bounding box center [408, 242] width 77 height 13
click at [342, 58] on img at bounding box center [338, 57] width 12 height 10
click at [726, 55] on img at bounding box center [721, 57] width 12 height 10
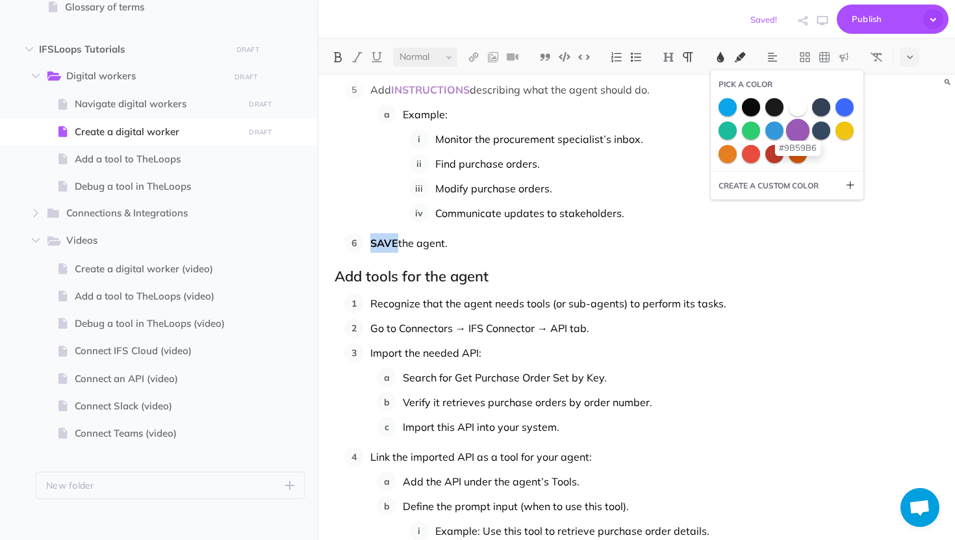
click at [802, 127] on span at bounding box center [797, 129] width 23 height 23
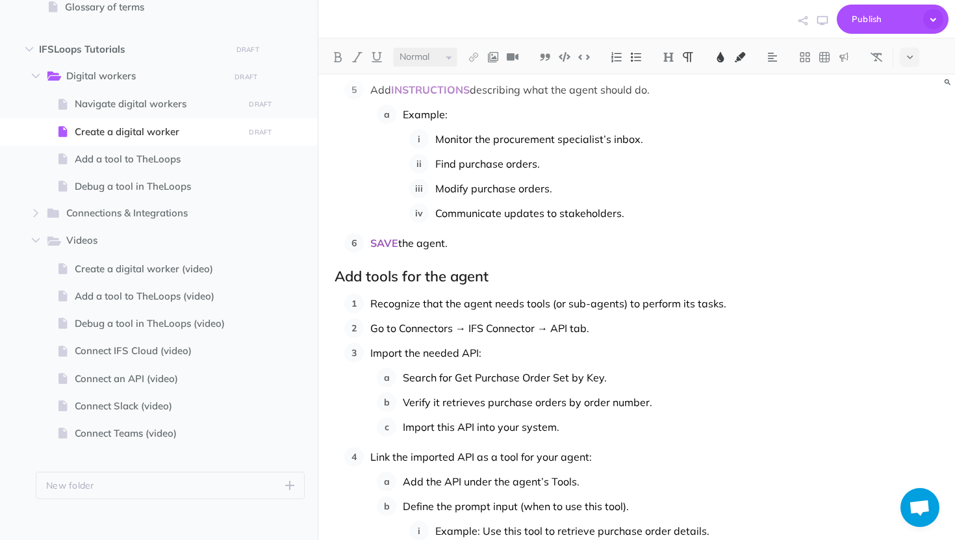
click at [481, 330] on span "Go to Connectors → IFS Connector → API tab." at bounding box center [479, 328] width 219 height 13
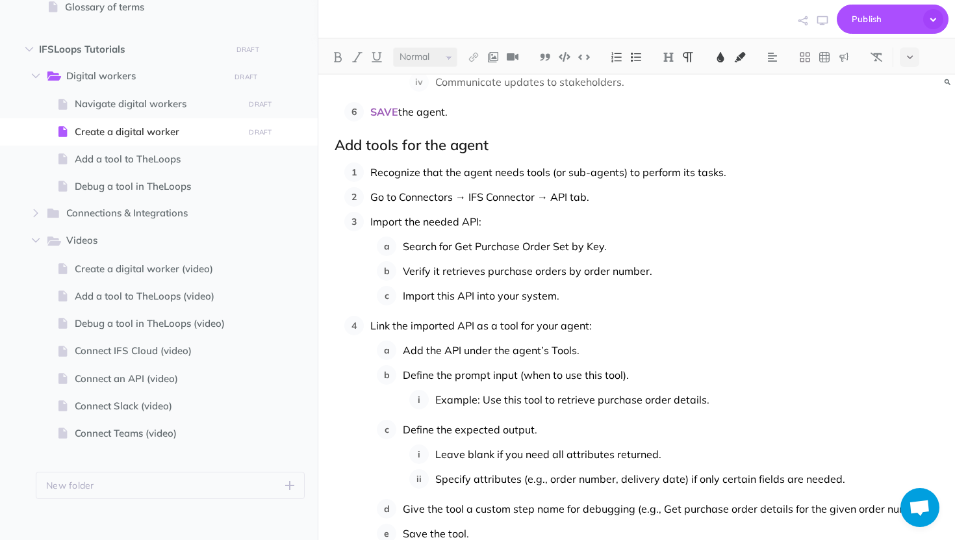
scroll to position [715, 0]
drag, startPoint x: 603, startPoint y: 245, endPoint x: 535, endPoint y: 256, distance: 69.1
click at [535, 256] on ol "Search for Get Purchase Order Set by Key. Verify it retrieves purchase orders b…" at bounding box center [658, 270] width 562 height 69
click at [450, 241] on span "Search for Get Purchase Order Set by Key." at bounding box center [505, 245] width 204 height 13
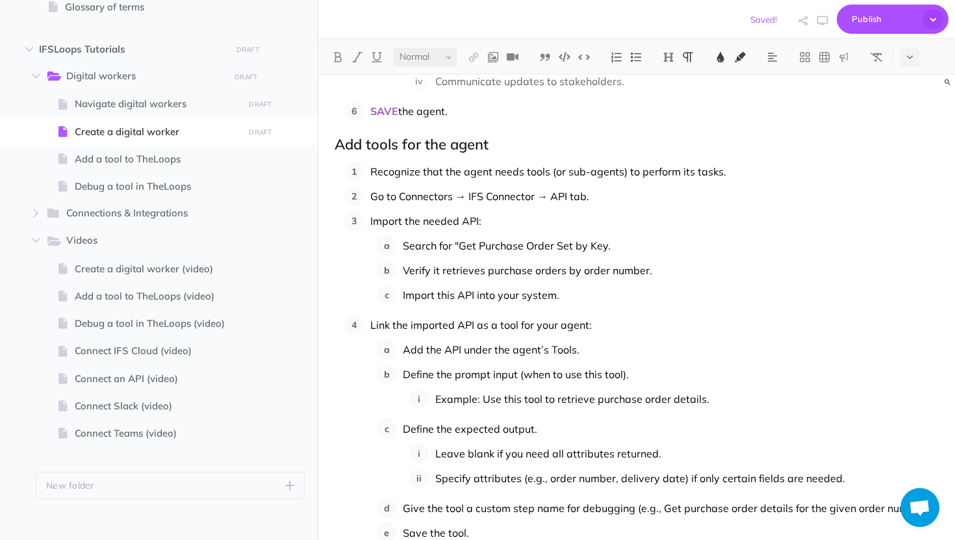
click at [606, 247] on span "Search for "Get Purchase Order Set by Key." at bounding box center [507, 245] width 208 height 13
click at [511, 282] on ol "Search for "Get Purchase Order Set by Key". Verify it retrieves purchase orders…" at bounding box center [658, 270] width 562 height 69
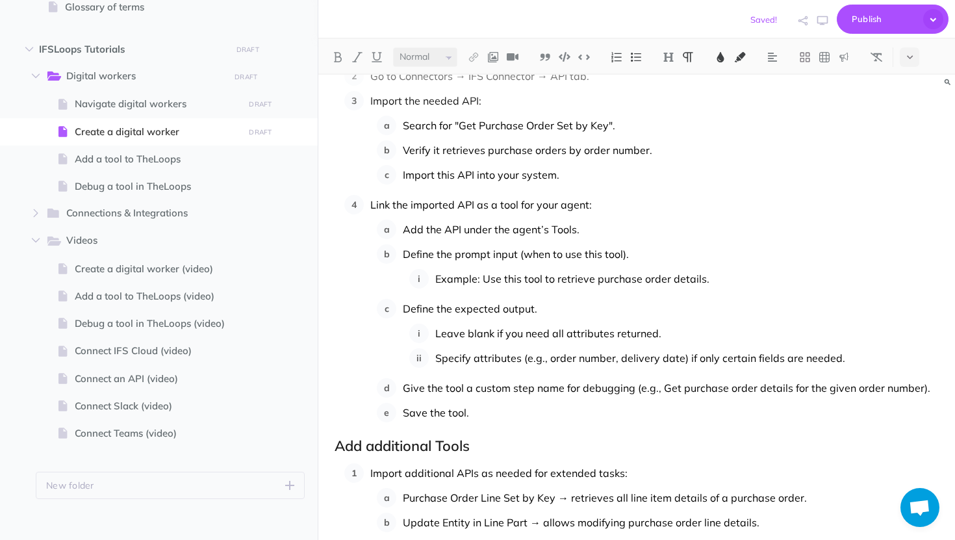
scroll to position [846, 0]
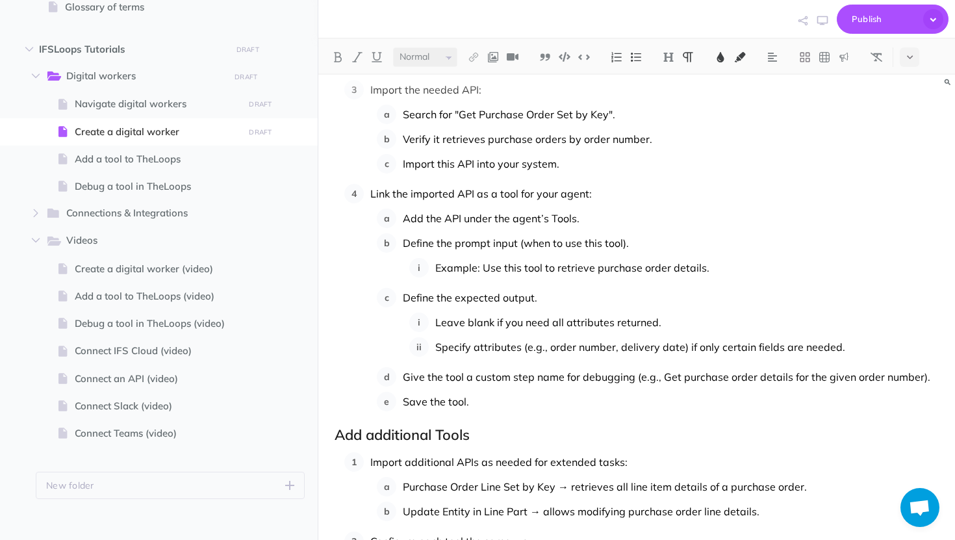
click at [559, 220] on span "Add the API under the agent’s Tools." at bounding box center [491, 218] width 177 height 13
click at [338, 57] on img at bounding box center [338, 57] width 12 height 10
click at [720, 57] on img at bounding box center [721, 57] width 12 height 10
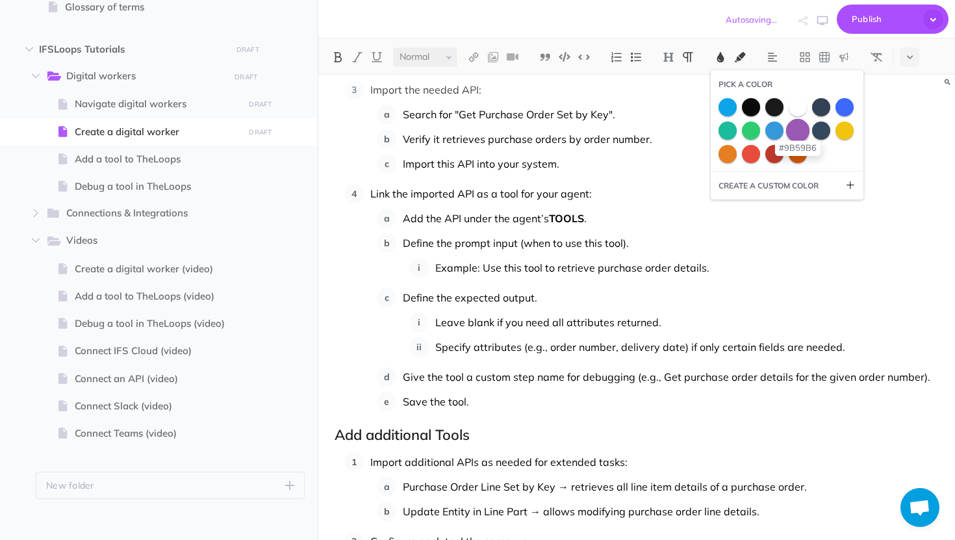
click at [802, 129] on span at bounding box center [797, 129] width 23 height 23
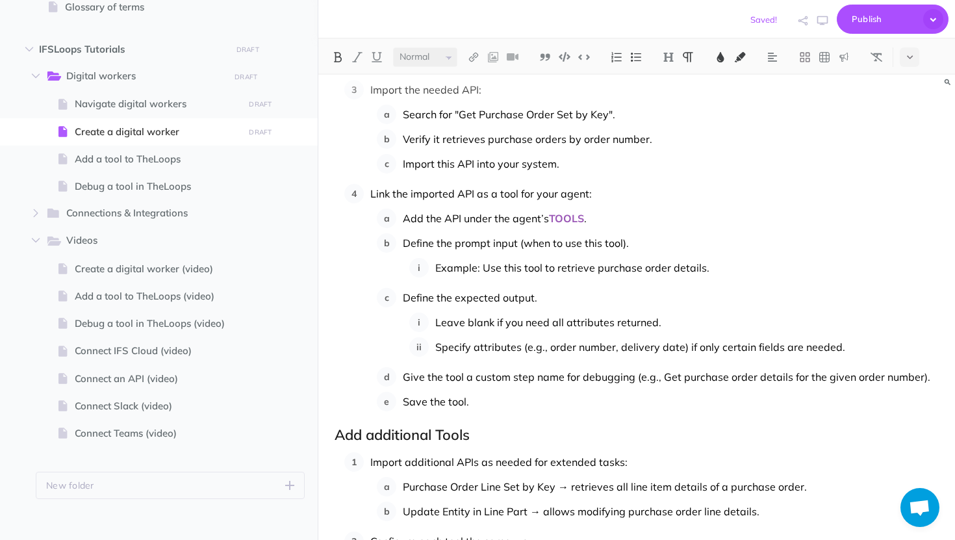
click at [616, 246] on span "Define the prompt input (when to use this tool)." at bounding box center [516, 242] width 226 height 13
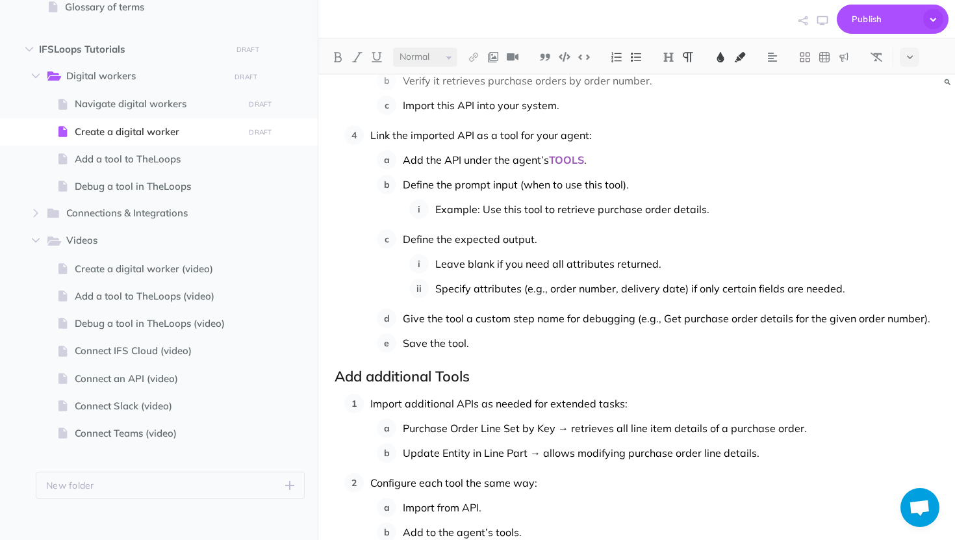
scroll to position [889, 0]
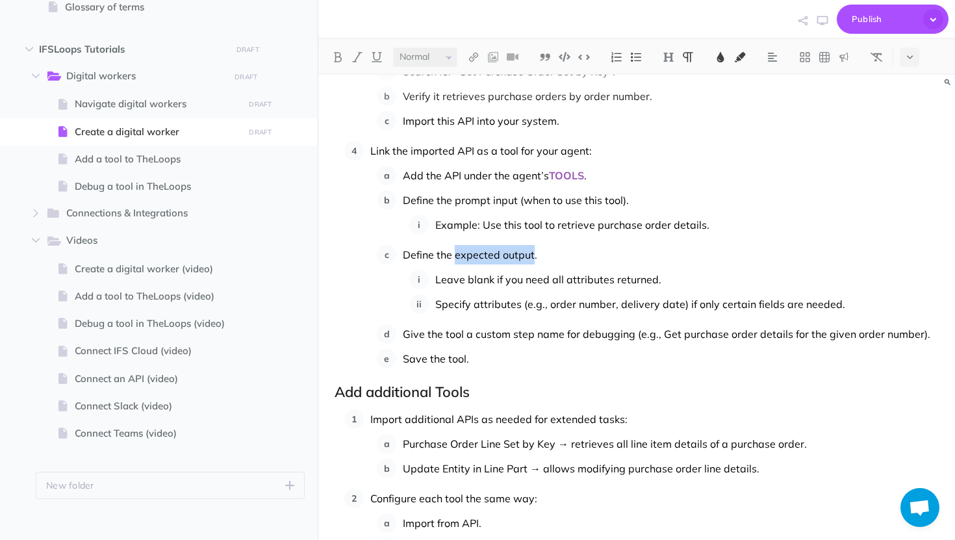
drag, startPoint x: 532, startPoint y: 255, endPoint x: 455, endPoint y: 259, distance: 77.4
click at [455, 259] on span "Define the expected output." at bounding box center [470, 254] width 134 height 13
click at [340, 63] on button at bounding box center [337, 56] width 19 height 19
click at [724, 52] on img at bounding box center [721, 57] width 12 height 10
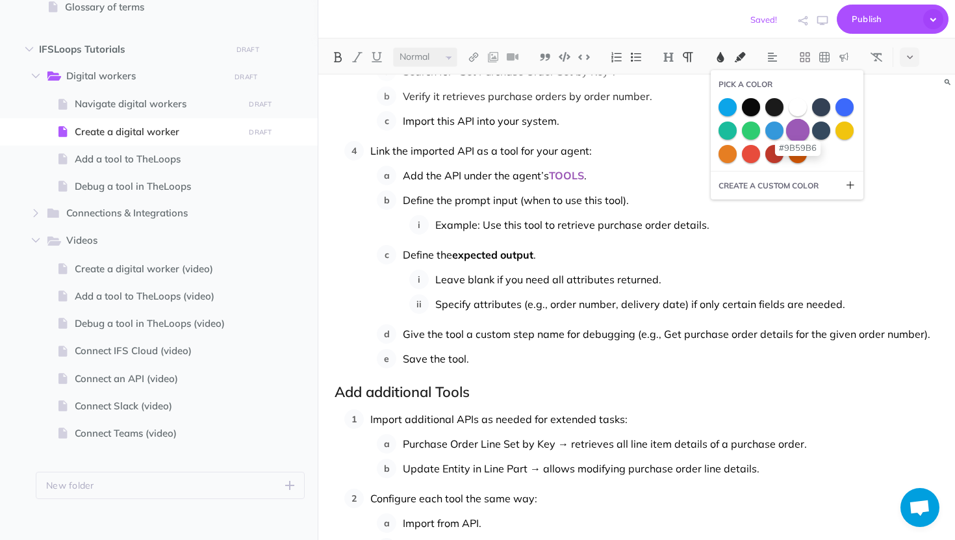
click at [796, 136] on span at bounding box center [797, 129] width 23 height 23
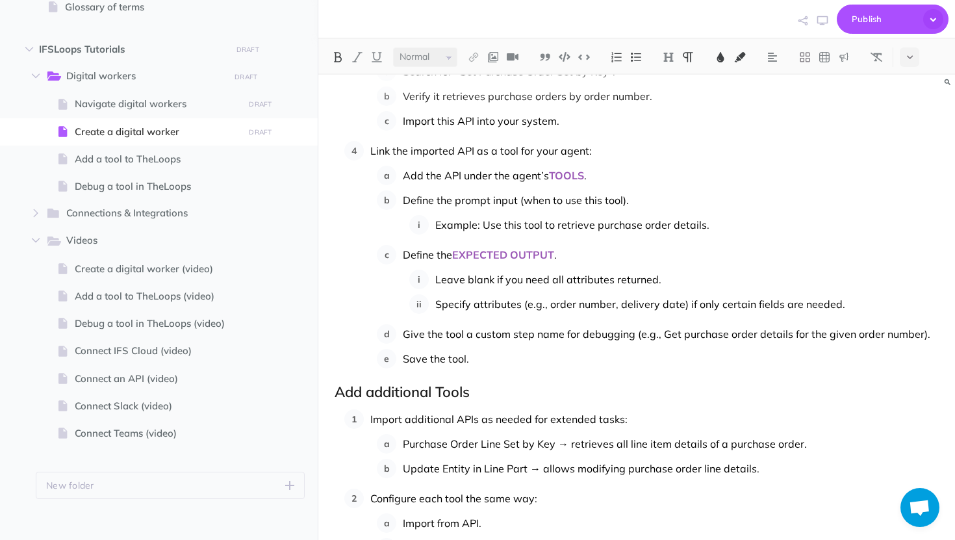
click at [609, 322] on ol "Add the API under the agent’s TOOLS . Define the prompt input (when to use this…" at bounding box center [658, 267] width 562 height 203
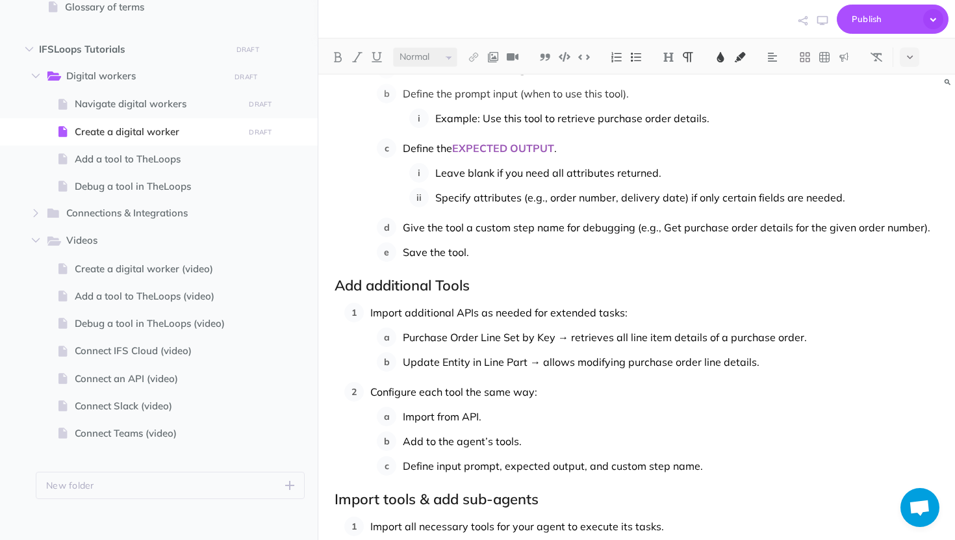
scroll to position [997, 0]
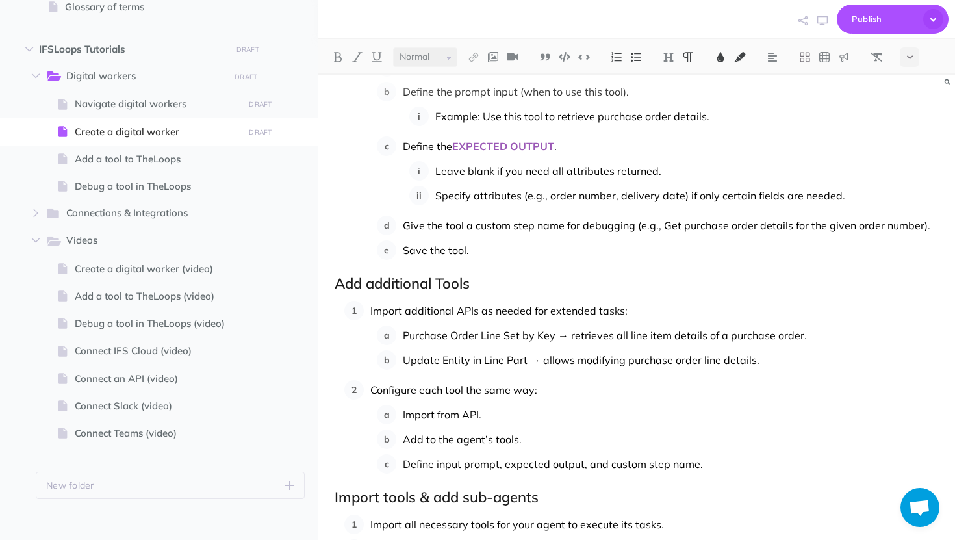
click at [423, 249] on span "Save the tool." at bounding box center [436, 250] width 66 height 13
click at [333, 57] on img at bounding box center [338, 57] width 12 height 10
click at [726, 55] on img at bounding box center [721, 57] width 12 height 10
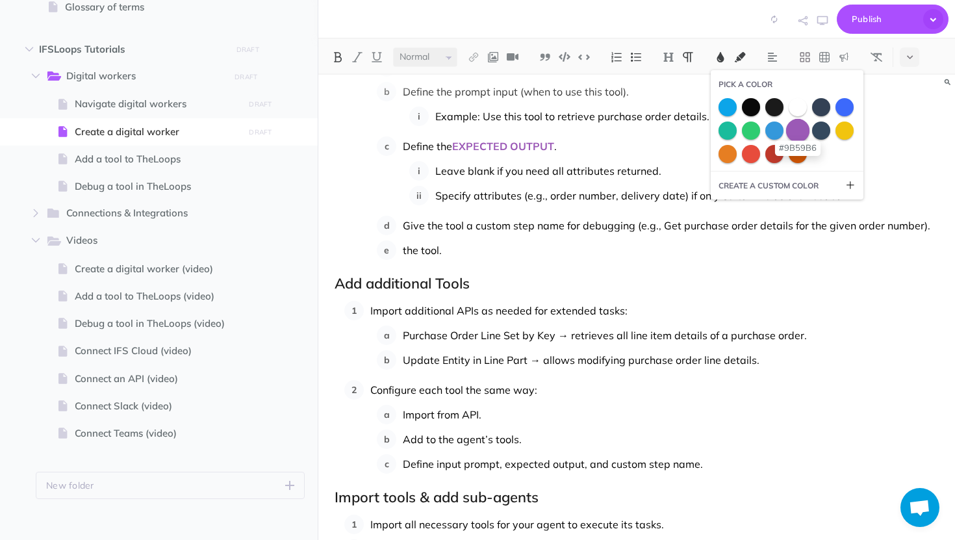
click at [804, 131] on span at bounding box center [797, 129] width 23 height 23
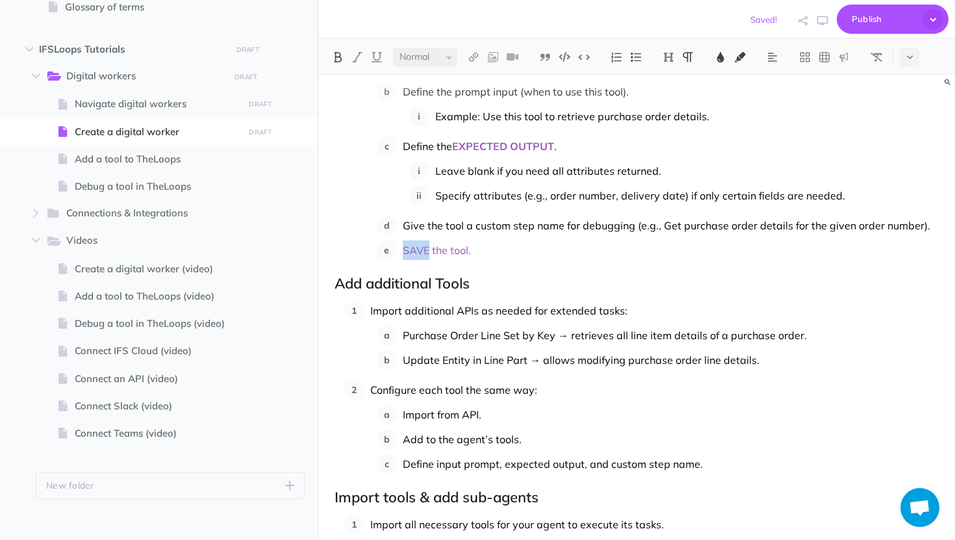
click at [332, 55] on img at bounding box center [338, 57] width 12 height 10
click at [714, 61] on button at bounding box center [720, 56] width 19 height 19
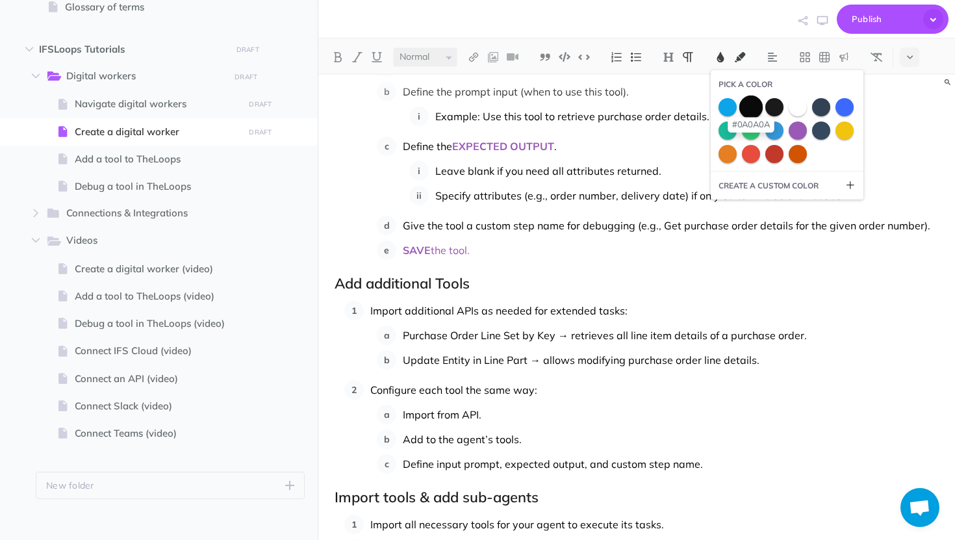
click at [754, 109] on span at bounding box center [750, 106] width 23 height 23
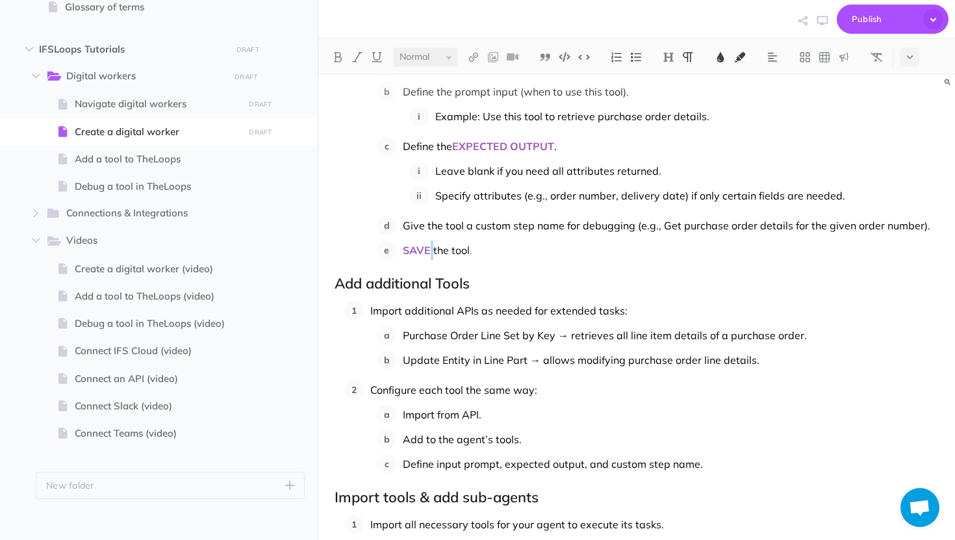
click at [505, 257] on p "SAVE the tool ." at bounding box center [671, 249] width 536 height 19
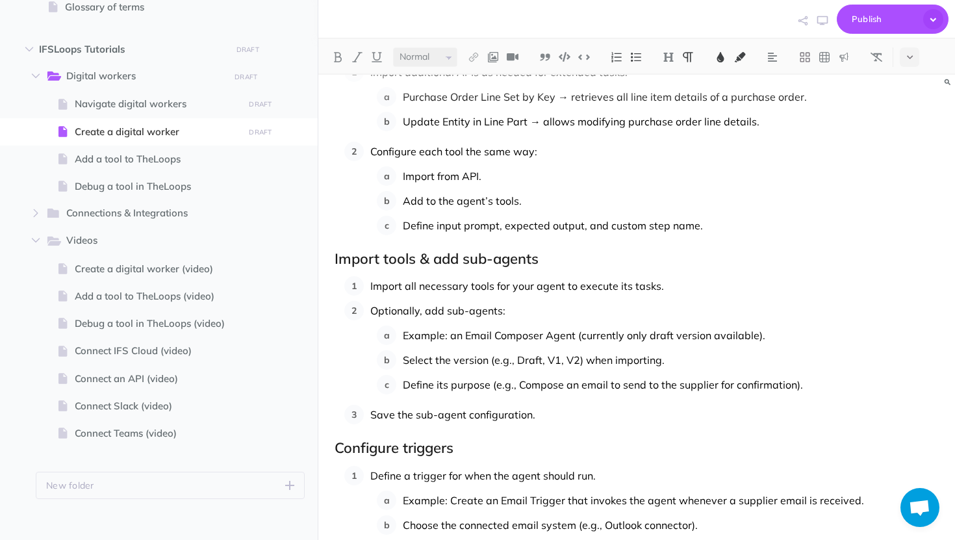
scroll to position [1237, 0]
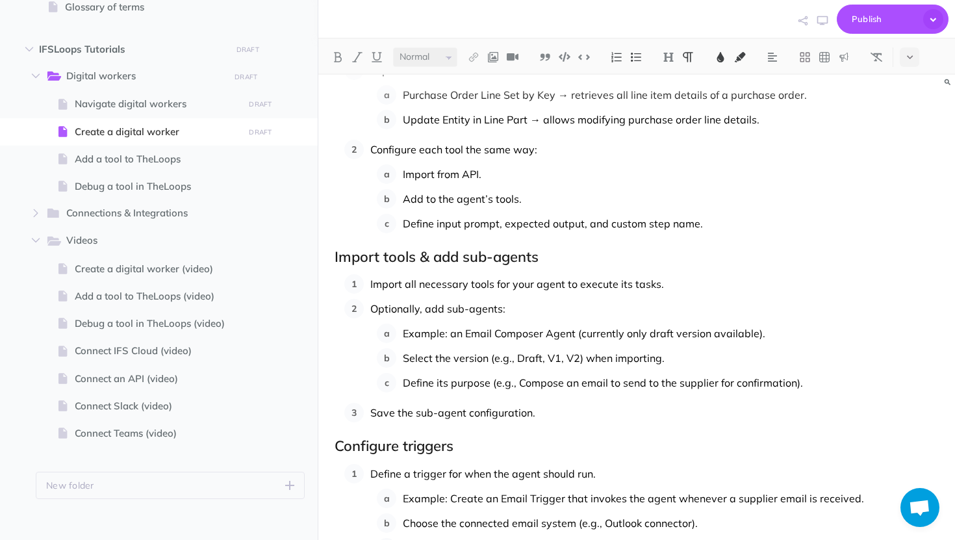
click at [422, 283] on span "Import all necessary tools for your agent to execute its tasks." at bounding box center [517, 283] width 294 height 13
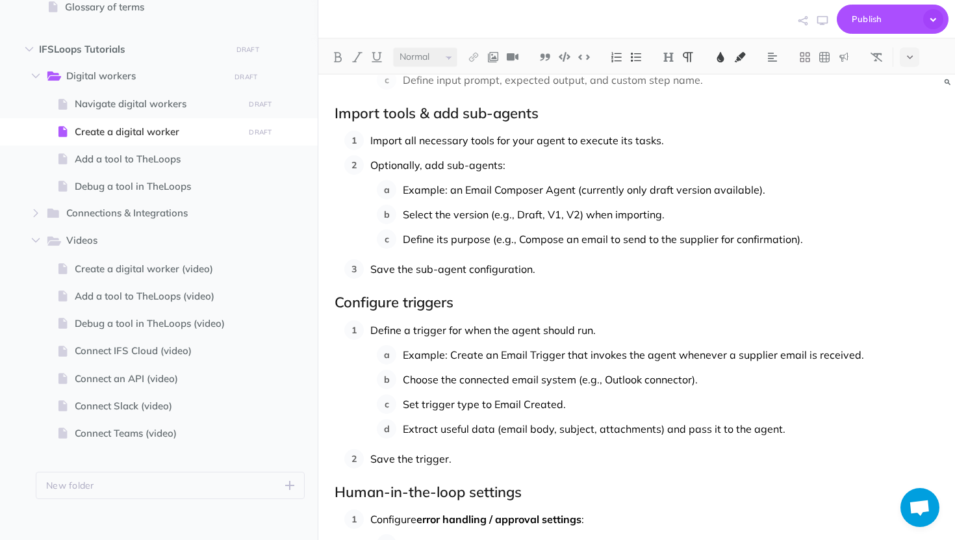
scroll to position [1367, 0]
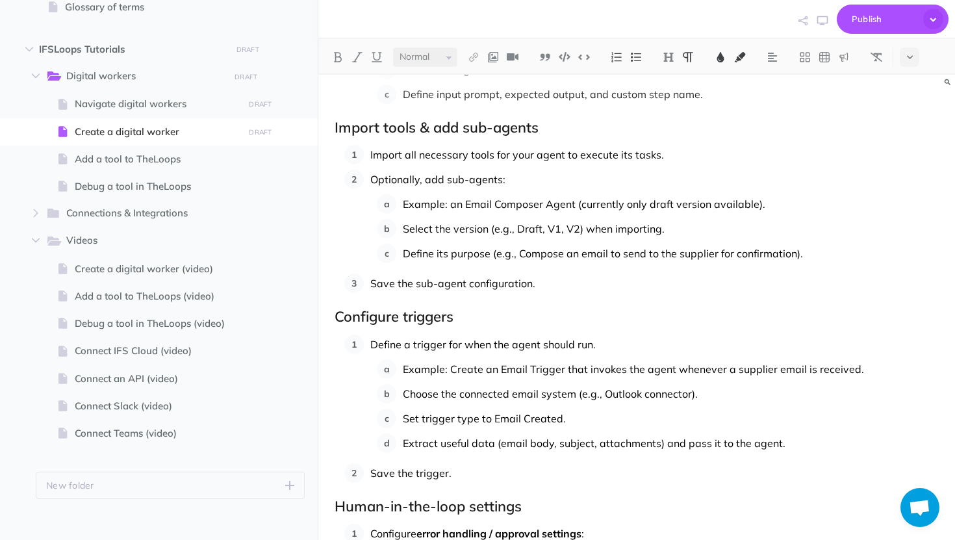
click at [393, 278] on span "Save the sub-agent configuration." at bounding box center [452, 283] width 165 height 13
click at [336, 59] on img at bounding box center [338, 57] width 12 height 10
click at [718, 55] on img at bounding box center [721, 57] width 12 height 10
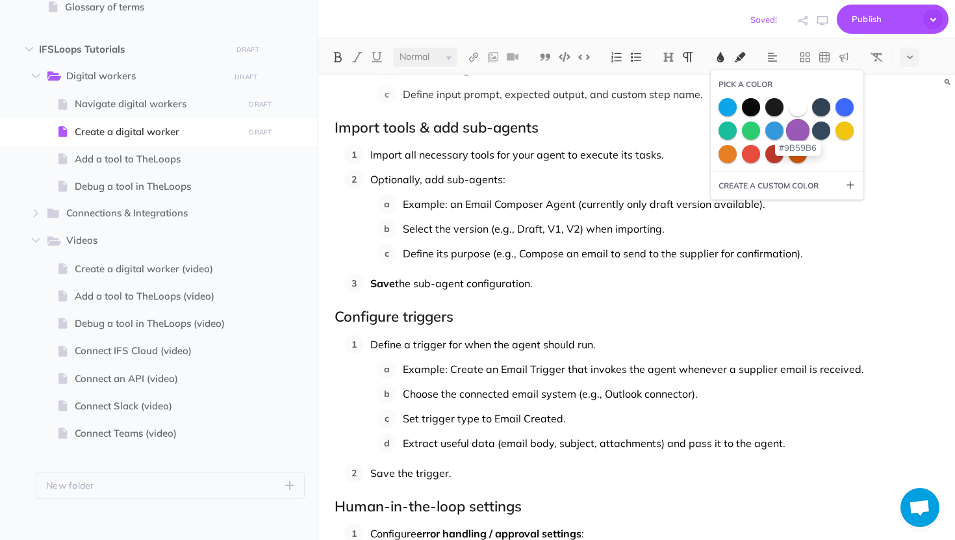
click at [796, 133] on span at bounding box center [797, 129] width 23 height 23
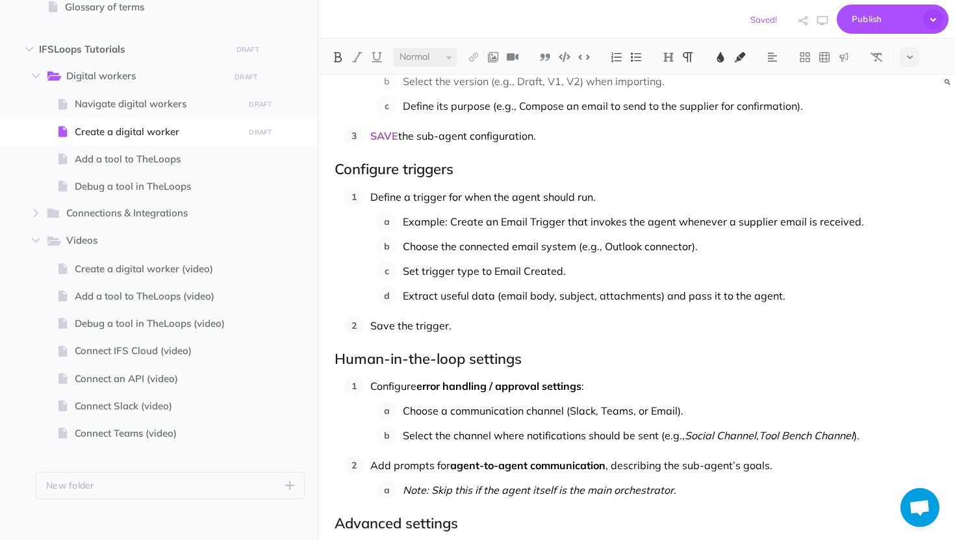
scroll to position [1517, 0]
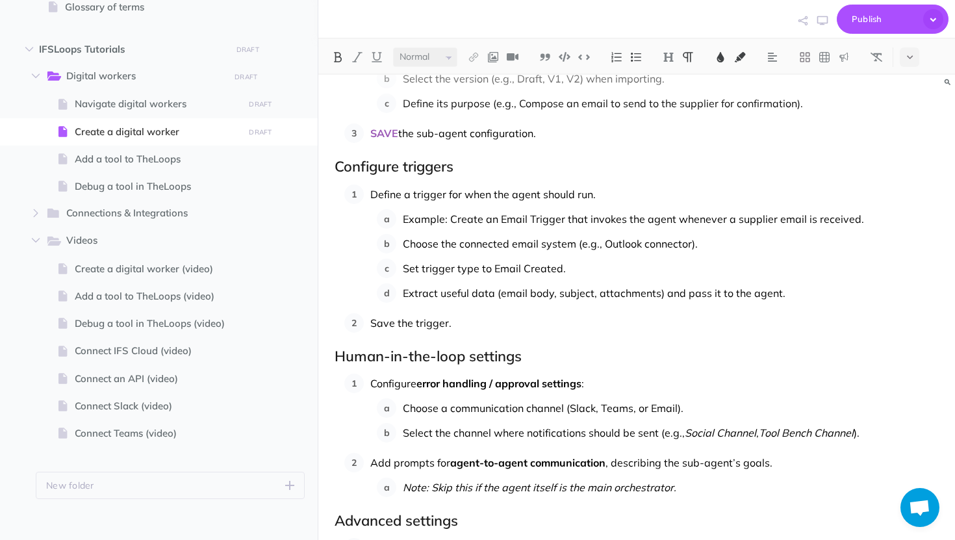
click at [442, 196] on span "Define a trigger for when the agent should run." at bounding box center [482, 194] width 225 height 13
click at [341, 60] on img at bounding box center [338, 57] width 12 height 10
click at [717, 58] on img at bounding box center [721, 57] width 12 height 10
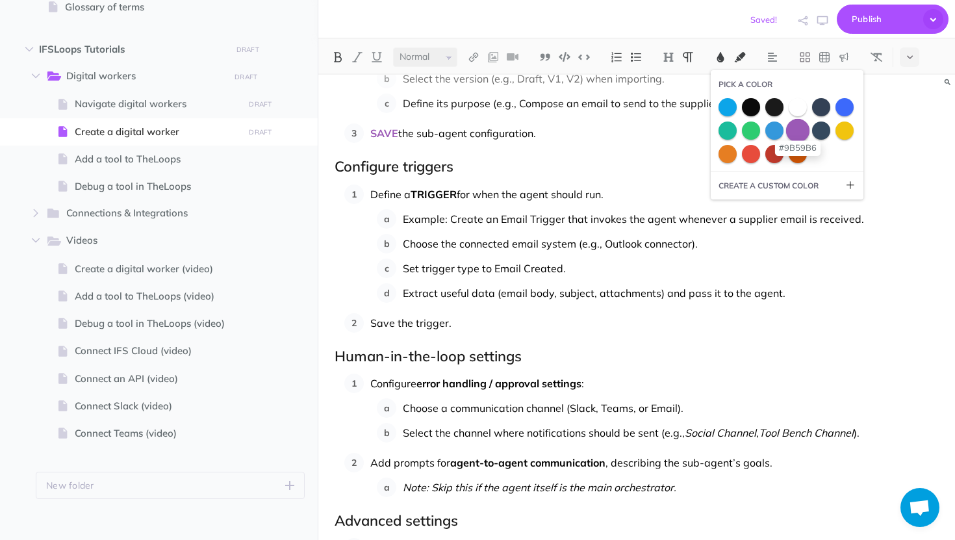
click at [802, 137] on span at bounding box center [797, 129] width 23 height 23
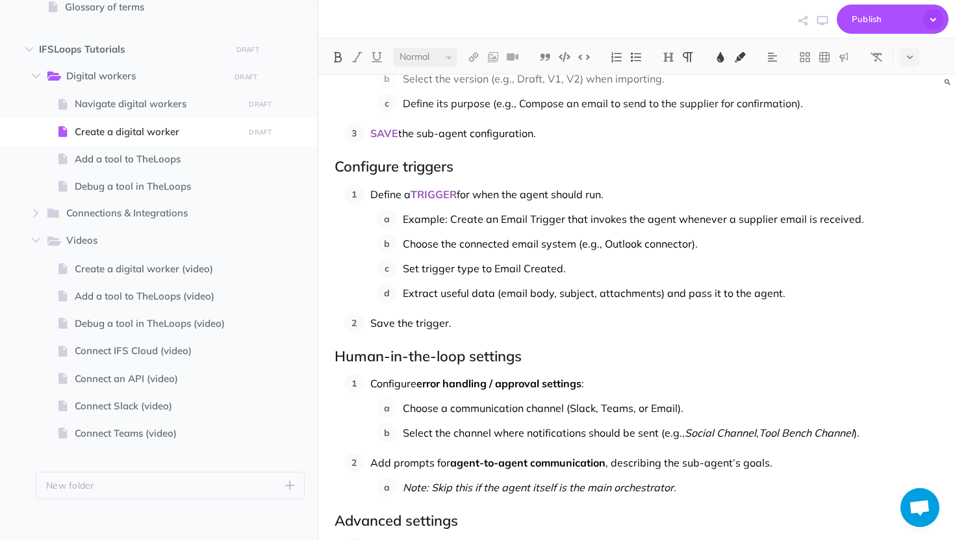
click at [582, 272] on p "Set trigger type to Email Created." at bounding box center [671, 268] width 536 height 19
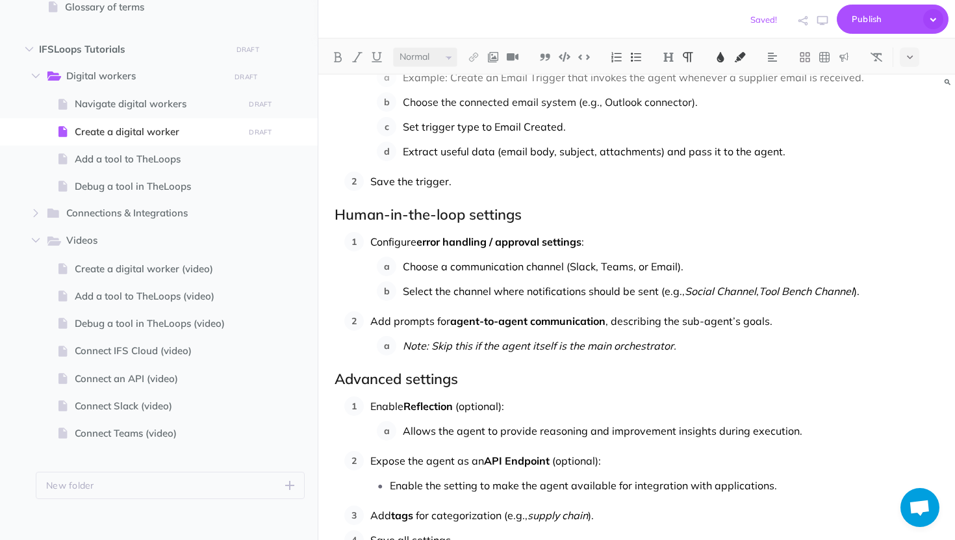
scroll to position [1661, 0]
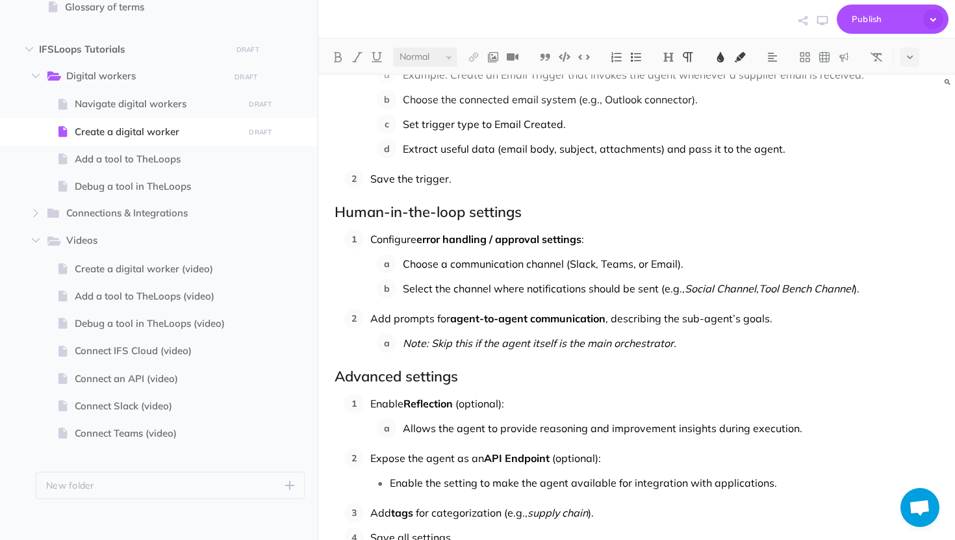
click at [393, 177] on span "Save the trigger." at bounding box center [410, 178] width 81 height 13
click at [336, 63] on button at bounding box center [337, 56] width 19 height 19
click at [723, 57] on img at bounding box center [721, 57] width 12 height 10
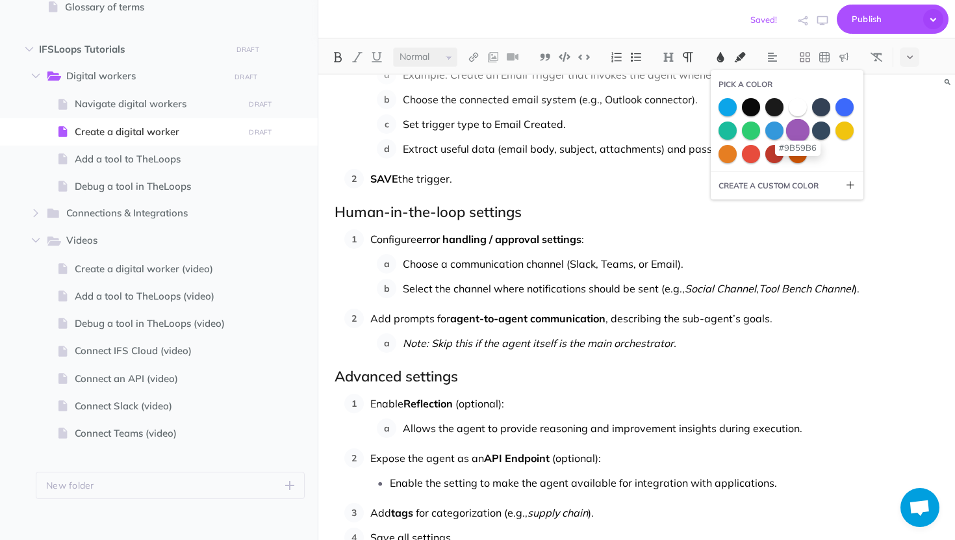
click at [797, 132] on span at bounding box center [797, 129] width 23 height 23
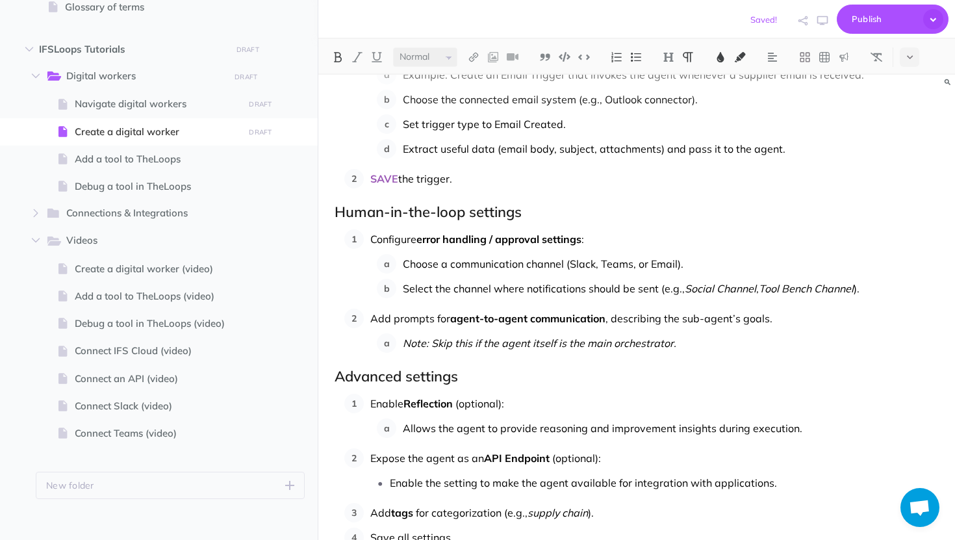
click at [796, 132] on p "Set trigger type to Email Created." at bounding box center [671, 123] width 536 height 19
drag, startPoint x: 420, startPoint y: 240, endPoint x: 513, endPoint y: 236, distance: 92.3
click at [513, 236] on span "error handling / approval settings" at bounding box center [498, 239] width 165 height 13
drag, startPoint x: 584, startPoint y: 237, endPoint x: 422, endPoint y: 238, distance: 162.4
click at [422, 238] on span "error handling / approval settings" at bounding box center [498, 239] width 165 height 13
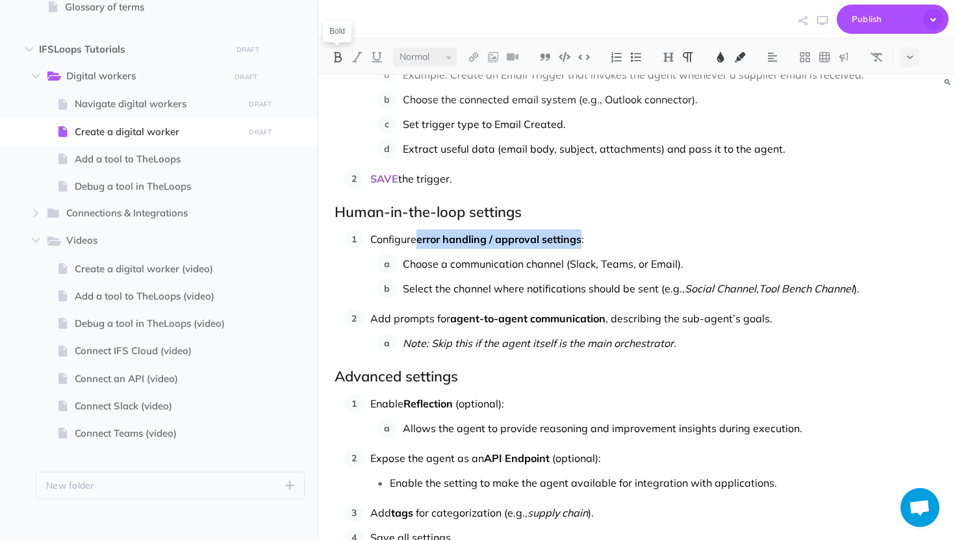
click at [337, 58] on img at bounding box center [338, 57] width 12 height 10
click at [343, 58] on img at bounding box center [338, 57] width 12 height 10
click at [718, 58] on img at bounding box center [721, 57] width 12 height 10
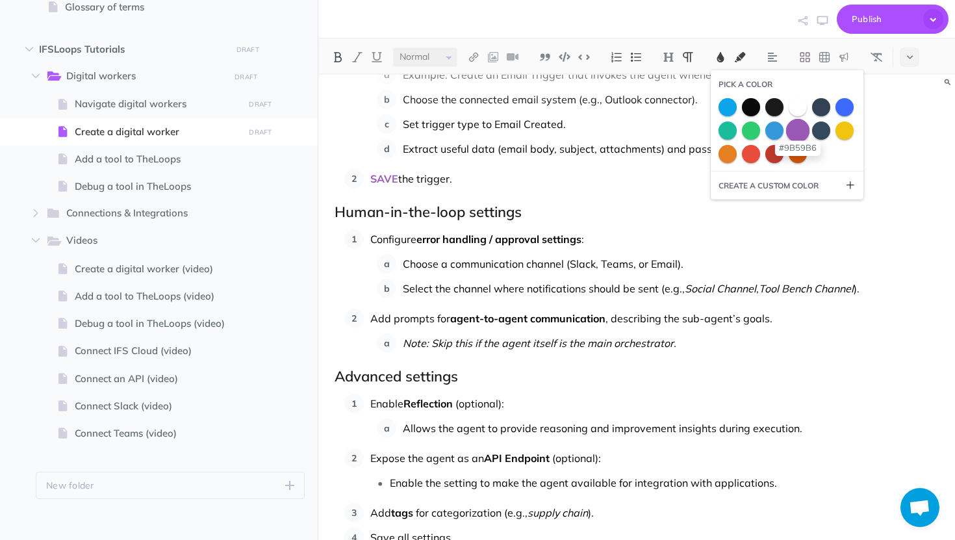
click at [804, 130] on span at bounding box center [797, 129] width 23 height 23
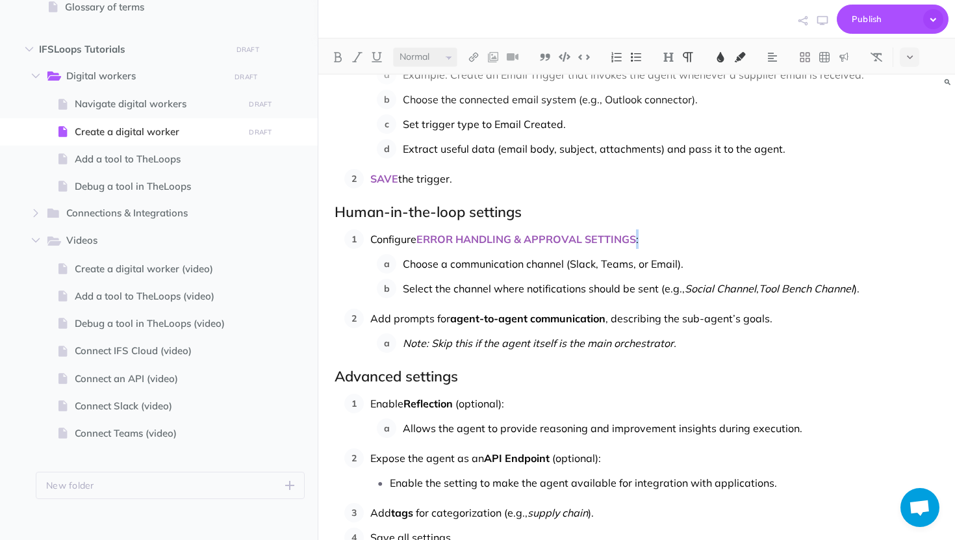
click at [724, 60] on img at bounding box center [721, 57] width 12 height 10
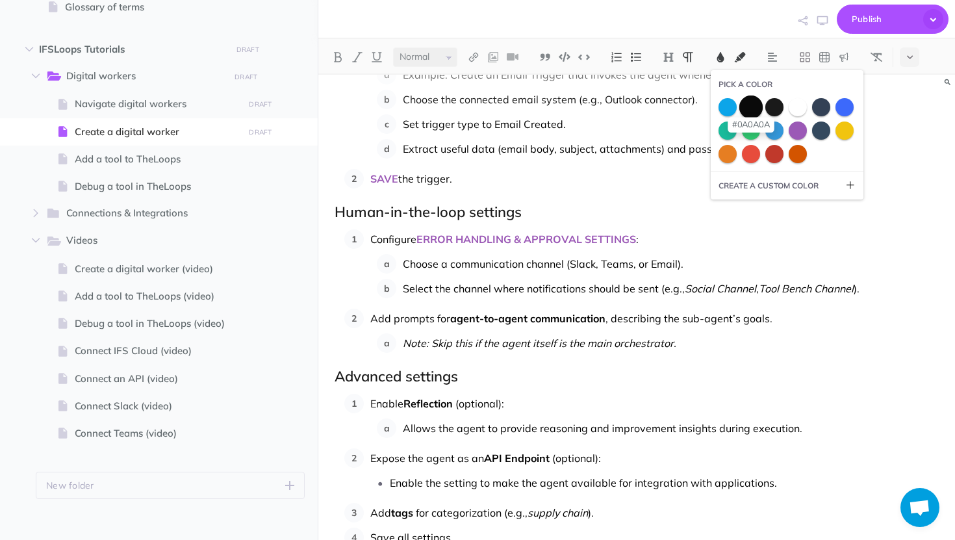
click at [757, 100] on span at bounding box center [750, 106] width 23 height 23
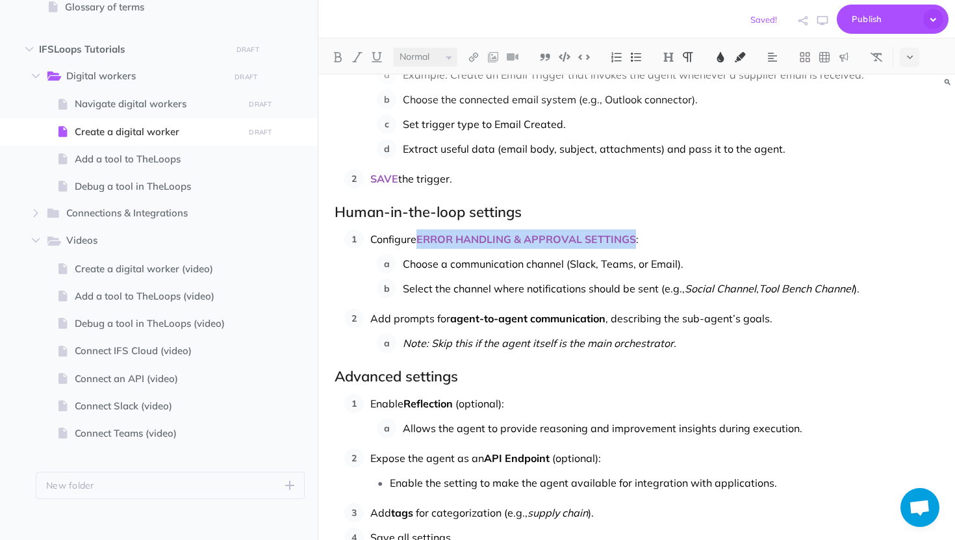
click at [537, 262] on span "Choose a communication channel (Slack, Teams, or Email)." at bounding box center [543, 263] width 281 height 13
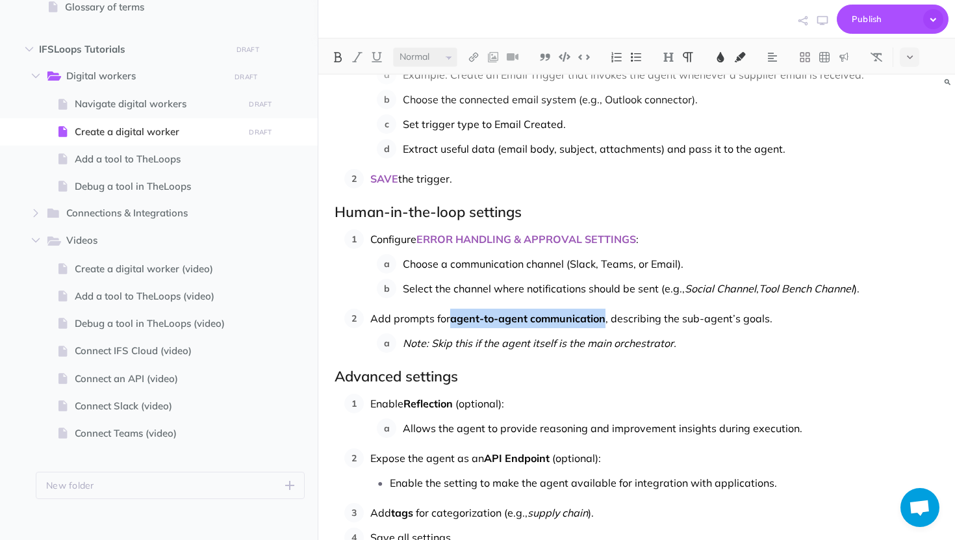
drag, startPoint x: 606, startPoint y: 320, endPoint x: 452, endPoint y: 320, distance: 153.9
click at [452, 320] on span "agent-to-agent communication" at bounding box center [527, 318] width 155 height 13
click at [340, 63] on button at bounding box center [337, 56] width 19 height 19
click at [335, 62] on img at bounding box center [338, 57] width 12 height 10
click at [728, 55] on button at bounding box center [720, 56] width 19 height 19
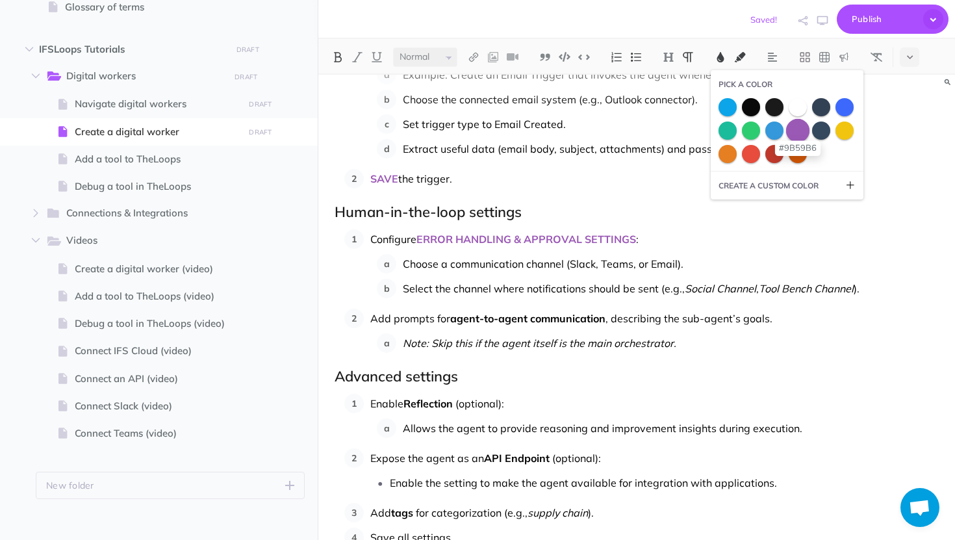
click at [800, 129] on span at bounding box center [797, 129] width 23 height 23
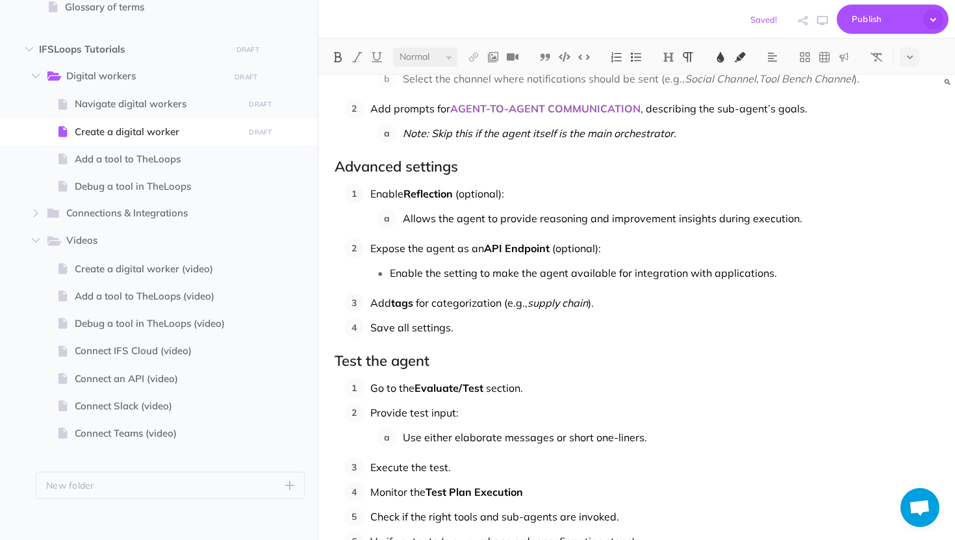
scroll to position [1886, 0]
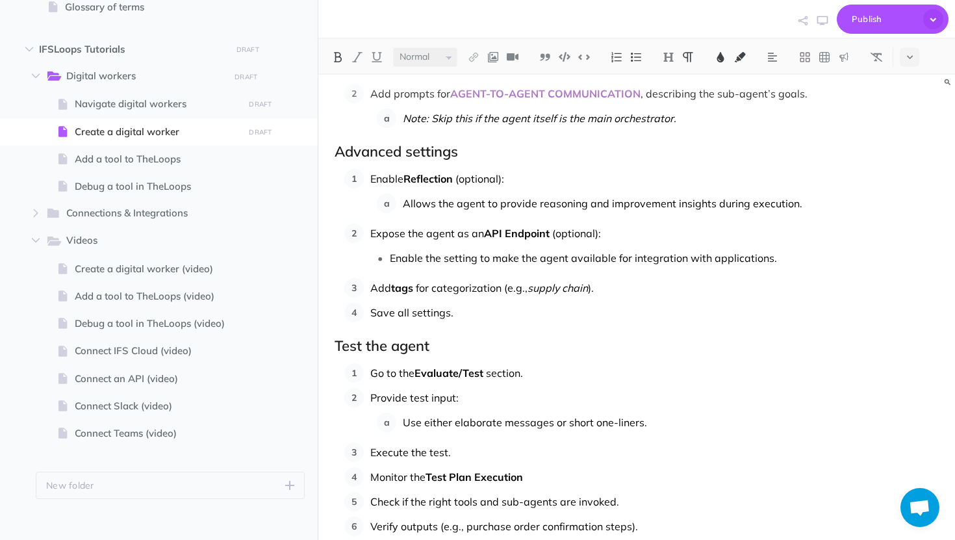
click at [456, 180] on p "Enable Reflection (optional):" at bounding box center [654, 178] width 568 height 19
click at [337, 59] on img at bounding box center [338, 57] width 12 height 10
click at [336, 54] on img at bounding box center [338, 57] width 12 height 10
click at [726, 57] on img at bounding box center [721, 57] width 12 height 10
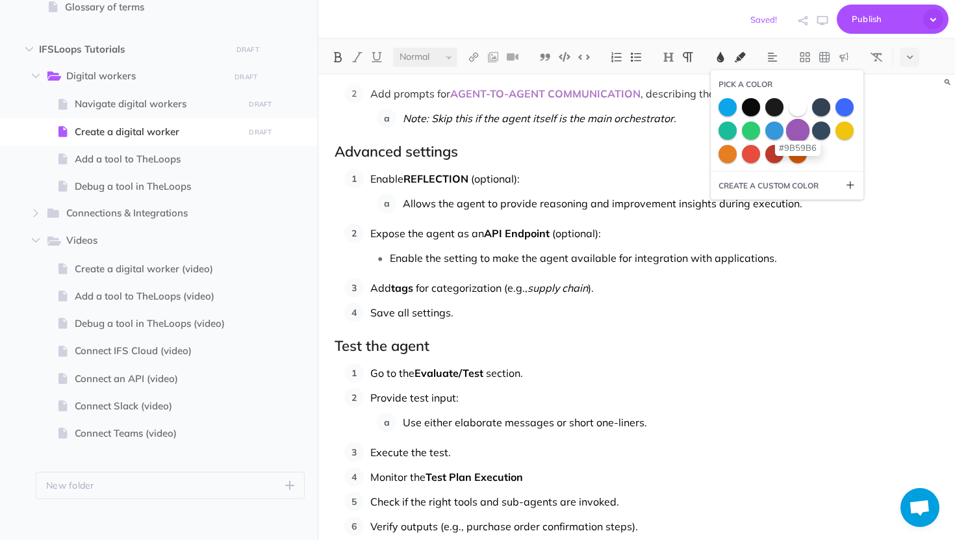
click at [796, 131] on span at bounding box center [797, 129] width 23 height 23
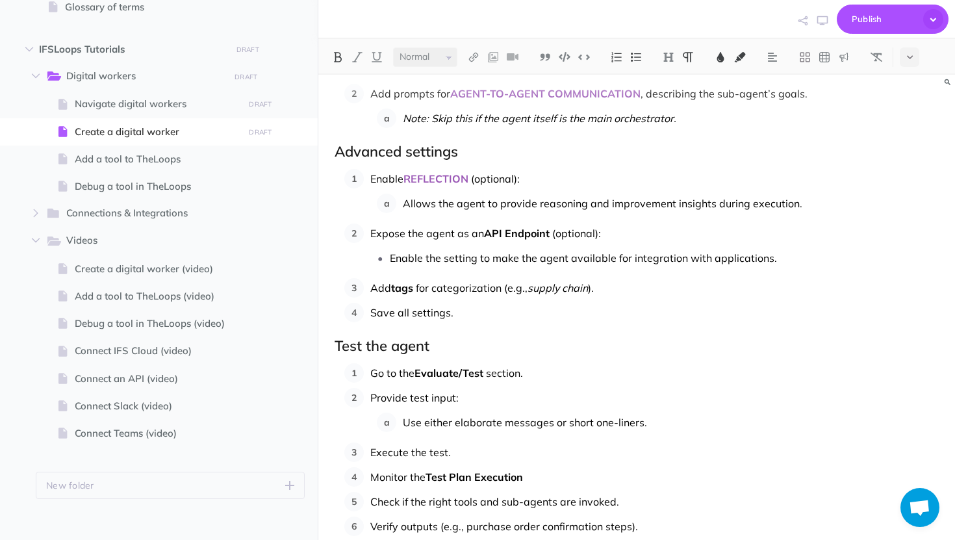
click at [546, 232] on span "API Endpoint" at bounding box center [517, 233] width 66 height 13
click at [720, 58] on img at bounding box center [721, 57] width 12 height 10
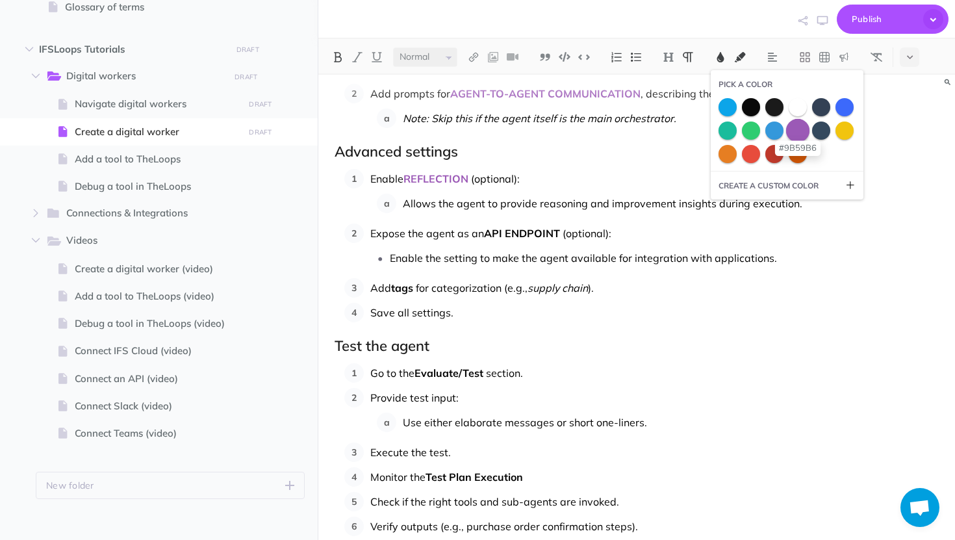
click at [798, 135] on span at bounding box center [797, 129] width 23 height 23
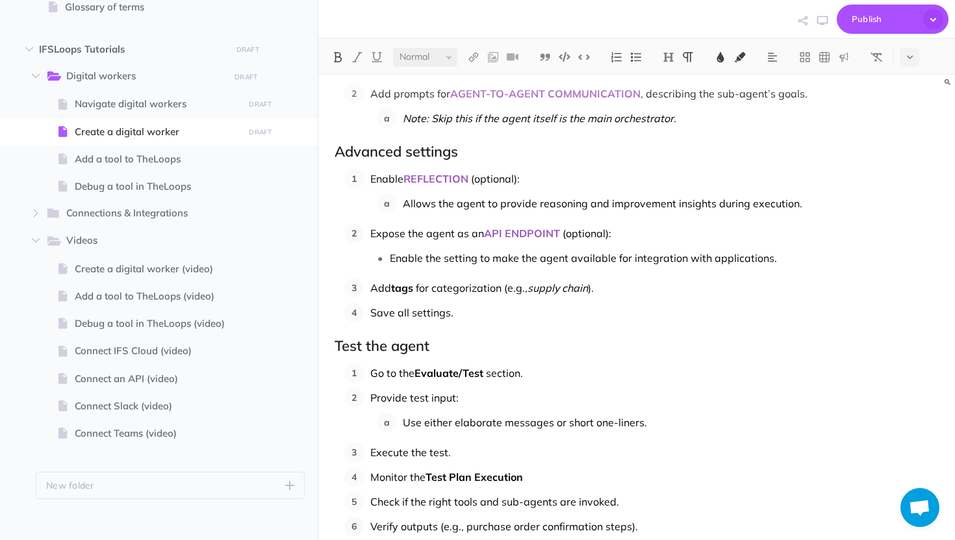
click at [417, 288] on p "Add tags for categorization (e.g., supply chain )." at bounding box center [654, 287] width 568 height 19
click at [718, 52] on img at bounding box center [721, 57] width 12 height 10
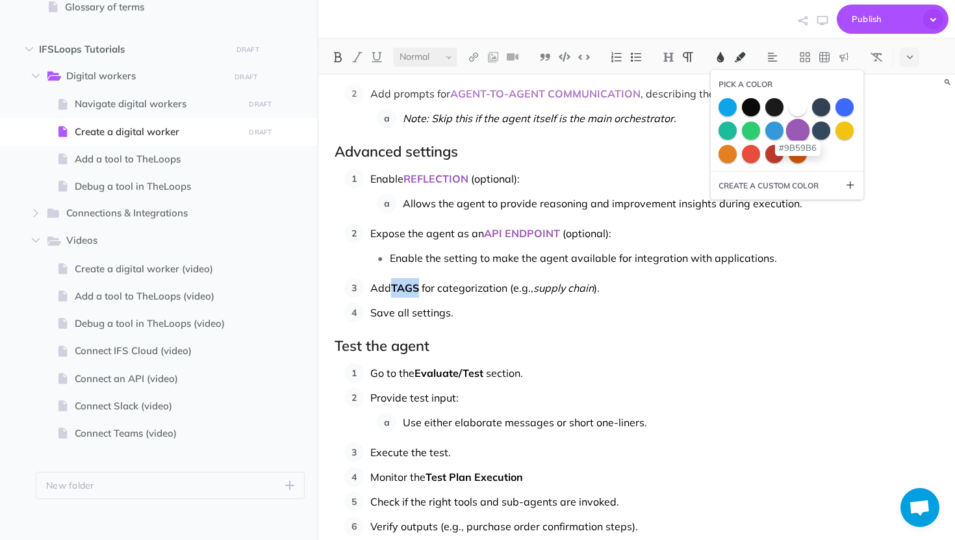
click at [791, 132] on span at bounding box center [797, 129] width 23 height 23
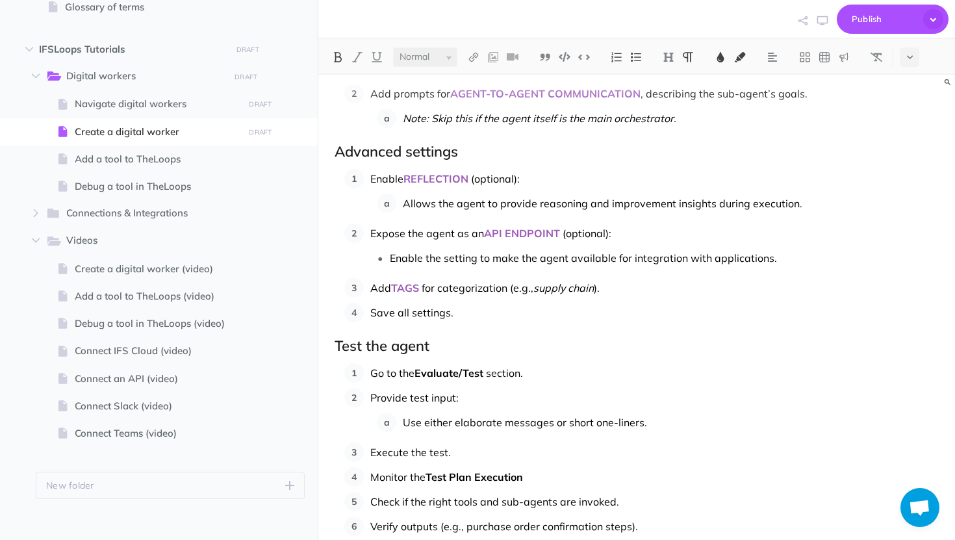
click at [401, 340] on h2 "Test the agent" at bounding box center [637, 346] width 604 height 16
click at [394, 312] on span "Save all settings." at bounding box center [411, 312] width 83 height 13
click at [340, 56] on img at bounding box center [338, 57] width 12 height 10
click at [718, 58] on img at bounding box center [721, 57] width 12 height 10
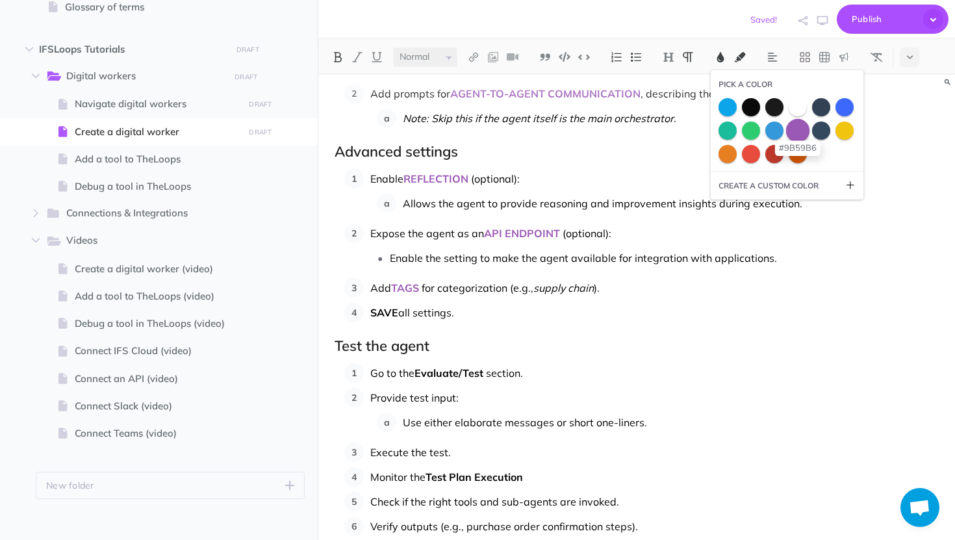
click at [796, 131] on span at bounding box center [797, 129] width 23 height 23
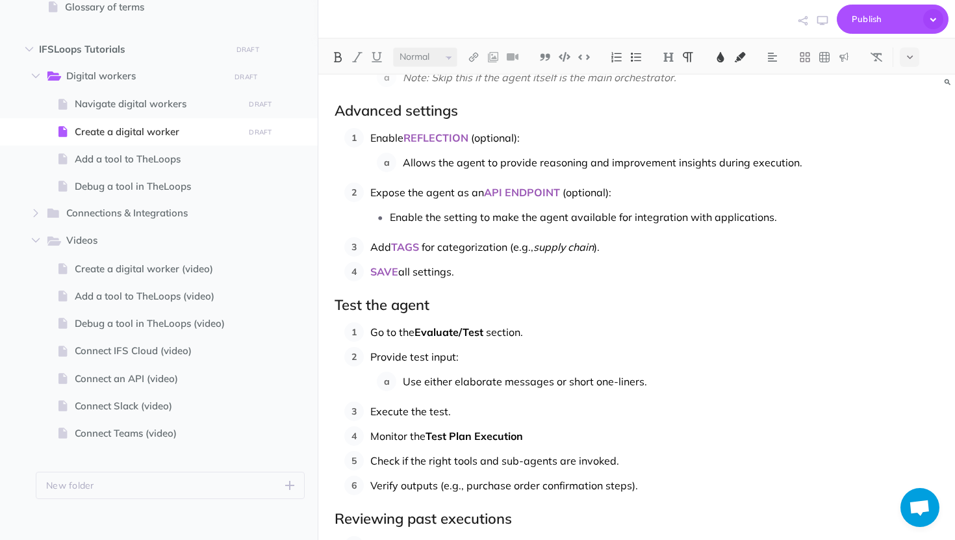
scroll to position [1977, 0]
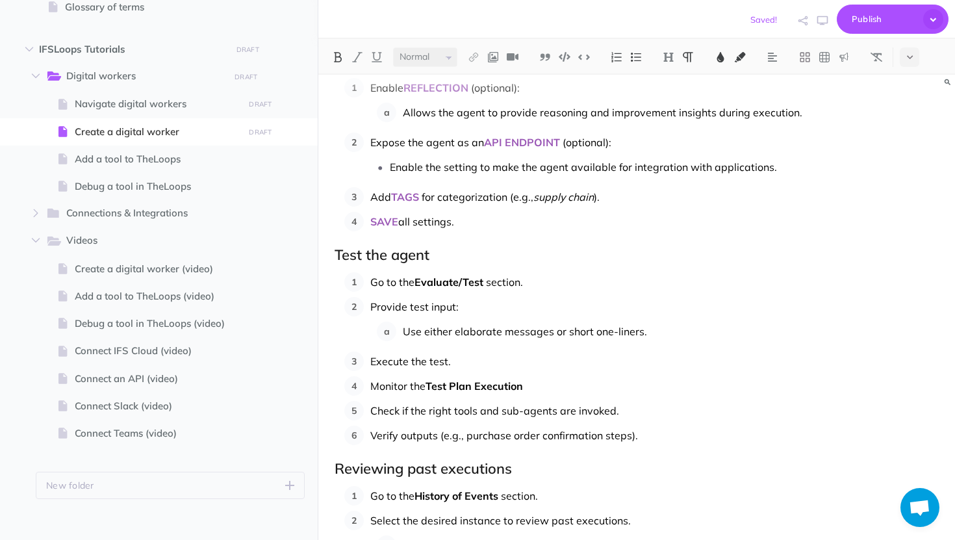
click at [475, 281] on span "Evaluate/Test" at bounding box center [448, 281] width 69 height 13
click at [718, 54] on img at bounding box center [721, 57] width 12 height 10
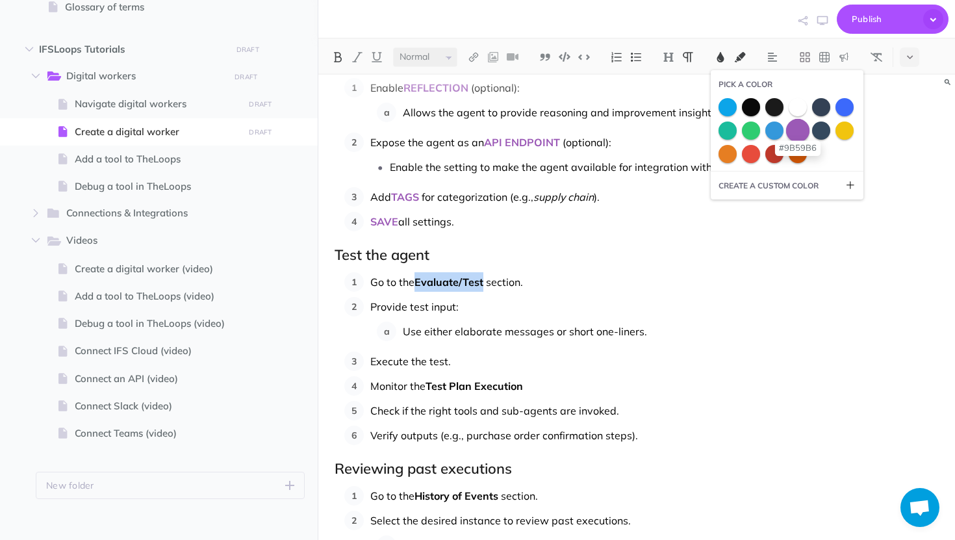
click at [794, 125] on span at bounding box center [797, 129] width 23 height 23
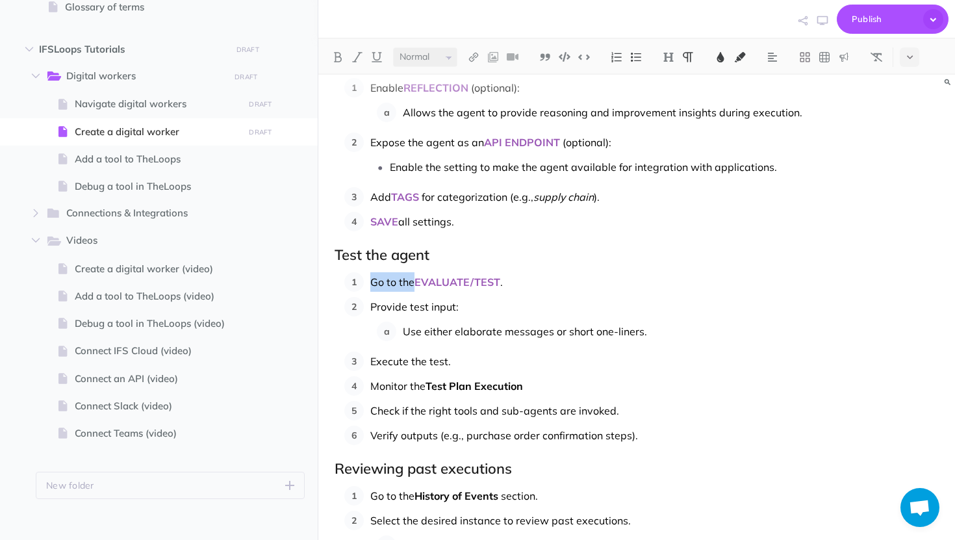
drag, startPoint x: 413, startPoint y: 283, endPoint x: 370, endPoint y: 286, distance: 43.0
click at [370, 286] on span "Go to the" at bounding box center [392, 281] width 44 height 13
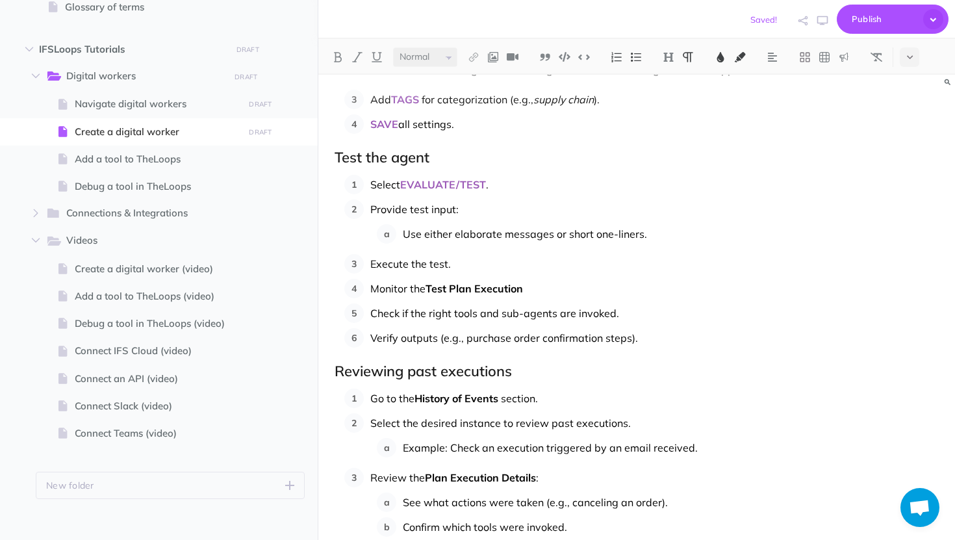
scroll to position [2076, 0]
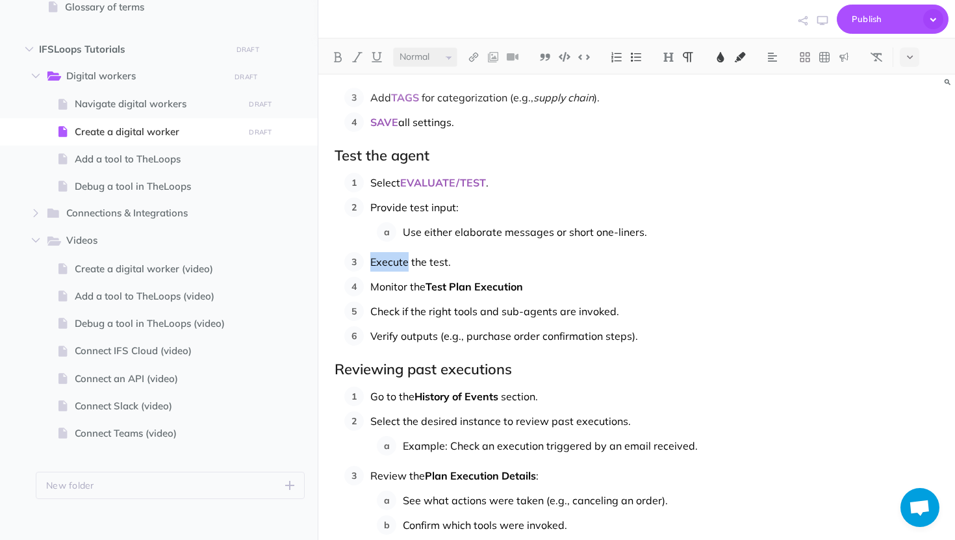
drag, startPoint x: 407, startPoint y: 263, endPoint x: 373, endPoint y: 265, distance: 33.8
click at [373, 265] on span "Execute the test." at bounding box center [410, 261] width 81 height 13
click at [338, 58] on img at bounding box center [338, 57] width 12 height 10
click at [718, 57] on img at bounding box center [721, 57] width 12 height 10
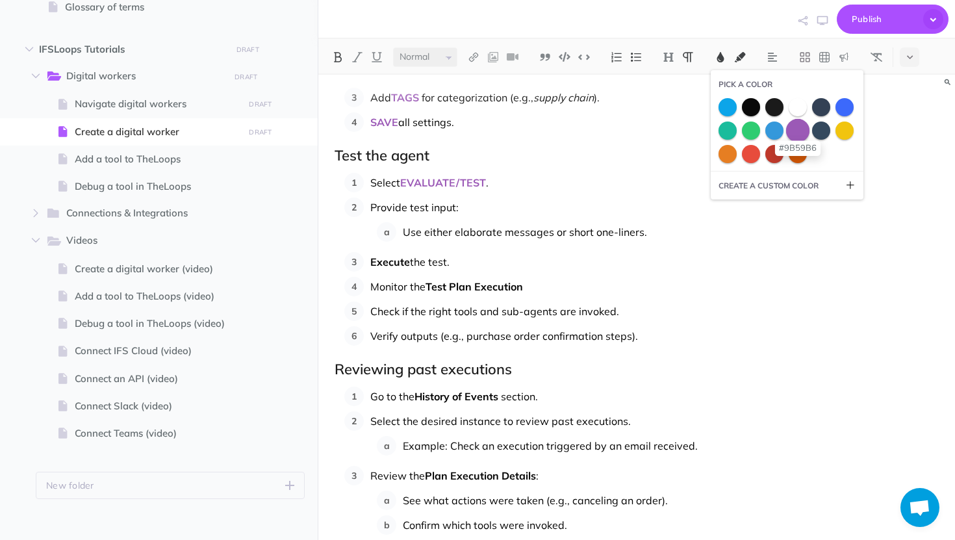
click at [802, 132] on span at bounding box center [797, 129] width 23 height 23
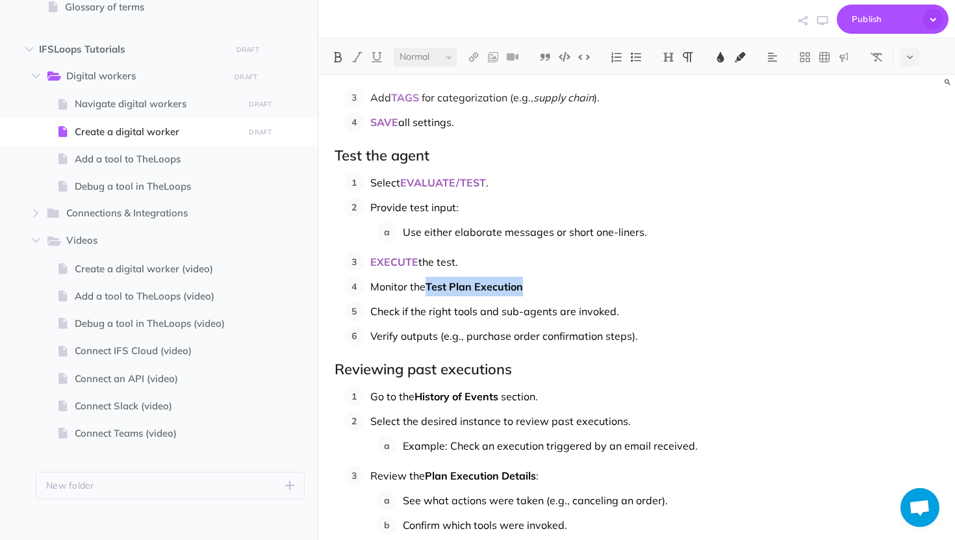
drag, startPoint x: 524, startPoint y: 286, endPoint x: 429, endPoint y: 286, distance: 94.8
click at [429, 286] on span "Test Plan Execution" at bounding box center [473, 286] width 97 height 13
click at [337, 51] on button at bounding box center [337, 56] width 19 height 19
click at [720, 60] on img at bounding box center [721, 57] width 12 height 10
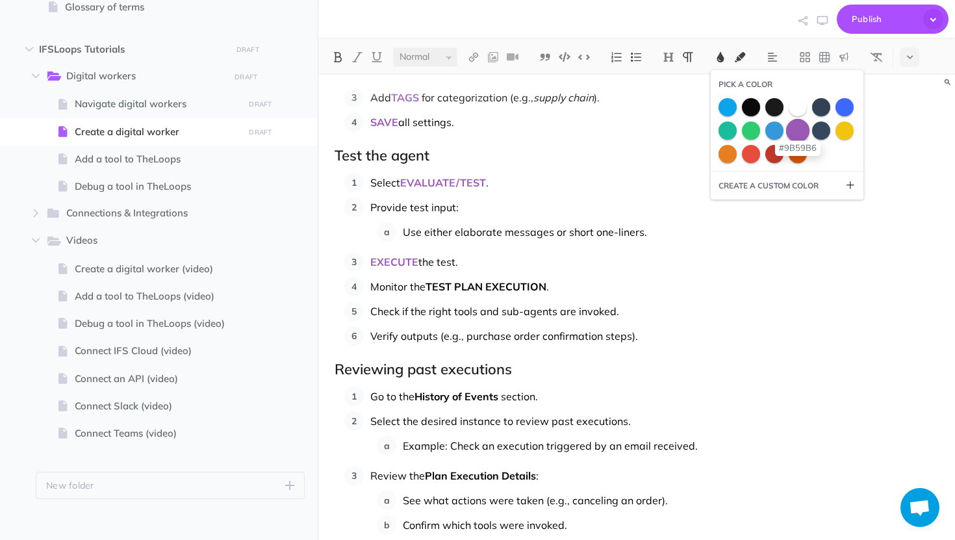
click at [804, 123] on span at bounding box center [797, 129] width 23 height 23
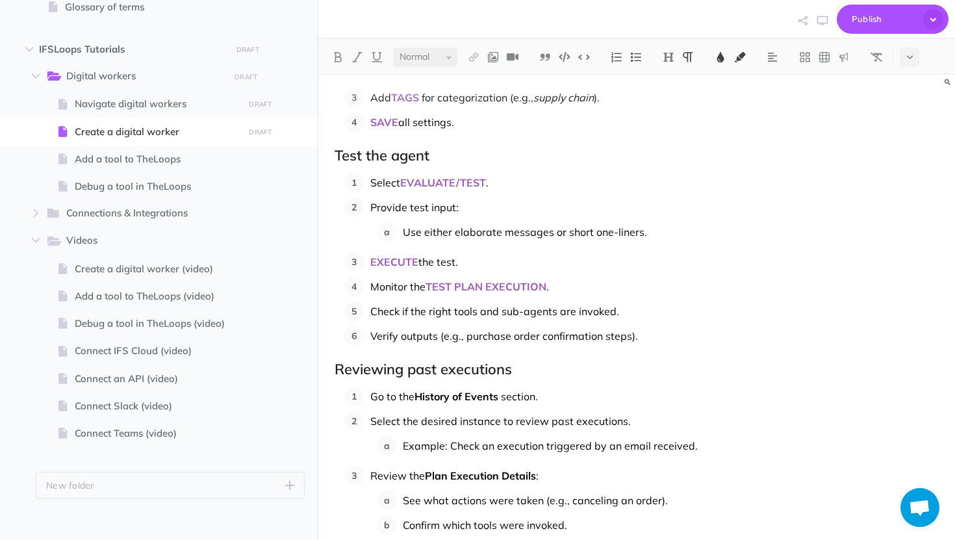
click at [388, 307] on span "Check if the right tools and sub-agents are invoked." at bounding box center [494, 311] width 249 height 13
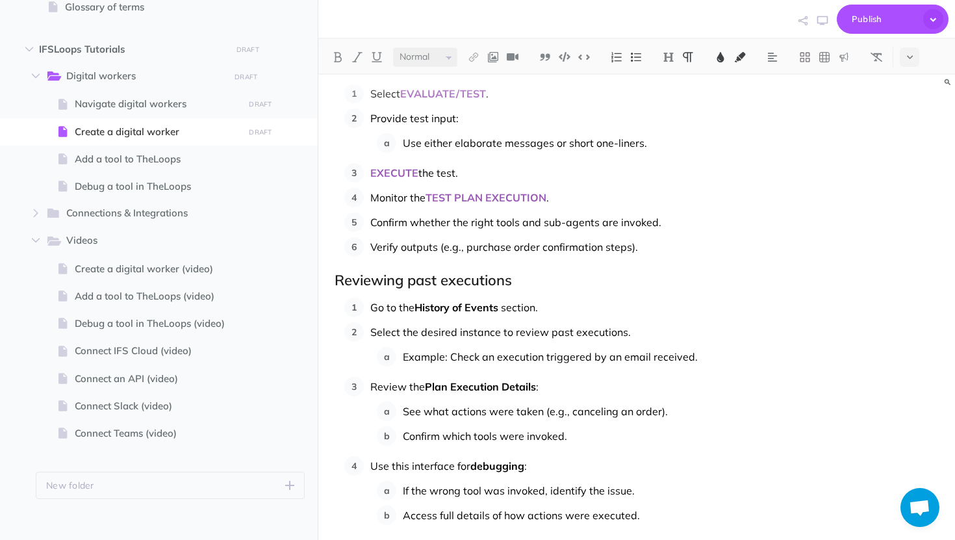
scroll to position [2168, 0]
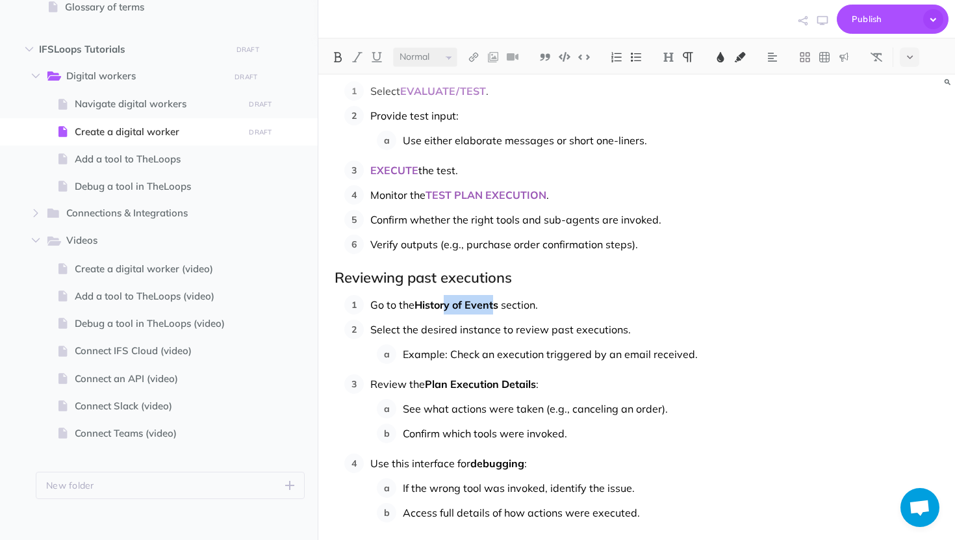
drag, startPoint x: 498, startPoint y: 307, endPoint x: 447, endPoint y: 309, distance: 51.4
click at [447, 309] on span "History of Events" at bounding box center [456, 304] width 84 height 13
drag, startPoint x: 537, startPoint y: 305, endPoint x: 420, endPoint y: 309, distance: 117.6
click at [420, 309] on p "Go to the History of Events section." at bounding box center [654, 304] width 568 height 19
click at [724, 58] on img at bounding box center [721, 57] width 12 height 10
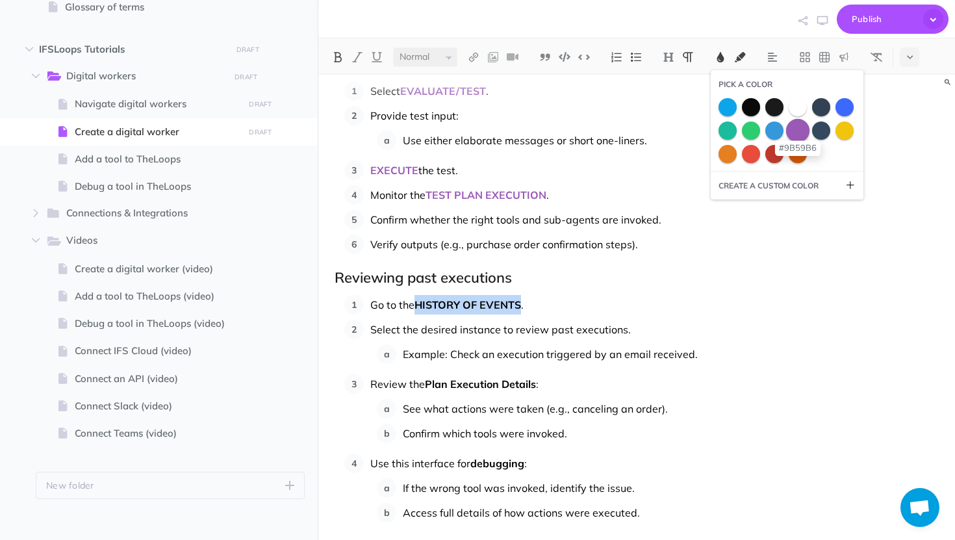
click at [803, 133] on span at bounding box center [797, 129] width 23 height 23
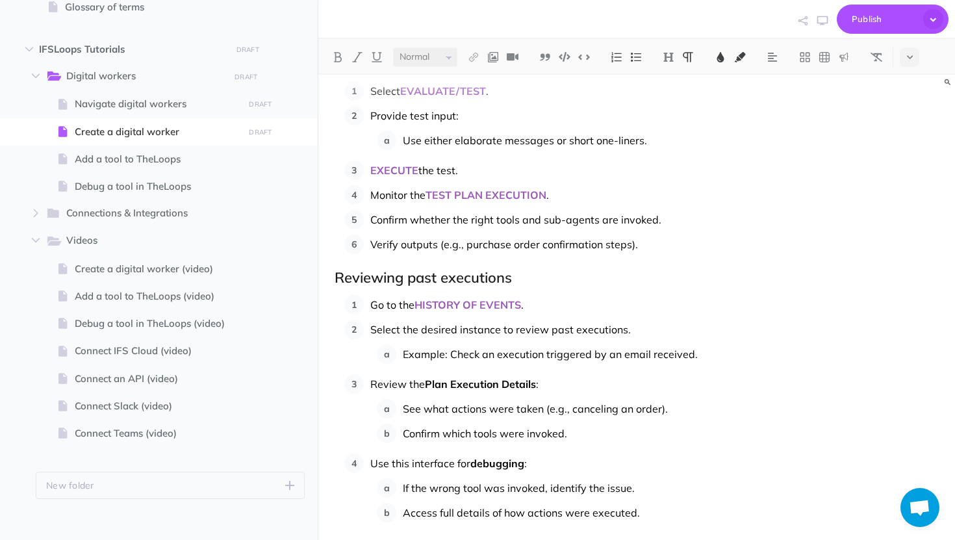
click at [555, 340] on li "Select the desired instance to review past executions. Example: Check an execut…" at bounding box center [651, 342] width 575 height 44
drag, startPoint x: 534, startPoint y: 384, endPoint x: 429, endPoint y: 383, distance: 105.2
click at [429, 384] on span "Plan Execution Details" at bounding box center [480, 383] width 111 height 13
click at [427, 383] on span "Plan Execution Details" at bounding box center [480, 383] width 111 height 13
drag, startPoint x: 427, startPoint y: 383, endPoint x: 535, endPoint y: 385, distance: 108.5
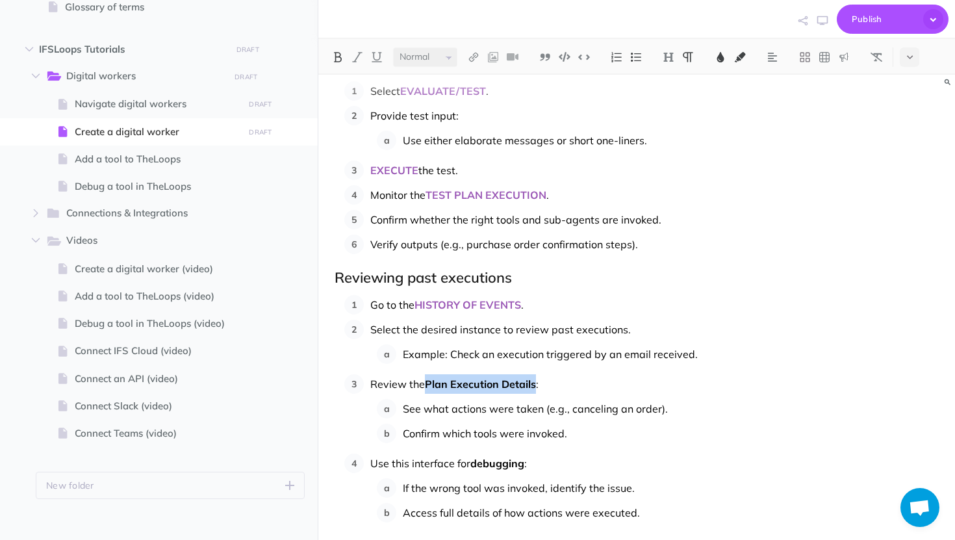
click at [535, 385] on span "Plan Execution Details" at bounding box center [480, 383] width 111 height 13
click at [718, 58] on img at bounding box center [721, 57] width 12 height 10
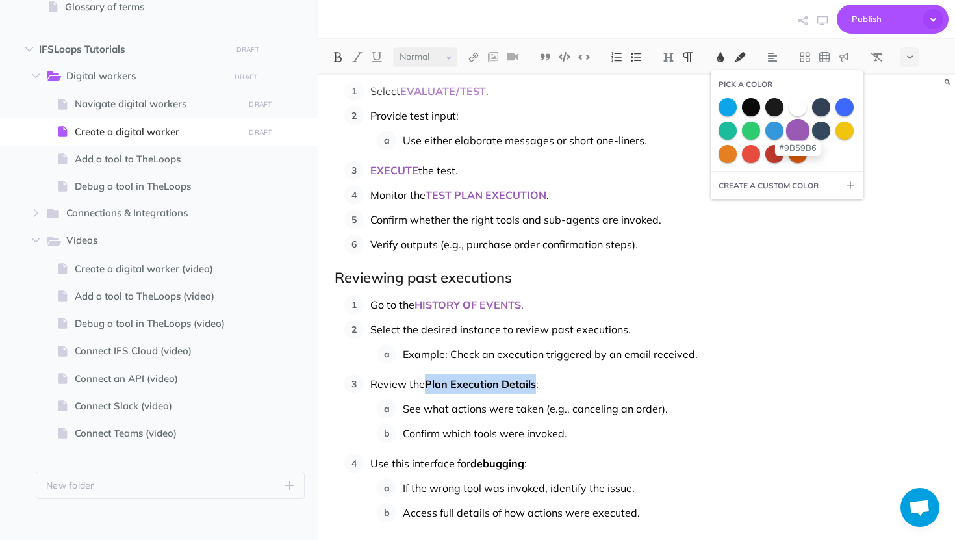
click at [800, 134] on span at bounding box center [797, 129] width 23 height 23
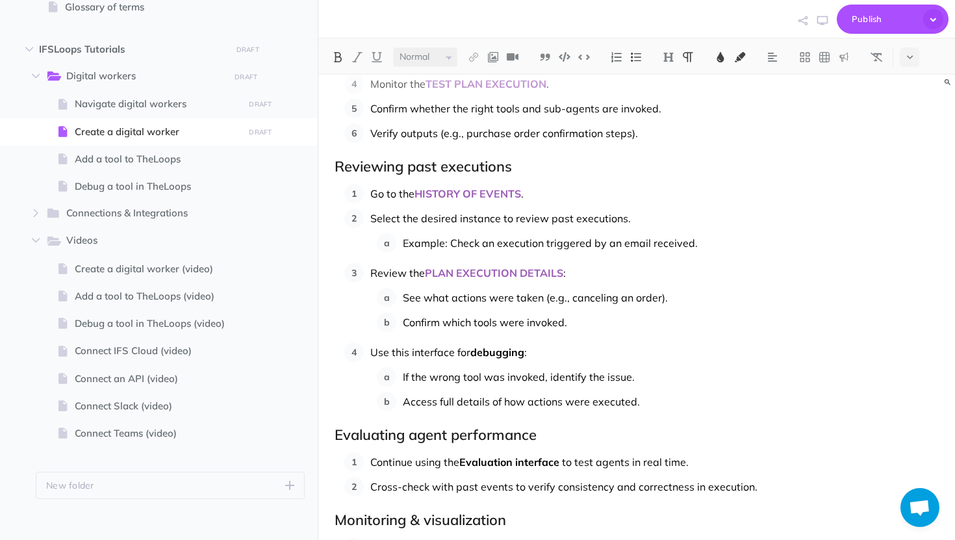
scroll to position [2299, 0]
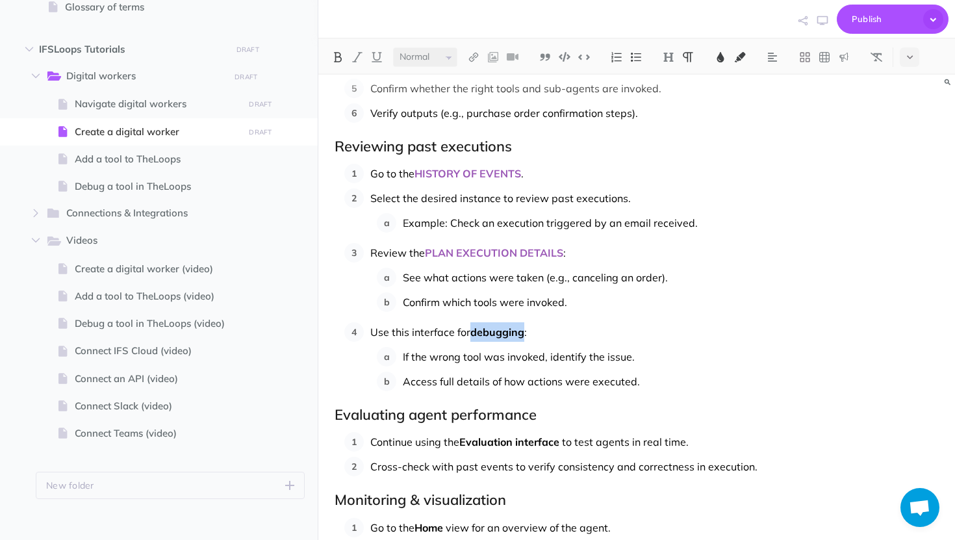
drag, startPoint x: 523, startPoint y: 332, endPoint x: 472, endPoint y: 332, distance: 50.7
click at [472, 332] on span "debugging" at bounding box center [497, 331] width 54 height 13
click at [720, 58] on img at bounding box center [721, 57] width 12 height 10
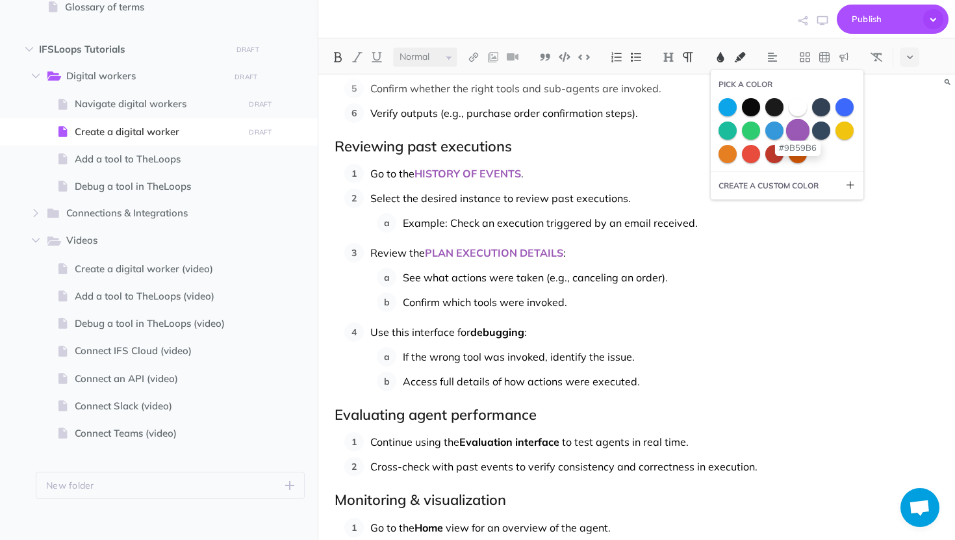
click at [805, 124] on span at bounding box center [797, 129] width 23 height 23
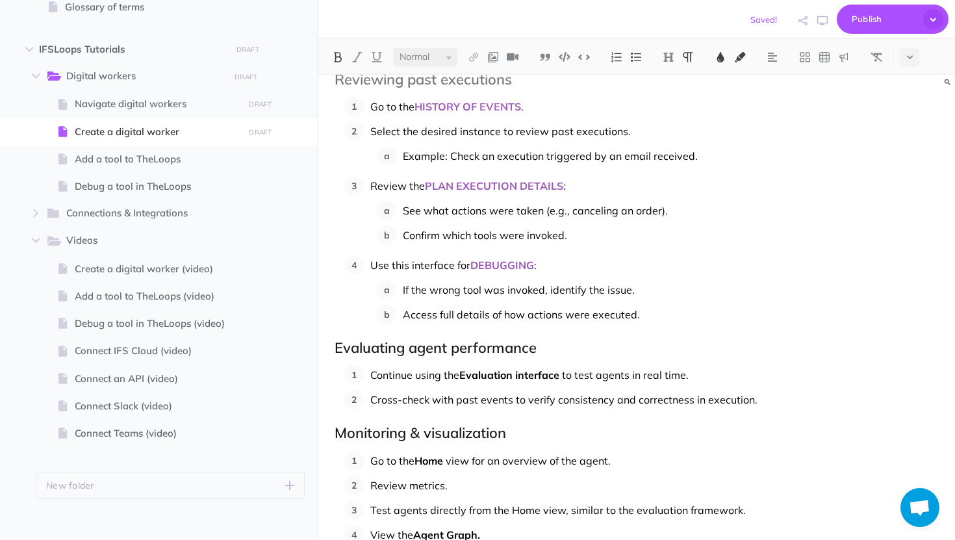
scroll to position [2418, 0]
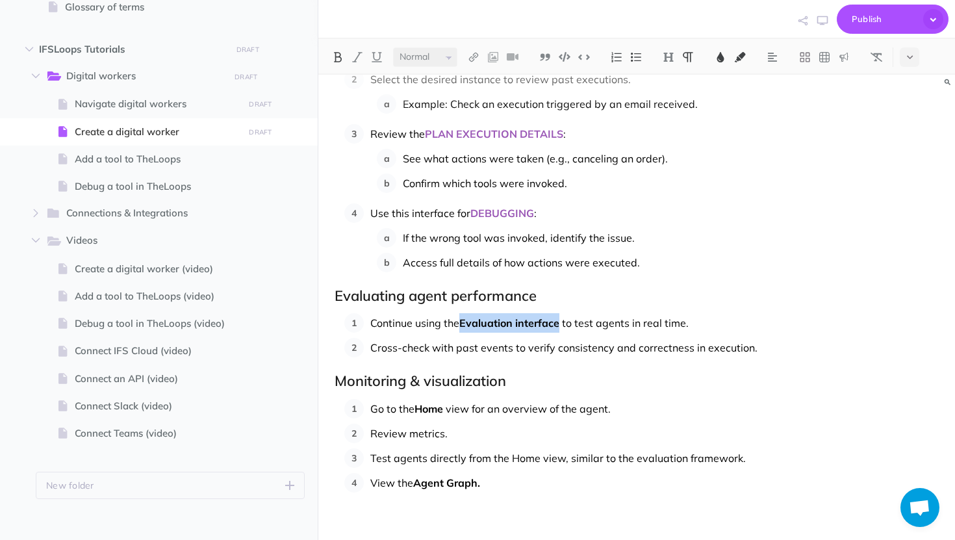
drag, startPoint x: 561, startPoint y: 324, endPoint x: 462, endPoint y: 324, distance: 99.4
click at [462, 324] on span "Evaluation interface" at bounding box center [509, 322] width 100 height 13
click at [723, 56] on img at bounding box center [721, 57] width 12 height 10
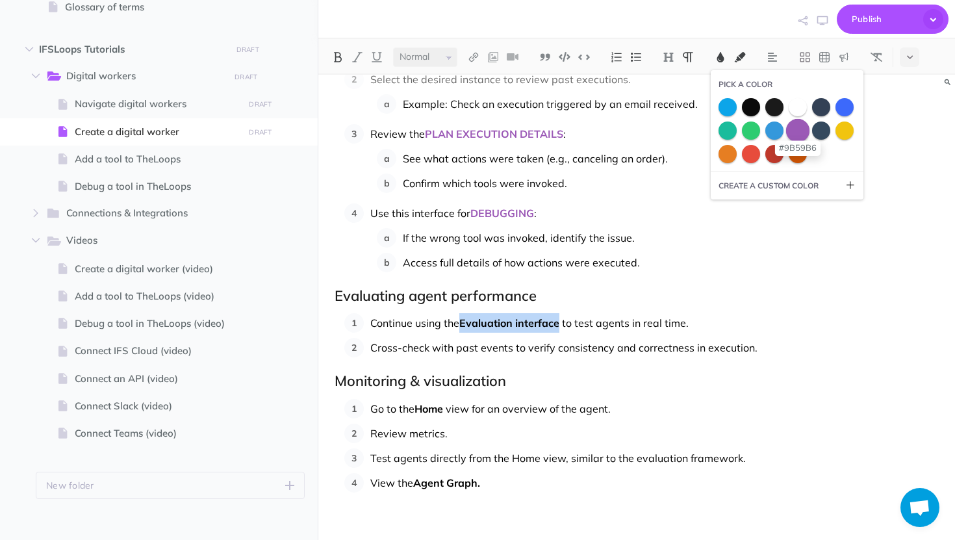
click at [796, 129] on span at bounding box center [797, 129] width 23 height 23
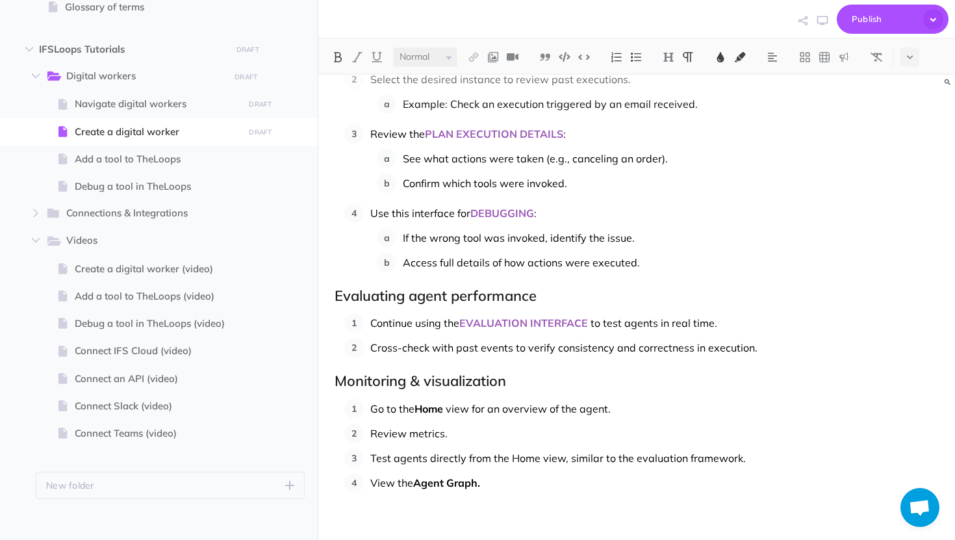
click at [447, 408] on p "Go to the Home view for an overview of the agent." at bounding box center [654, 408] width 568 height 19
click at [726, 57] on img at bounding box center [721, 57] width 12 height 10
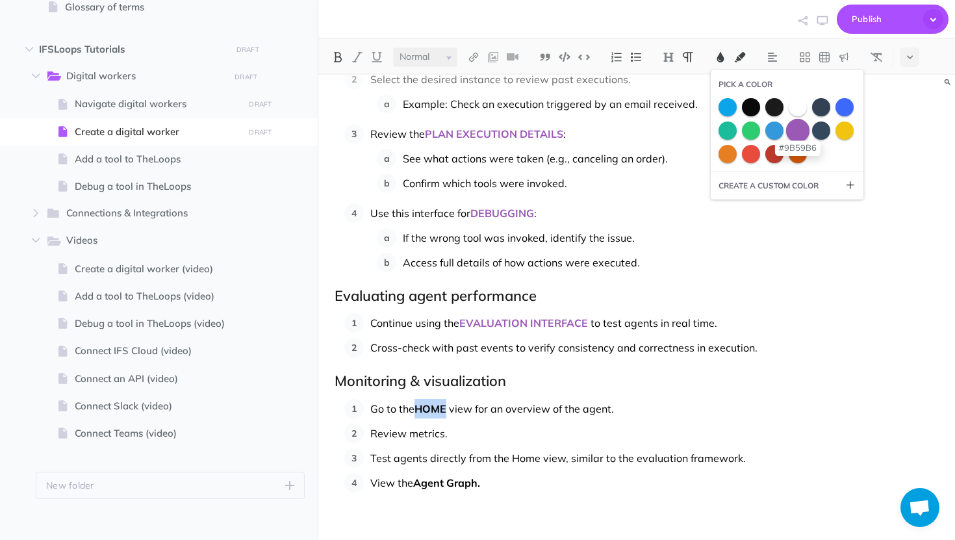
click at [796, 132] on span at bounding box center [797, 129] width 23 height 23
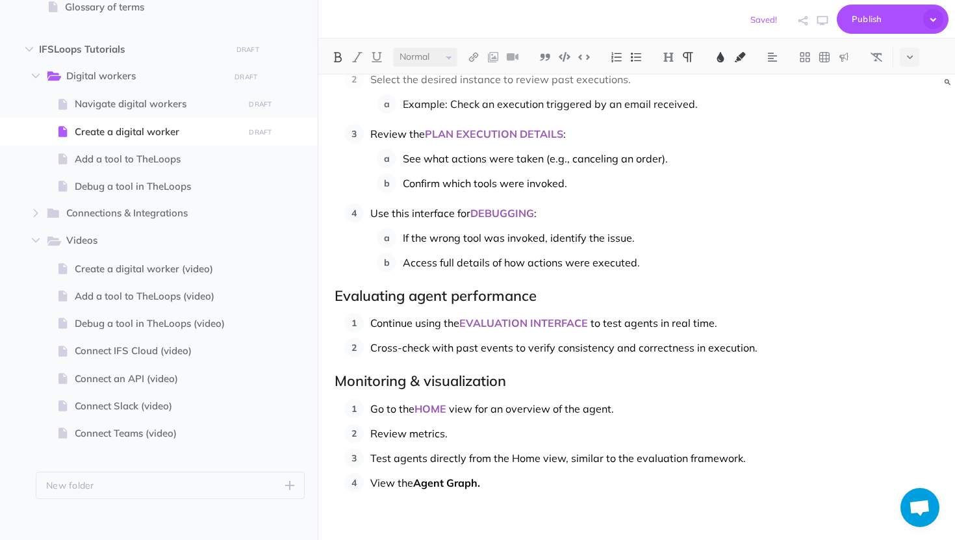
click at [474, 485] on span "Agent Graph." at bounding box center [446, 482] width 67 height 13
click at [338, 64] on button at bounding box center [337, 56] width 19 height 19
click at [338, 55] on img at bounding box center [338, 57] width 12 height 10
click at [725, 56] on img at bounding box center [721, 57] width 12 height 10
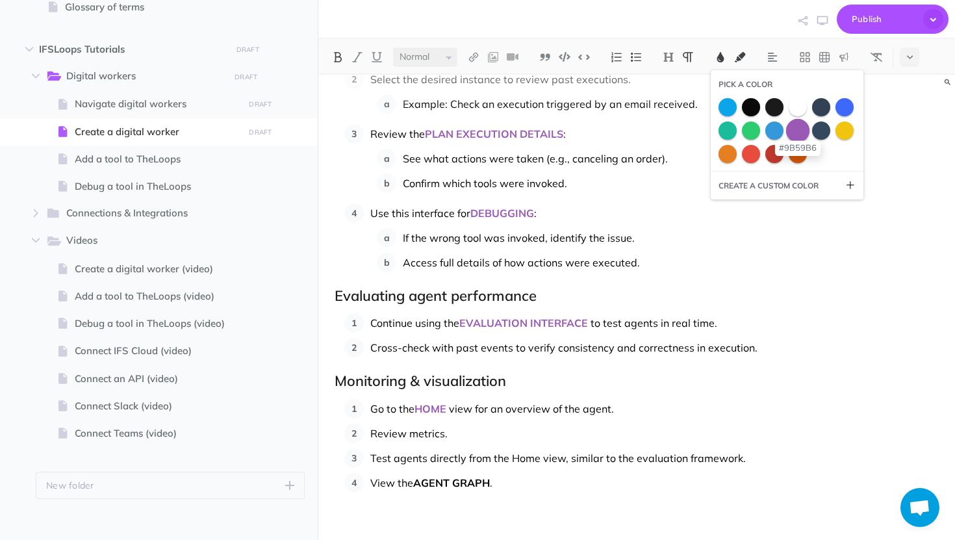
click at [807, 132] on span at bounding box center [797, 129] width 23 height 23
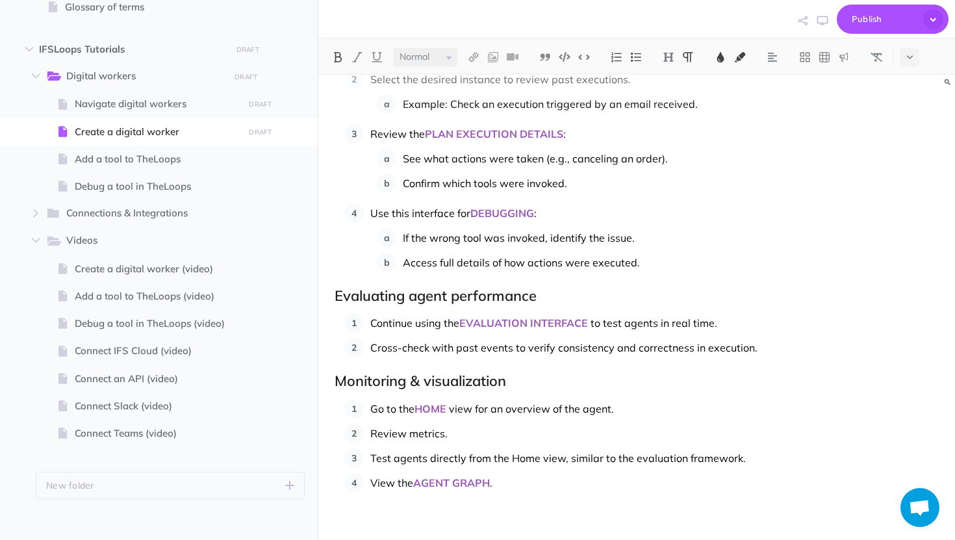
click at [511, 314] on p "Continue using the EVALUATION INTERFACE to test agents in real time." at bounding box center [654, 322] width 568 height 19
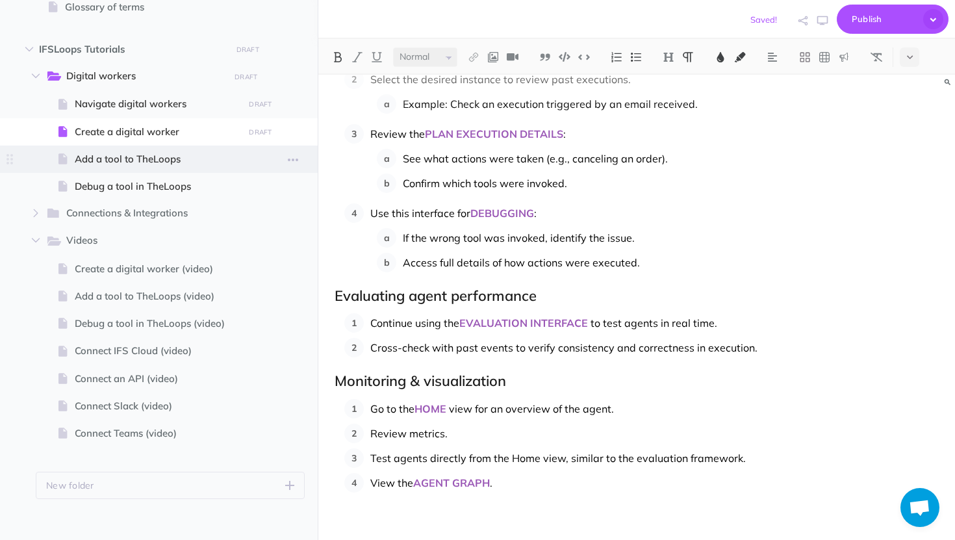
click at [147, 158] on span "Add a tool to TheLoops" at bounding box center [157, 159] width 165 height 16
select select "null"
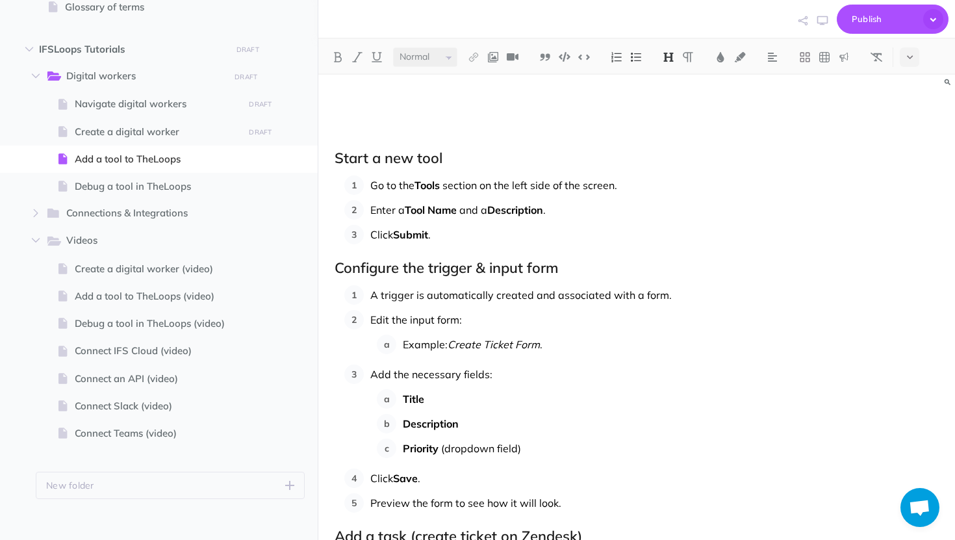
scroll to position [390, 0]
click at [440, 186] on span "Tools" at bounding box center [426, 183] width 25 height 13
click at [719, 55] on img at bounding box center [721, 57] width 12 height 10
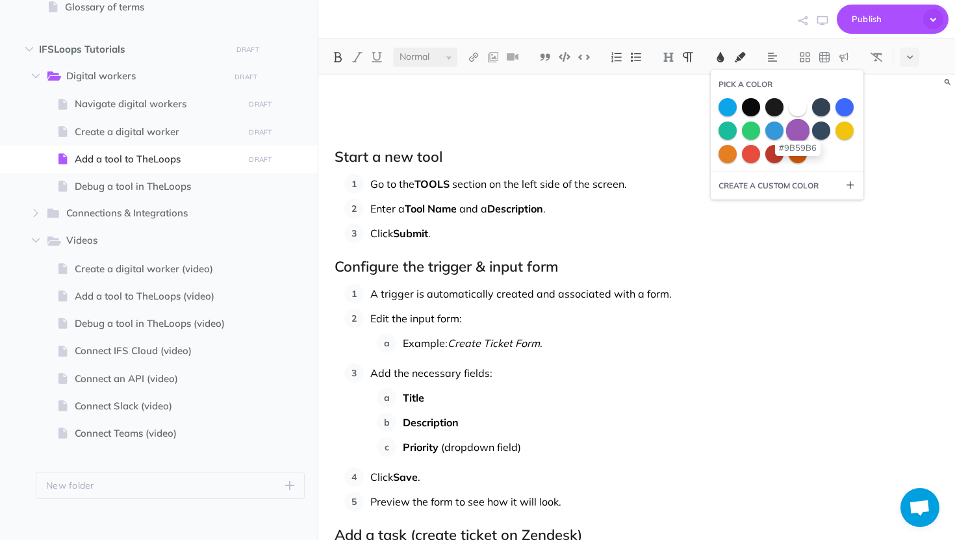
click at [795, 134] on span at bounding box center [797, 129] width 23 height 23
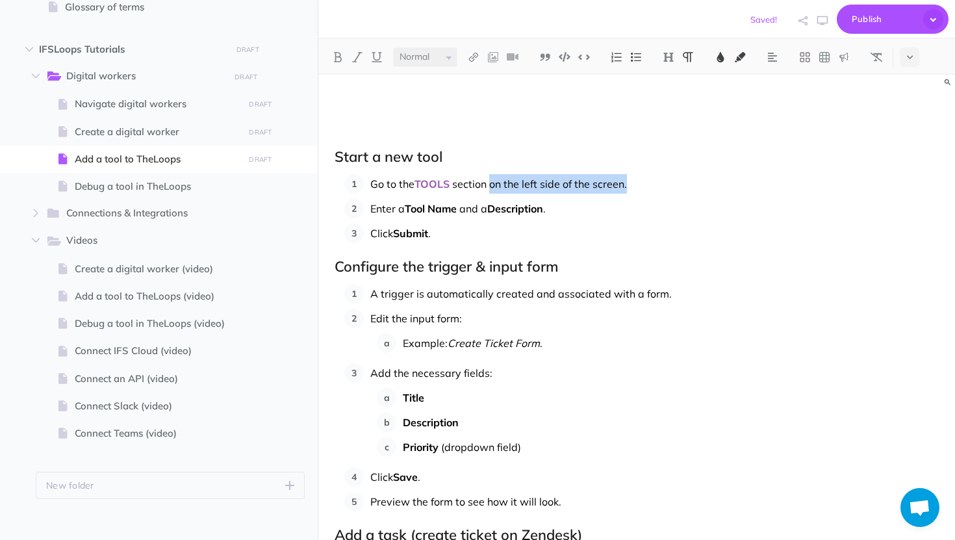
drag, startPoint x: 649, startPoint y: 186, endPoint x: 490, endPoint y: 187, distance: 159.2
click at [490, 187] on p "Go to the TOOLS section on the left side of the screen." at bounding box center [654, 183] width 568 height 19
drag, startPoint x: 462, startPoint y: 208, endPoint x: 409, endPoint y: 215, distance: 53.7
click at [409, 215] on p "Enter a Tool Name and a Description ." at bounding box center [654, 208] width 568 height 19
click at [715, 55] on button at bounding box center [720, 56] width 19 height 19
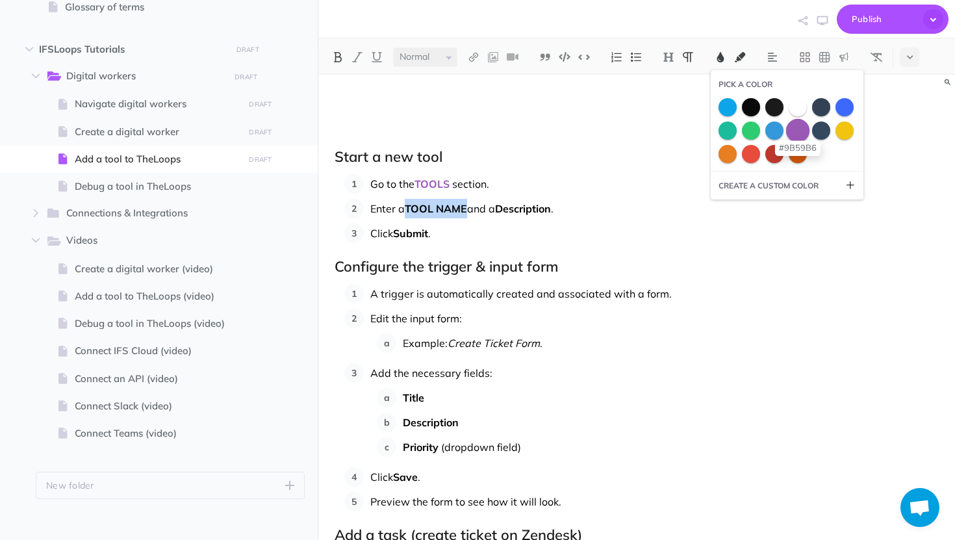
click at [800, 136] on span at bounding box center [797, 129] width 23 height 23
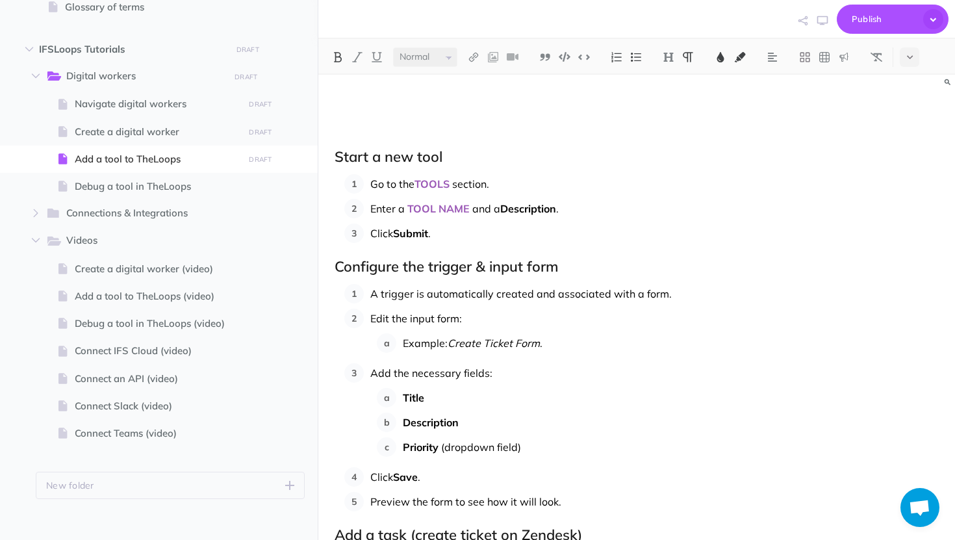
click at [556, 207] on span "Description" at bounding box center [528, 208] width 56 height 13
click at [720, 57] on img at bounding box center [721, 57] width 12 height 10
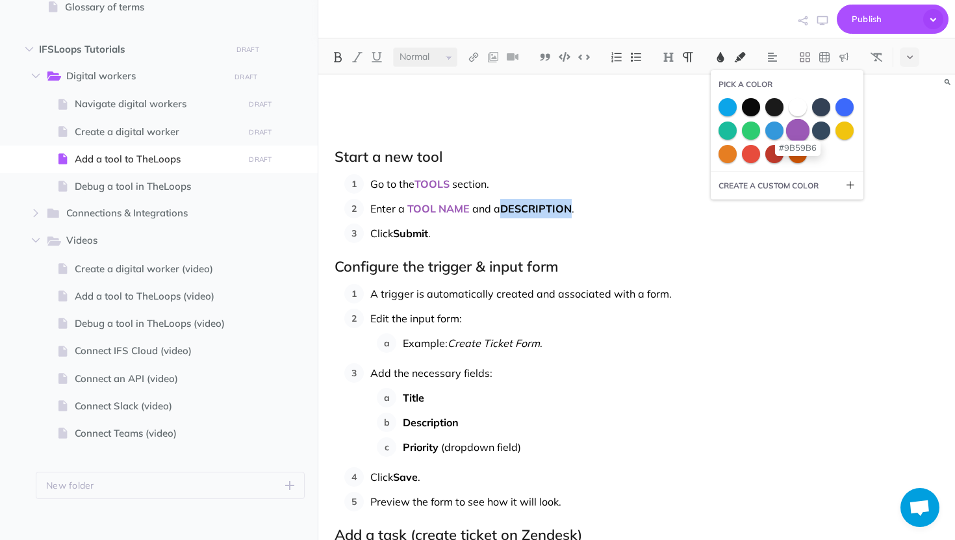
click at [796, 133] on span at bounding box center [797, 129] width 23 height 23
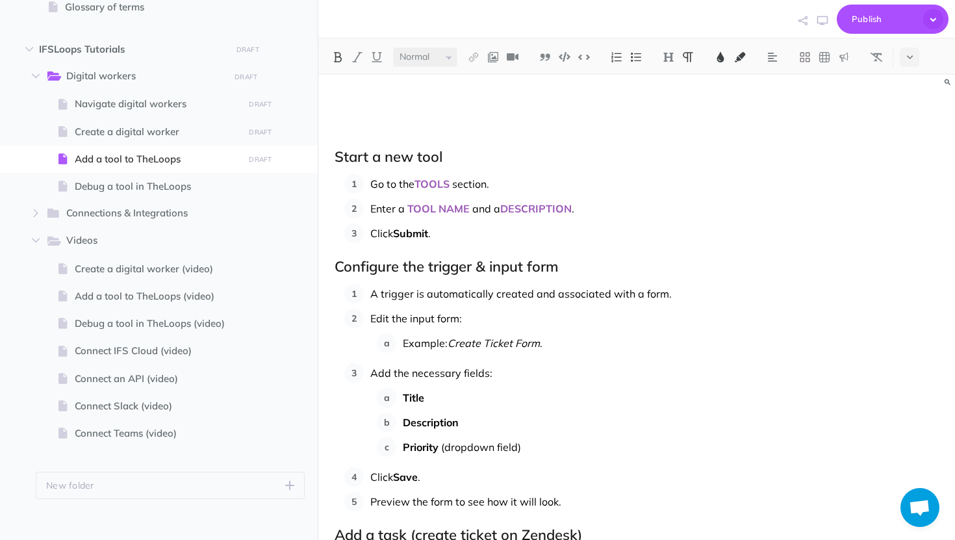
click at [427, 227] on span "Submit" at bounding box center [410, 233] width 35 height 13
click at [716, 53] on img at bounding box center [721, 57] width 12 height 10
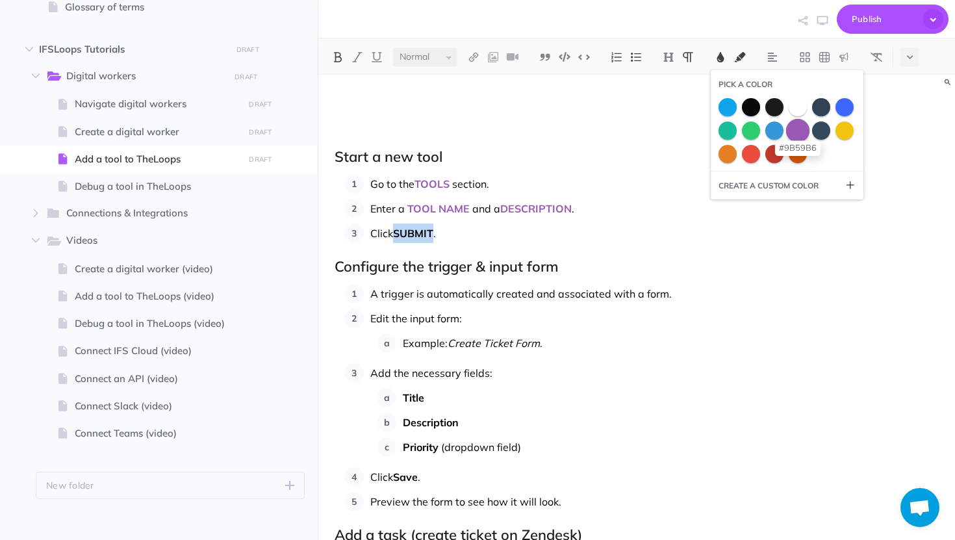
click at [801, 131] on span at bounding box center [797, 129] width 23 height 23
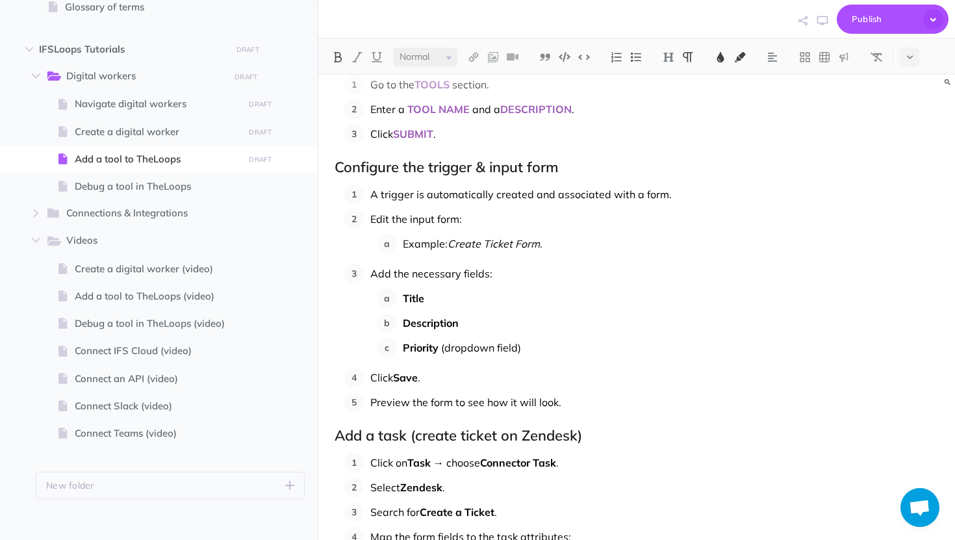
scroll to position [507, 0]
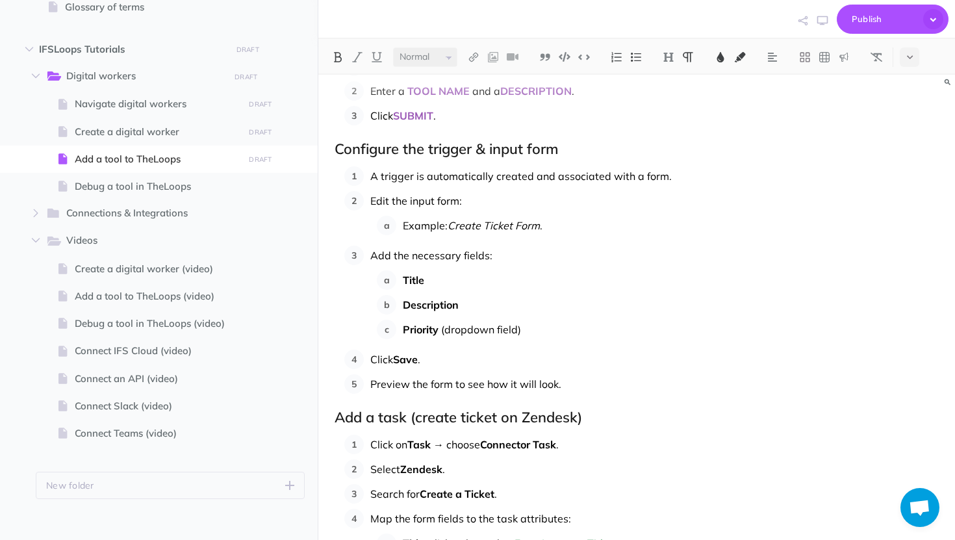
click at [440, 286] on p "Title" at bounding box center [671, 279] width 536 height 19
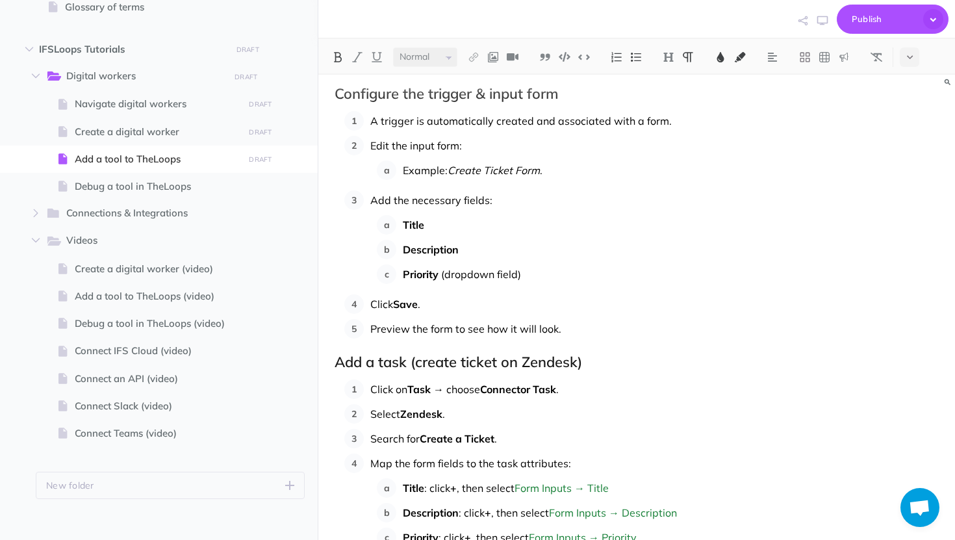
scroll to position [595, 0]
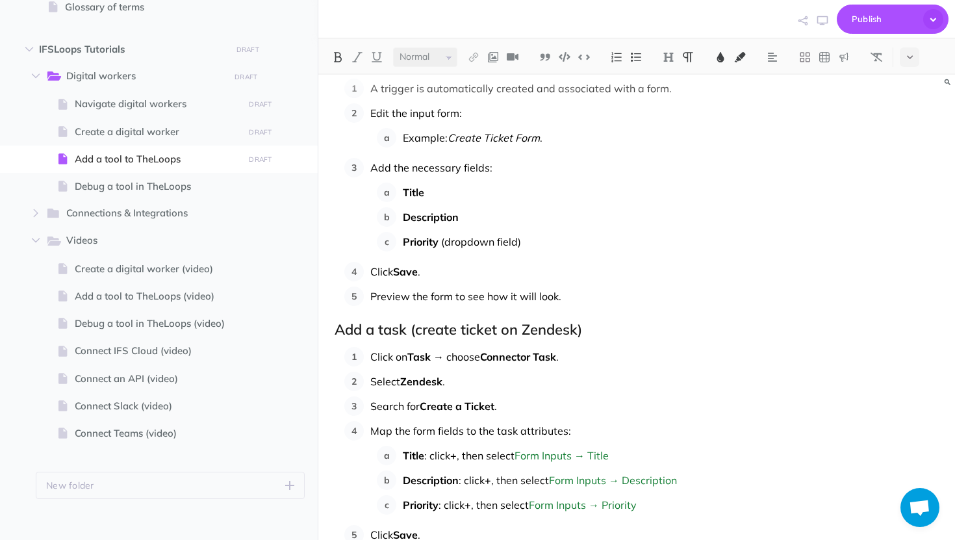
click at [417, 271] on span "Save" at bounding box center [405, 271] width 25 height 13
click at [723, 57] on img at bounding box center [721, 57] width 12 height 10
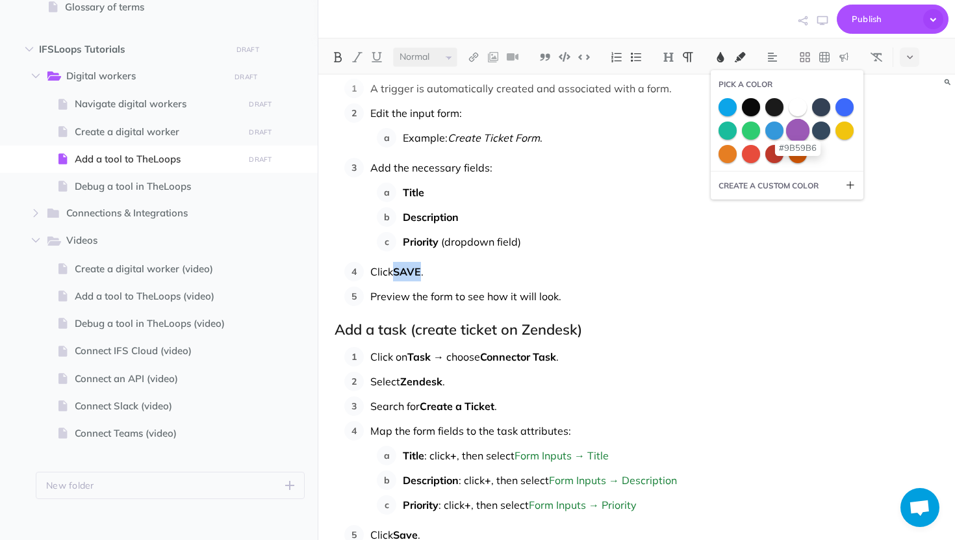
click at [802, 132] on span at bounding box center [797, 129] width 23 height 23
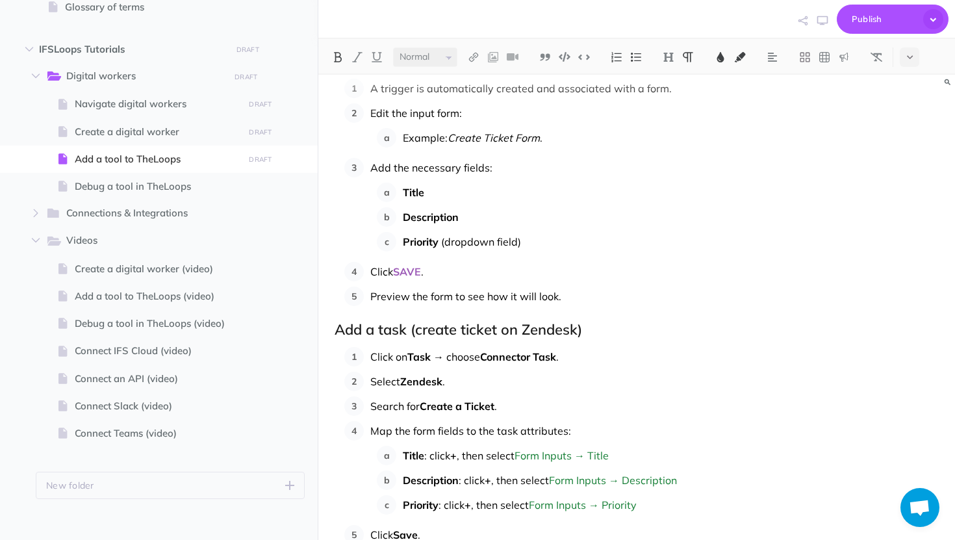
click at [427, 356] on span "Task" at bounding box center [418, 356] width 23 height 13
click at [723, 59] on img at bounding box center [721, 57] width 12 height 10
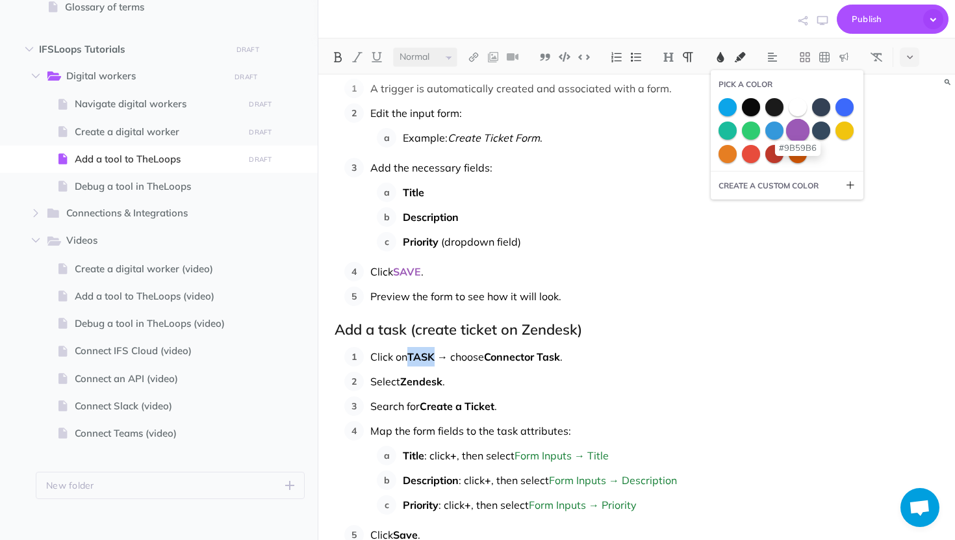
click at [793, 123] on span at bounding box center [797, 129] width 23 height 23
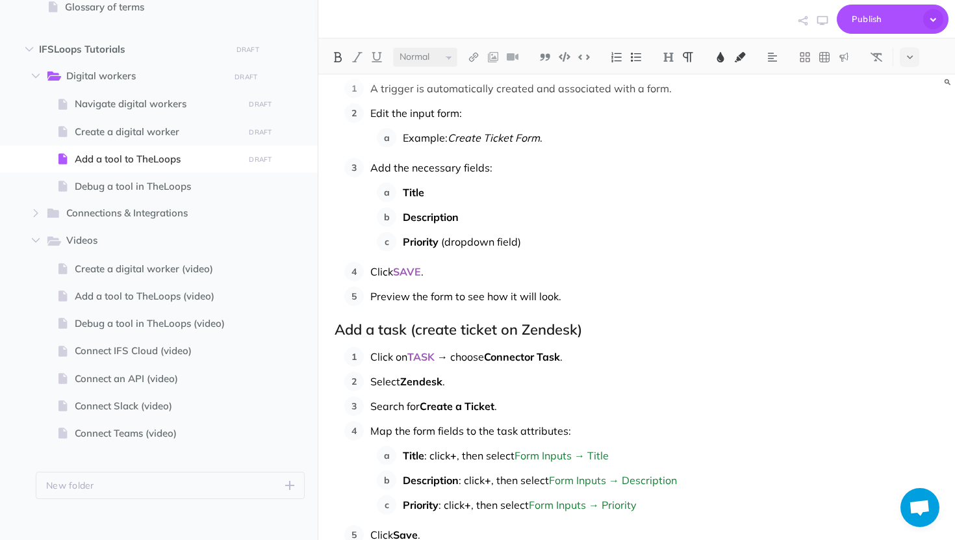
click at [560, 353] on span "Connector Task" at bounding box center [522, 356] width 76 height 13
click at [726, 58] on img at bounding box center [721, 57] width 12 height 10
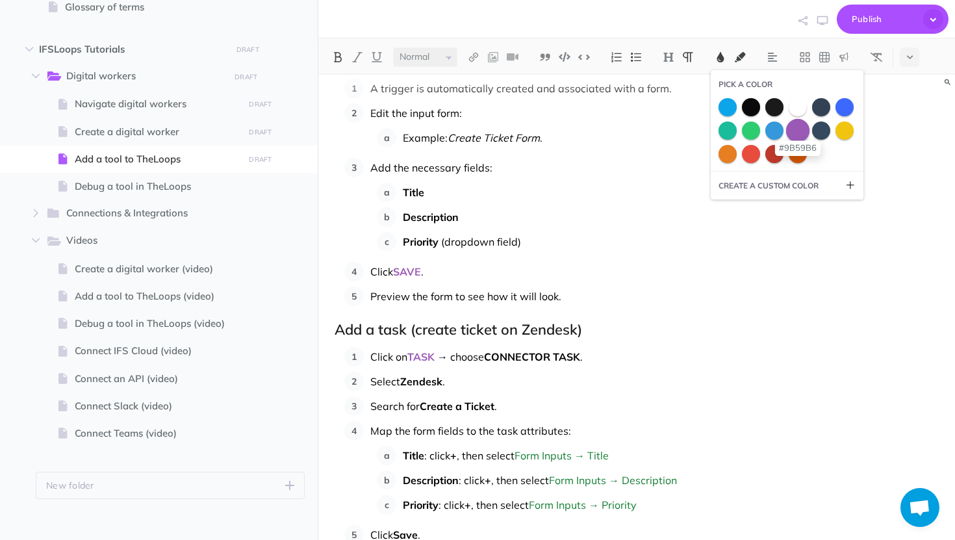
click at [794, 132] on span at bounding box center [797, 129] width 23 height 23
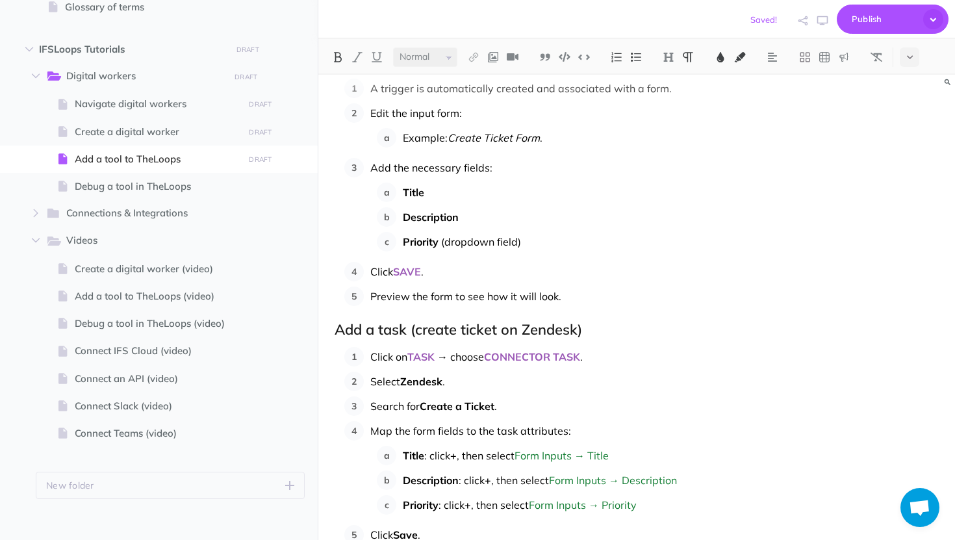
click at [479, 406] on span "Create a Ticket" at bounding box center [457, 405] width 75 height 13
drag, startPoint x: 494, startPoint y: 405, endPoint x: 419, endPoint y: 407, distance: 74.7
click at [419, 407] on p "Search for Create a Ticket ." at bounding box center [654, 405] width 568 height 19
drag, startPoint x: 496, startPoint y: 406, endPoint x: 415, endPoint y: 412, distance: 81.5
click at [414, 412] on p "Search for Create a Ticket ." at bounding box center [654, 405] width 568 height 19
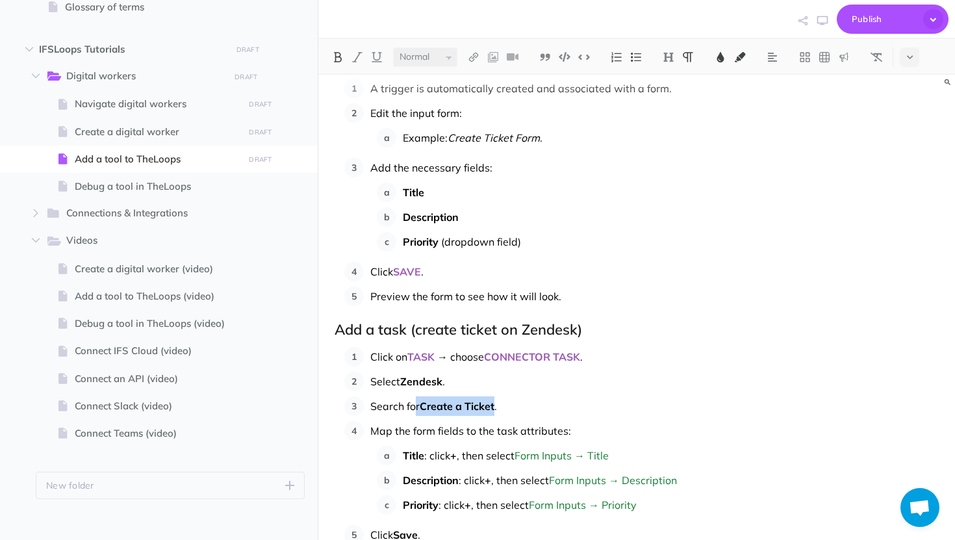
click at [346, 60] on button at bounding box center [337, 56] width 19 height 19
click at [426, 399] on span "Search for Create a Ticket"." at bounding box center [436, 405] width 133 height 13
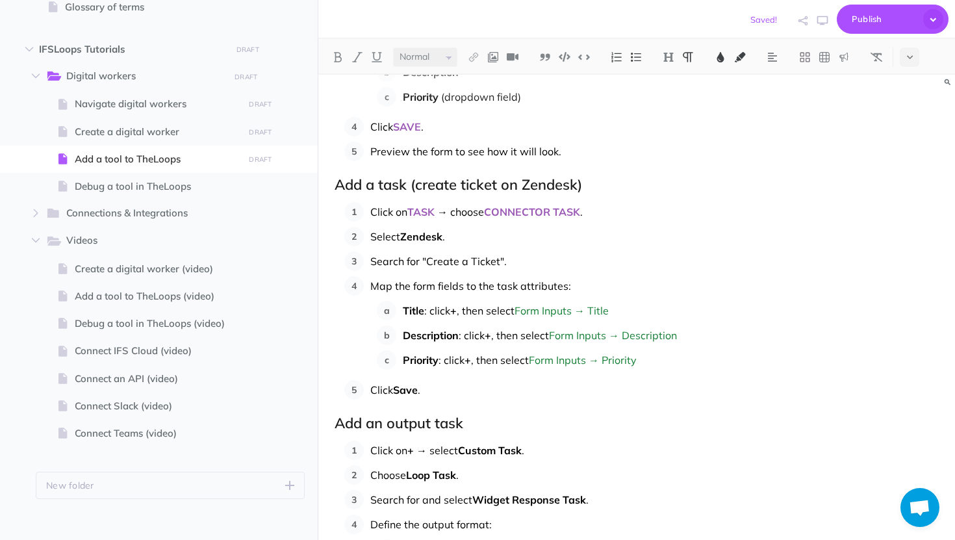
scroll to position [743, 0]
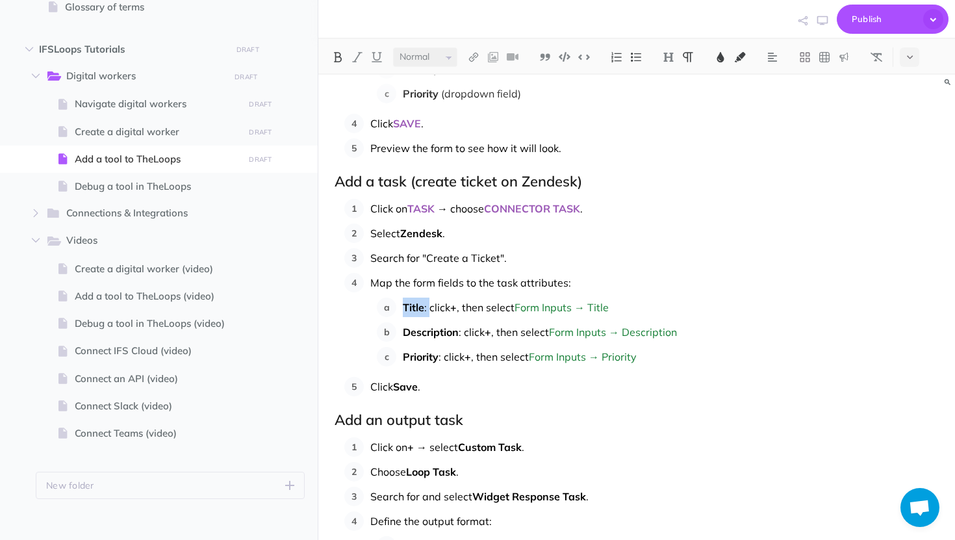
drag, startPoint x: 429, startPoint y: 309, endPoint x: 405, endPoint y: 309, distance: 24.7
click at [405, 309] on p "Title : click + , then select Form Inputs → Title" at bounding box center [671, 307] width 536 height 19
click at [424, 301] on span ": click" at bounding box center [437, 307] width 26 height 13
click at [722, 49] on button at bounding box center [720, 56] width 19 height 19
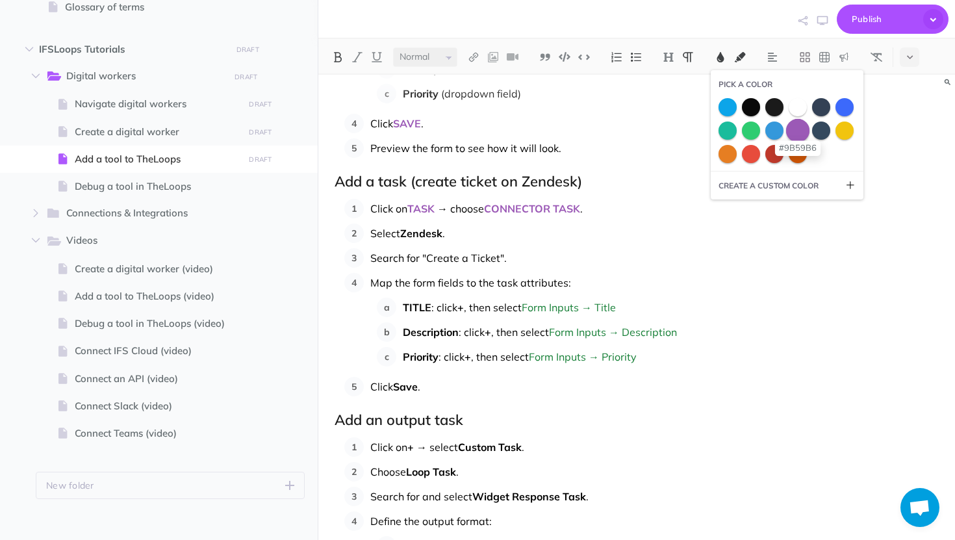
click at [794, 127] on span at bounding box center [797, 129] width 23 height 23
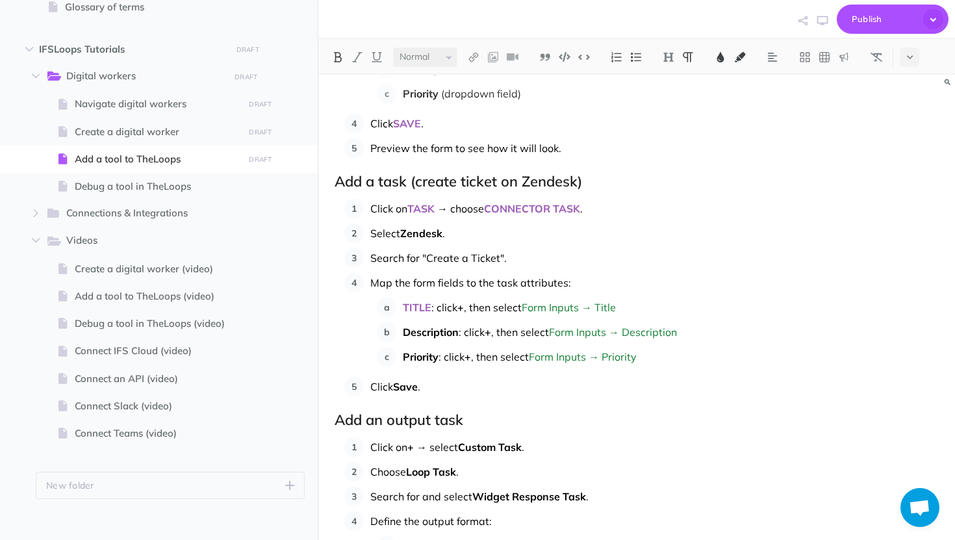
click at [451, 331] on span "Description" at bounding box center [431, 331] width 56 height 13
click at [720, 55] on img at bounding box center [721, 57] width 12 height 10
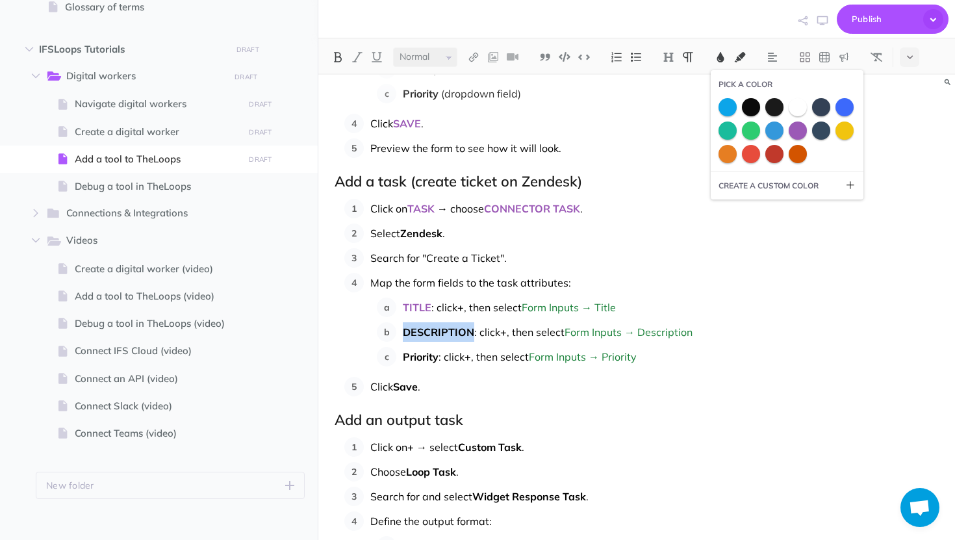
click at [796, 139] on div at bounding box center [786, 130] width 137 height 65
click at [800, 133] on span at bounding box center [797, 129] width 23 height 23
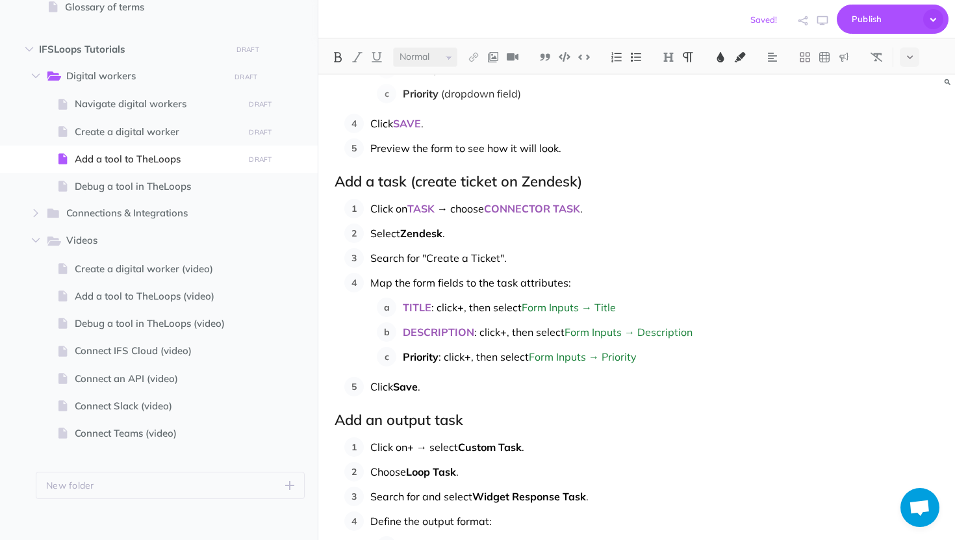
click at [431, 359] on span "Priority" at bounding box center [421, 356] width 36 height 13
click at [724, 58] on img at bounding box center [721, 57] width 12 height 10
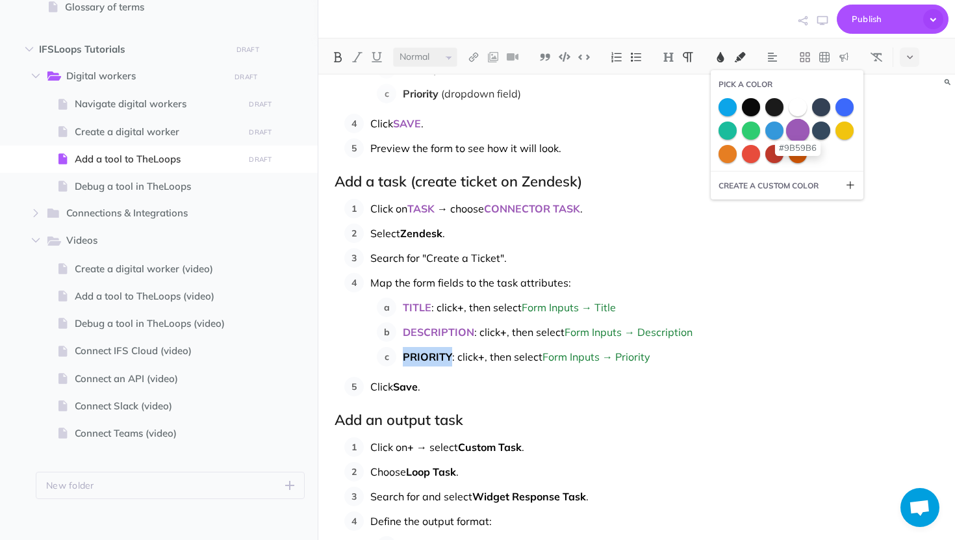
click at [795, 129] on span at bounding box center [797, 129] width 23 height 23
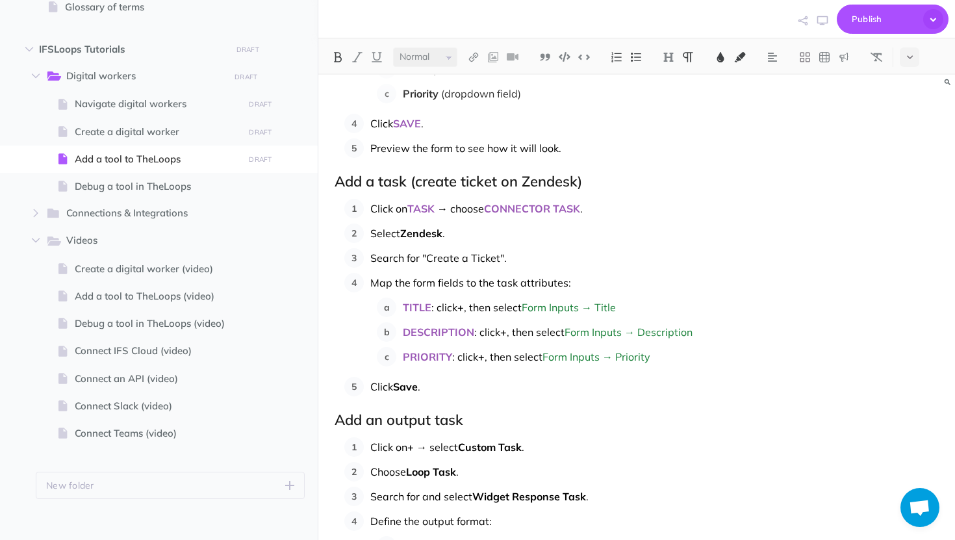
click at [415, 387] on span "Save" at bounding box center [405, 386] width 25 height 13
click at [726, 49] on button at bounding box center [720, 56] width 19 height 19
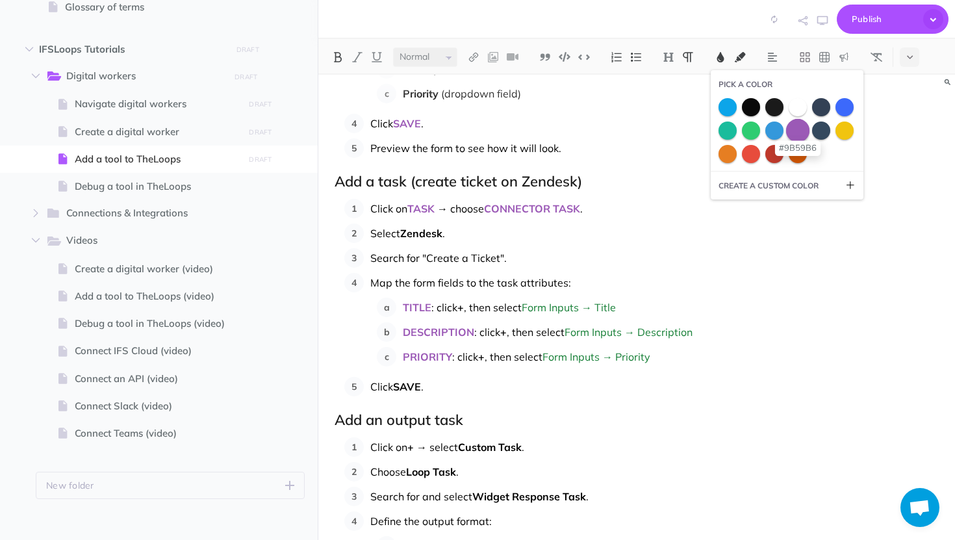
click at [798, 133] on span at bounding box center [797, 129] width 23 height 23
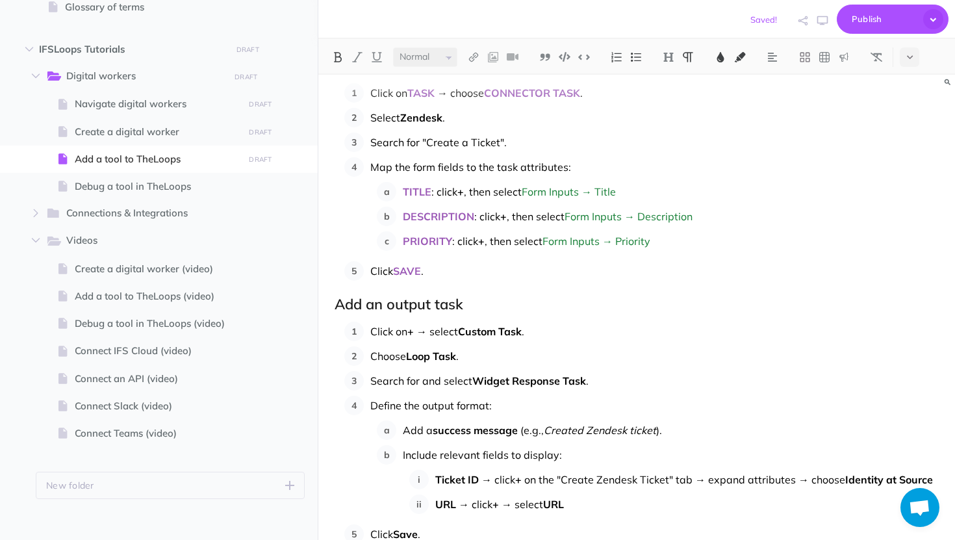
scroll to position [910, 0]
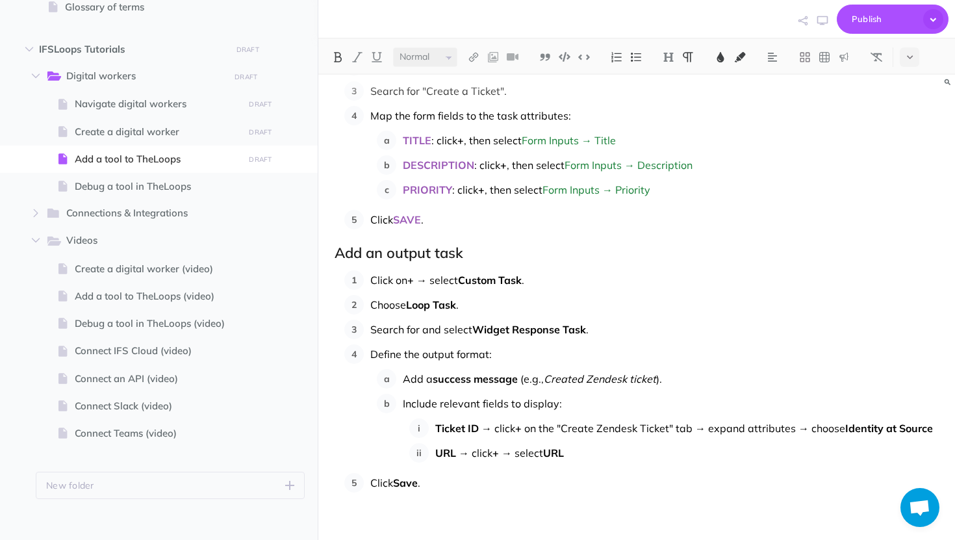
click at [411, 283] on span "+" at bounding box center [410, 279] width 6 height 13
click at [340, 58] on img at bounding box center [338, 57] width 12 height 10
click at [339, 55] on img at bounding box center [338, 57] width 12 height 10
click at [724, 52] on img at bounding box center [721, 57] width 12 height 10
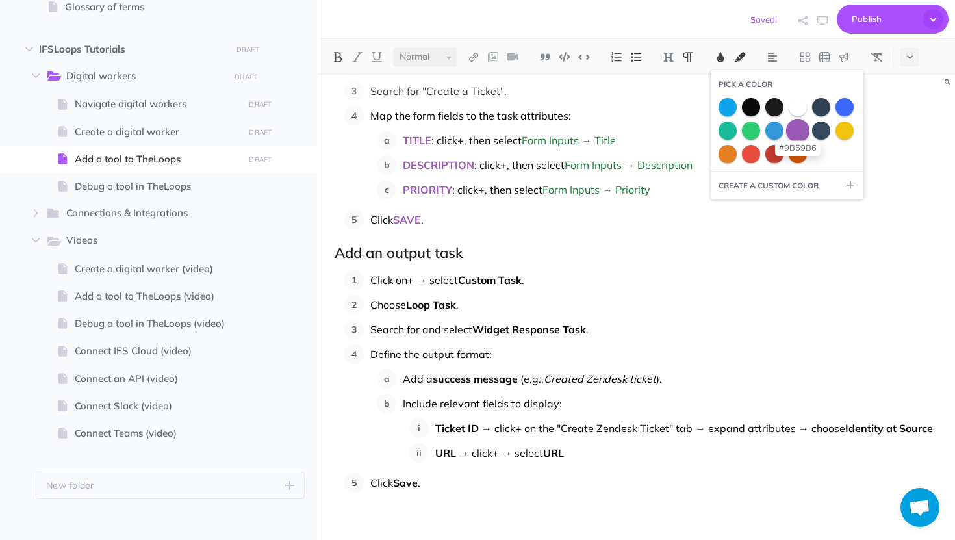
click at [804, 129] on span at bounding box center [797, 129] width 23 height 23
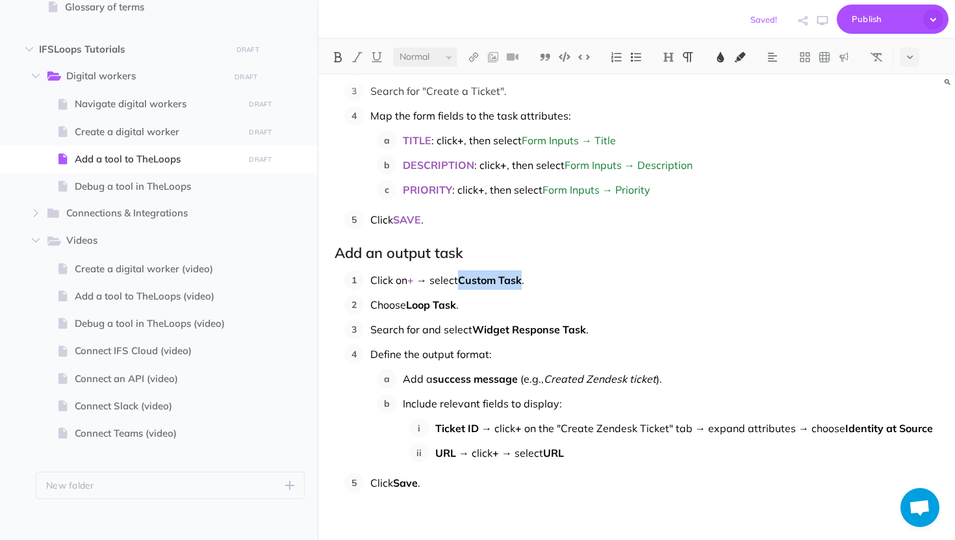
drag, startPoint x: 462, startPoint y: 281, endPoint x: 527, endPoint y: 283, distance: 64.3
click at [527, 283] on p "Click on + → select Custom Task ." at bounding box center [654, 279] width 568 height 19
click at [719, 60] on img at bounding box center [721, 57] width 12 height 10
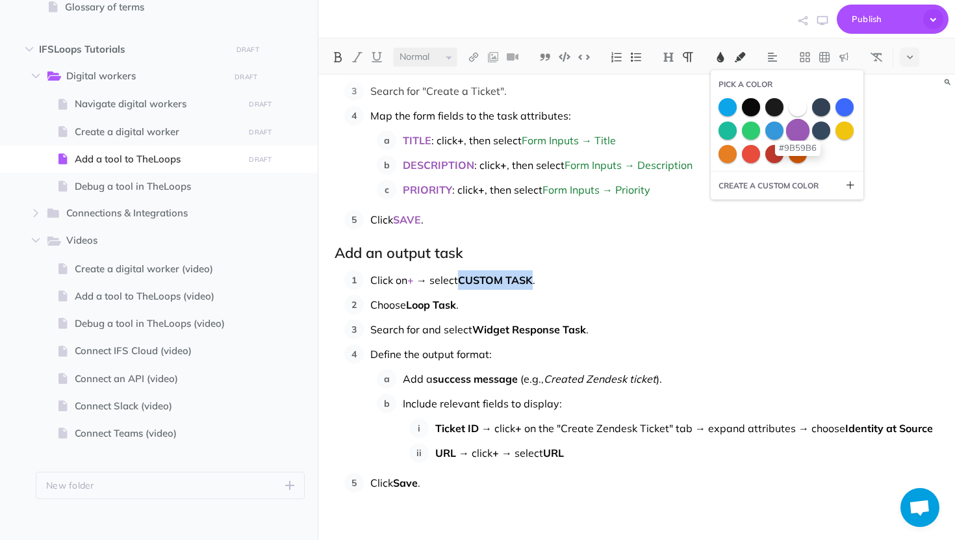
click at [802, 129] on span at bounding box center [797, 129] width 23 height 23
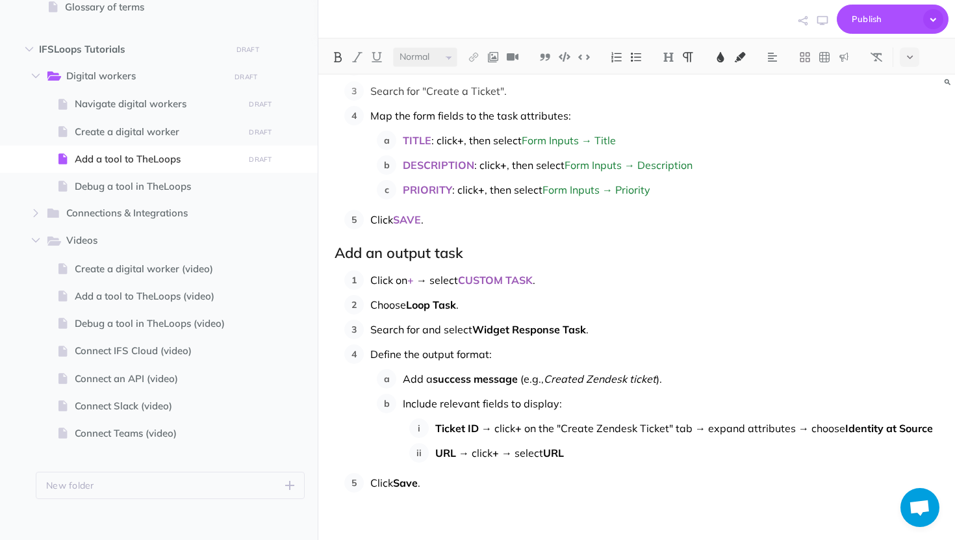
click at [429, 304] on span "Loop Task" at bounding box center [431, 304] width 50 height 13
click at [722, 53] on img at bounding box center [721, 57] width 12 height 10
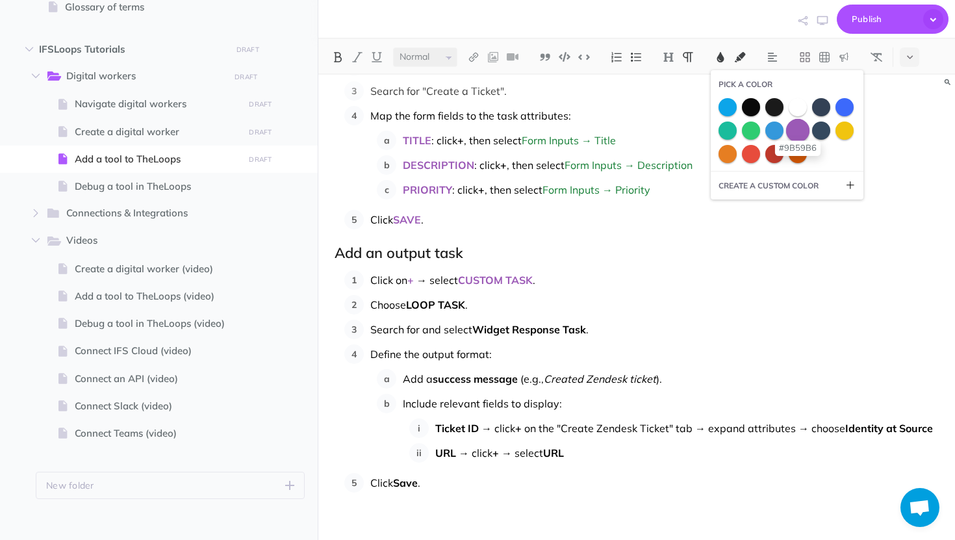
click at [800, 131] on span at bounding box center [797, 129] width 23 height 23
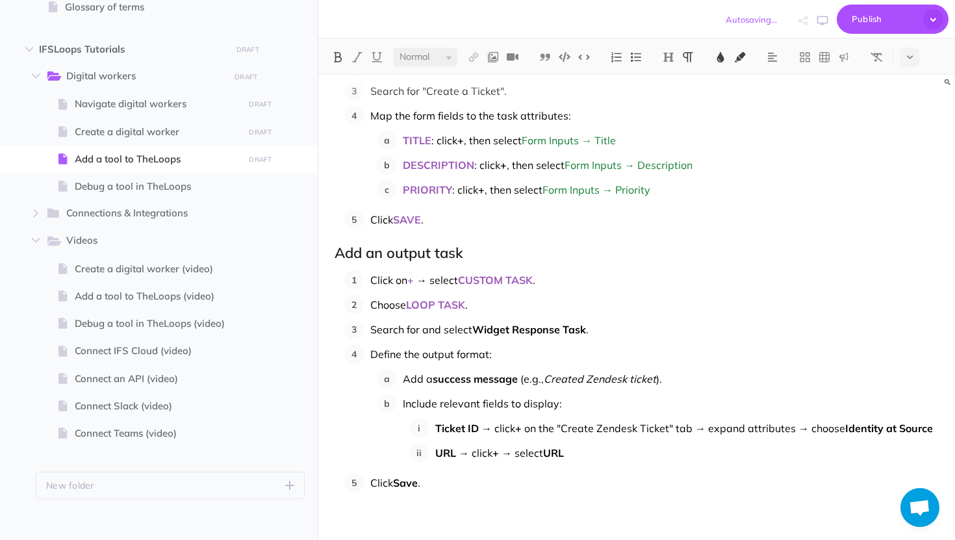
click at [583, 325] on span "Widget Response Task" at bounding box center [529, 329] width 114 height 13
drag, startPoint x: 588, startPoint y: 331, endPoint x: 479, endPoint y: 335, distance: 108.5
click at [479, 335] on p "Search for and select Widget Response Task ." at bounding box center [654, 329] width 568 height 19
click at [479, 335] on span "Widget Response Task" at bounding box center [529, 329] width 114 height 13
click at [596, 322] on p "Search for and select " Widget Response Task ." at bounding box center [654, 329] width 568 height 19
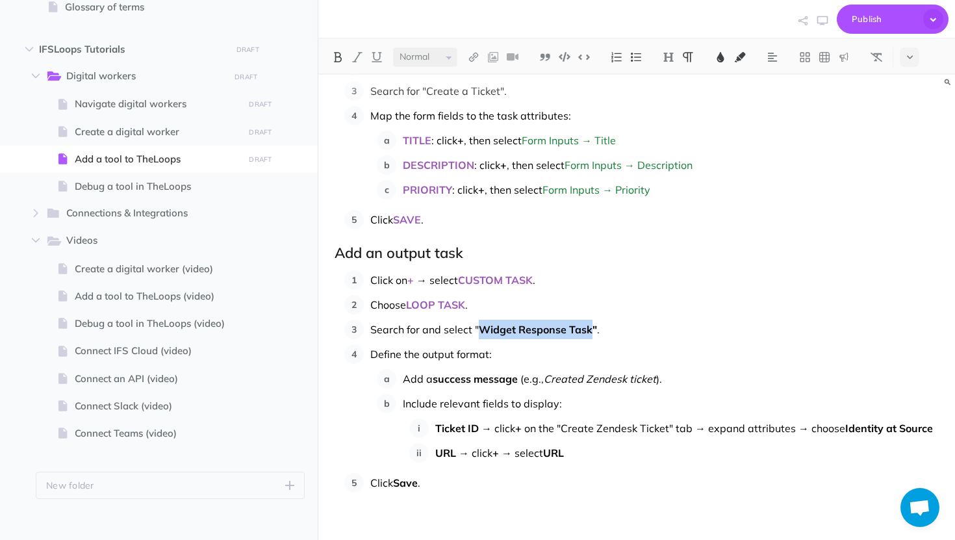
click at [341, 52] on img at bounding box center [338, 57] width 12 height 10
click at [516, 380] on span "success message" at bounding box center [475, 378] width 85 height 13
drag, startPoint x: 520, startPoint y: 381, endPoint x: 437, endPoint y: 383, distance: 83.2
click at [437, 383] on p "Add a success message (e.g., Created Zendesk ticket )." at bounding box center [671, 378] width 536 height 19
click at [719, 56] on img at bounding box center [721, 57] width 12 height 10
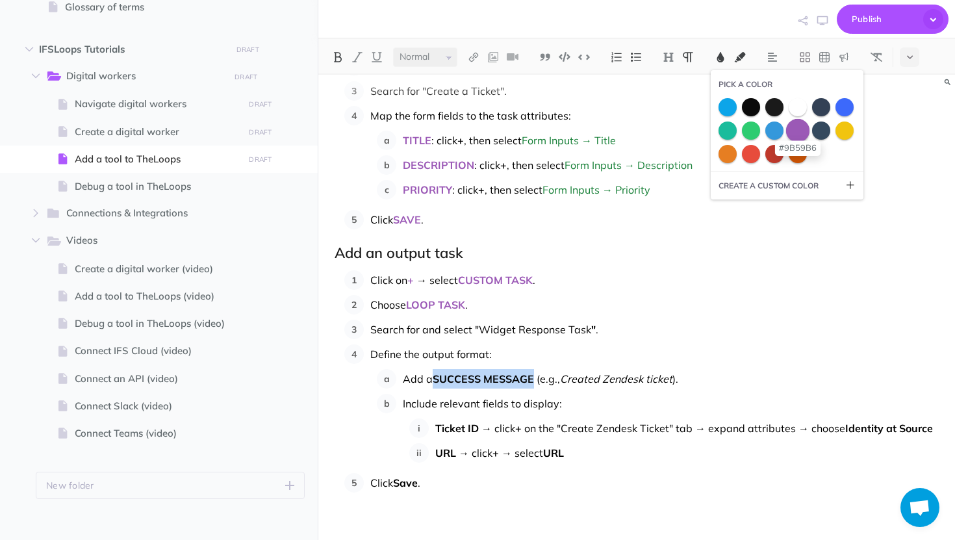
click at [804, 136] on span at bounding box center [797, 129] width 23 height 23
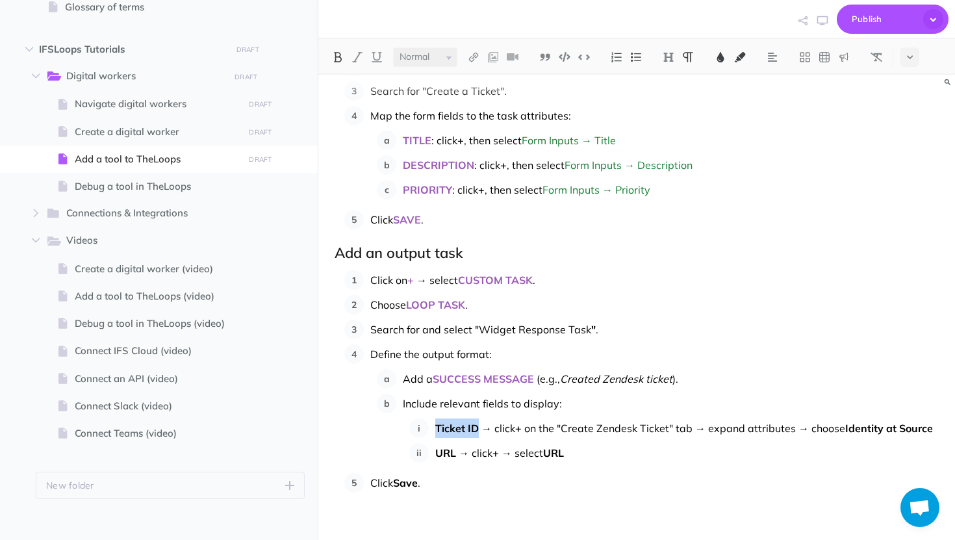
drag, startPoint x: 479, startPoint y: 429, endPoint x: 438, endPoint y: 433, distance: 40.5
click at [438, 433] on p "Ticket ID → click + on the "Create Zendesk Ticket" tab → expand attributes → ch…" at bounding box center [686, 427] width 503 height 19
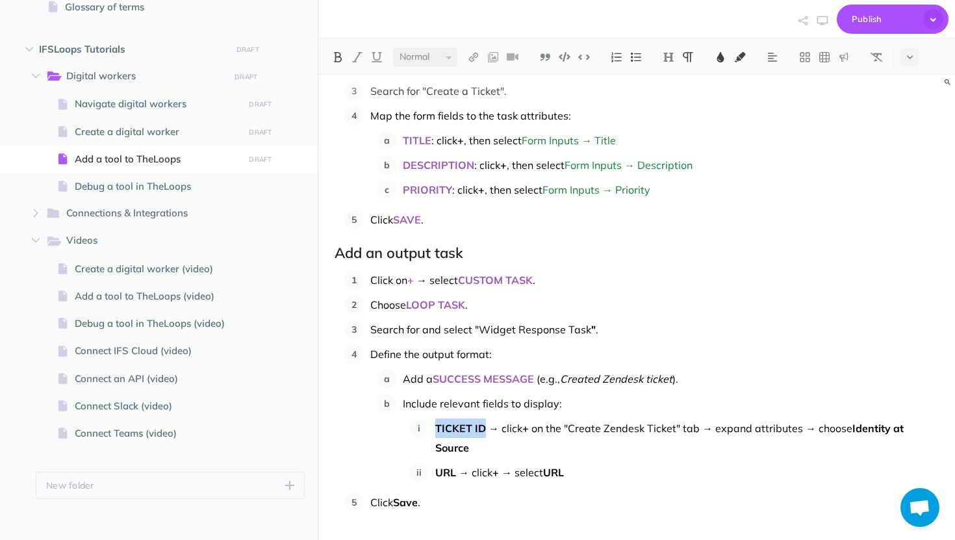
click at [722, 58] on img at bounding box center [721, 57] width 12 height 10
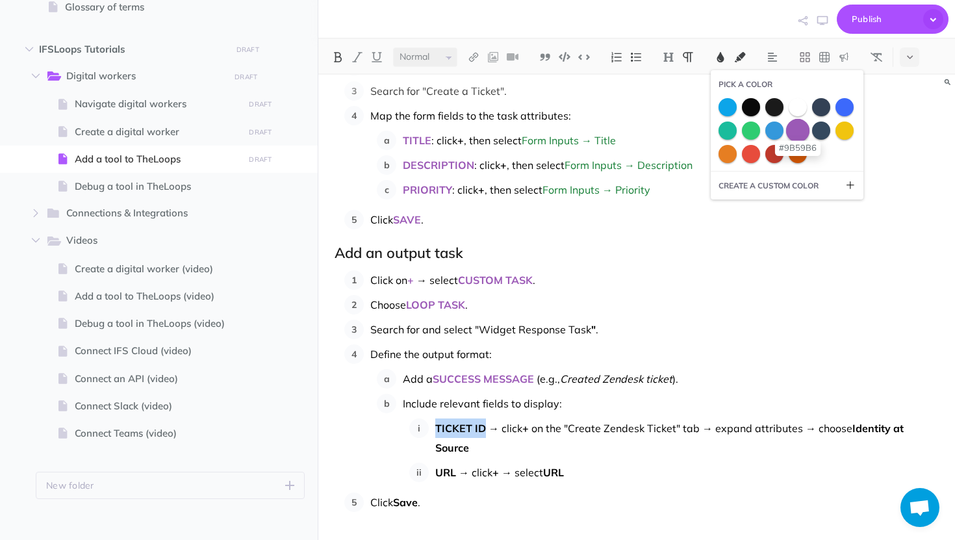
click at [794, 136] on span at bounding box center [797, 129] width 23 height 23
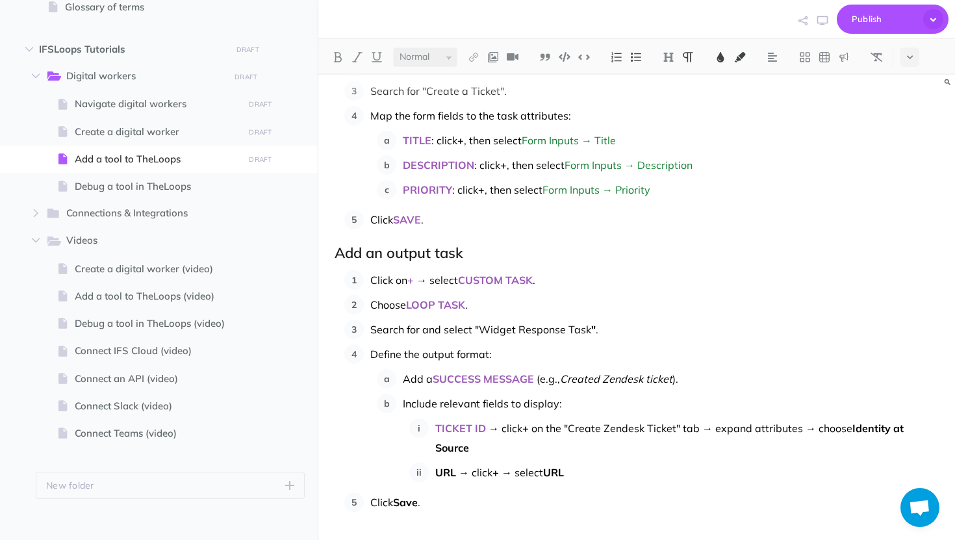
click at [852, 427] on span "Identity at Source" at bounding box center [670, 438] width 471 height 32
click at [340, 52] on img at bounding box center [338, 57] width 12 height 10
click at [459, 472] on span "→ click" at bounding box center [476, 472] width 34 height 13
click at [725, 57] on img at bounding box center [721, 57] width 12 height 10
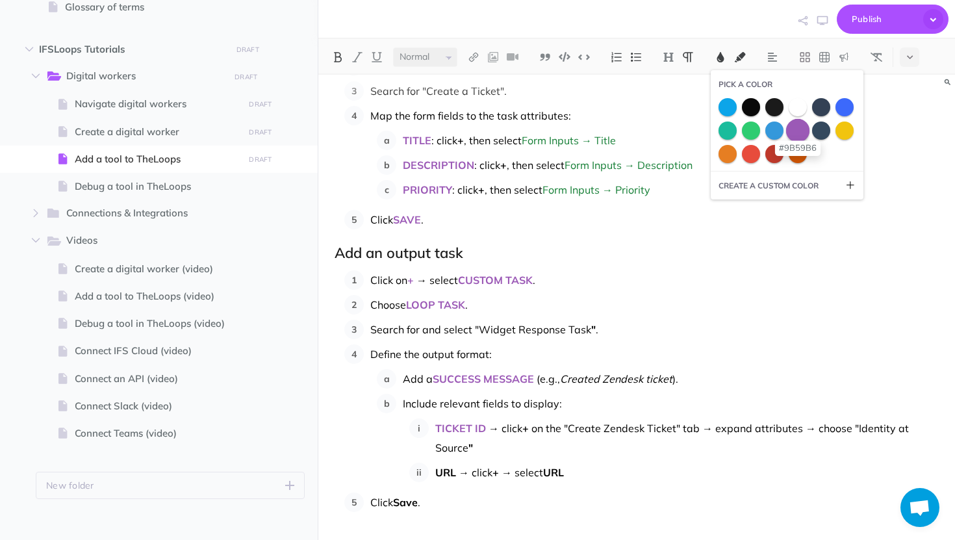
click at [798, 134] on span at bounding box center [797, 129] width 23 height 23
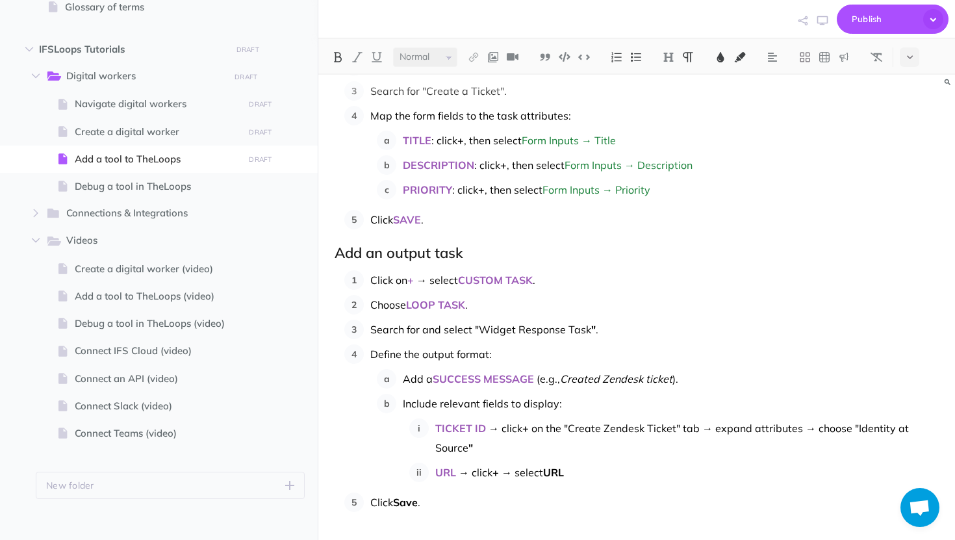
click at [575, 478] on p "URL → click + → select URL" at bounding box center [686, 471] width 503 height 19
click at [338, 52] on img at bounding box center [338, 57] width 12 height 10
click at [723, 57] on img at bounding box center [721, 57] width 12 height 10
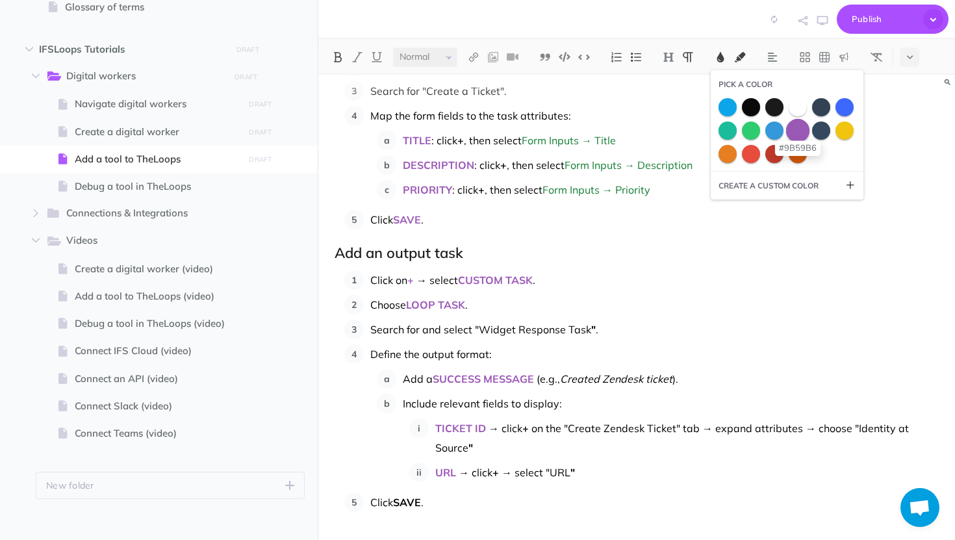
click at [795, 136] on span at bounding box center [797, 129] width 23 height 23
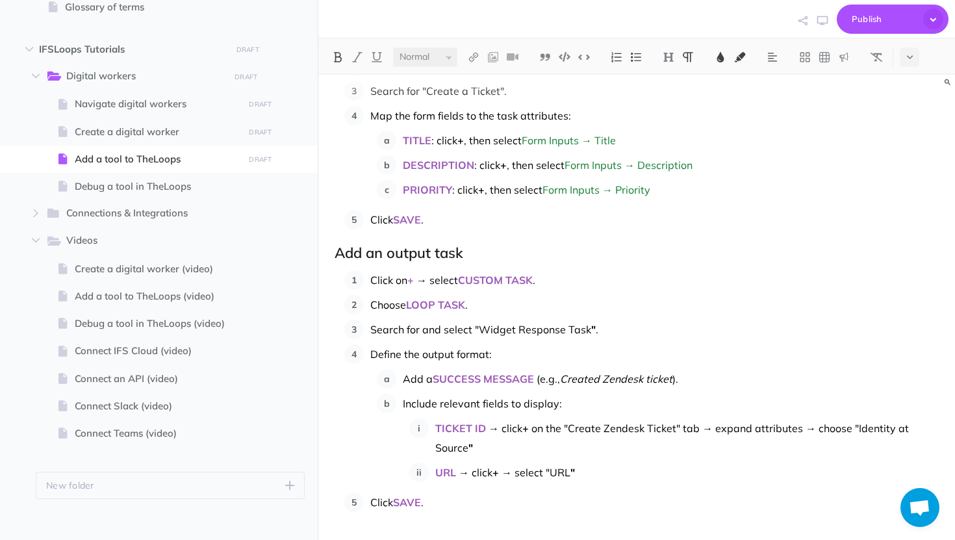
scroll to position [930, 0]
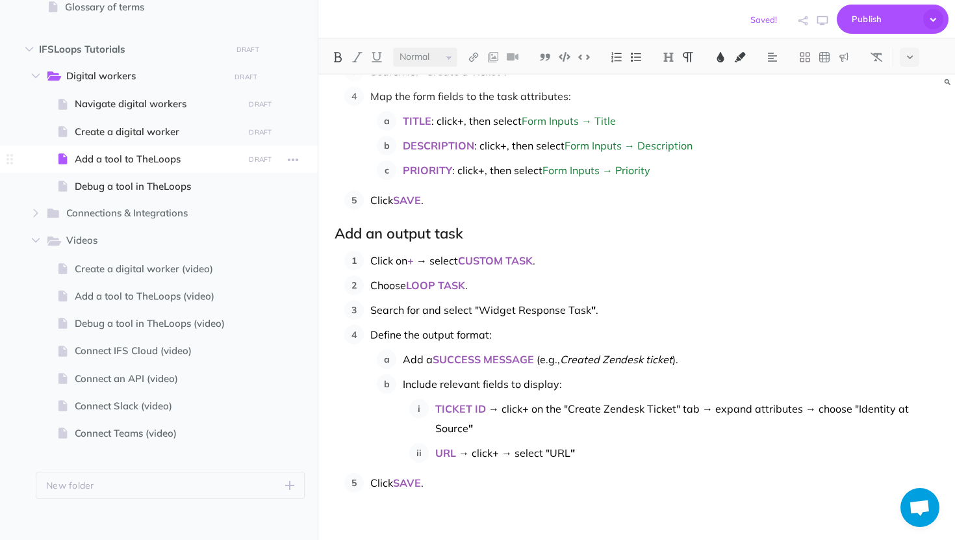
click at [138, 170] on span at bounding box center [159, 159] width 318 height 27
click at [138, 187] on span "Debug a tool in TheLoops" at bounding box center [157, 187] width 165 height 16
select select "null"
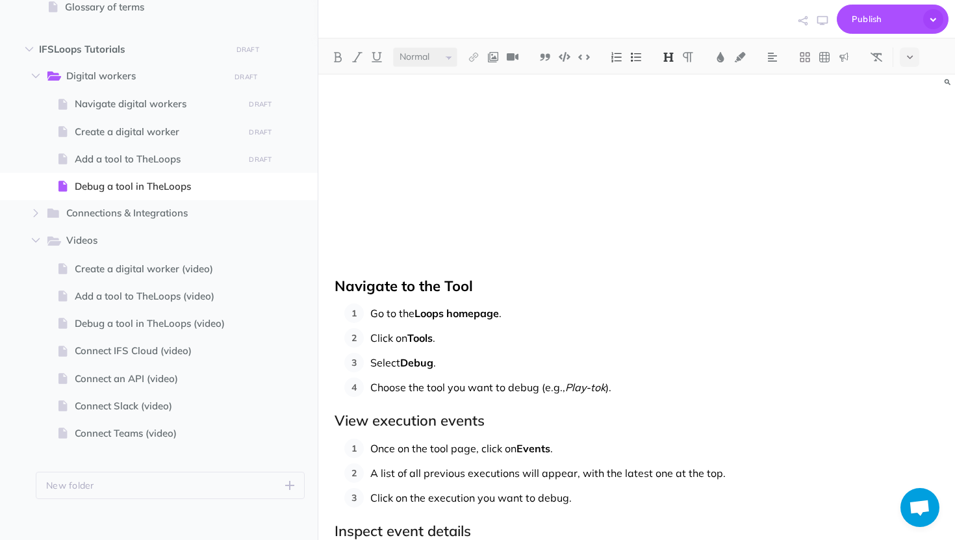
scroll to position [272, 0]
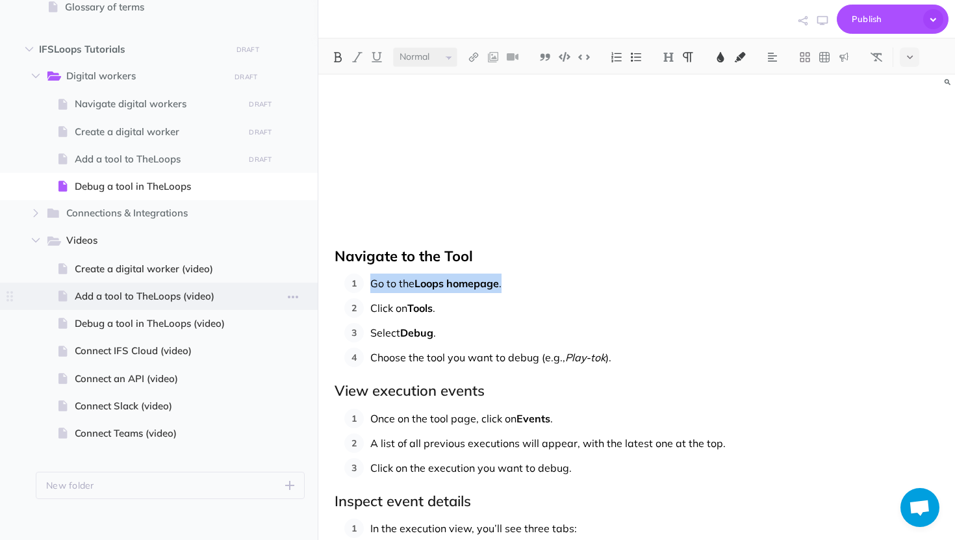
drag, startPoint x: 521, startPoint y: 279, endPoint x: 314, endPoint y: 283, distance: 206.6
click at [314, 283] on div "Digital workers Collapse all Expand all Expand to root folders [URL][DOMAIN_NAM…" at bounding box center [477, 270] width 955 height 540
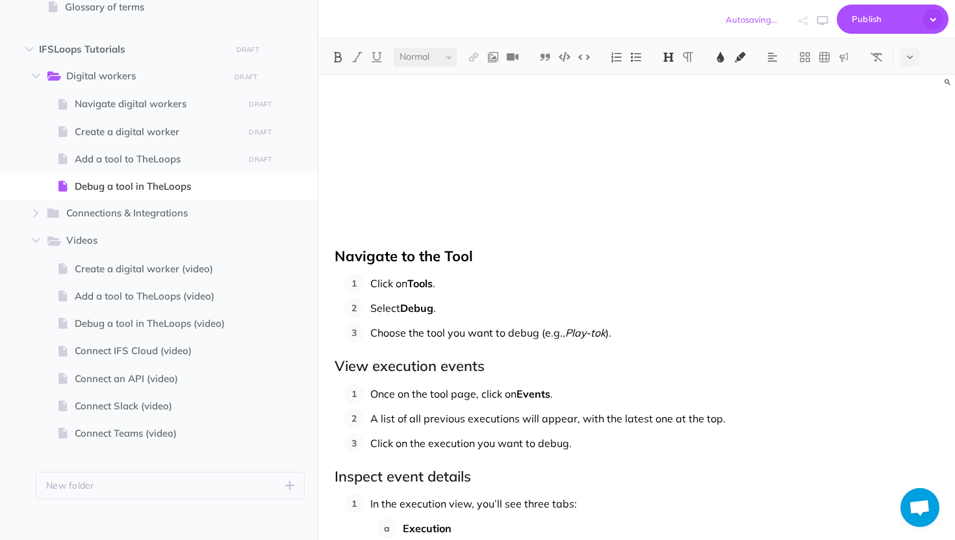
click at [435, 283] on span "." at bounding box center [434, 283] width 3 height 13
click at [722, 49] on button at bounding box center [720, 56] width 19 height 19
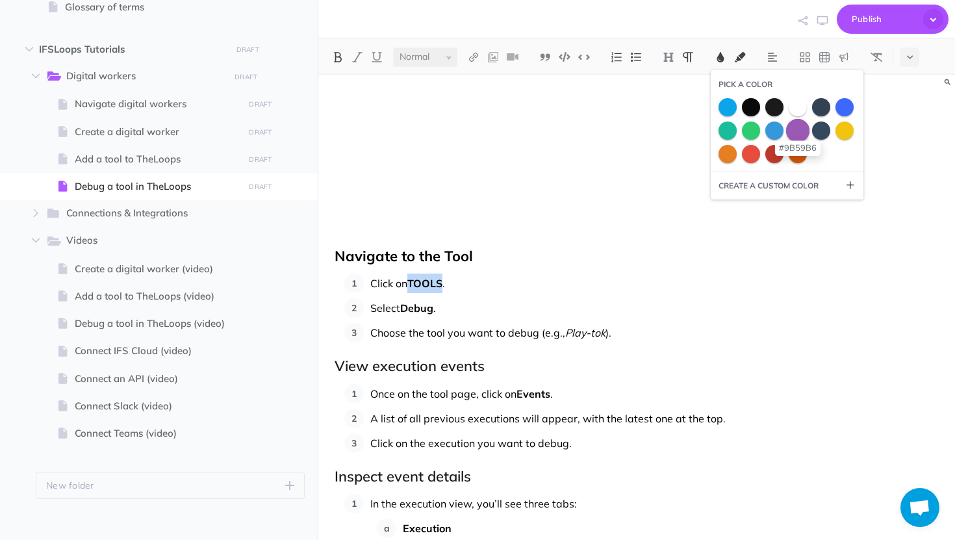
click at [804, 134] on span at bounding box center [797, 129] width 23 height 23
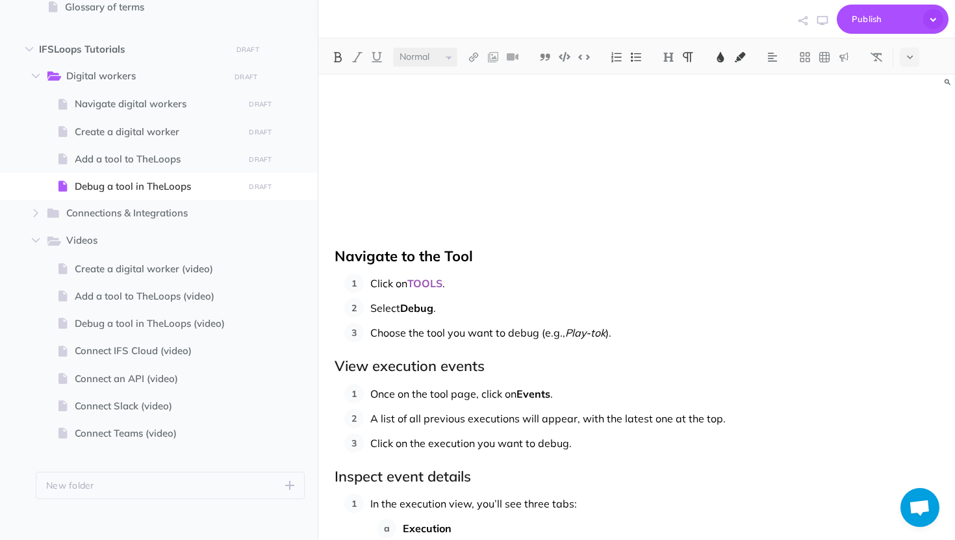
click at [438, 307] on p "Select Debug ." at bounding box center [654, 307] width 568 height 19
click at [724, 53] on img at bounding box center [721, 57] width 12 height 10
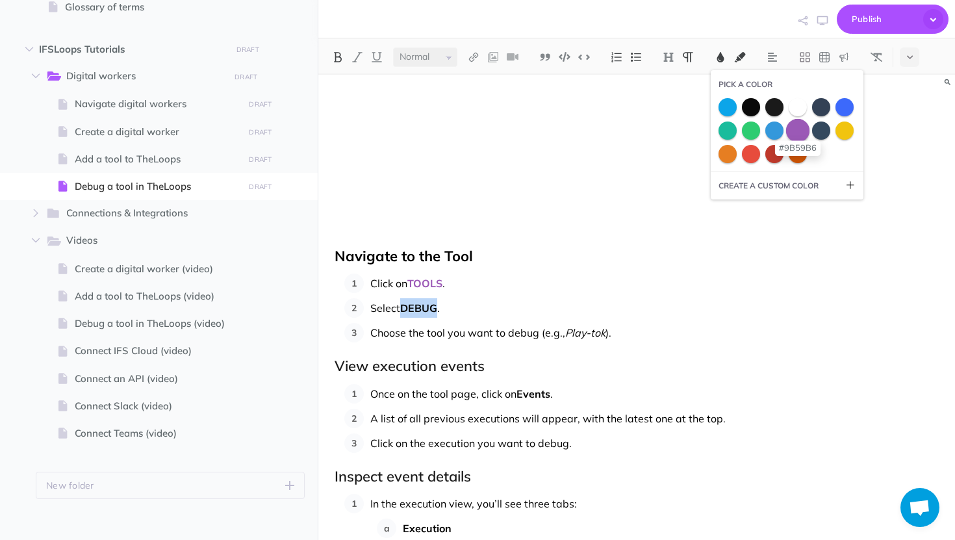
click at [796, 131] on span at bounding box center [797, 129] width 23 height 23
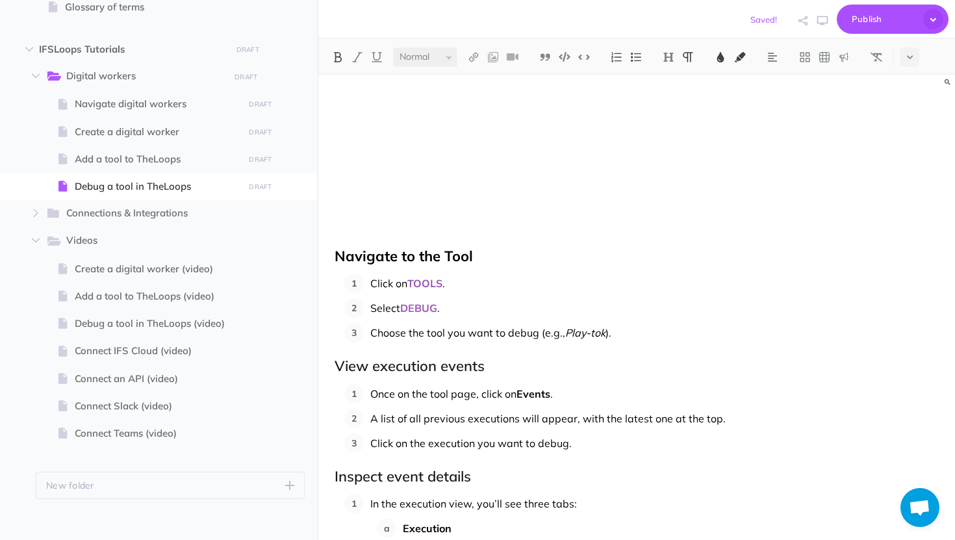
click at [549, 389] on span "Events" at bounding box center [533, 393] width 34 height 13
click at [344, 61] on button at bounding box center [337, 56] width 19 height 19
click at [719, 58] on img at bounding box center [721, 57] width 12 height 10
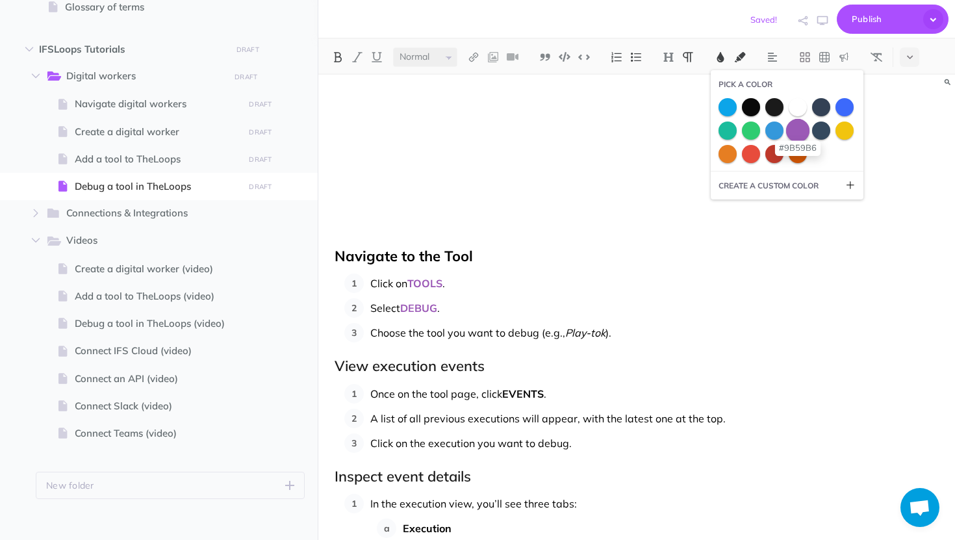
click at [807, 132] on span at bounding box center [797, 129] width 23 height 23
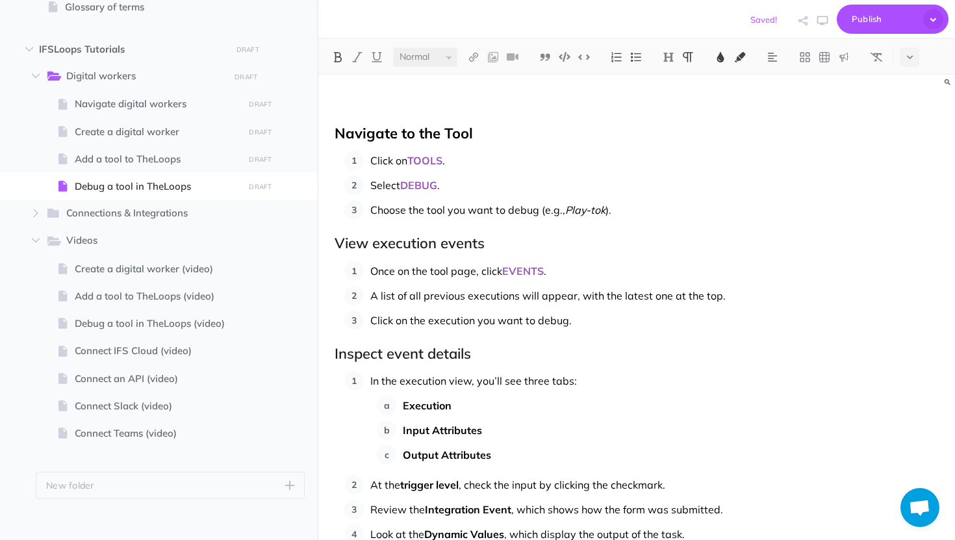
scroll to position [412, 0]
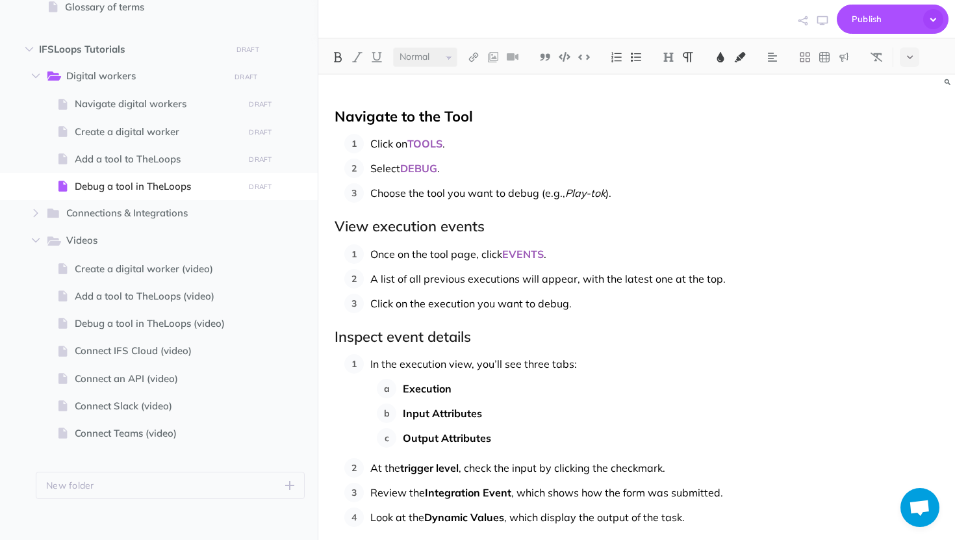
click at [421, 303] on span "Click on the execution you want to debug." at bounding box center [470, 303] width 201 height 13
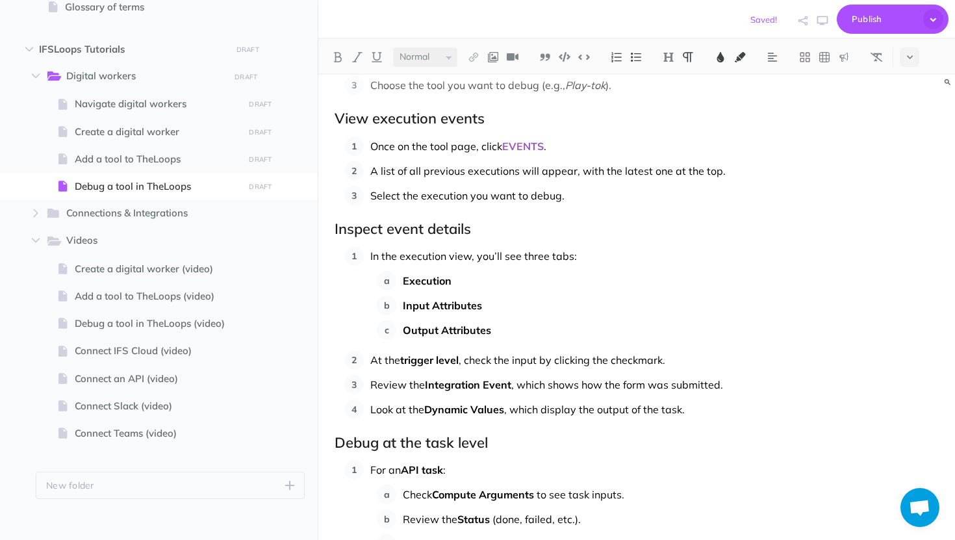
scroll to position [535, 0]
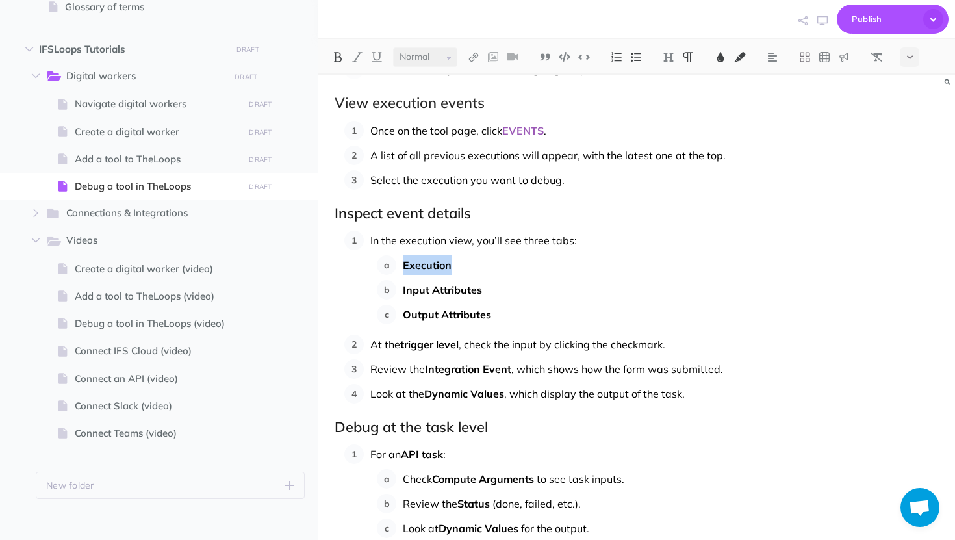
drag, startPoint x: 456, startPoint y: 265, endPoint x: 392, endPoint y: 266, distance: 63.7
click at [396, 266] on li "Execution" at bounding box center [667, 264] width 542 height 19
click at [333, 62] on img at bounding box center [338, 57] width 12 height 10
drag, startPoint x: 524, startPoint y: 313, endPoint x: 351, endPoint y: 255, distance: 182.4
click at [351, 255] on ol "In the execution view, you’ll see three tabs: Execution Input Attributes Output…" at bounding box center [641, 317] width 594 height 173
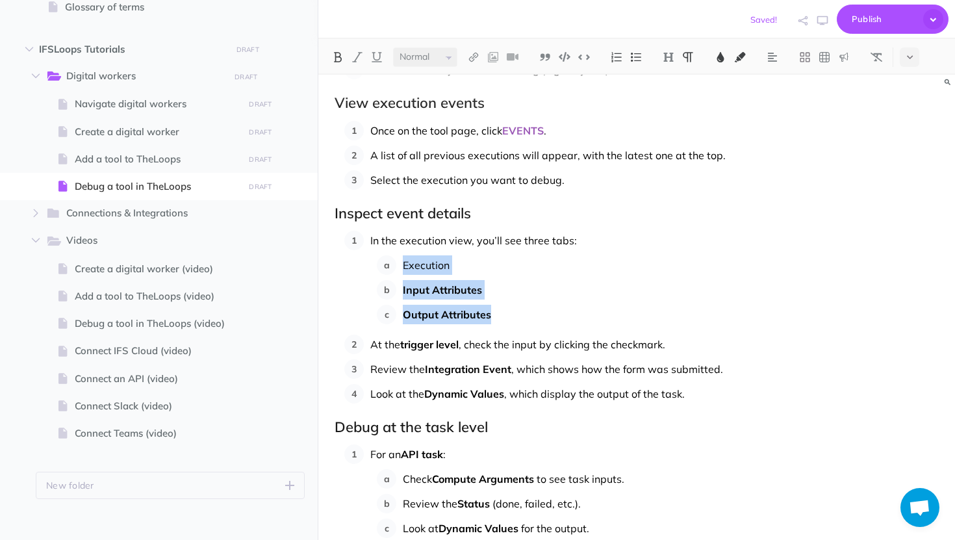
click at [336, 64] on button at bounding box center [337, 56] width 19 height 19
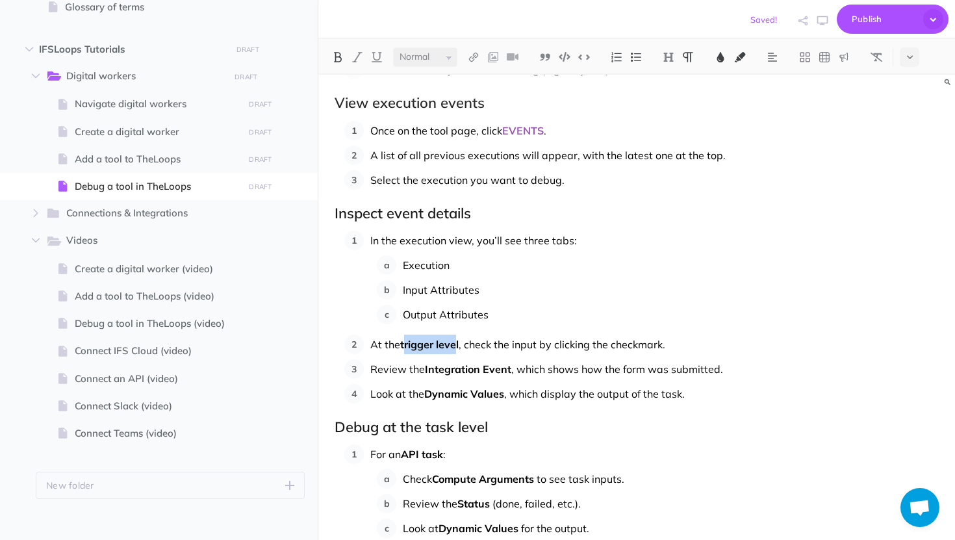
drag, startPoint x: 459, startPoint y: 343, endPoint x: 407, endPoint y: 345, distance: 52.0
click at [407, 345] on span "trigger level" at bounding box center [429, 344] width 58 height 13
drag, startPoint x: 462, startPoint y: 346, endPoint x: 402, endPoint y: 345, distance: 60.4
click at [402, 345] on p "At the trigger level , check the input by clicking the checkmark." at bounding box center [654, 344] width 568 height 19
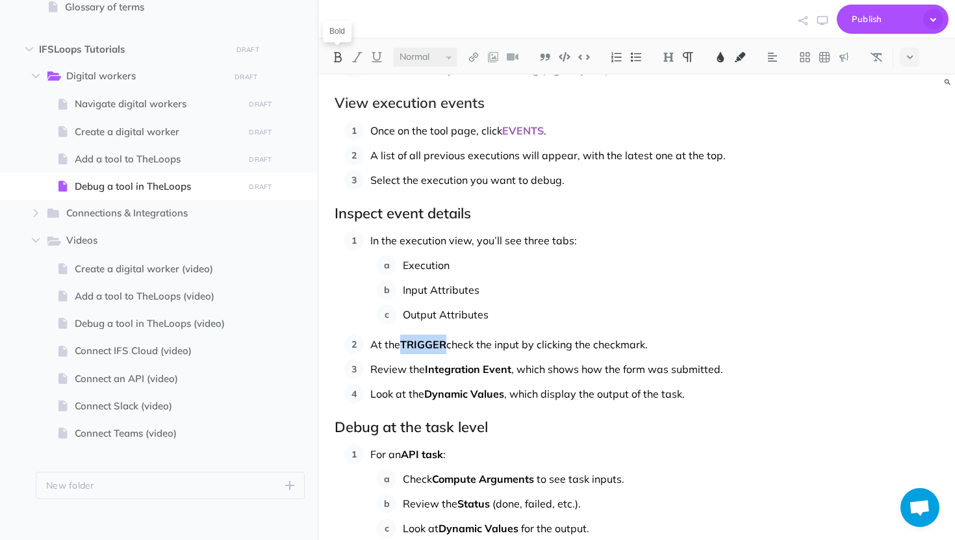
click at [338, 58] on img at bounding box center [338, 57] width 12 height 10
click at [718, 59] on img at bounding box center [721, 57] width 12 height 10
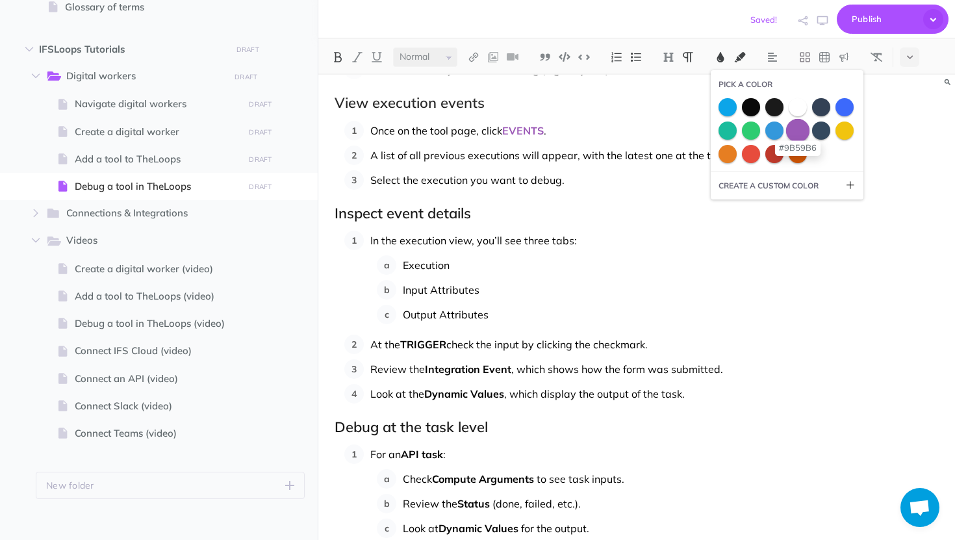
click at [796, 127] on span at bounding box center [797, 129] width 23 height 23
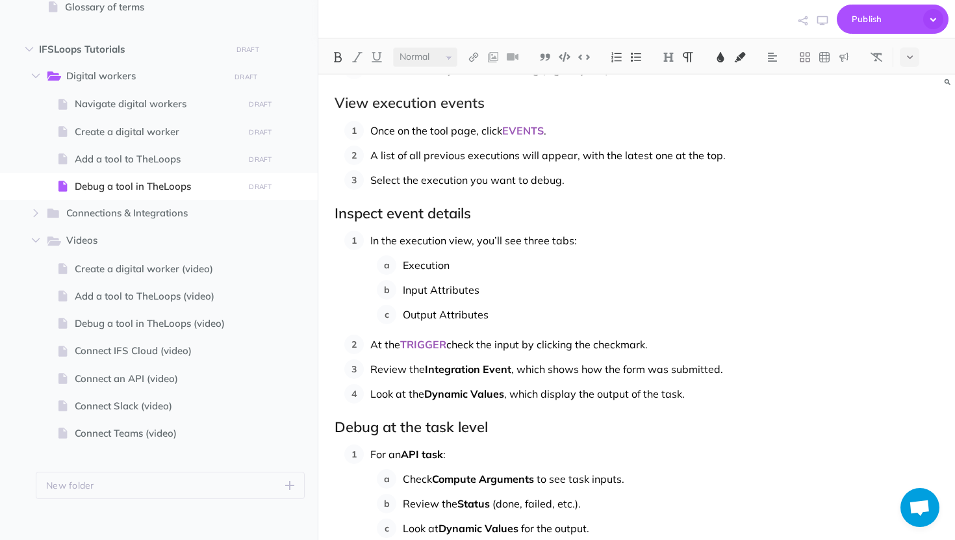
click at [475, 341] on span "check the input by clicking the checkmark." at bounding box center [546, 344] width 201 height 13
click at [719, 53] on img at bounding box center [721, 57] width 12 height 10
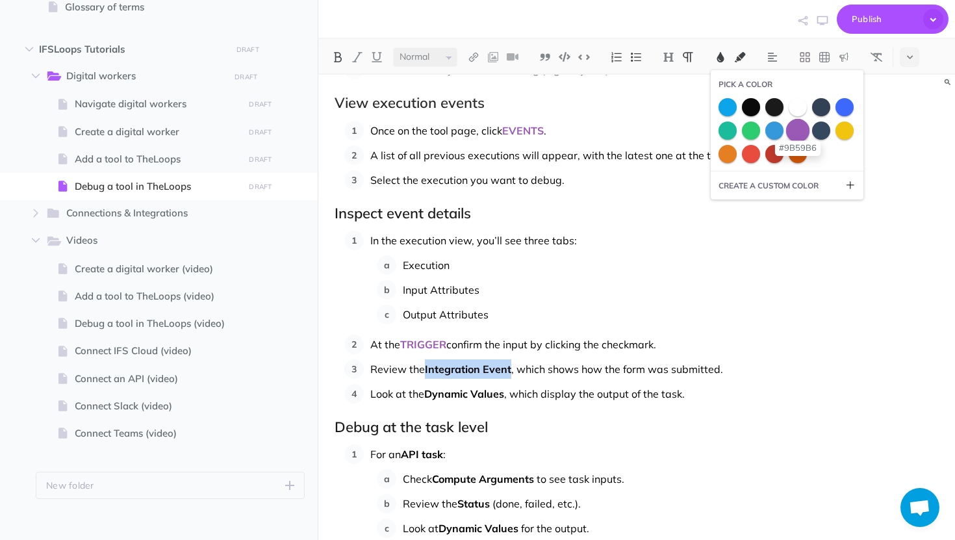
click at [800, 131] on span at bounding box center [797, 129] width 23 height 23
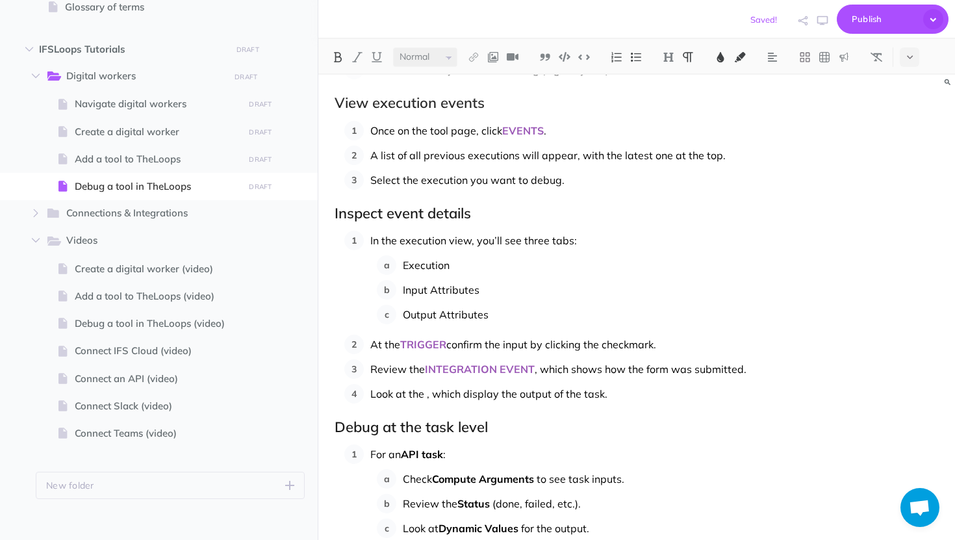
click at [716, 54] on img at bounding box center [721, 57] width 12 height 10
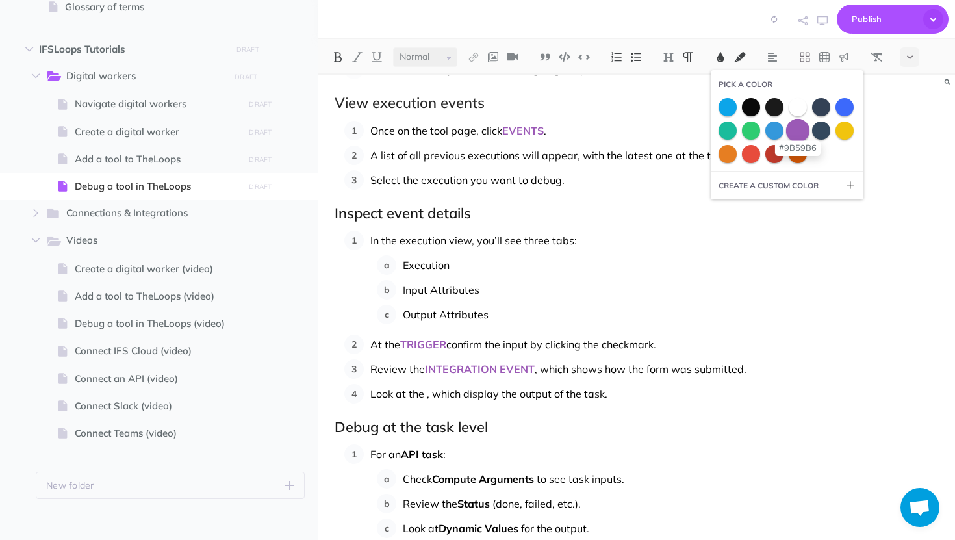
click at [803, 133] on span at bounding box center [797, 129] width 23 height 23
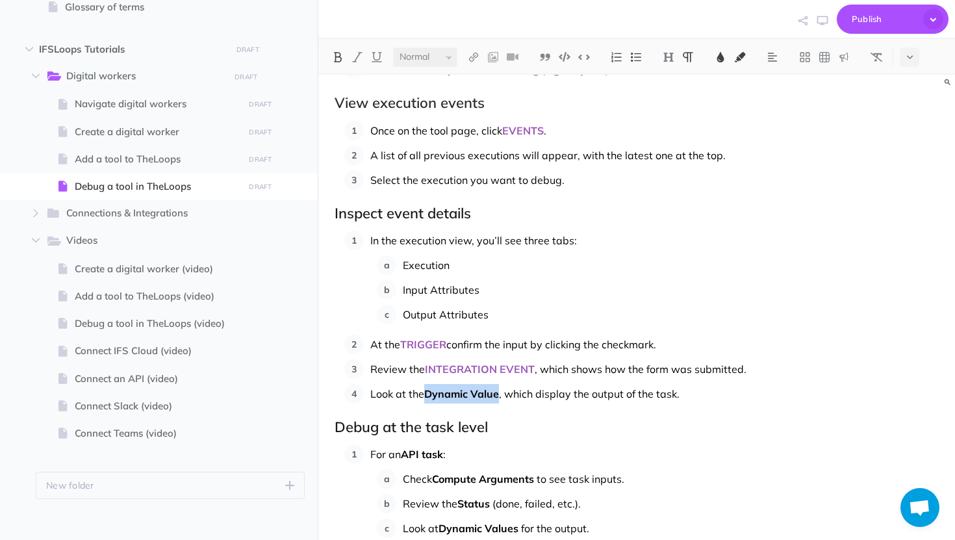
click at [720, 58] on img at bounding box center [721, 57] width 12 height 10
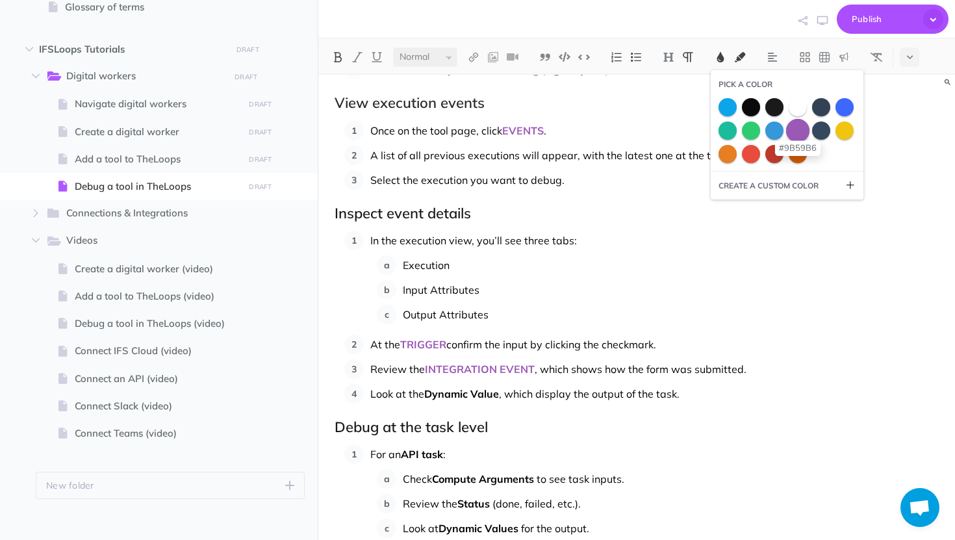
click at [792, 133] on span at bounding box center [797, 129] width 23 height 23
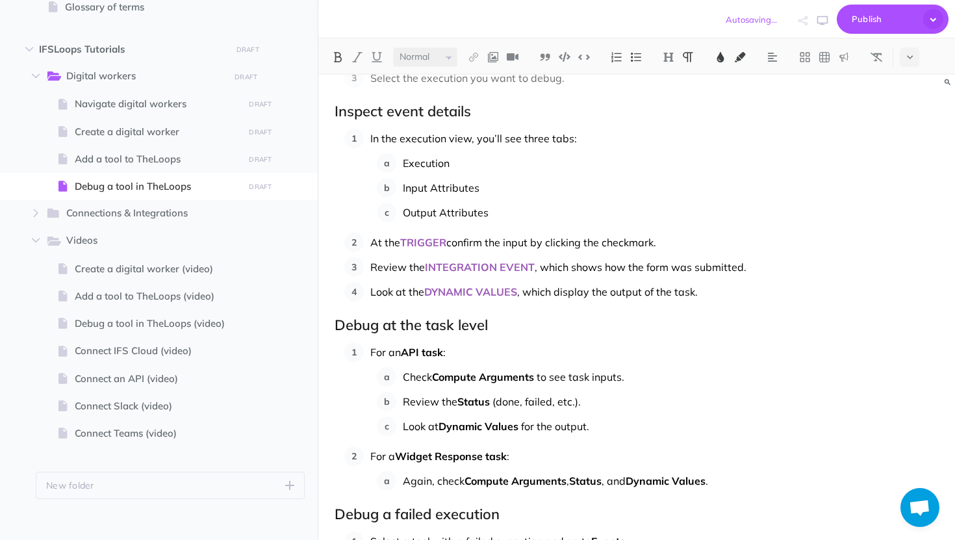
scroll to position [687, 0]
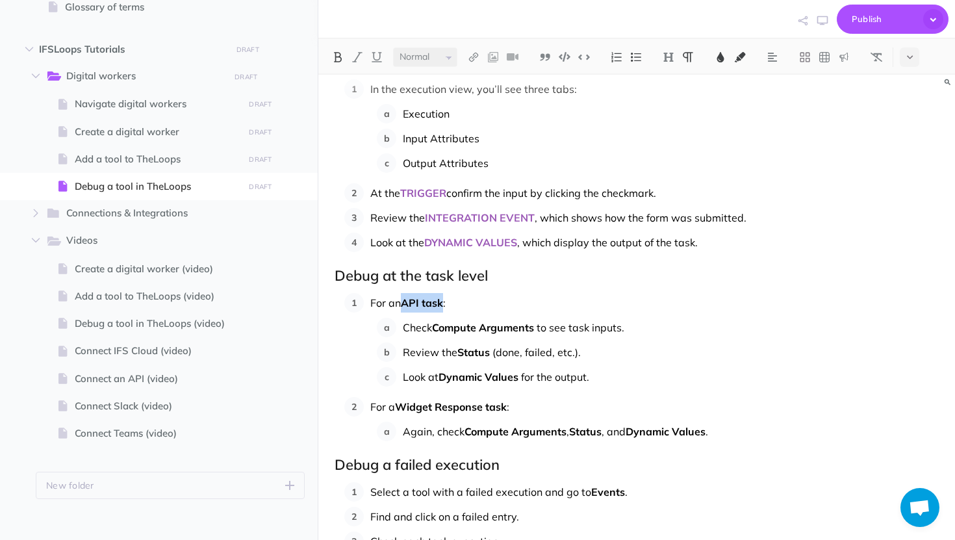
drag, startPoint x: 444, startPoint y: 301, endPoint x: 407, endPoint y: 303, distance: 37.7
click at [407, 303] on span "API task" at bounding box center [422, 302] width 42 height 13
click at [721, 55] on img at bounding box center [721, 57] width 12 height 10
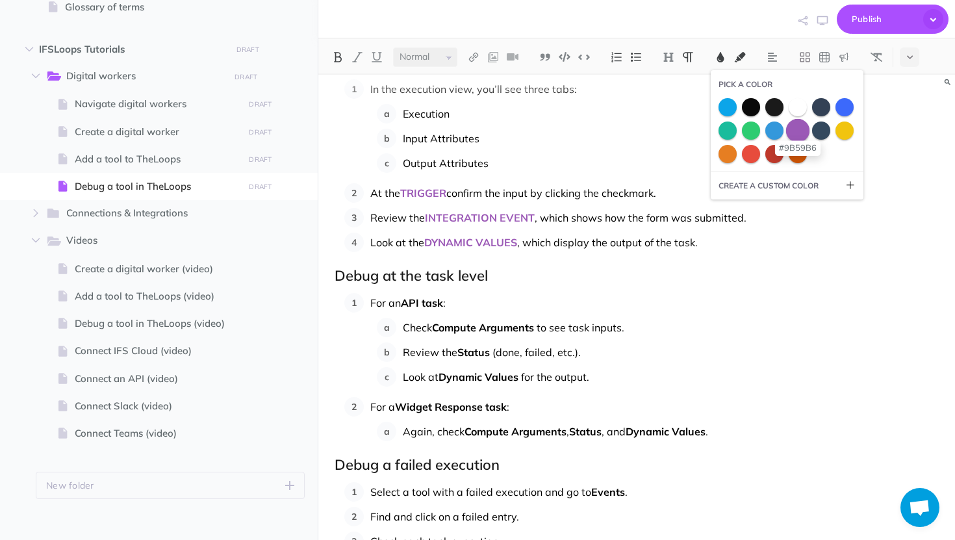
click at [800, 128] on span at bounding box center [797, 129] width 23 height 23
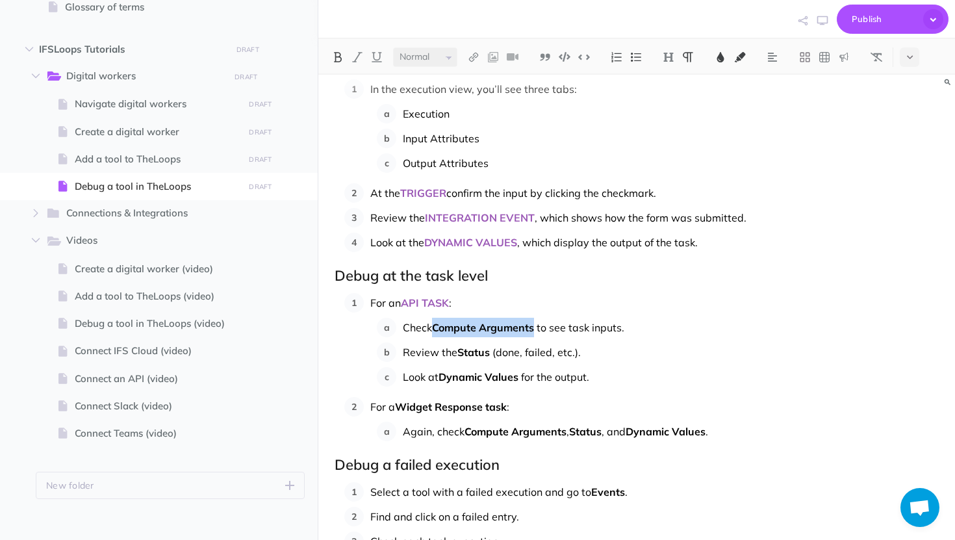
click at [720, 58] on img at bounding box center [721, 57] width 12 height 10
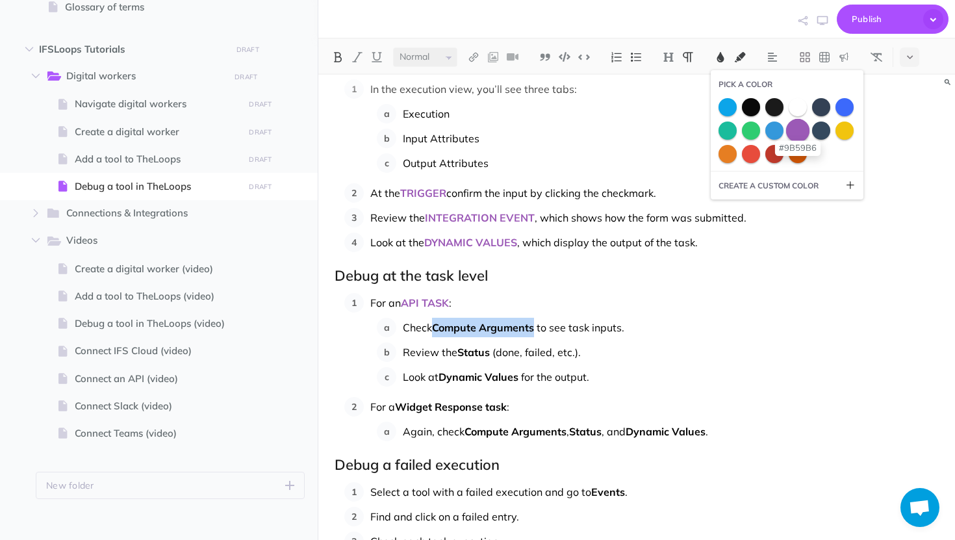
click at [802, 131] on span at bounding box center [797, 129] width 23 height 23
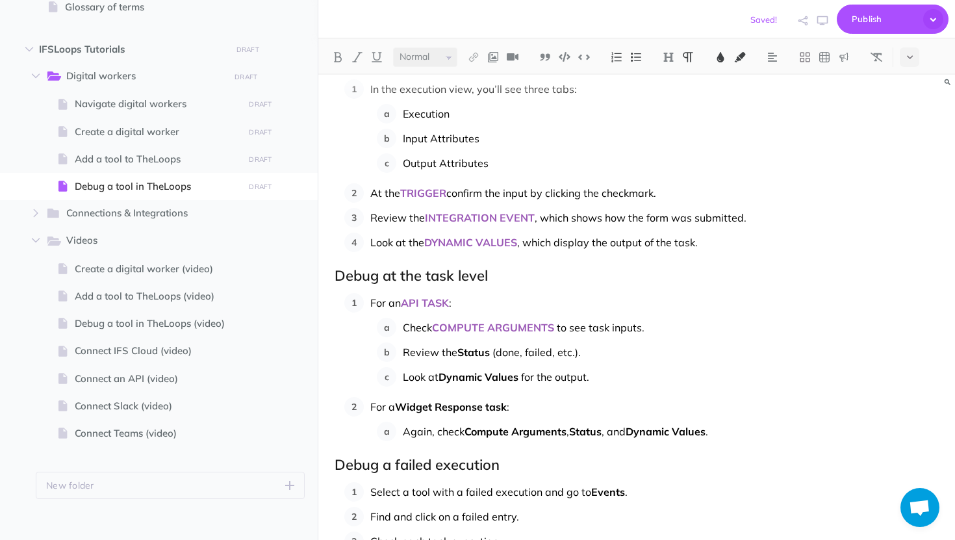
click at [491, 351] on p "Review the Status (done, failed, etc.)." at bounding box center [671, 351] width 536 height 19
click at [720, 55] on img at bounding box center [721, 57] width 12 height 10
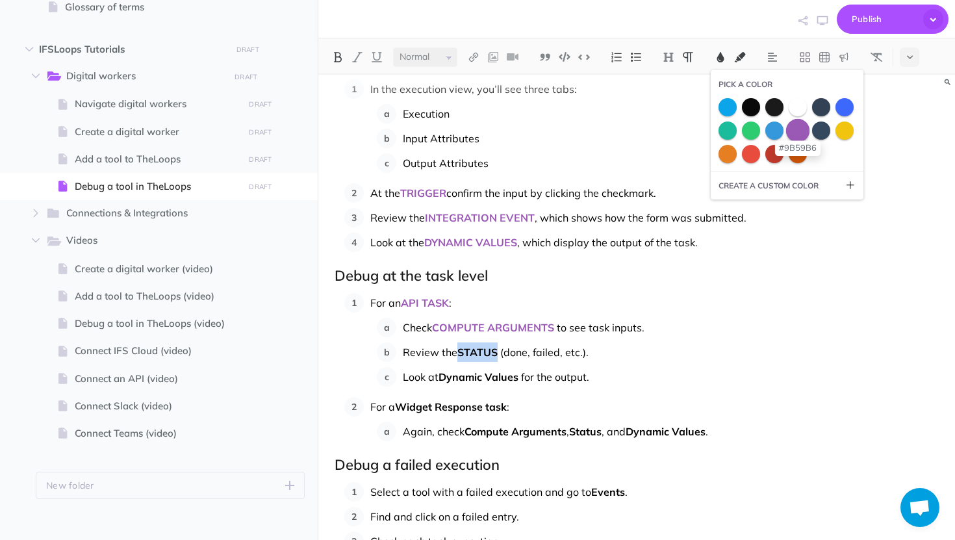
click at [801, 136] on span at bounding box center [797, 129] width 23 height 23
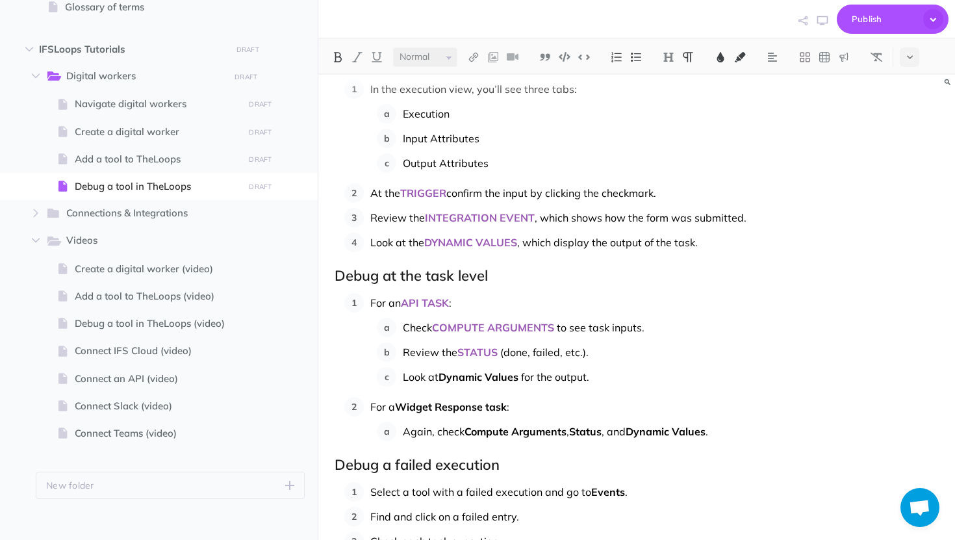
click at [665, 329] on p "Check COMPUTE ARGUMENTS to see task inputs." at bounding box center [671, 327] width 536 height 19
click at [639, 377] on p "Look at Dynamic Values for the output." at bounding box center [671, 376] width 536 height 19
drag, startPoint x: 521, startPoint y: 379, endPoint x: 444, endPoint y: 375, distance: 77.4
click at [444, 375] on p "Look at Dynamic Values for the output" at bounding box center [671, 376] width 536 height 19
click at [722, 57] on img at bounding box center [721, 57] width 12 height 10
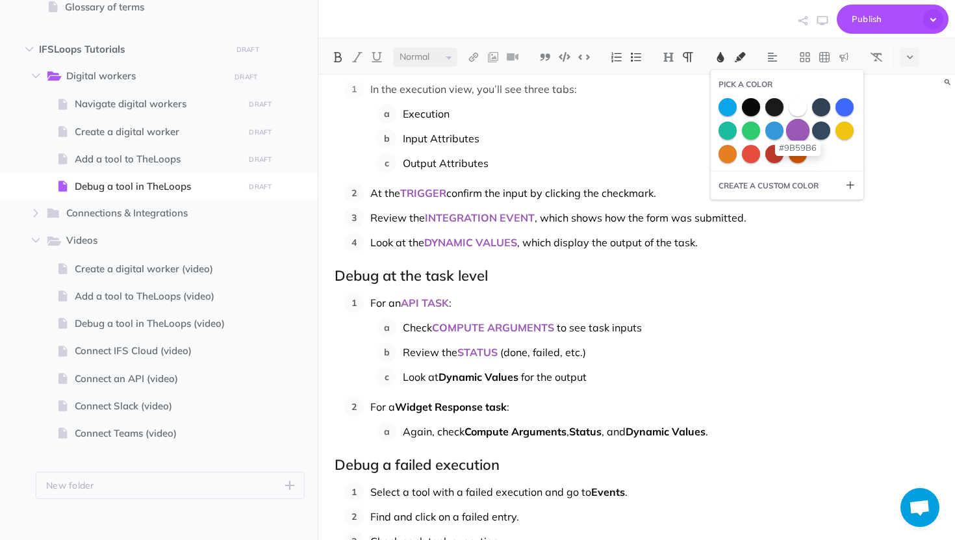
click at [802, 138] on span at bounding box center [797, 129] width 23 height 23
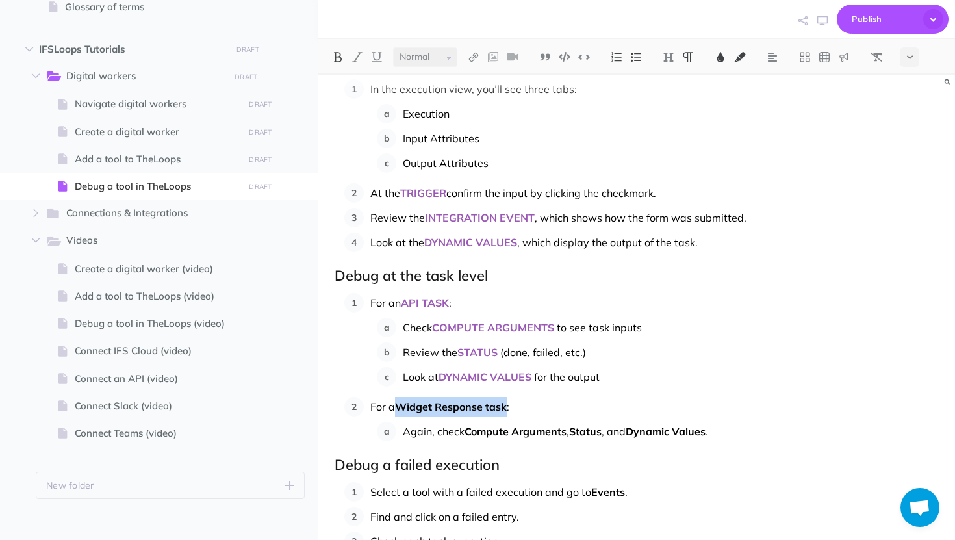
drag, startPoint x: 508, startPoint y: 409, endPoint x: 399, endPoint y: 413, distance: 109.2
click at [399, 413] on p "For a Widget Response task :" at bounding box center [654, 406] width 568 height 19
click at [721, 49] on button at bounding box center [720, 56] width 19 height 19
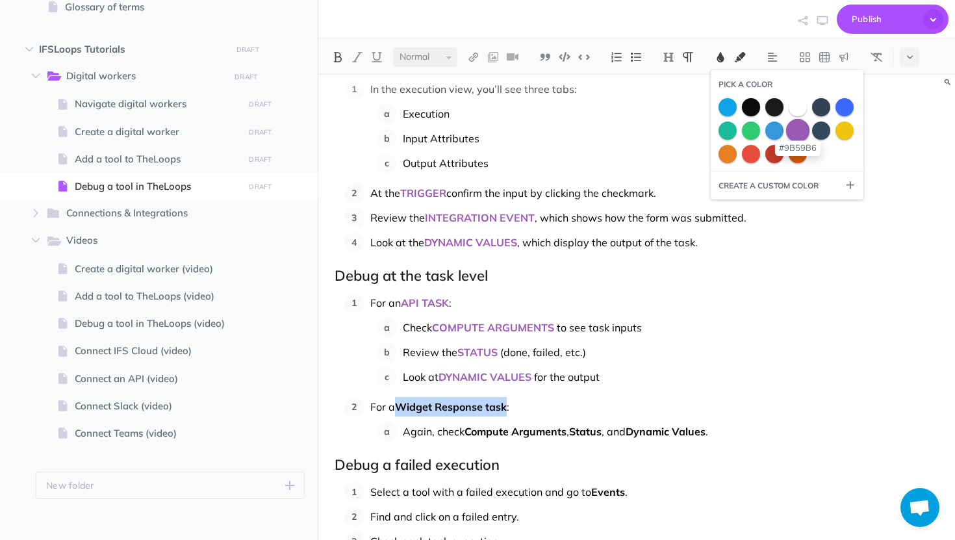
click at [795, 131] on span at bounding box center [797, 129] width 23 height 23
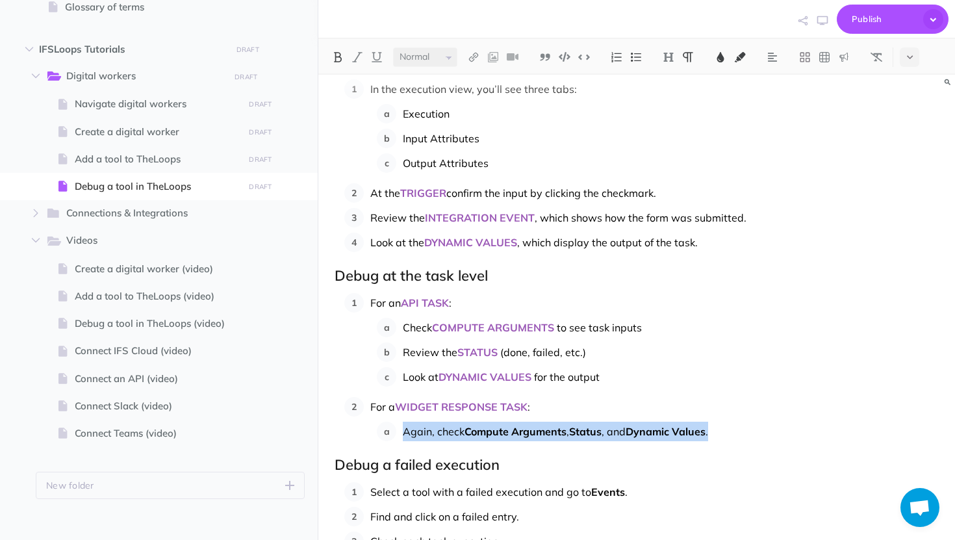
drag, startPoint x: 716, startPoint y: 433, endPoint x: 405, endPoint y: 430, distance: 311.2
click at [405, 430] on p "Again, check Compute Arguments , Status , and Dynamic Values ." at bounding box center [671, 431] width 536 height 19
click at [340, 53] on img at bounding box center [338, 57] width 12 height 10
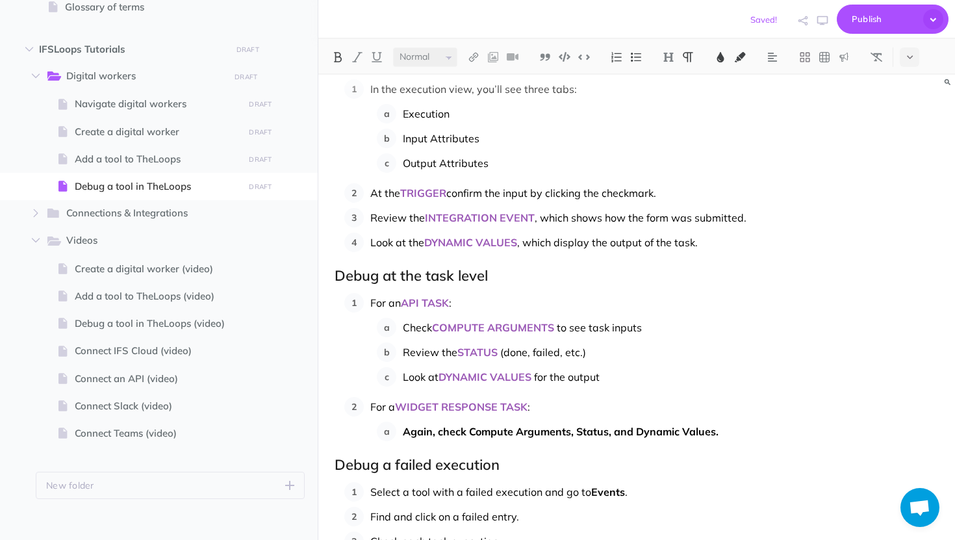
click at [344, 58] on button at bounding box center [337, 56] width 19 height 19
click at [620, 491] on span "Events" at bounding box center [608, 491] width 34 height 13
click at [725, 60] on img at bounding box center [721, 57] width 12 height 10
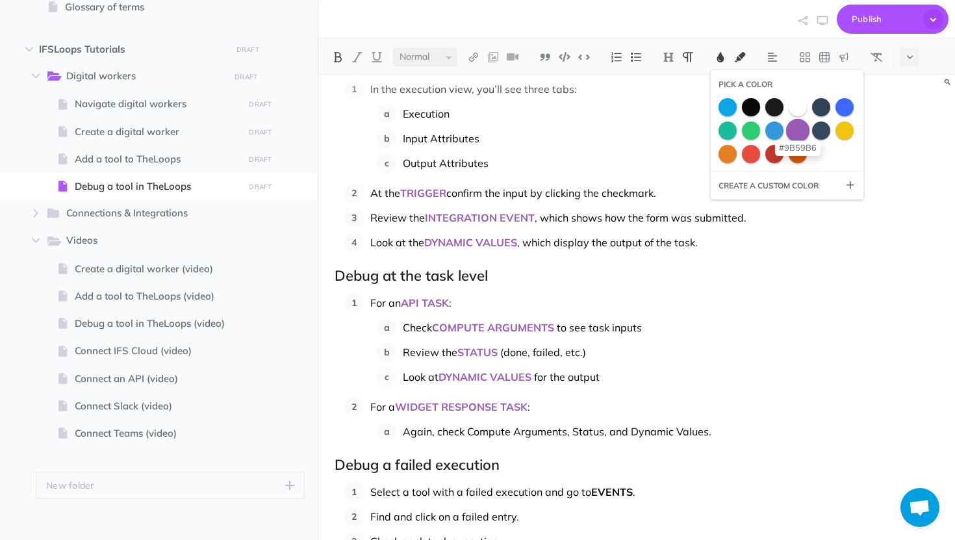
click at [794, 134] on span at bounding box center [797, 129] width 23 height 23
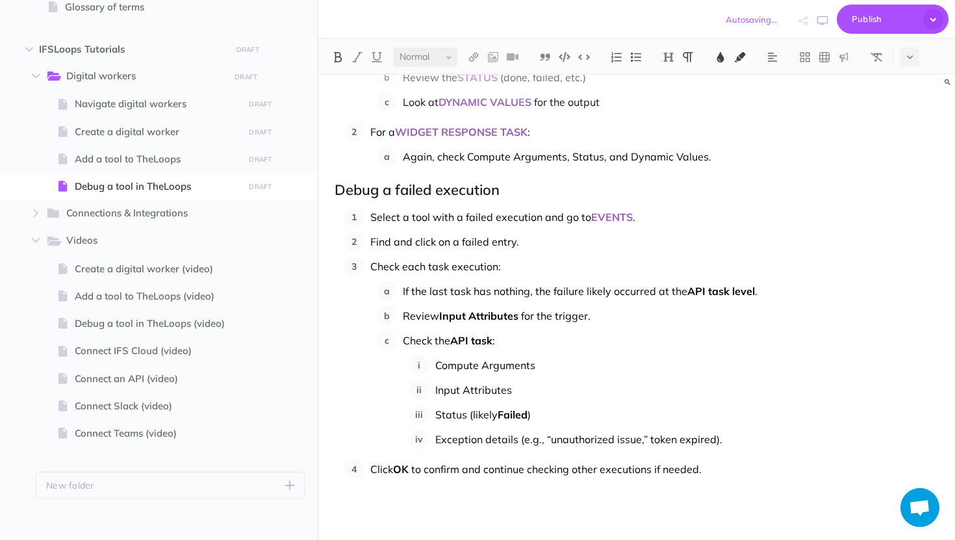
scroll to position [973, 0]
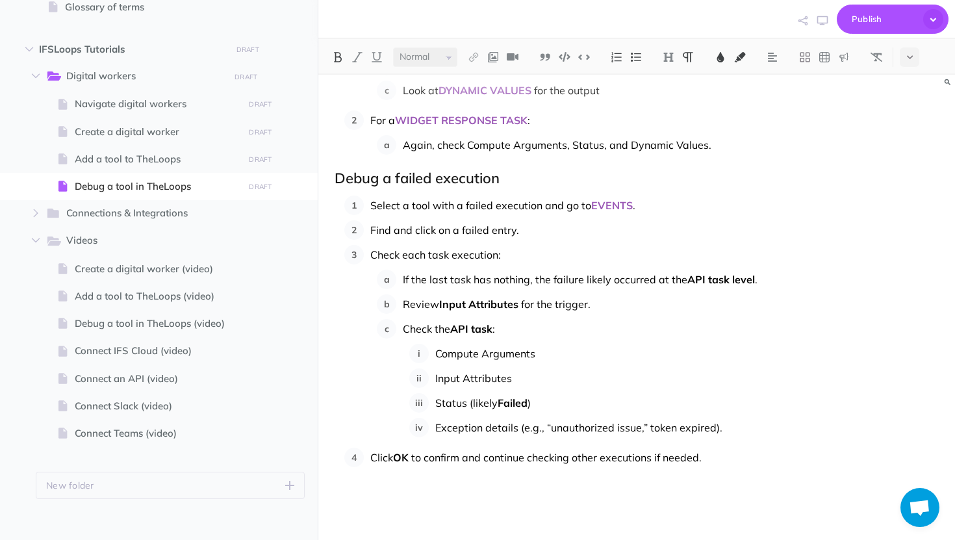
click at [754, 278] on span "API task level" at bounding box center [721, 279] width 68 height 13
drag, startPoint x: 755, startPoint y: 279, endPoint x: 680, endPoint y: 280, distance: 75.4
click at [680, 280] on p "If the last task has nothing, the failure likely occurred at the API task level…" at bounding box center [671, 279] width 536 height 19
click at [723, 56] on img at bounding box center [721, 57] width 12 height 10
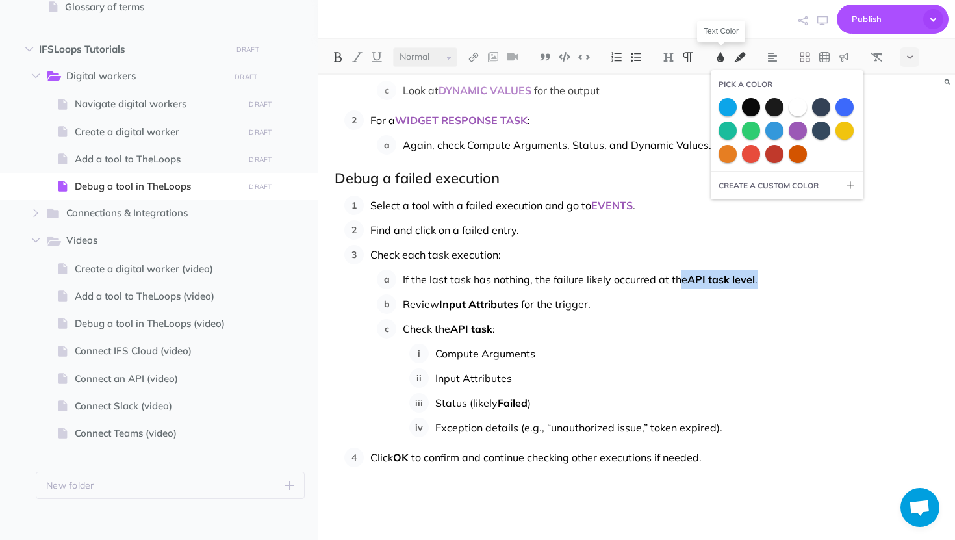
click at [723, 56] on img at bounding box center [721, 57] width 12 height 10
click at [341, 58] on img at bounding box center [338, 57] width 12 height 10
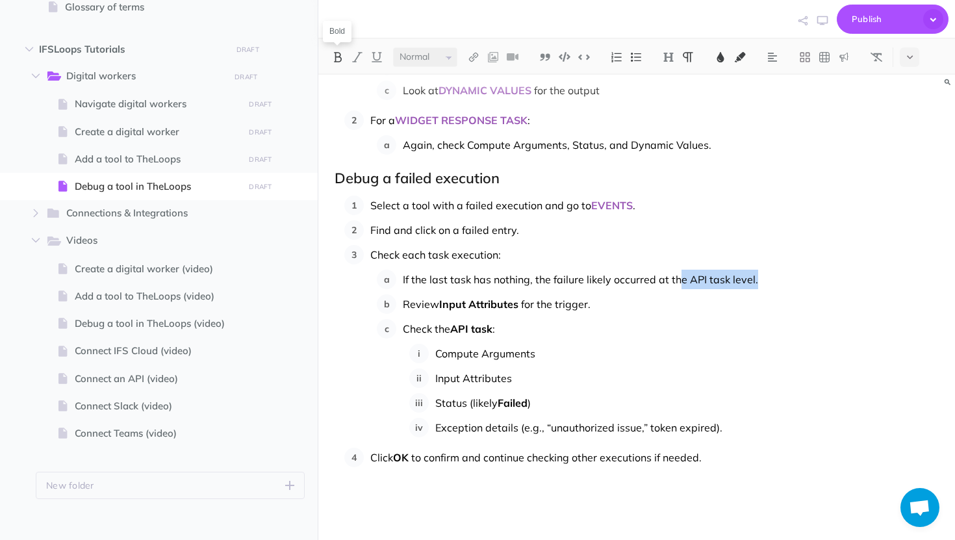
click at [341, 58] on img at bounding box center [338, 57] width 12 height 10
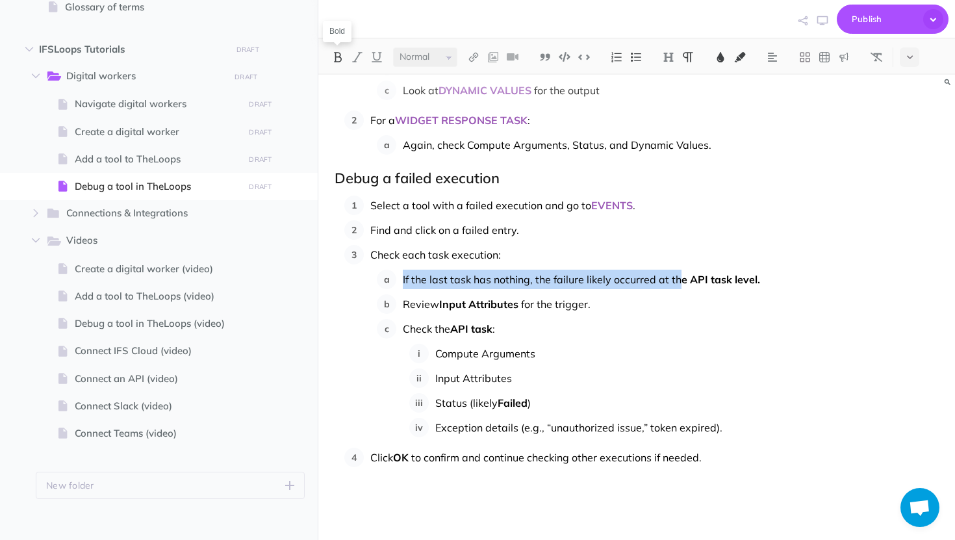
click at [341, 58] on img at bounding box center [338, 57] width 12 height 10
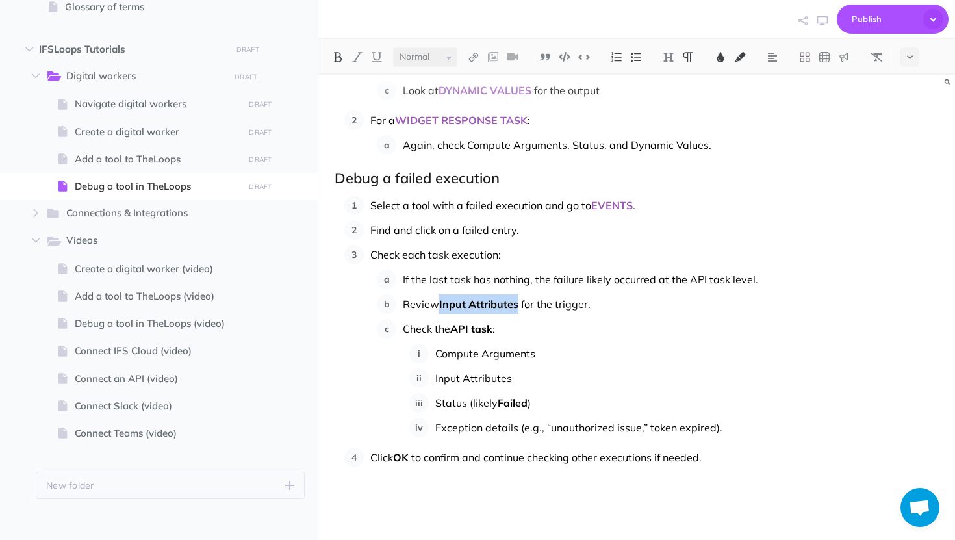
drag, startPoint x: 518, startPoint y: 304, endPoint x: 441, endPoint y: 301, distance: 76.7
click at [441, 301] on span "Input Attributes" at bounding box center [478, 304] width 79 height 13
click at [728, 53] on button at bounding box center [720, 56] width 19 height 19
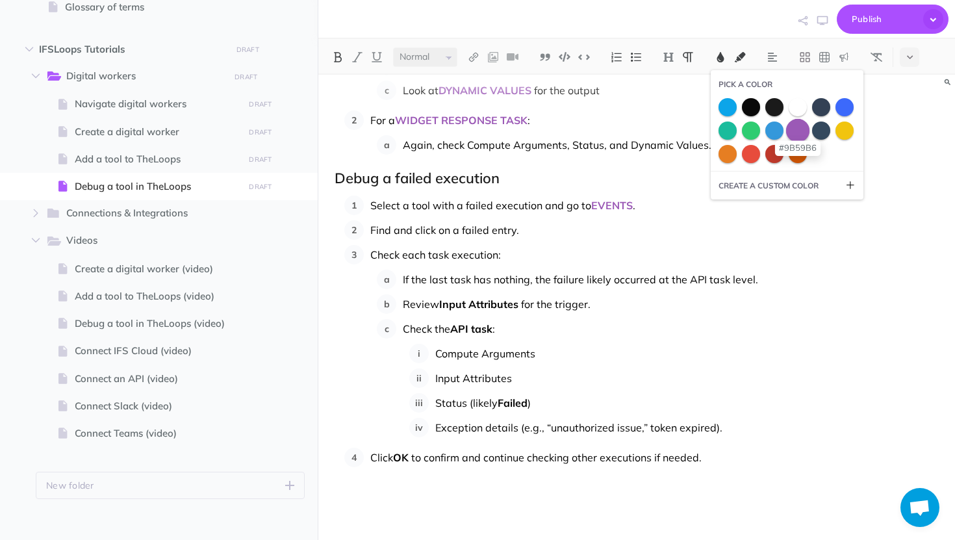
click at [800, 130] on span at bounding box center [797, 129] width 23 height 23
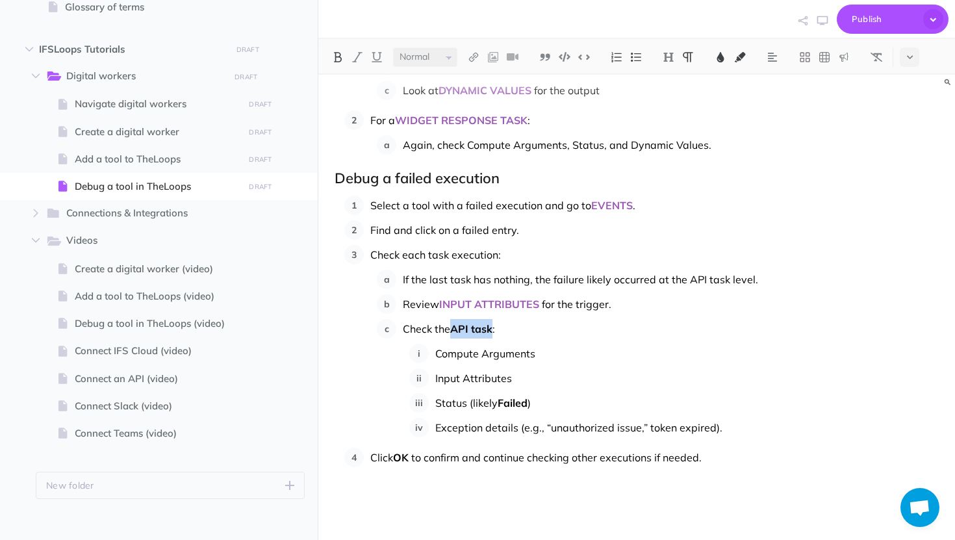
drag, startPoint x: 492, startPoint y: 328, endPoint x: 456, endPoint y: 336, distance: 36.7
click at [456, 336] on p "Check the API task :" at bounding box center [671, 328] width 536 height 19
click at [429, 332] on span "Check the" at bounding box center [426, 328] width 47 height 13
drag, startPoint x: 501, startPoint y: 333, endPoint x: 461, endPoint y: 333, distance: 40.3
click at [461, 333] on p "Review the API task :" at bounding box center [671, 328] width 536 height 19
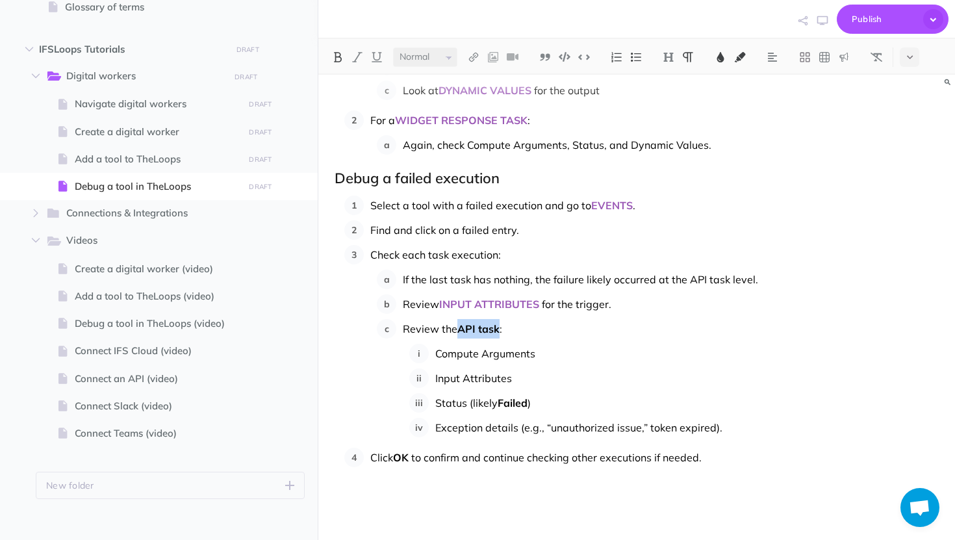
click at [717, 51] on button at bounding box center [720, 56] width 19 height 19
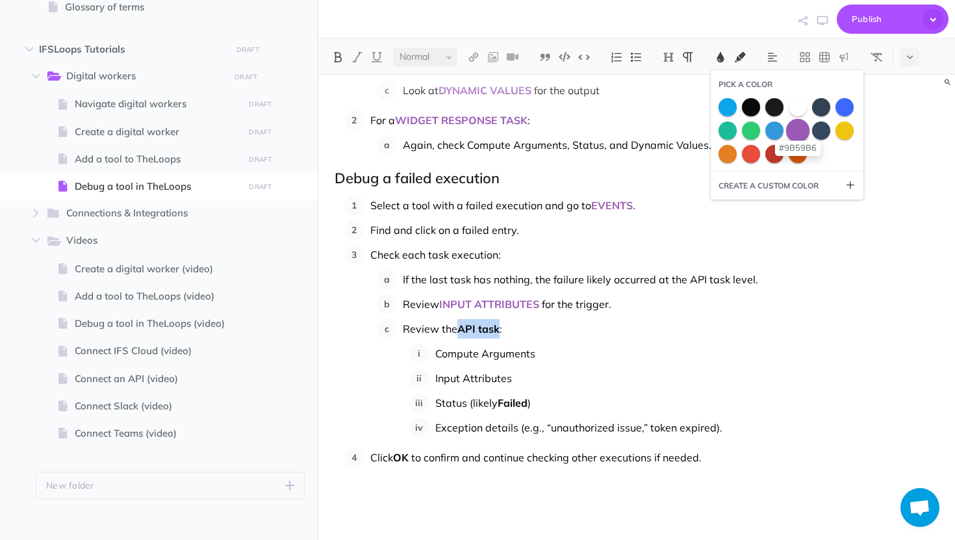
click at [801, 131] on span at bounding box center [797, 129] width 23 height 23
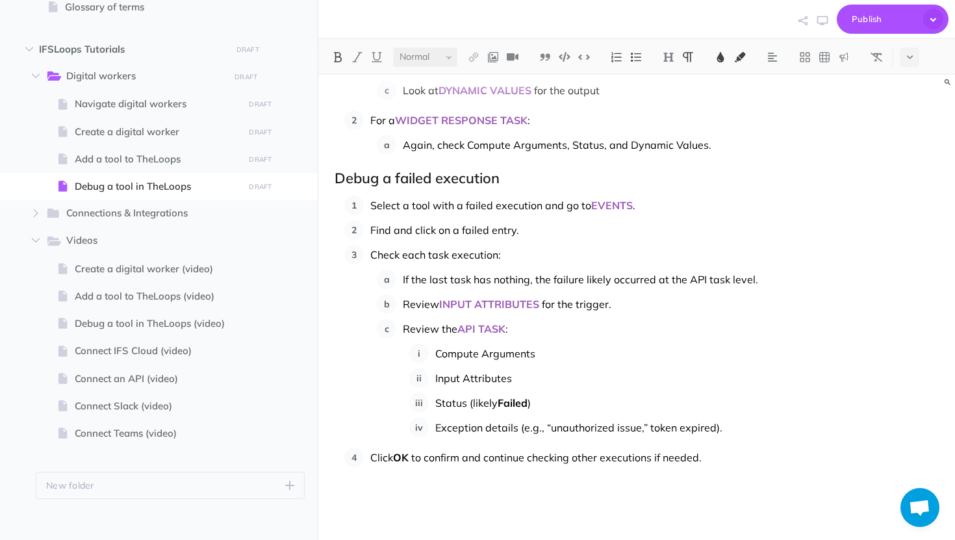
scroll to position [1009, 0]
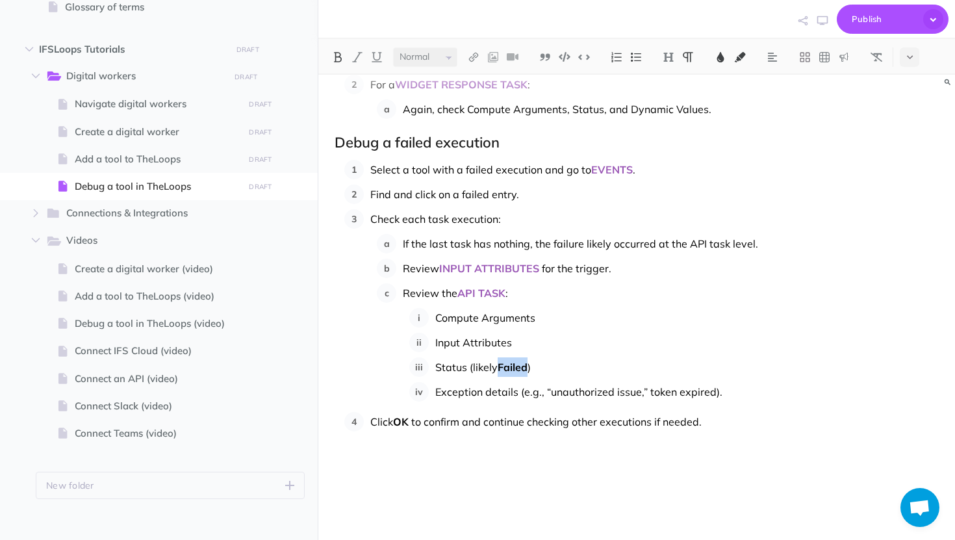
drag, startPoint x: 529, startPoint y: 366, endPoint x: 500, endPoint y: 367, distance: 29.3
click at [500, 367] on p "Status (likely Failed )" at bounding box center [686, 366] width 503 height 19
click at [340, 58] on img at bounding box center [338, 57] width 12 height 10
drag, startPoint x: 411, startPoint y: 420, endPoint x: 396, endPoint y: 420, distance: 15.6
click at [396, 420] on p "Click OK to confirm and continue checking other executions if needed." at bounding box center [654, 441] width 568 height 58
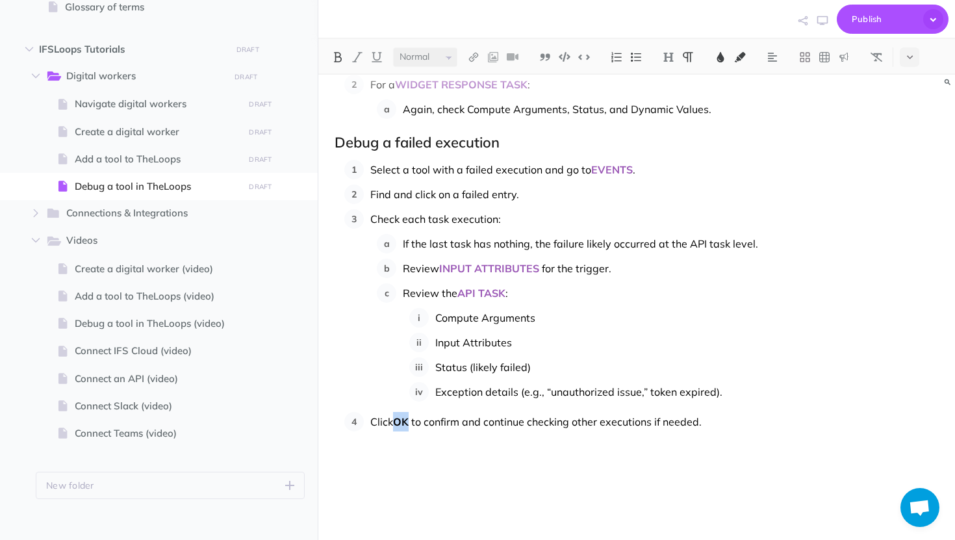
click at [342, 52] on img at bounding box center [338, 57] width 12 height 10
click at [336, 57] on img at bounding box center [338, 57] width 12 height 10
click at [721, 60] on img at bounding box center [721, 57] width 12 height 10
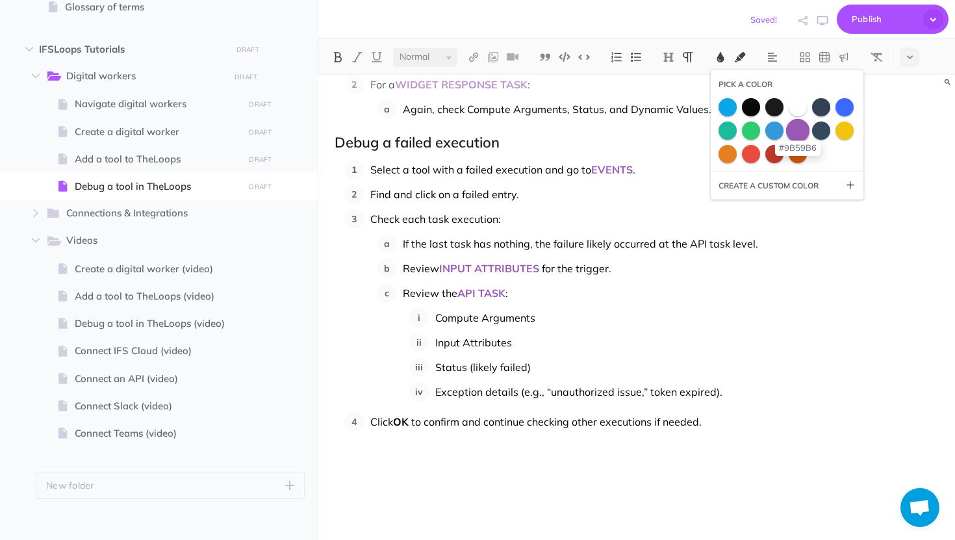
click at [800, 131] on span at bounding box center [797, 129] width 23 height 23
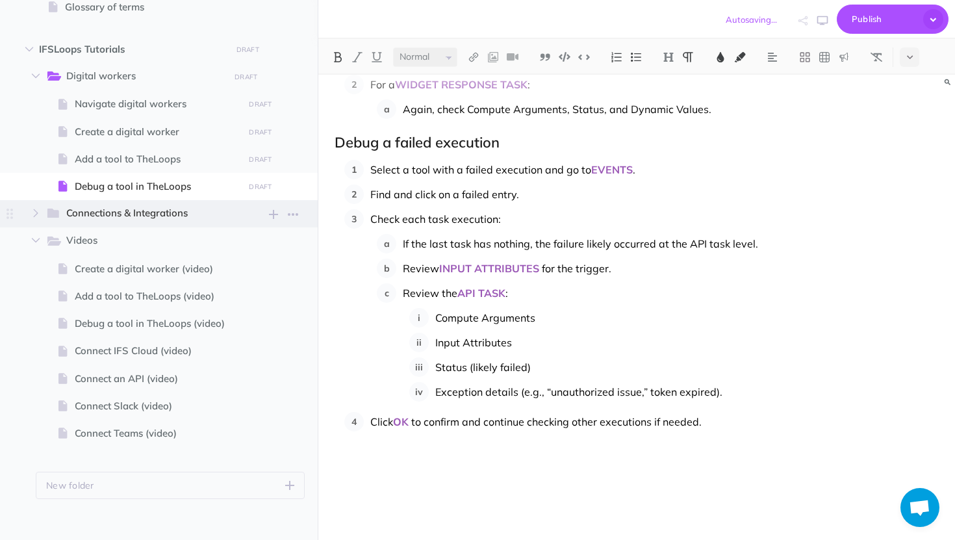
click at [153, 207] on span "Connections & Integrations" at bounding box center [143, 213] width 154 height 17
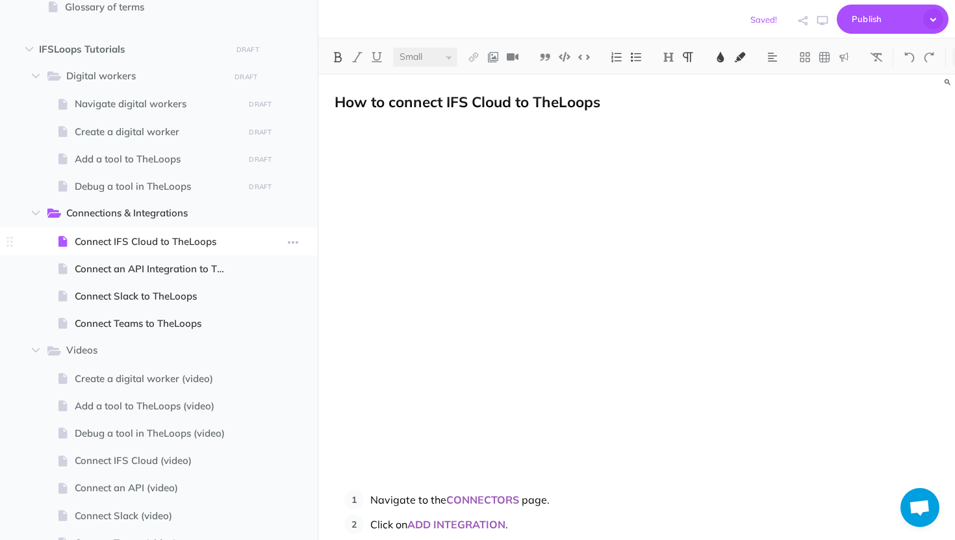
click at [127, 249] on span "Connect IFS Cloud to TheLoops" at bounding box center [157, 242] width 165 height 16
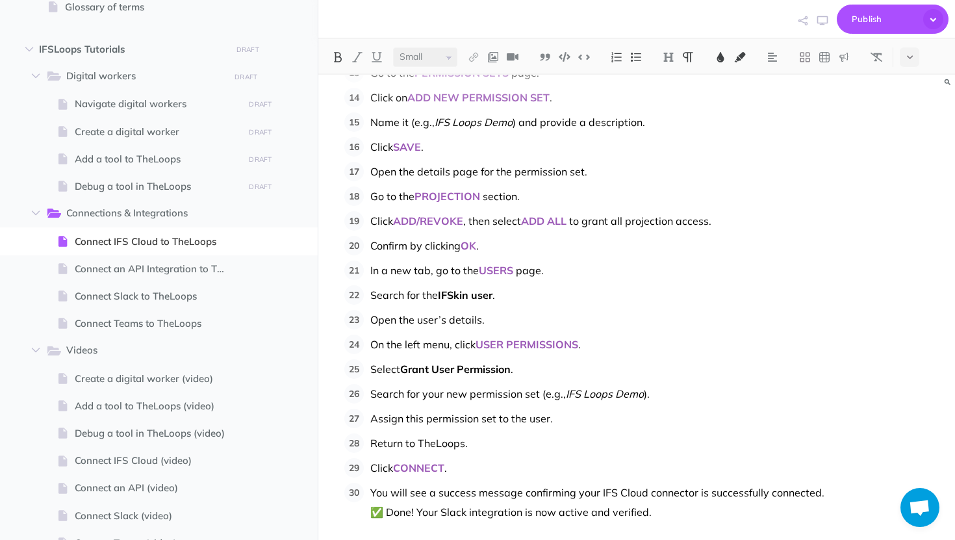
scroll to position [807, 0]
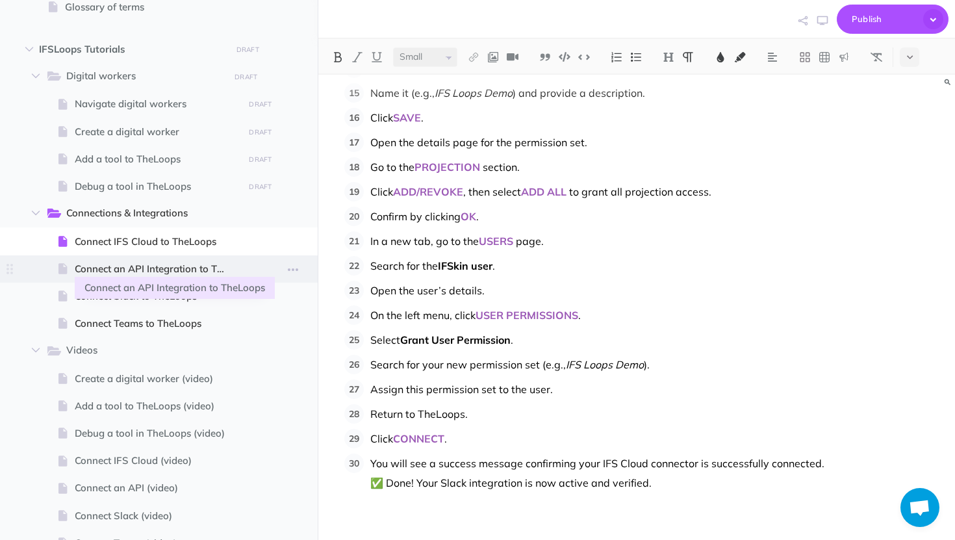
click at [171, 266] on span "Connect an API Integration to TheLoops" at bounding box center [157, 269] width 165 height 16
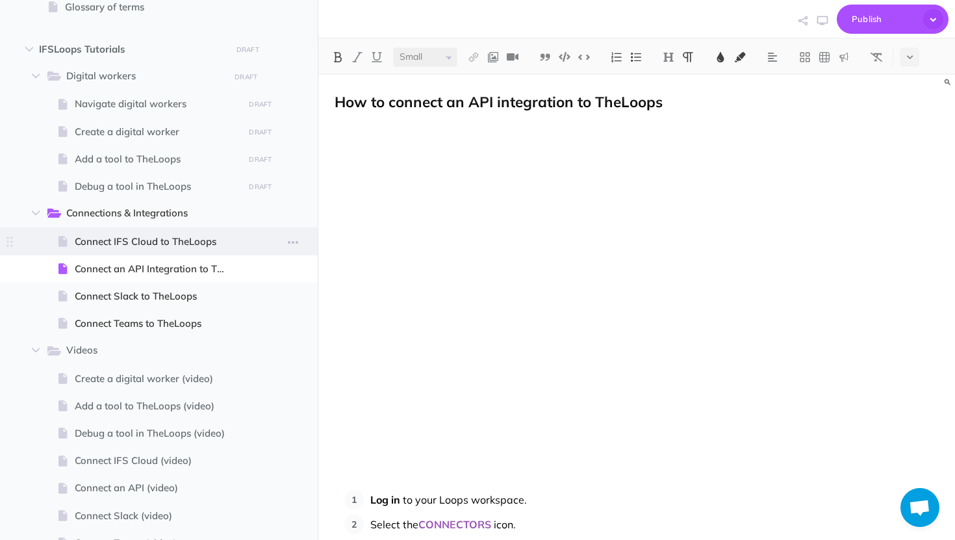
click at [204, 253] on span at bounding box center [159, 240] width 318 height 27
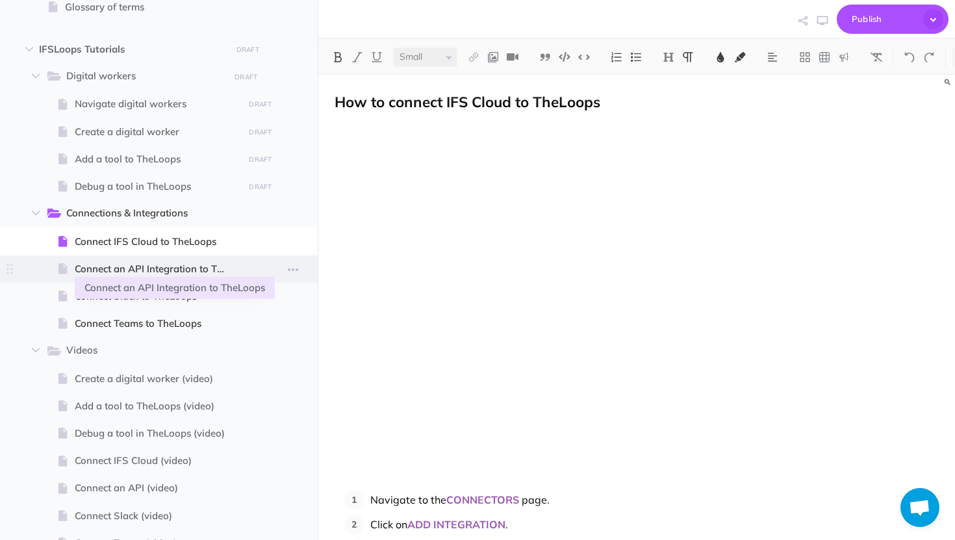
click at [196, 273] on span "Connect an API Integration to TheLoops" at bounding box center [157, 269] width 165 height 16
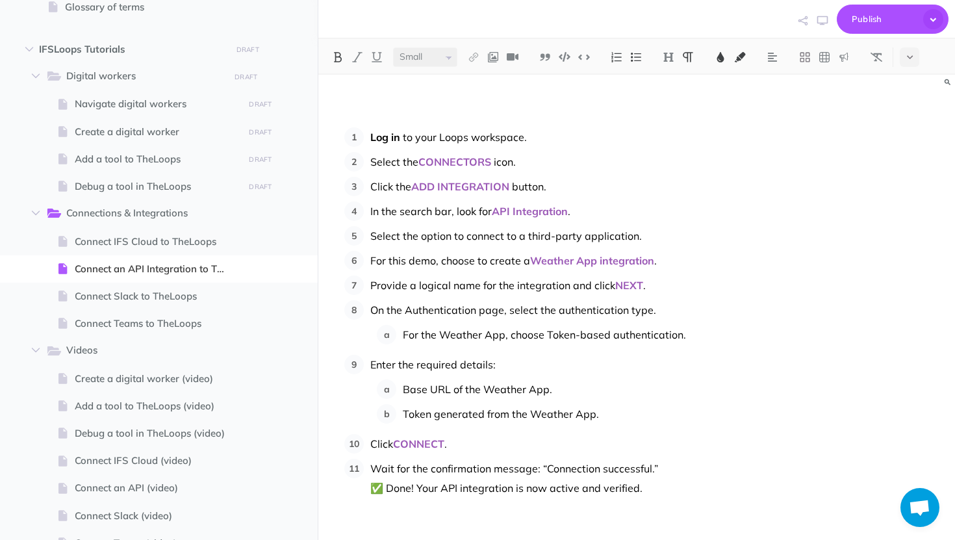
scroll to position [368, 0]
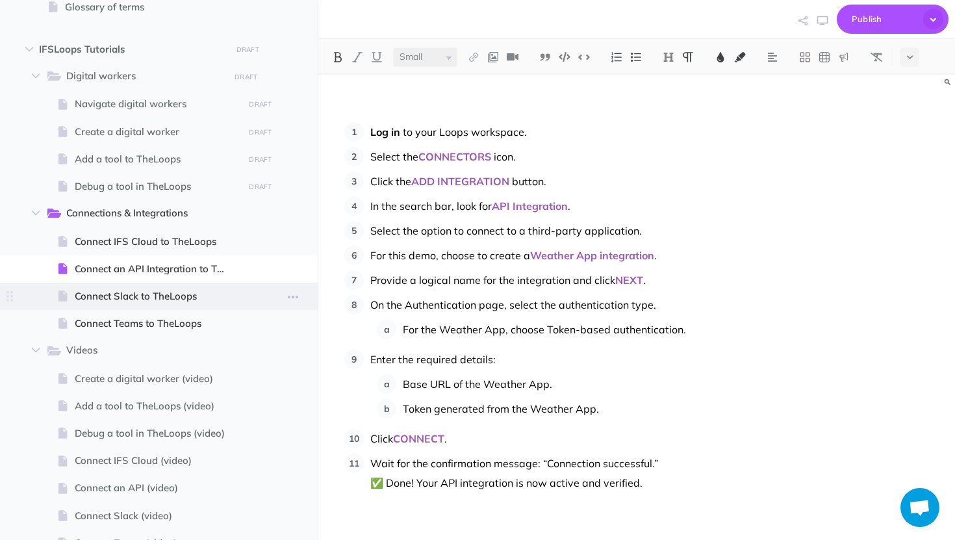
click at [179, 292] on span "Connect Slack to TheLoops" at bounding box center [157, 296] width 165 height 16
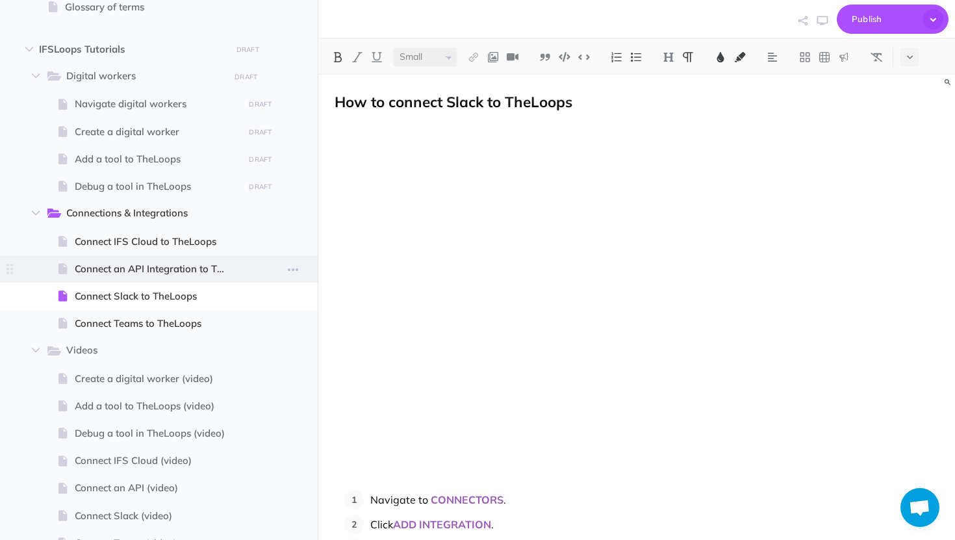
scroll to position [357, 0]
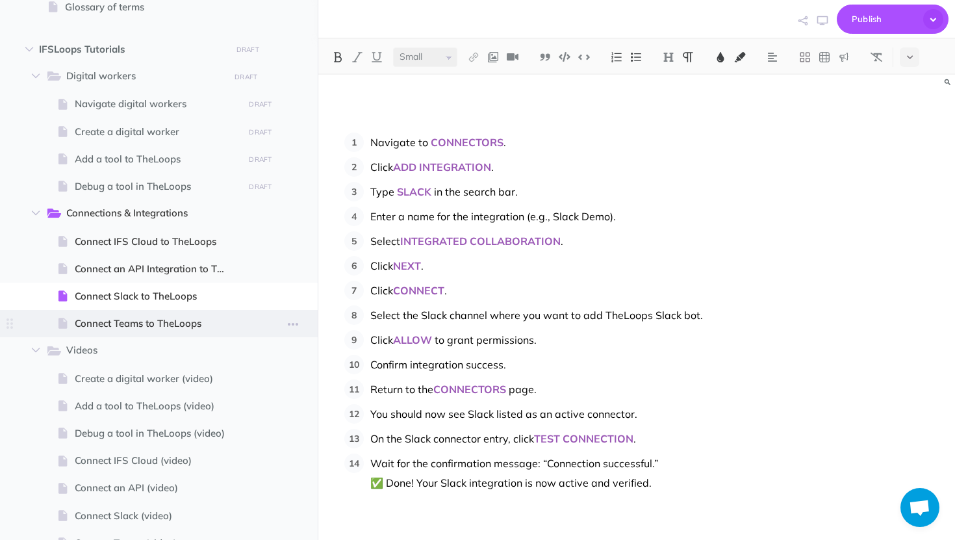
click at [141, 316] on span "Connect Teams to TheLoops" at bounding box center [157, 324] width 165 height 16
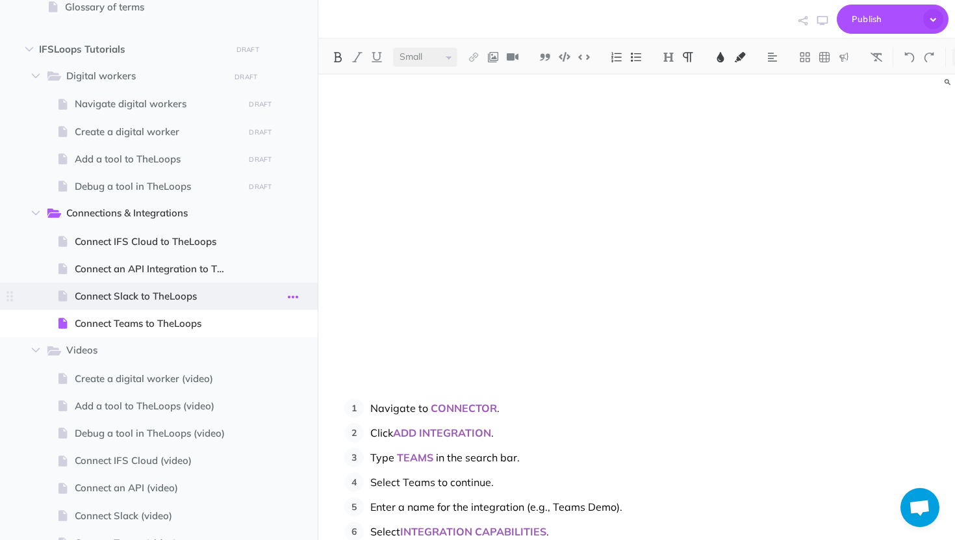
scroll to position [333, 0]
